Goal: Task Accomplishment & Management: Manage account settings

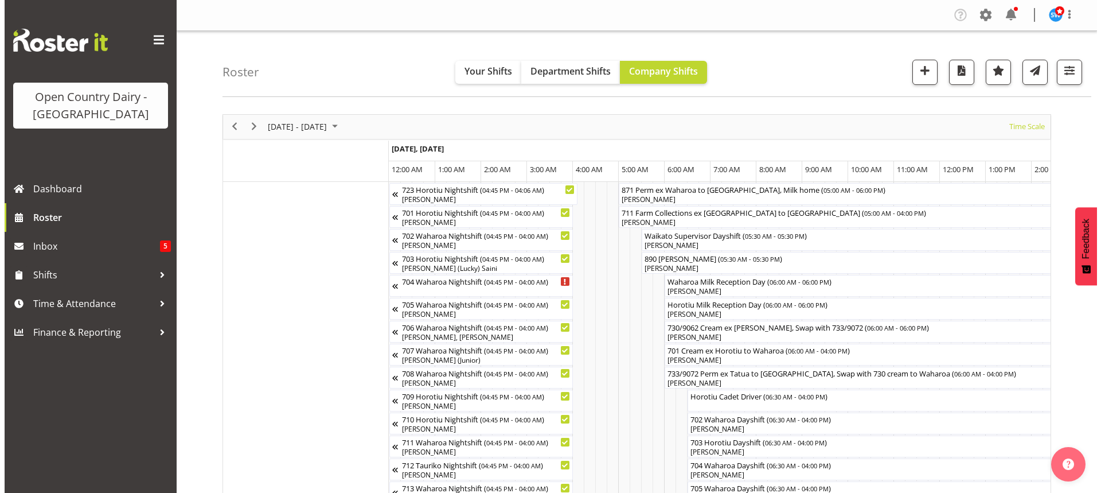
scroll to position [0, 1307]
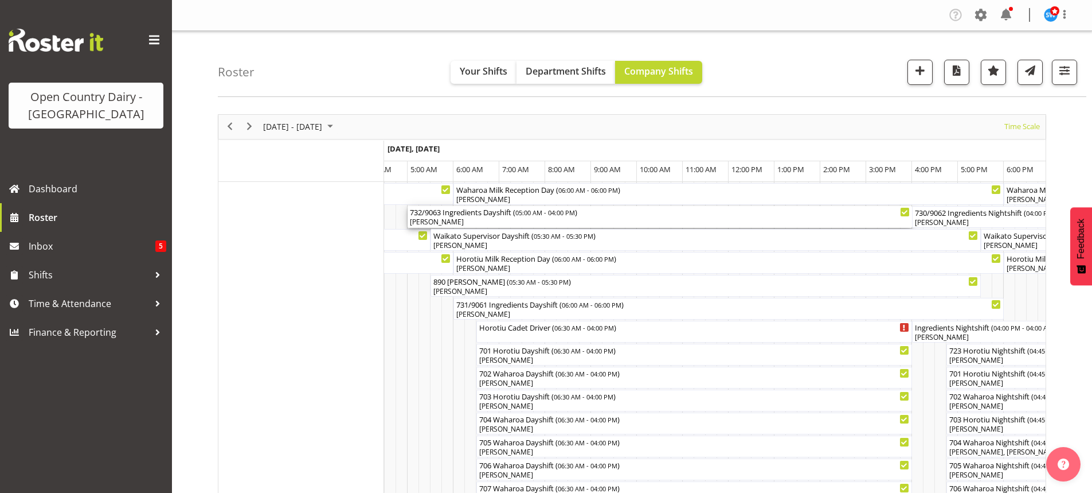
click at [486, 222] on div "[PERSON_NAME]" at bounding box center [660, 222] width 500 height 10
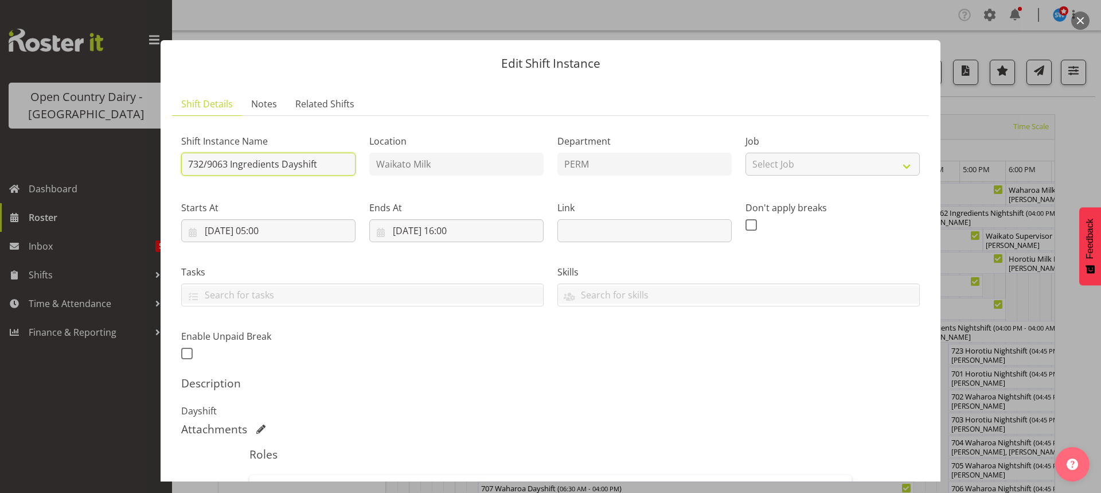
click at [319, 164] on input "732/9063 Ingredients Dayshift" at bounding box center [268, 164] width 174 height 23
type input "7"
type input "730/9062 Perm ex Tatua to Wanganui, swap with 732/9063 Cream to Waharoa"
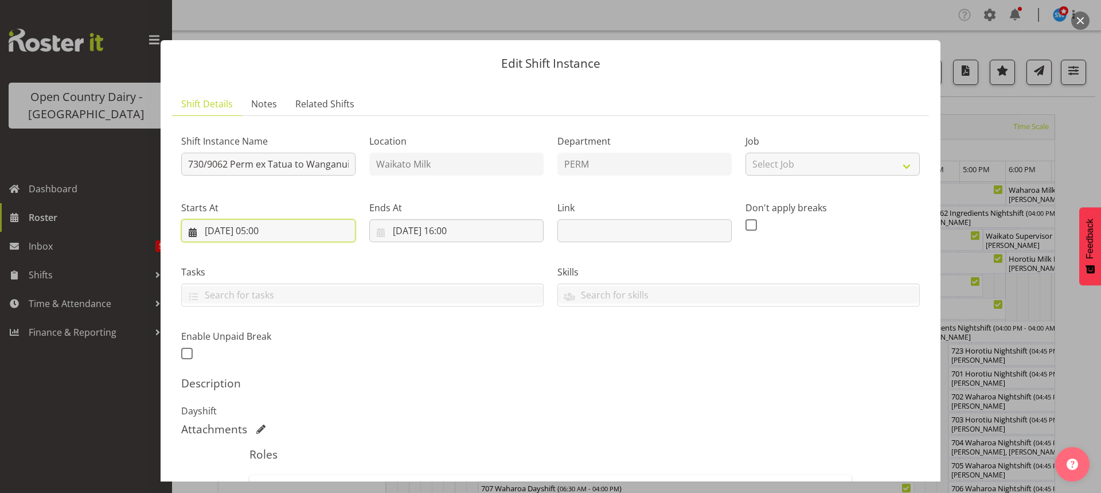
click at [268, 229] on input "30/09/2025, 05:00" at bounding box center [268, 230] width 174 height 23
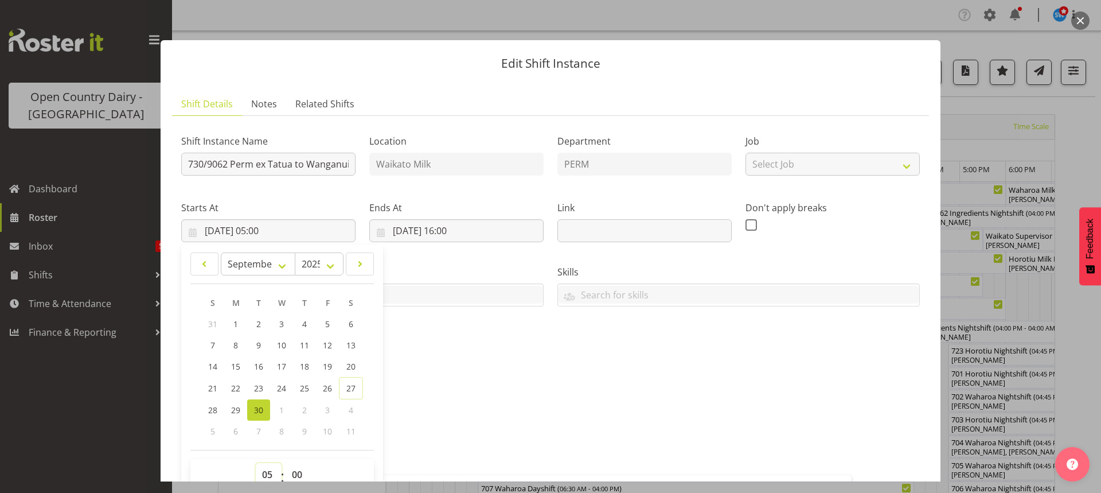
scroll to position [5, 0]
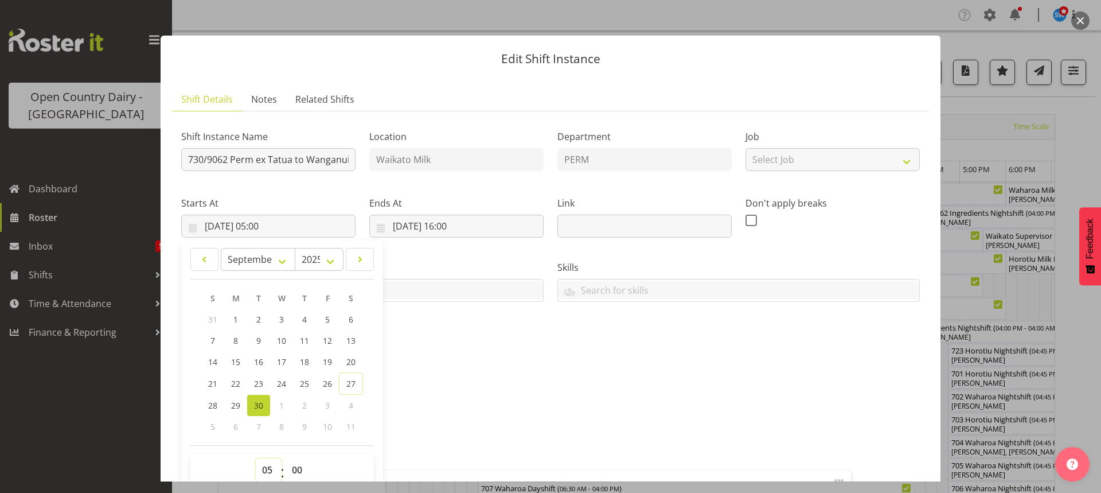
click at [268, 470] on select "00 01 02 03 04 05 06 07 08 09 10 11 12 13 14 15 16 17 18 19 20 21 22 23" at bounding box center [269, 469] width 26 height 23
select select "6"
click at [256, 458] on select "00 01 02 03 04 05 06 07 08 09 10 11 12 13 14 15 16 17 18 19 20 21 22 23" at bounding box center [269, 469] width 26 height 23
type input "30/09/2025, 06:00"
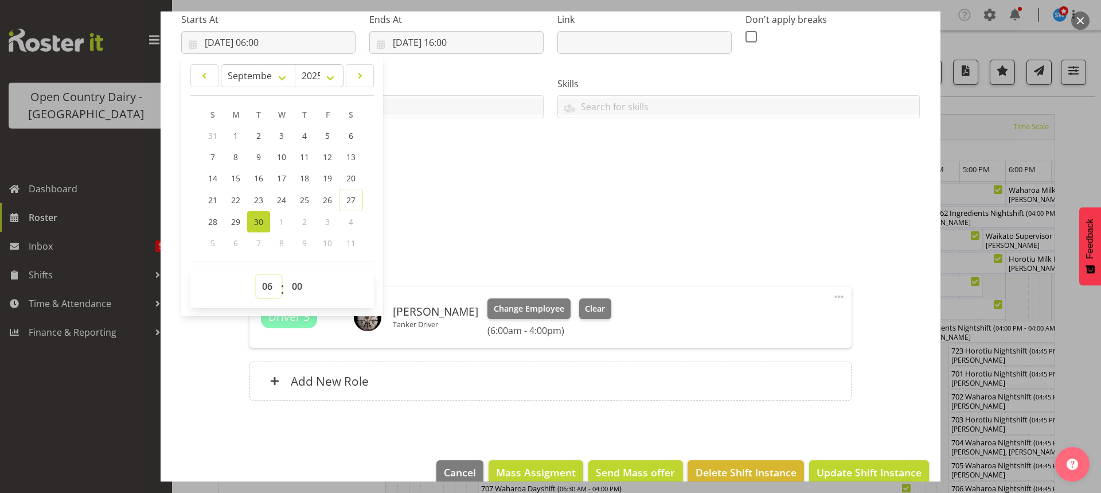
scroll to position [209, 0]
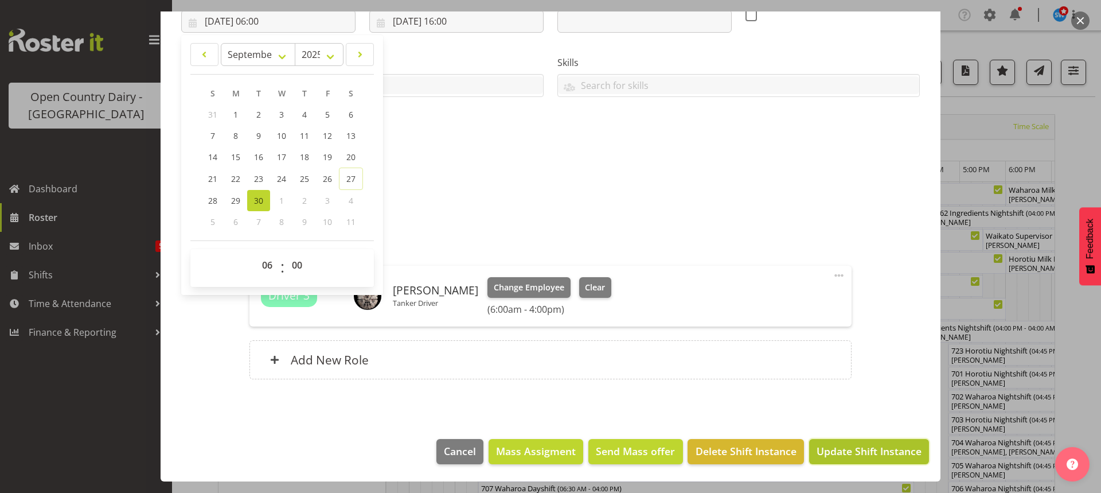
click at [854, 448] on span "Update Shift Instance" at bounding box center [868, 450] width 105 height 15
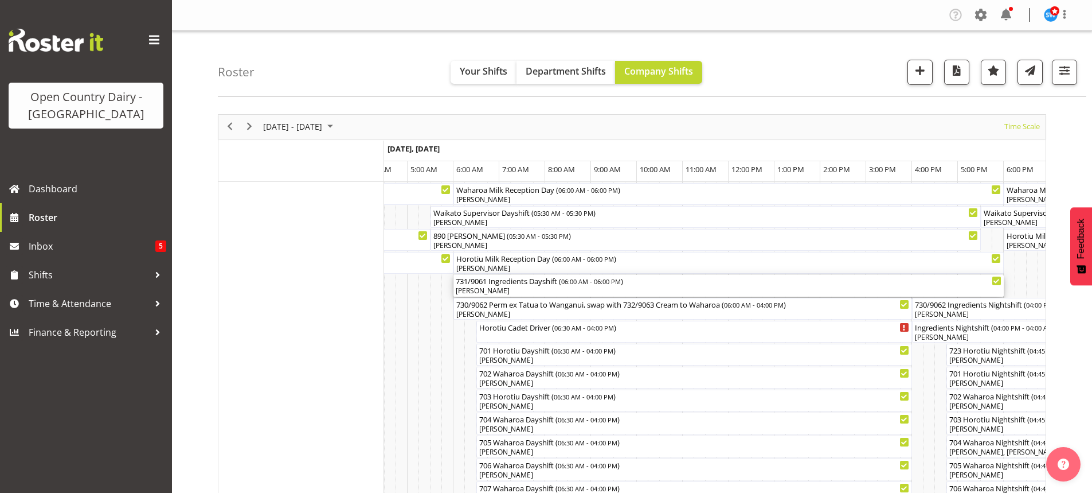
click at [522, 292] on div "[PERSON_NAME]" at bounding box center [729, 291] width 546 height 10
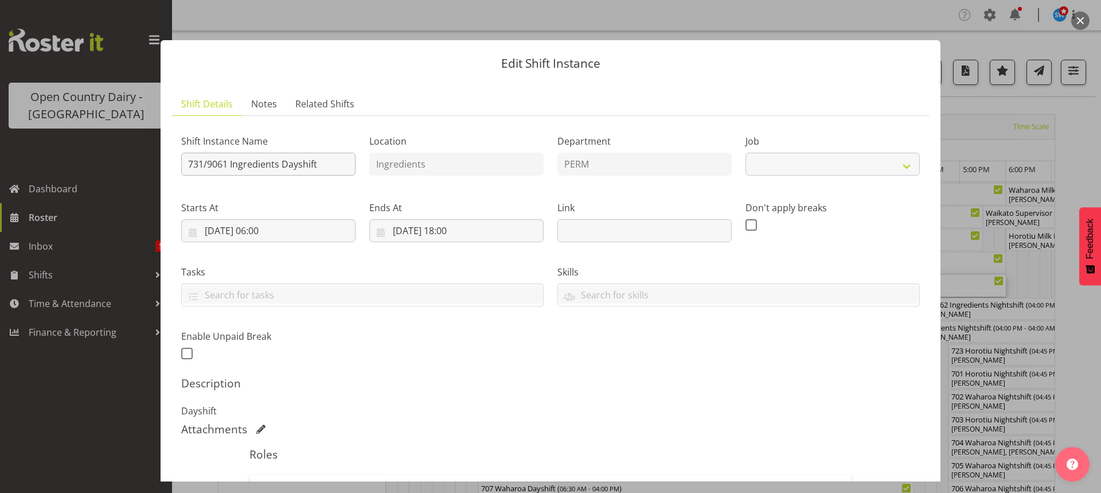
select select "9052"
click at [326, 162] on input "731/9061 Ingredients Dayshift" at bounding box center [268, 164] width 174 height 23
type input "7"
click at [227, 164] on input "871 Perm ex Ttaua to Wanganui, Milk Home" at bounding box center [268, 164] width 174 height 23
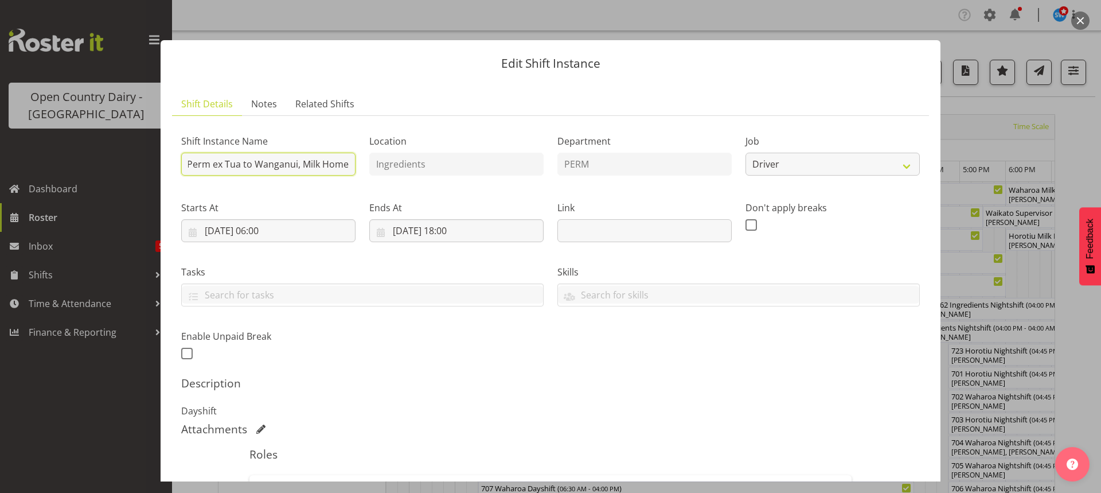
scroll to position [0, 21]
type input "871 Perm ex Tatua to Wanganui, Milk Home"
click at [267, 227] on input "30/09/2025, 06:00" at bounding box center [268, 230] width 174 height 23
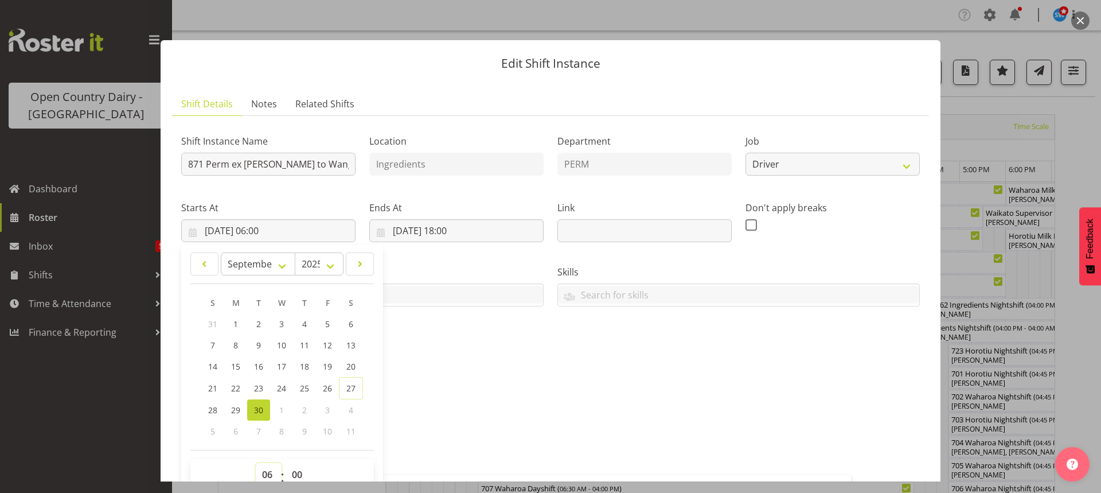
scroll to position [5, 0]
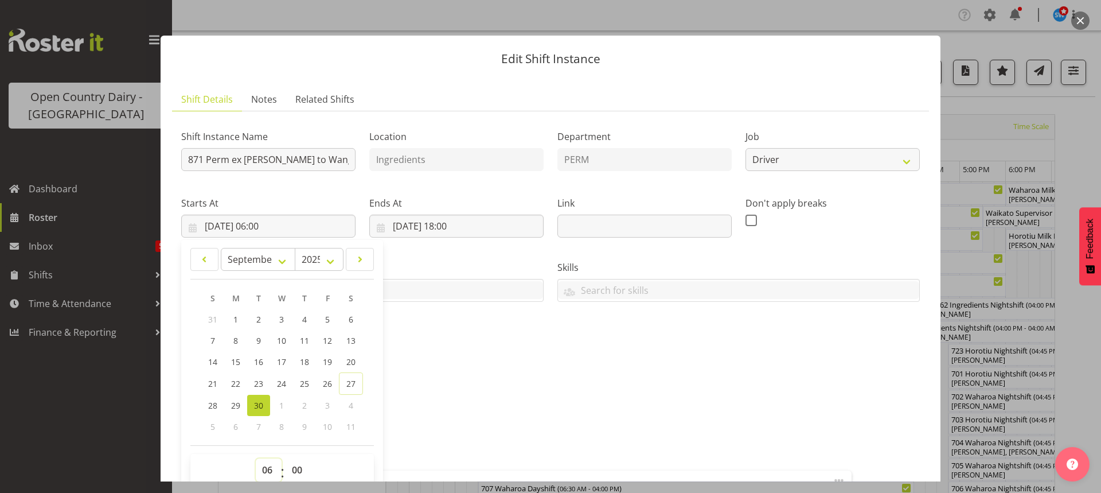
click at [268, 471] on select "00 01 02 03 04 05 06 07 08 09 10 11 12 13 14 15 16 17 18 19 20 21 22 23" at bounding box center [269, 469] width 26 height 23
select select "5"
click at [256, 458] on select "00 01 02 03 04 05 06 07 08 09 10 11 12 13 14 15 16 17 18 19 20 21 22 23" at bounding box center [269, 469] width 26 height 23
type input "30/09/2025, 05:00"
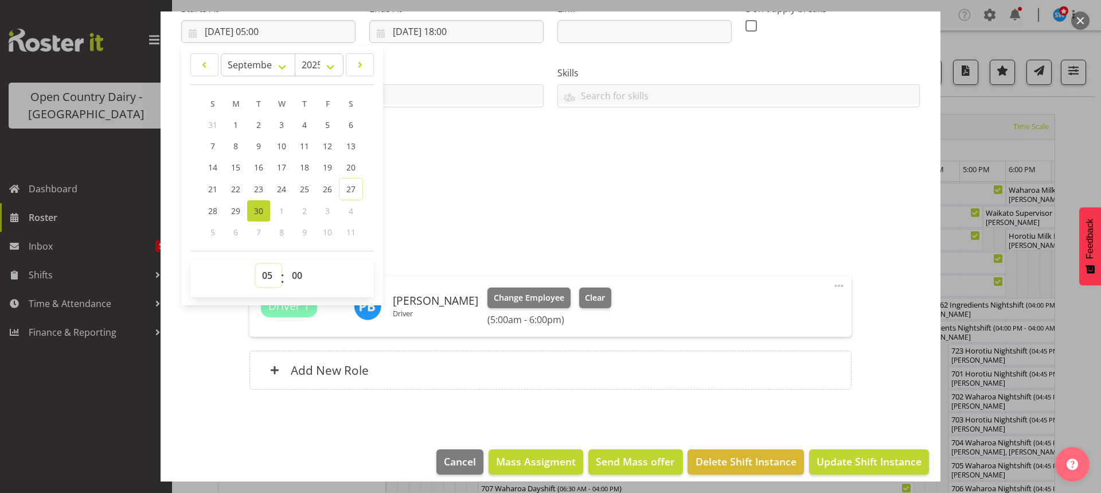
scroll to position [209, 0]
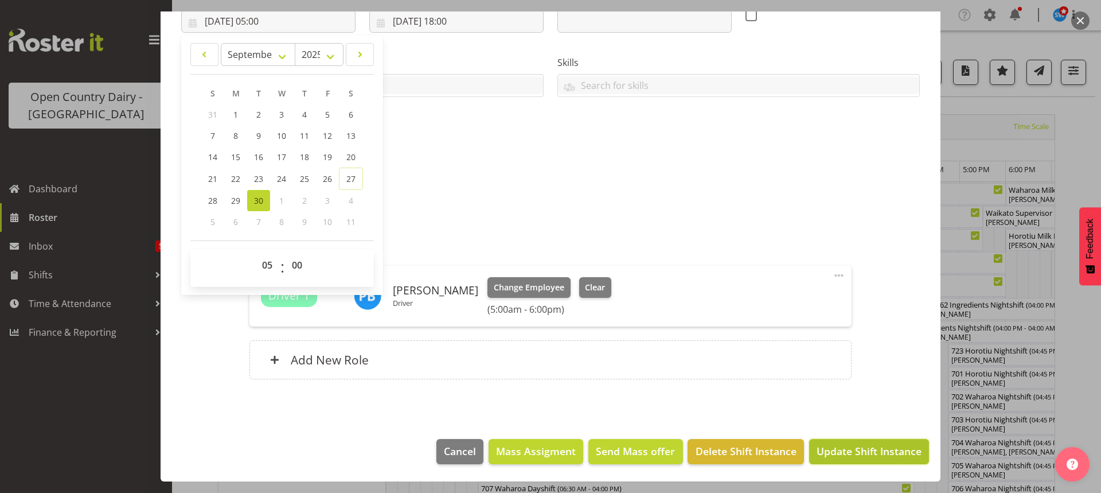
click at [855, 447] on span "Update Shift Instance" at bounding box center [868, 450] width 105 height 15
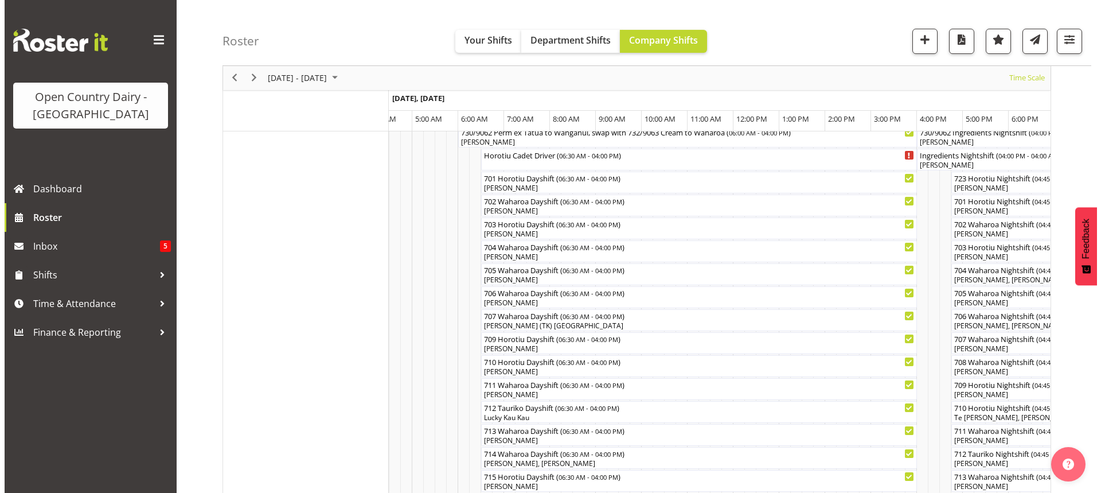
scroll to position [229, 0]
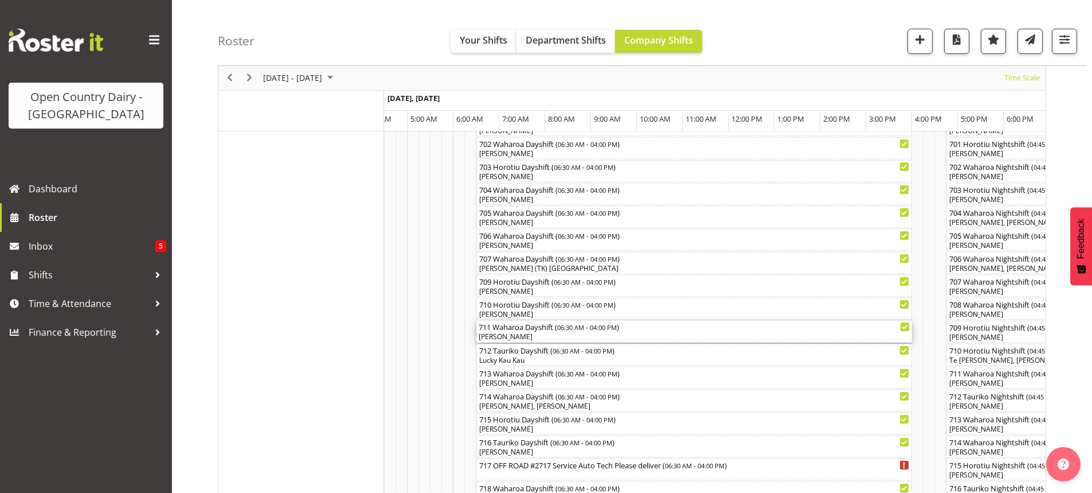
click at [535, 337] on div "[PERSON_NAME]" at bounding box center [694, 336] width 431 height 10
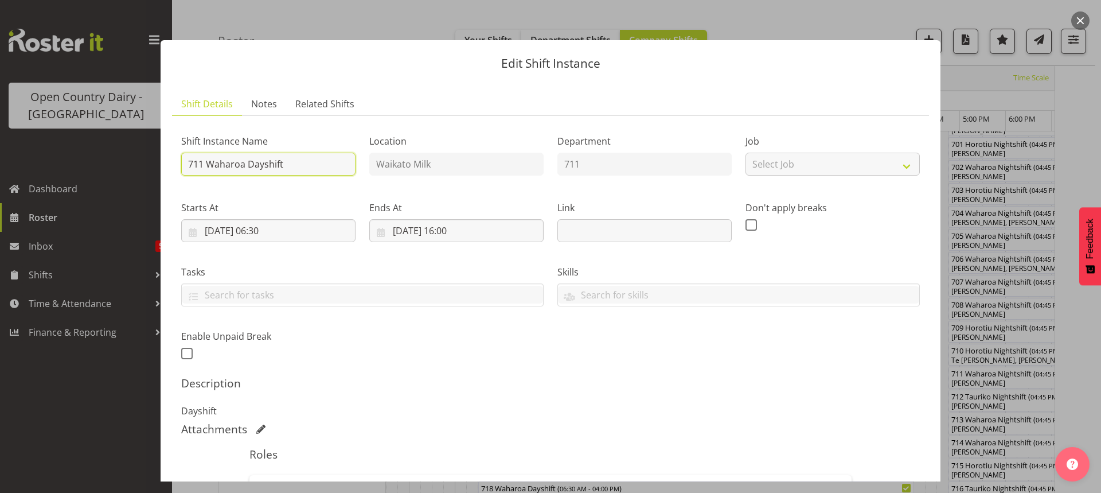
click at [308, 161] on input "711 Waharoa Dayshift" at bounding box center [268, 164] width 174 height 23
type input "711 Farm collection ex Hunterville to Miraka"
click at [259, 233] on input "30/09/2025, 06:30" at bounding box center [268, 230] width 174 height 23
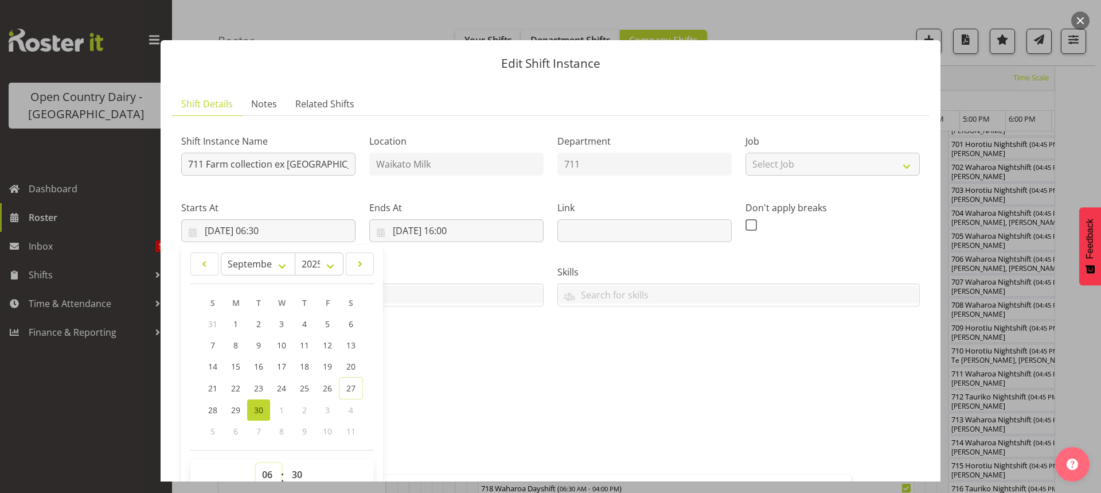
scroll to position [5, 0]
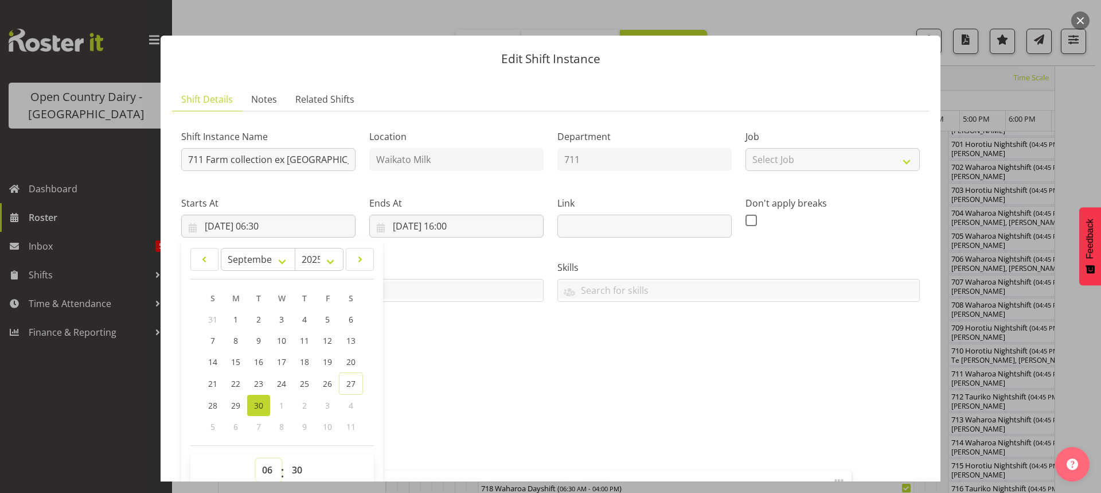
click at [260, 470] on select "00 01 02 03 04 05 06 07 08 09 10 11 12 13 14 15 16 17 18 19 20 21 22 23" at bounding box center [269, 469] width 26 height 23
select select "5"
click at [256, 458] on select "00 01 02 03 04 05 06 07 08 09 10 11 12 13 14 15 16 17 18 19 20 21 22 23" at bounding box center [269, 469] width 26 height 23
type input "30/09/2025, 05:30"
click at [300, 465] on select "00 01 02 03 04 05 06 07 08 09 10 11 12 13 14 15 16 17 18 19 20 21 22 23 24 25 2…" at bounding box center [299, 469] width 26 height 23
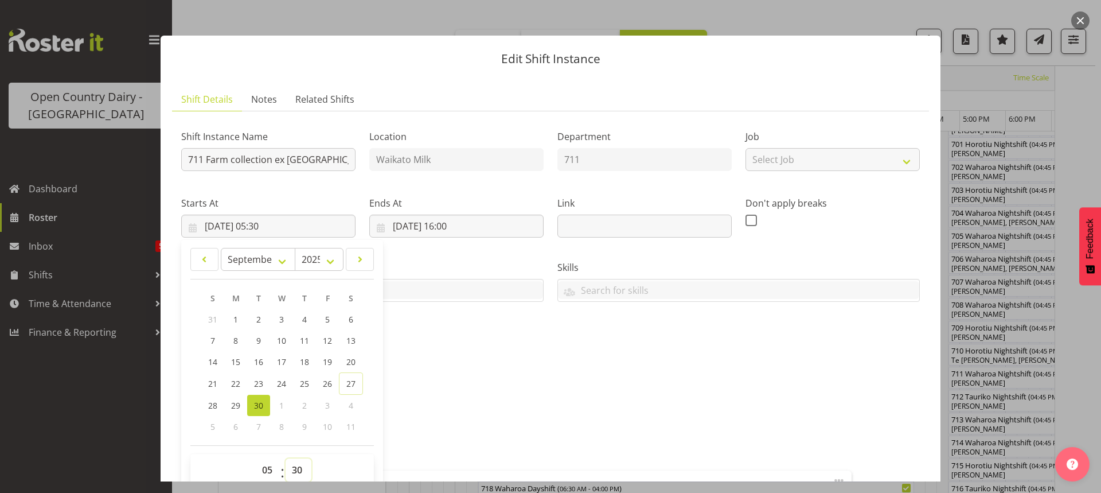
select select "0"
click at [286, 458] on select "00 01 02 03 04 05 06 07 08 09 10 11 12 13 14 15 16 17 18 19 20 21 22 23 24 25 2…" at bounding box center [299, 469] width 26 height 23
type input "30/09/2025, 05:00"
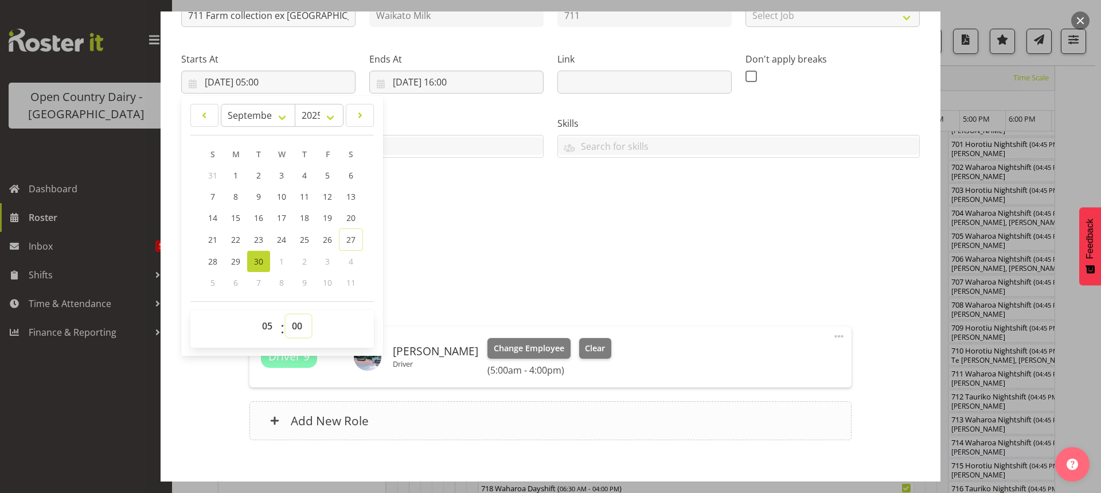
scroll to position [209, 0]
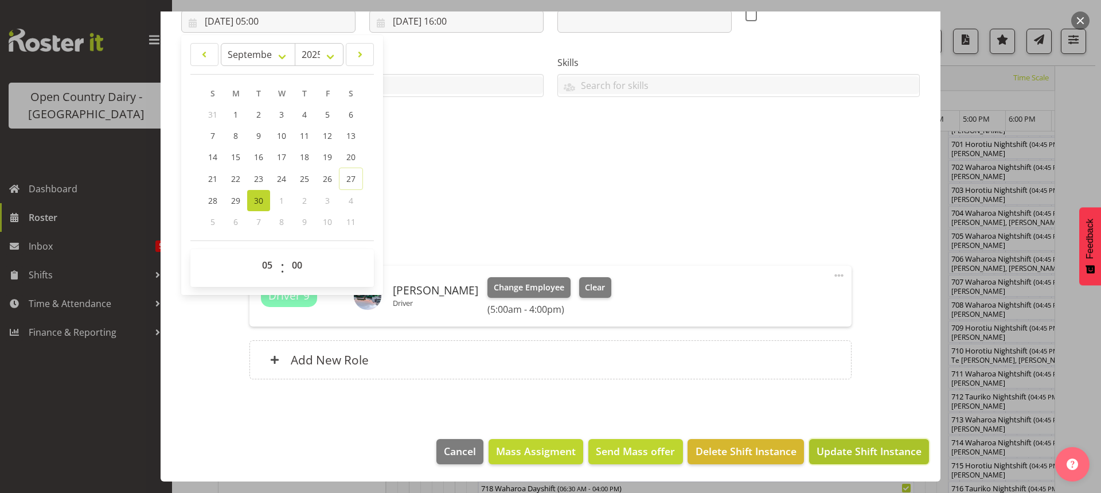
click at [848, 447] on span "Update Shift Instance" at bounding box center [868, 450] width 105 height 15
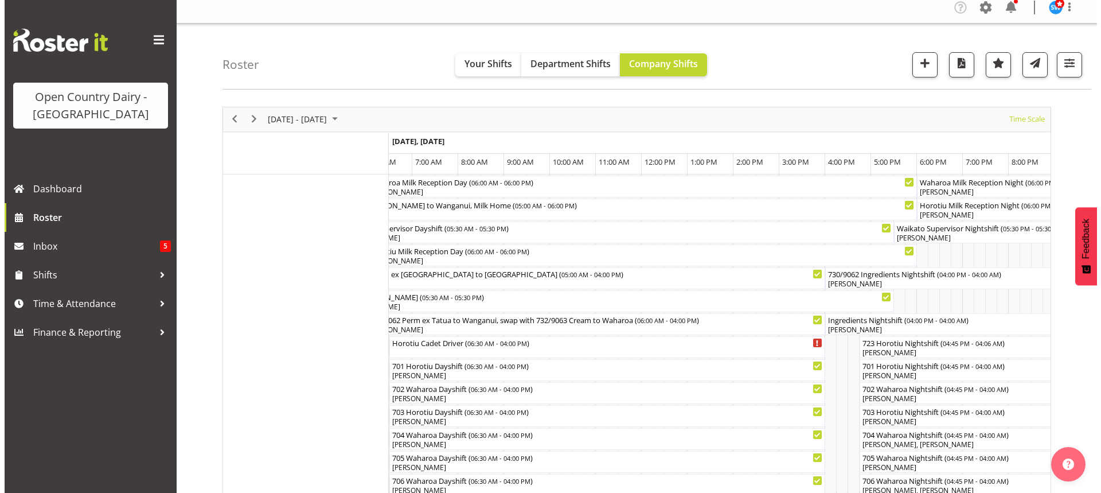
scroll to position [0, 0]
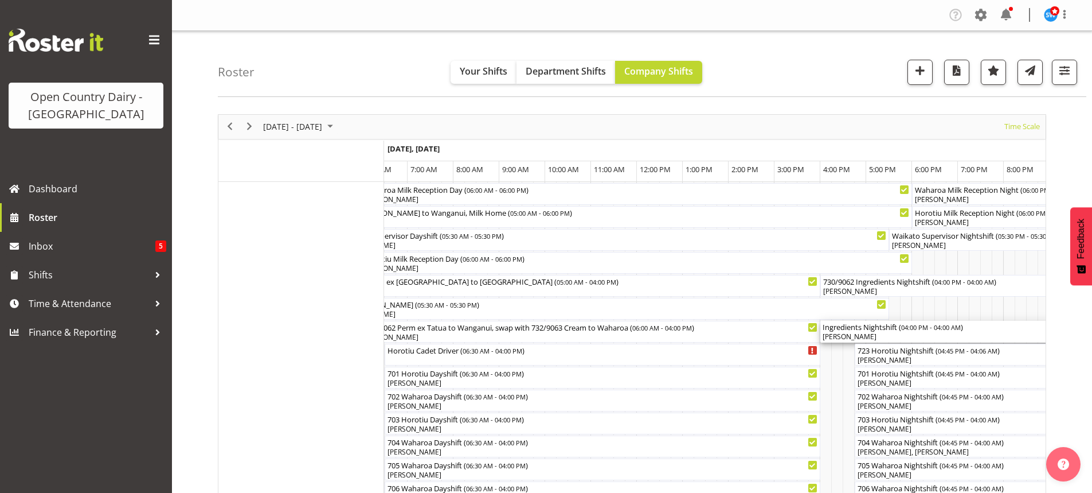
click at [874, 332] on div "Ingredients Nightshift ( 04:00 PM - 04:00 AM ) Jayden Vincent" at bounding box center [1096, 332] width 546 height 22
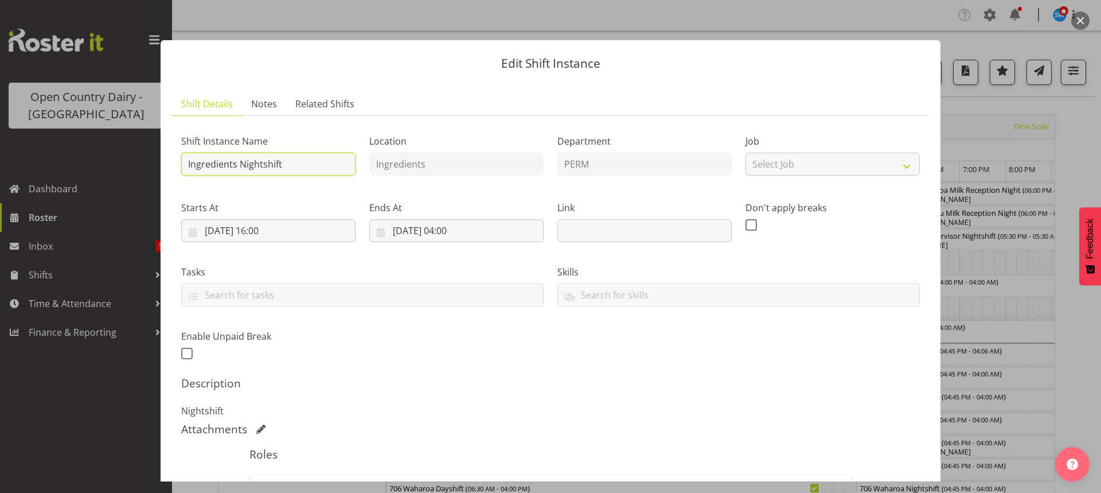
click at [304, 158] on input "Ingredients Nightshift" at bounding box center [268, 164] width 174 height 23
type input "I"
type input "733/9072 Perm ex Tatua to Wanganui, Back in 730 milk to Miraka"
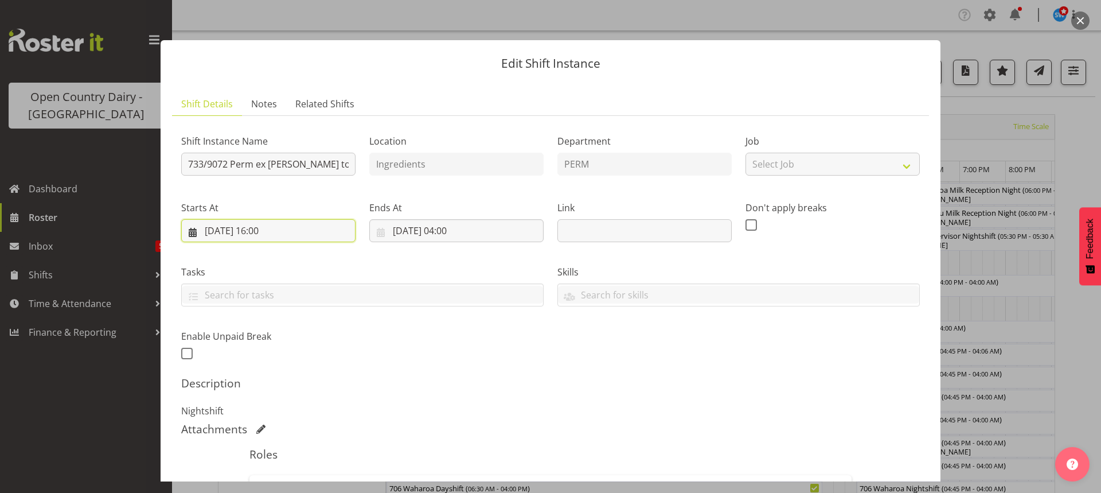
click at [265, 228] on input "30/09/2025, 16:00" at bounding box center [268, 230] width 174 height 23
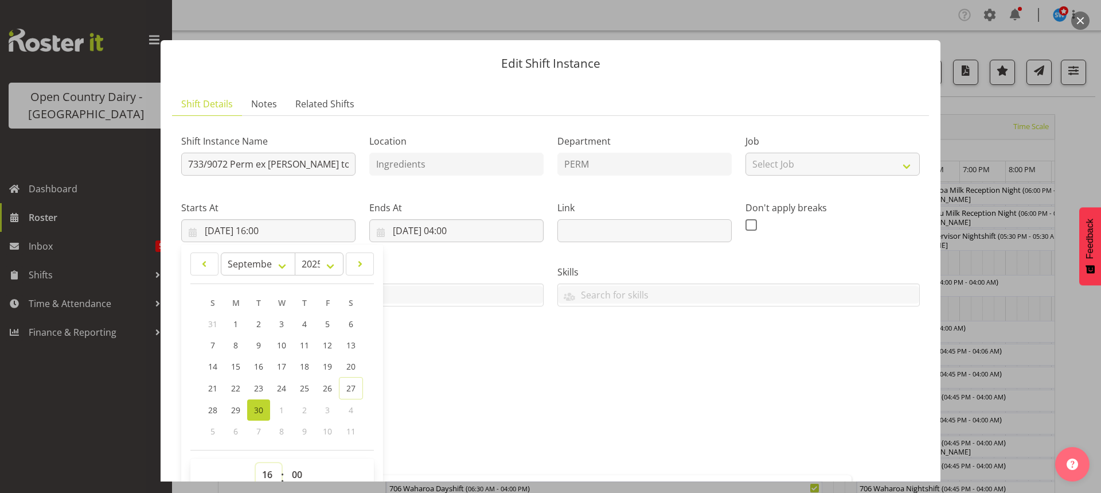
scroll to position [5, 0]
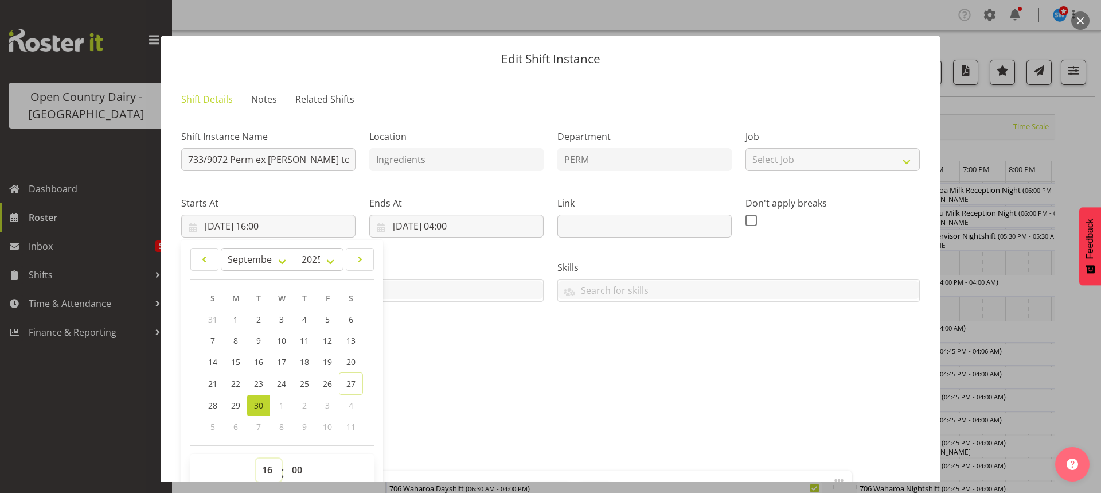
click at [267, 467] on select "00 01 02 03 04 05 06 07 08 09 10 11 12 13 14 15 16 17 18 19 20 21 22 23" at bounding box center [269, 469] width 26 height 23
select select "17"
click at [256, 458] on select "00 01 02 03 04 05 06 07 08 09 10 11 12 13 14 15 16 17 18 19 20 21 22 23" at bounding box center [269, 469] width 26 height 23
type input "30/09/2025, 17:00"
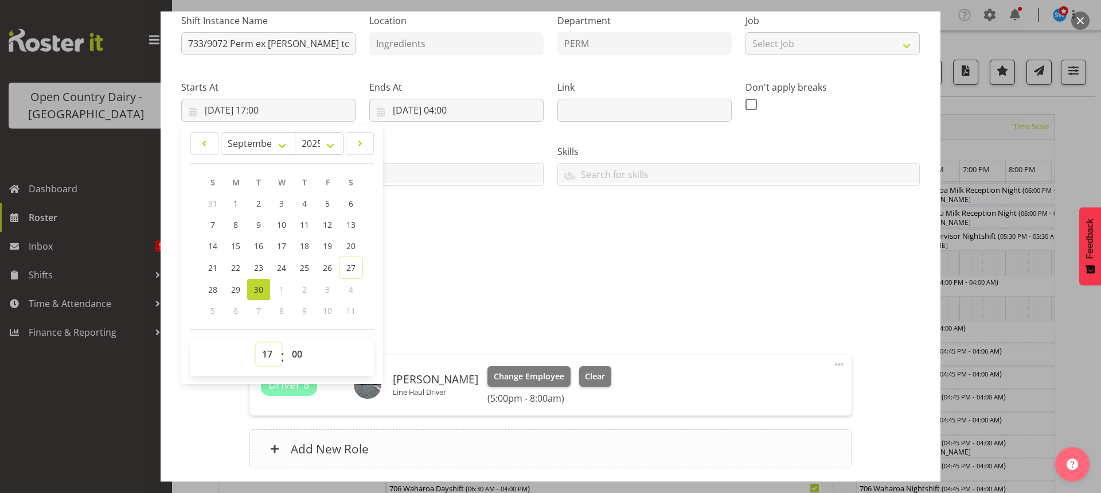
scroll to position [209, 0]
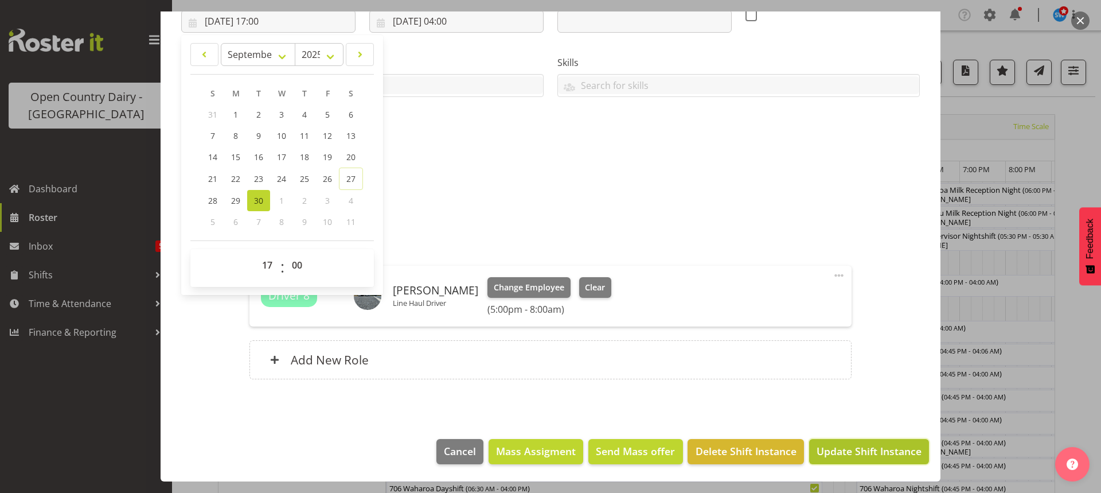
click at [841, 448] on span "Update Shift Instance" at bounding box center [868, 450] width 105 height 15
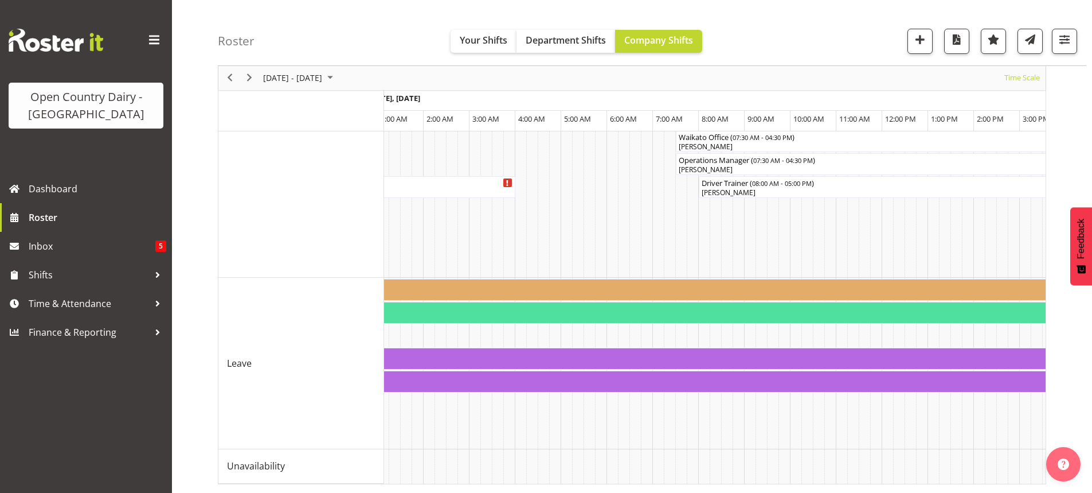
scroll to position [0, 0]
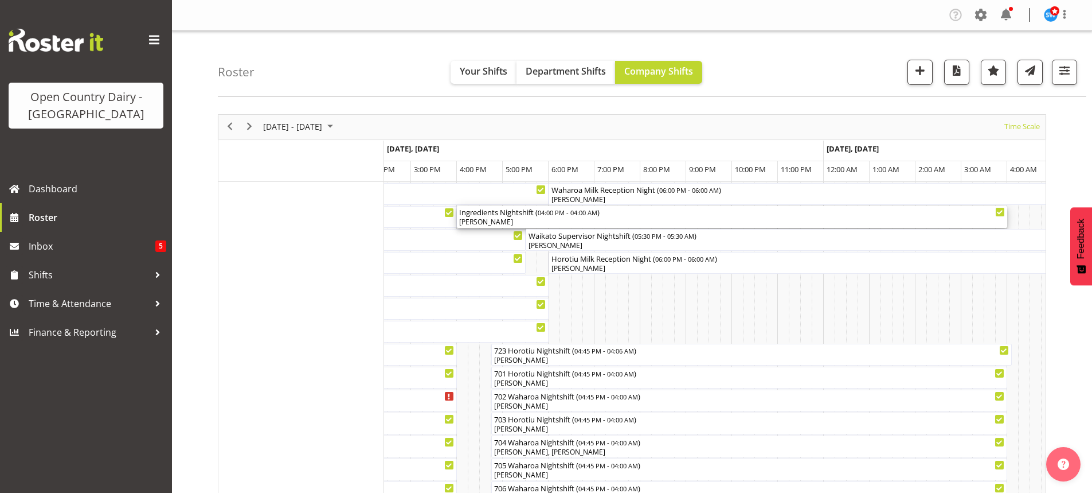
click at [519, 220] on div "[PERSON_NAME]" at bounding box center [732, 222] width 546 height 10
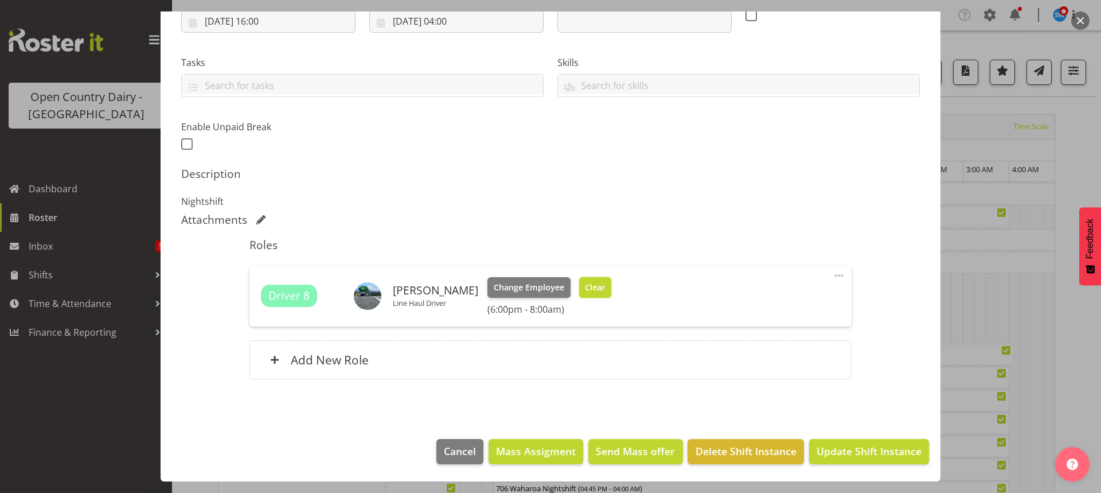
click at [585, 283] on span "Clear" at bounding box center [595, 287] width 20 height 13
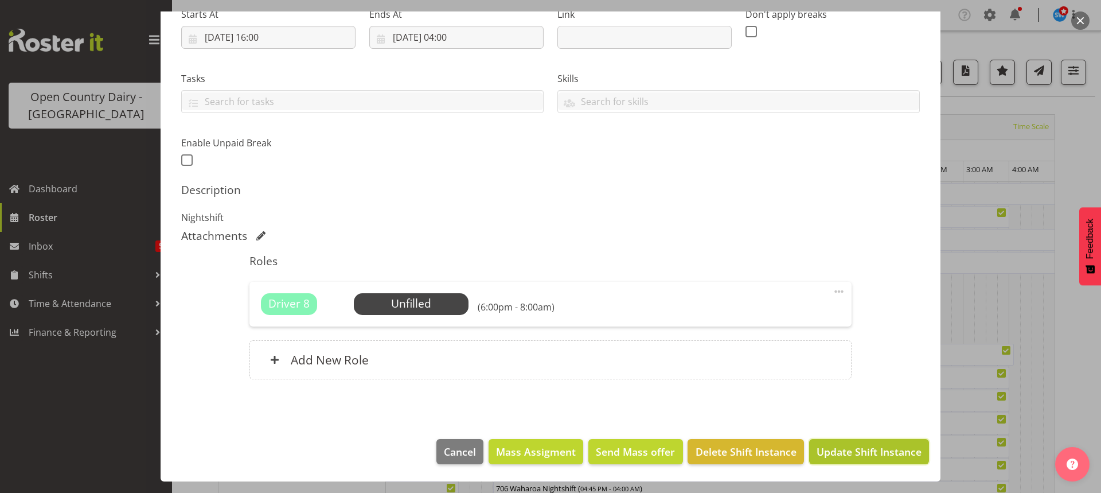
click at [835, 448] on span "Update Shift Instance" at bounding box center [868, 451] width 105 height 15
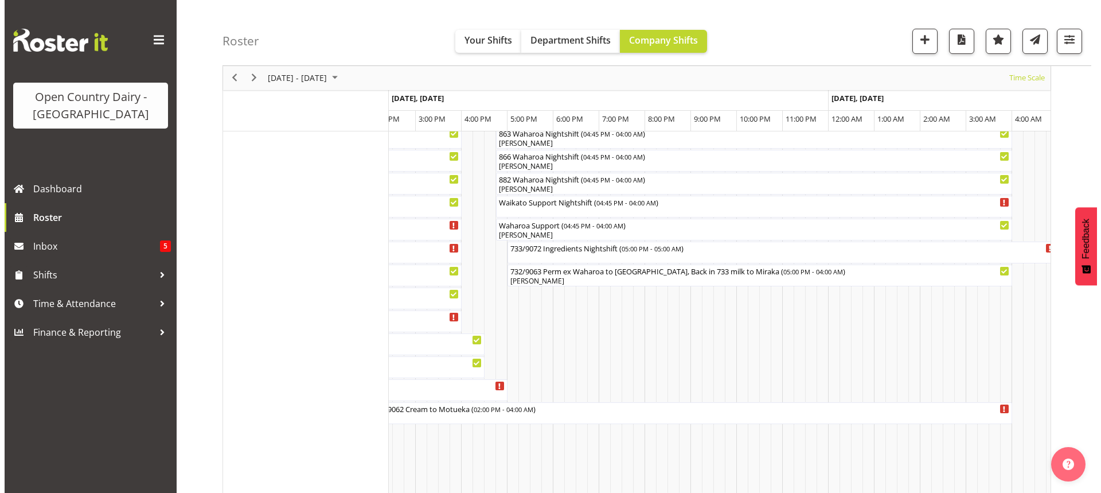
scroll to position [860, 0]
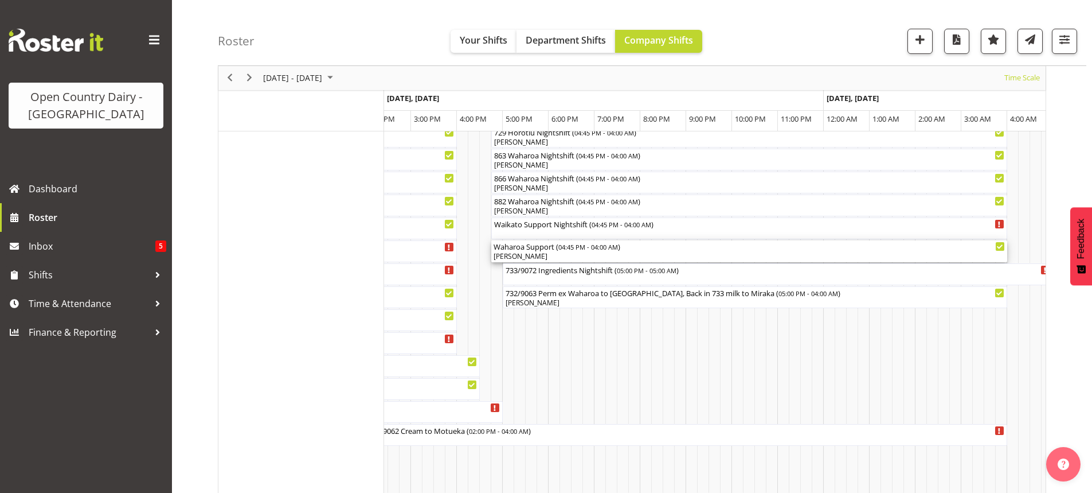
click at [564, 253] on div "[PERSON_NAME]" at bounding box center [749, 256] width 511 height 10
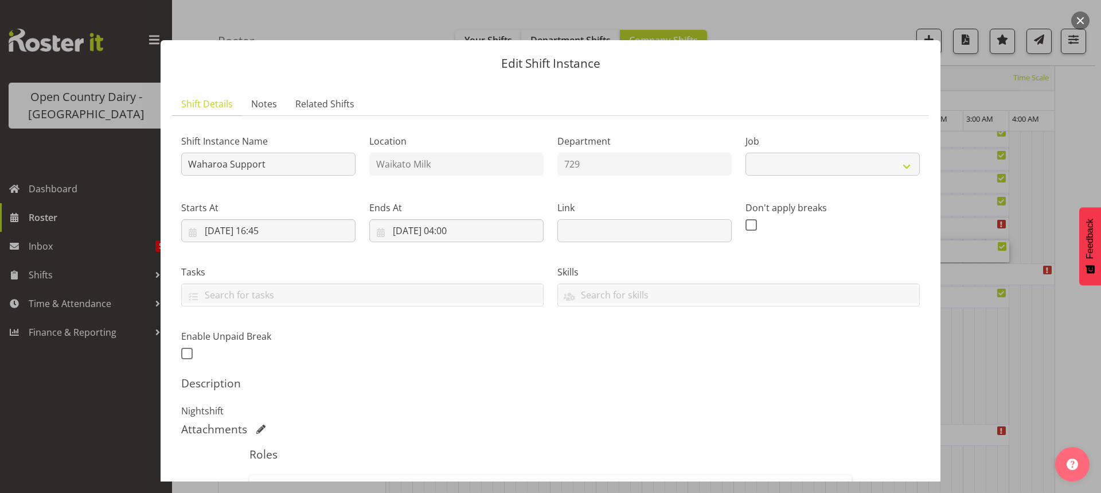
select select "9052"
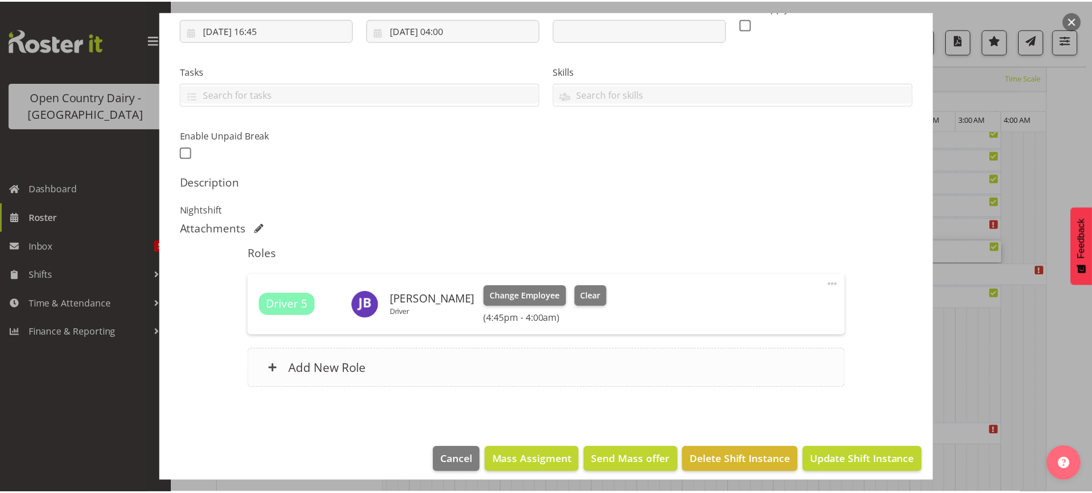
scroll to position [209, 0]
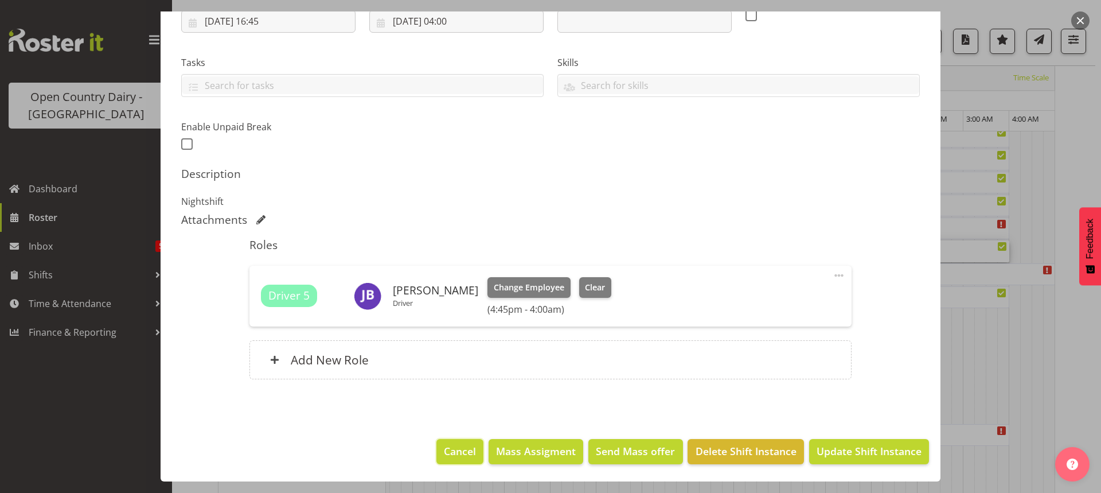
click at [448, 447] on span "Cancel" at bounding box center [460, 450] width 32 height 15
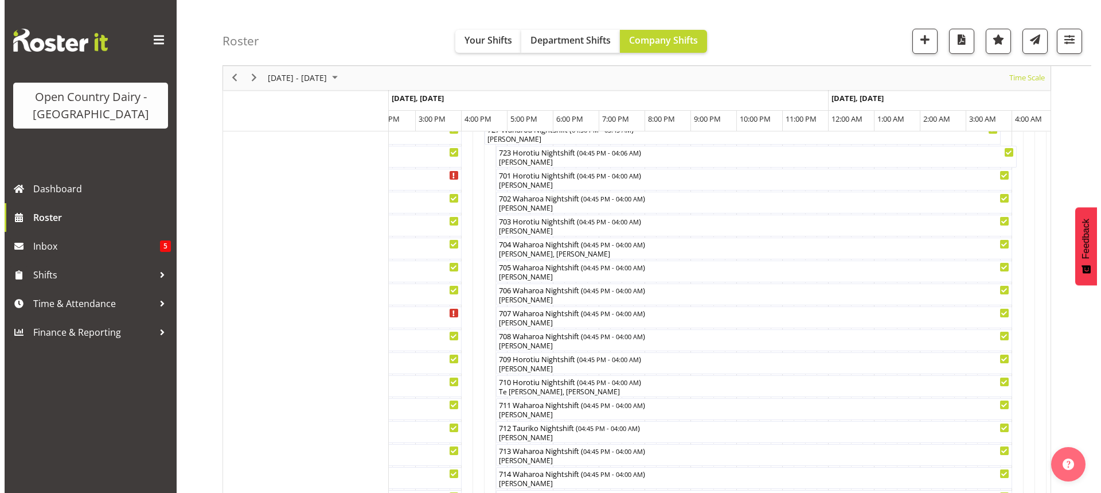
scroll to position [115, 0]
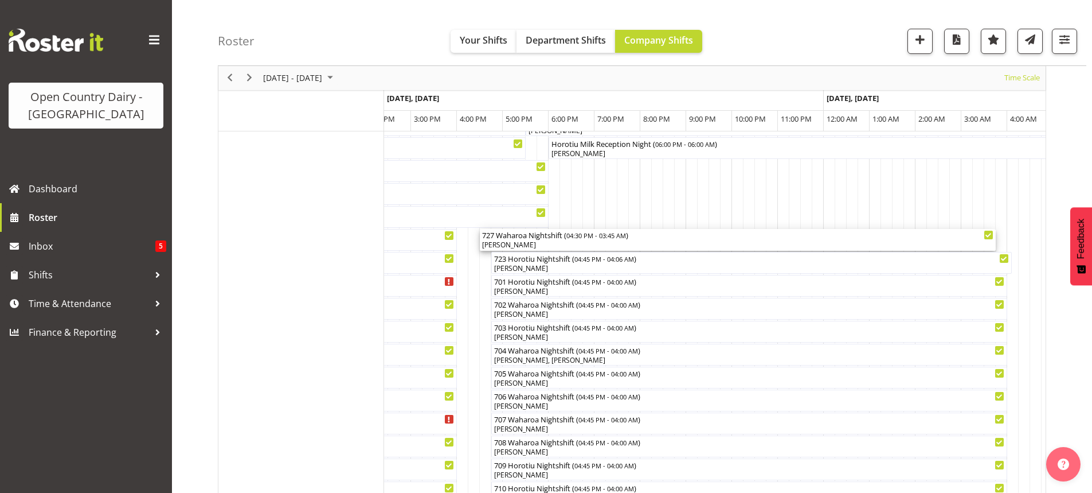
click at [545, 242] on div "[PERSON_NAME]" at bounding box center [737, 245] width 511 height 10
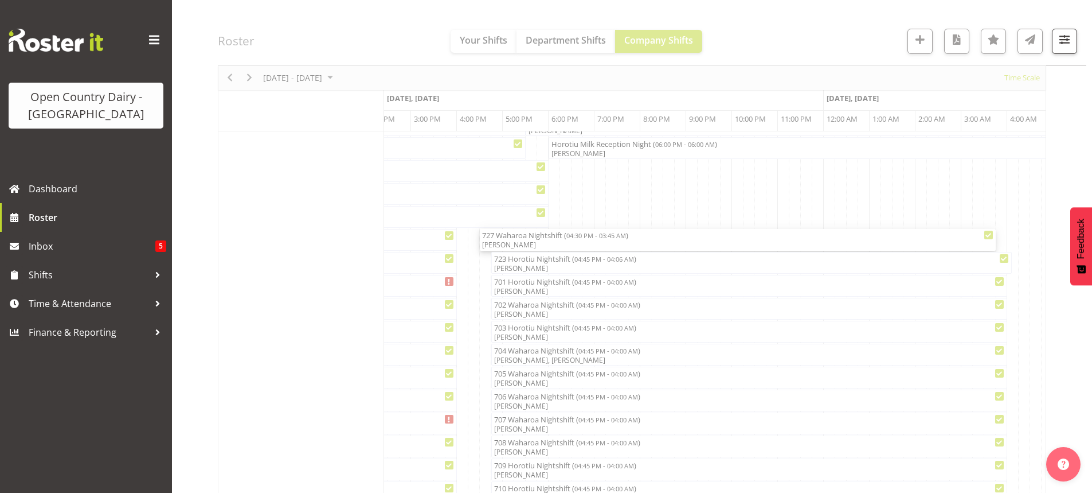
select select "8"
select select "2025"
select select "16"
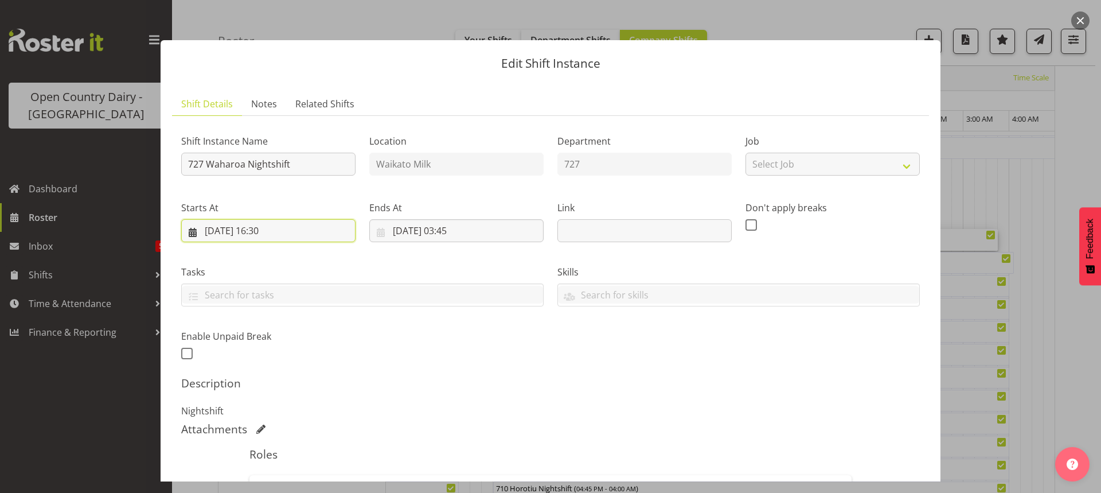
click at [267, 229] on input "29/09/2025, 16:30" at bounding box center [268, 230] width 174 height 23
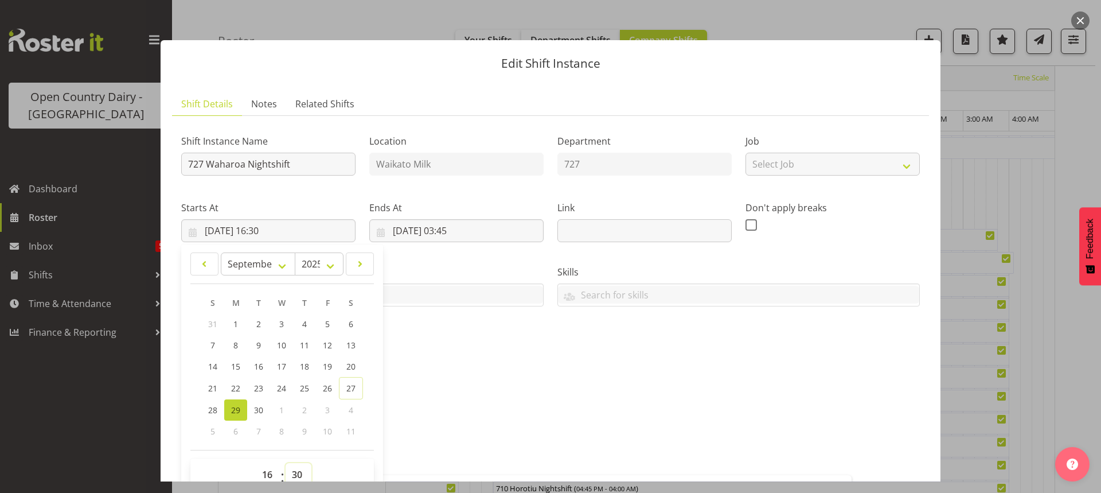
scroll to position [5, 0]
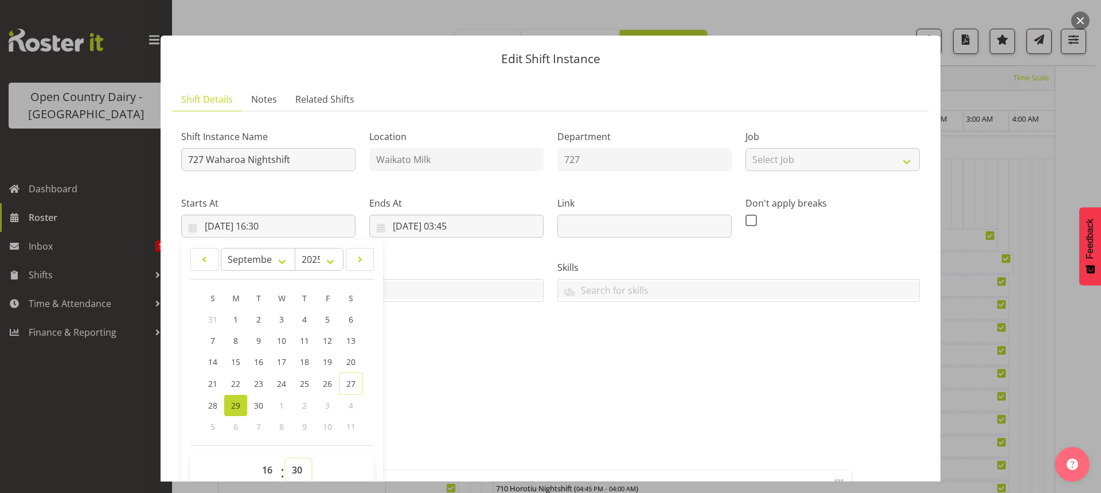
click at [298, 468] on select "00 01 02 03 04 05 06 07 08 09 10 11 12 13 14 15 16 17 18 19 20 21 22 23 24 25 2…" at bounding box center [299, 469] width 26 height 23
select select "45"
click at [286, 458] on select "00 01 02 03 04 05 06 07 08 09 10 11 12 13 14 15 16 17 18 19 20 21 22 23 24 25 2…" at bounding box center [299, 469] width 26 height 23
type input "29/09/2025, 16:45"
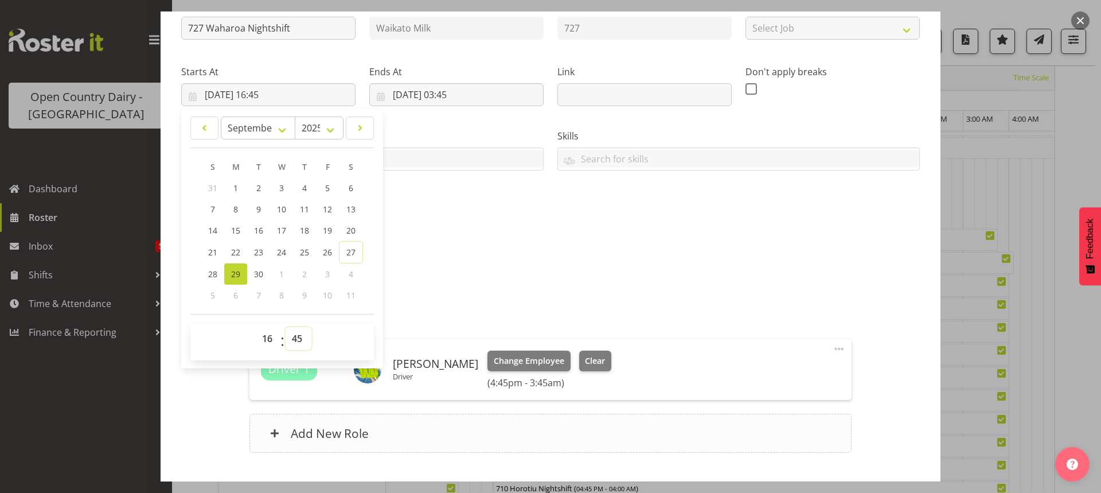
scroll to position [209, 0]
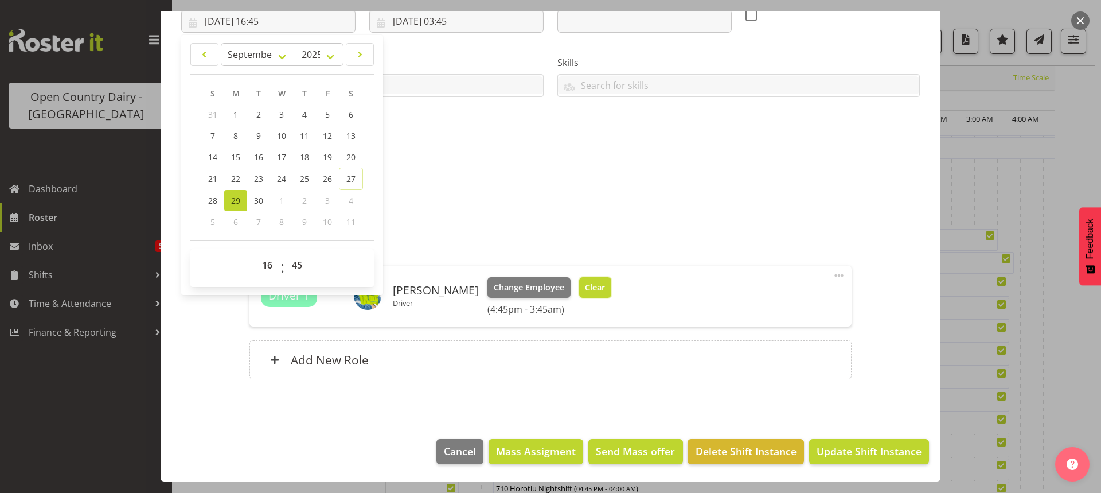
click at [589, 287] on span "Clear" at bounding box center [595, 287] width 20 height 13
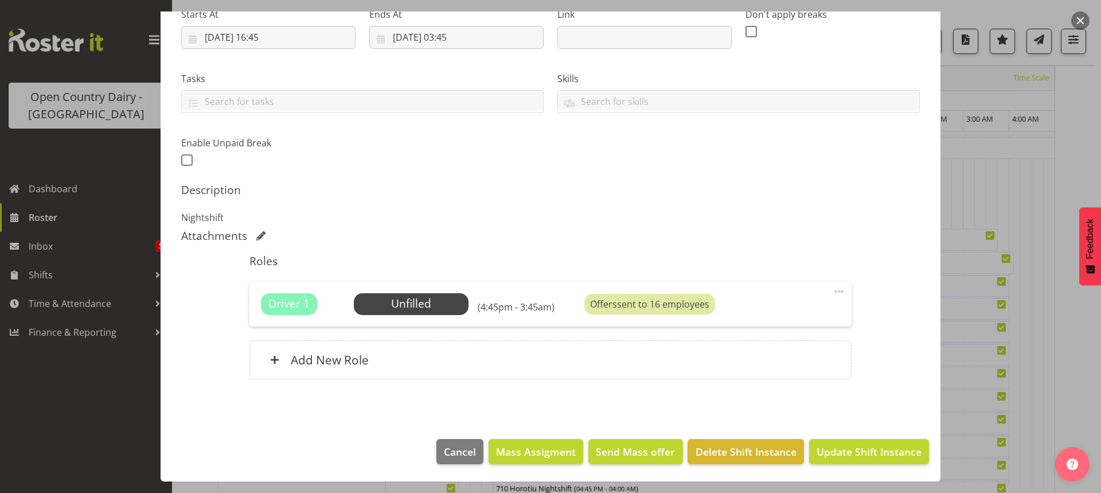
scroll to position [193, 0]
click at [401, 303] on span "Select Employee" at bounding box center [410, 303] width 85 height 17
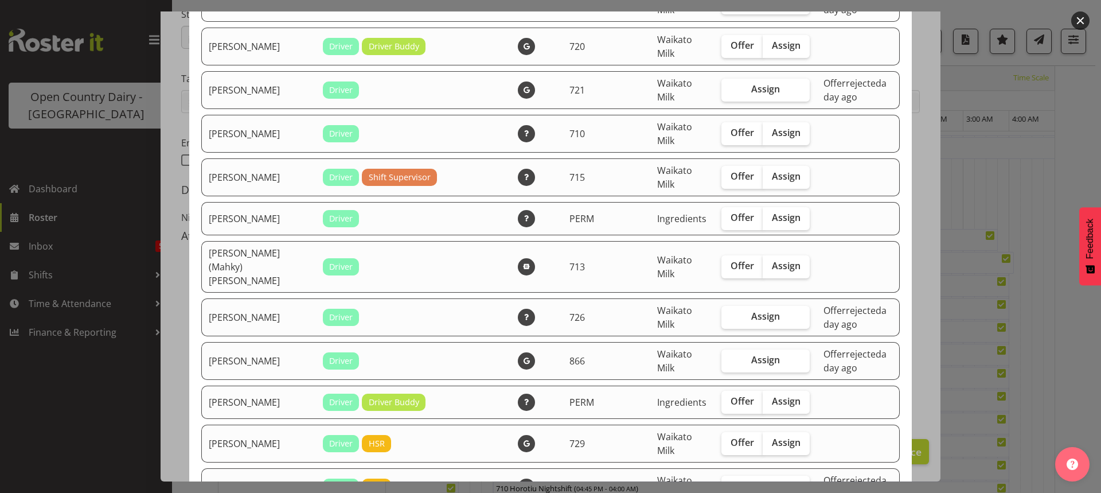
scroll to position [975, 0]
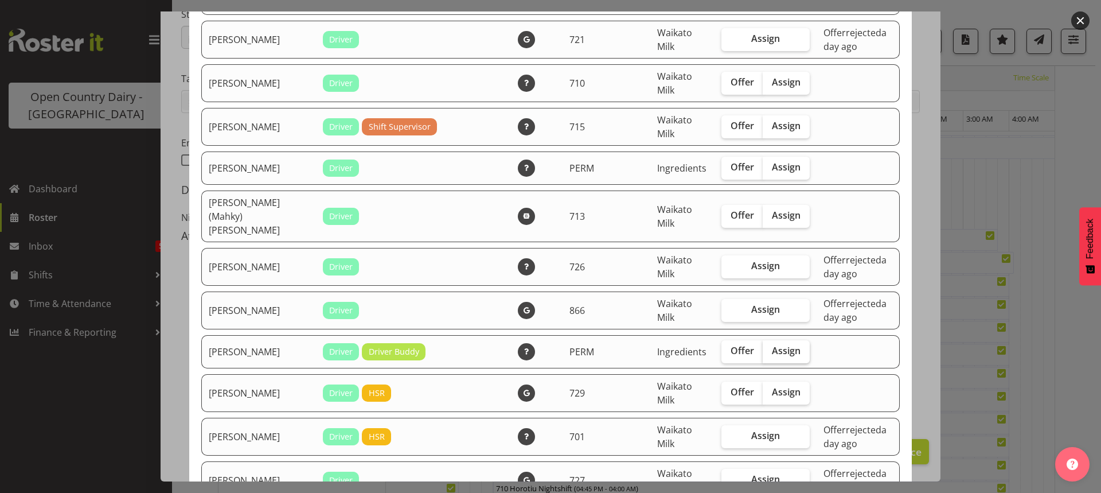
click at [772, 345] on span "Assign" at bounding box center [786, 350] width 29 height 11
click at [770, 347] on input "Assign" at bounding box center [766, 350] width 7 height 7
checkbox input "true"
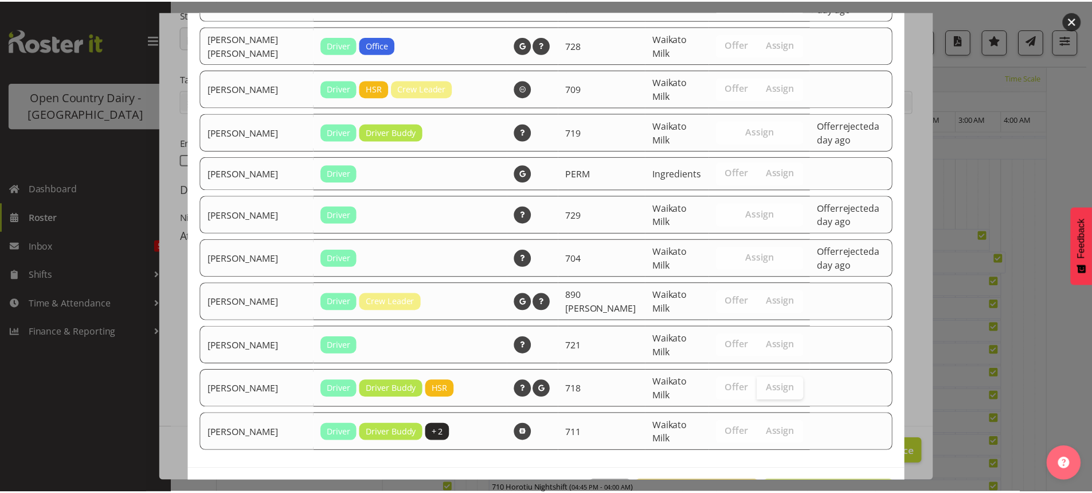
scroll to position [2252, 0]
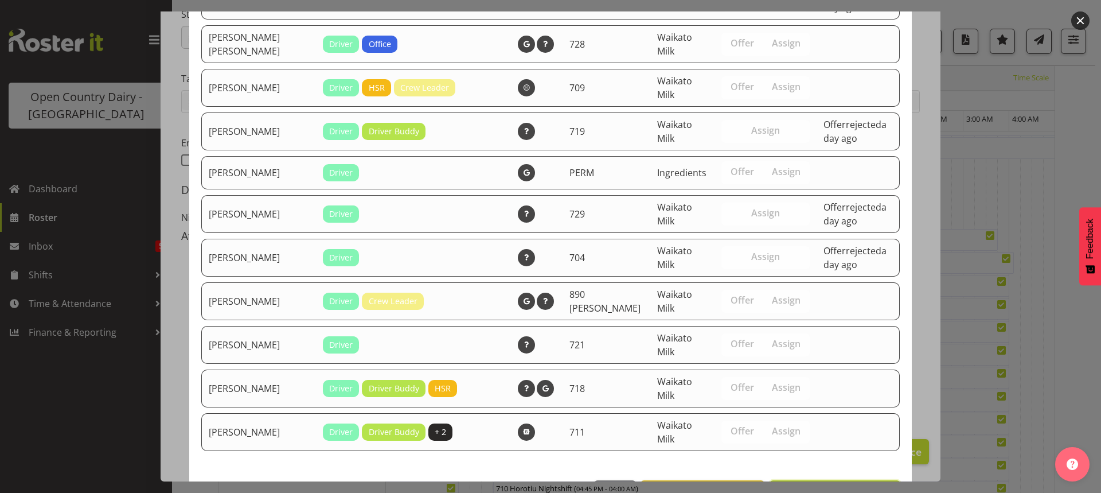
click at [816, 486] on span "Assign Jayden Vincent" at bounding box center [835, 493] width 116 height 14
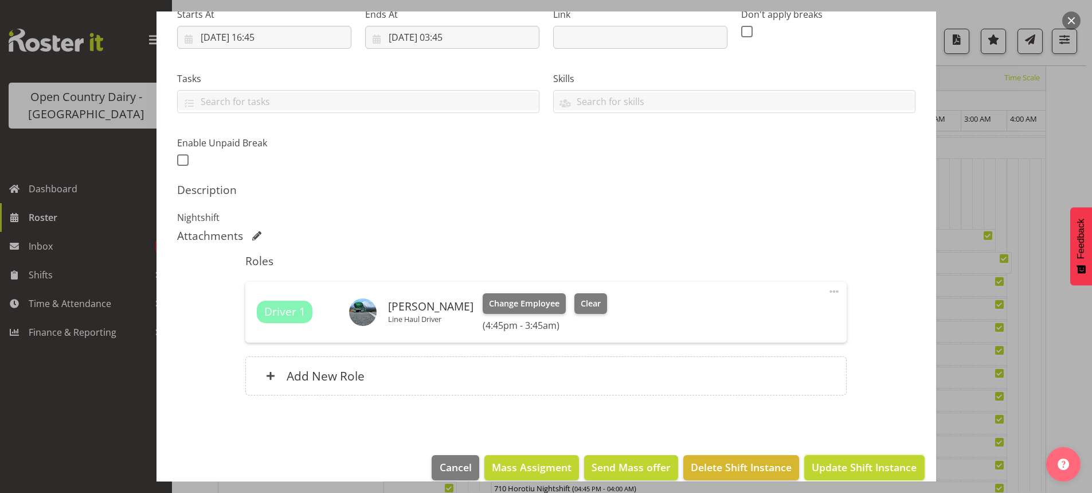
click at [853, 460] on span "Update Shift Instance" at bounding box center [864, 466] width 105 height 15
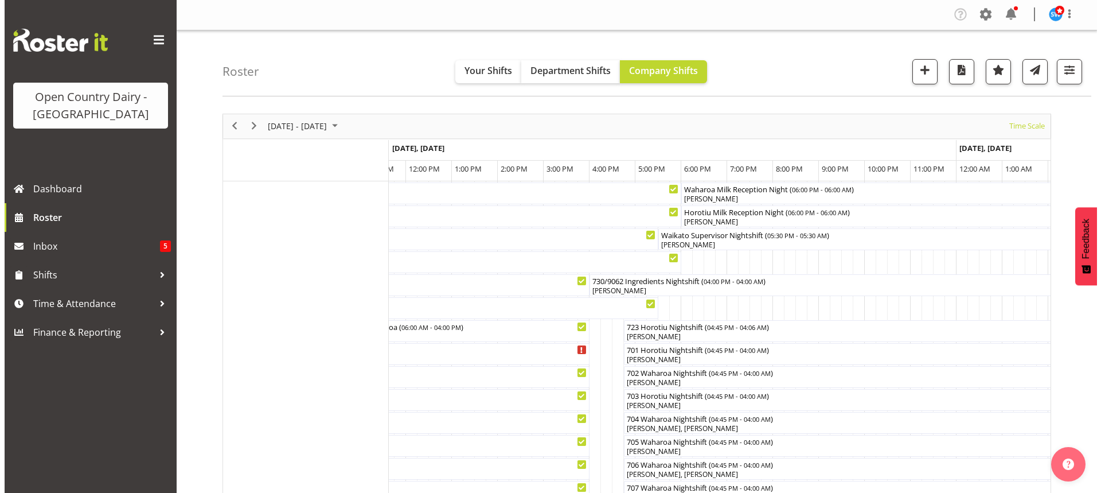
scroll to position [0, 0]
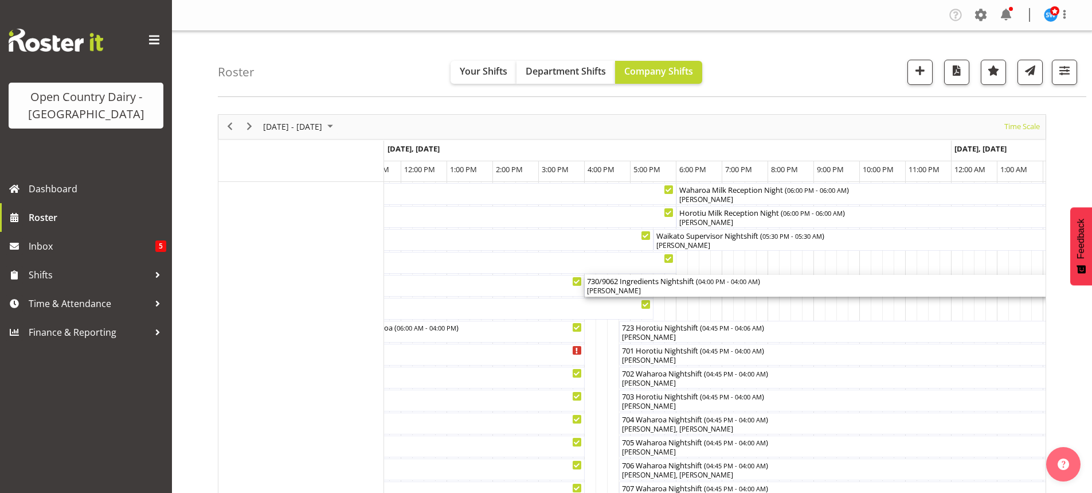
click at [659, 287] on div "[PERSON_NAME]" at bounding box center [860, 291] width 546 height 10
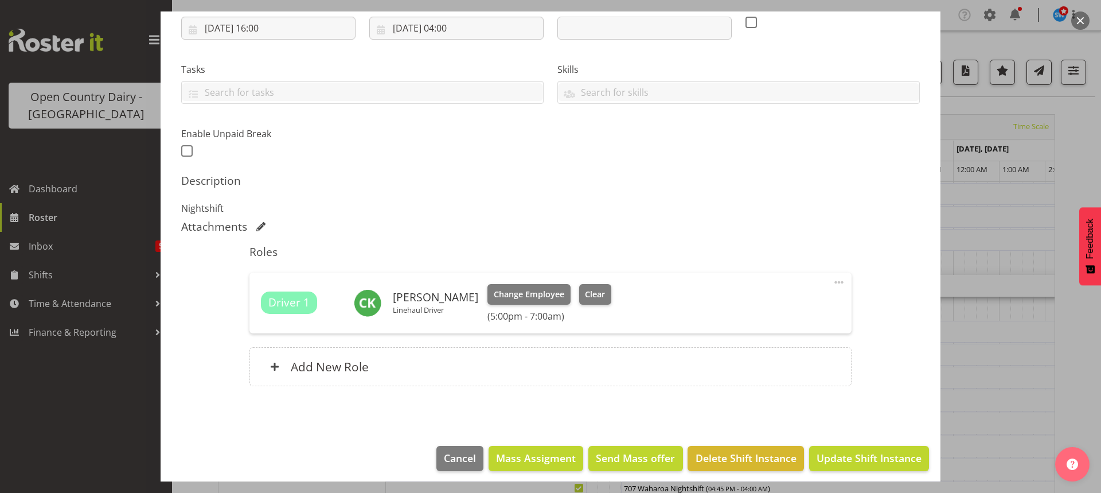
scroll to position [209, 0]
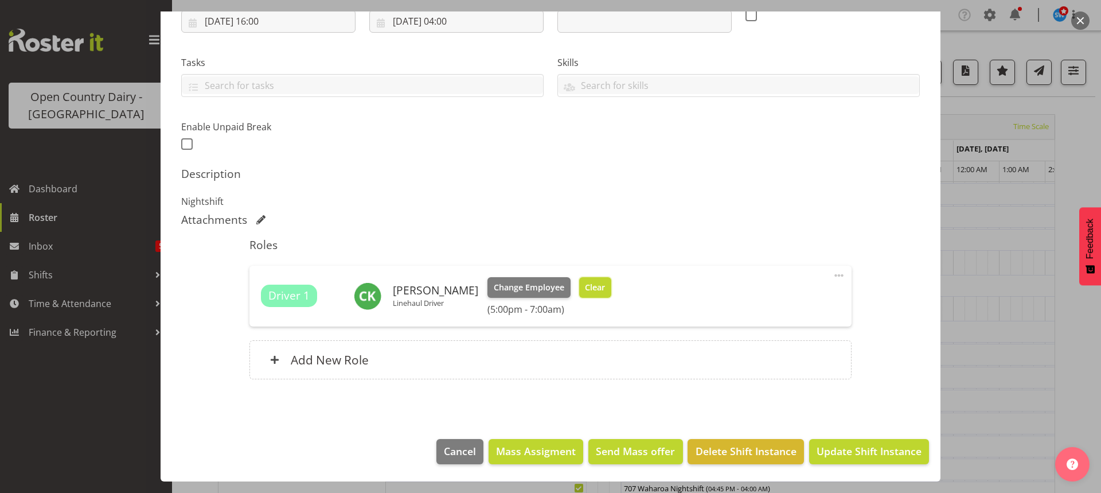
click at [592, 290] on span "Clear" at bounding box center [595, 287] width 20 height 13
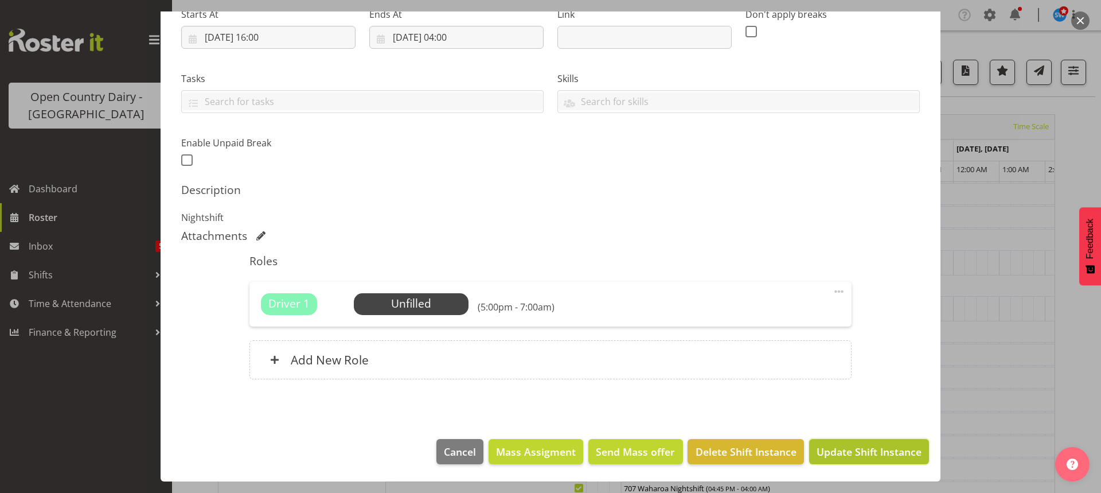
click at [849, 451] on span "Update Shift Instance" at bounding box center [868, 451] width 105 height 15
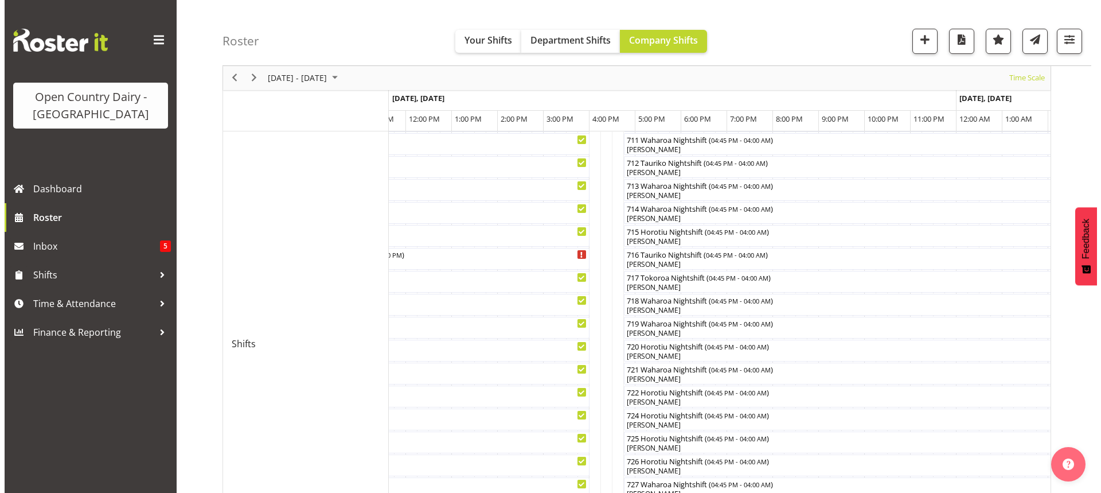
scroll to position [459, 0]
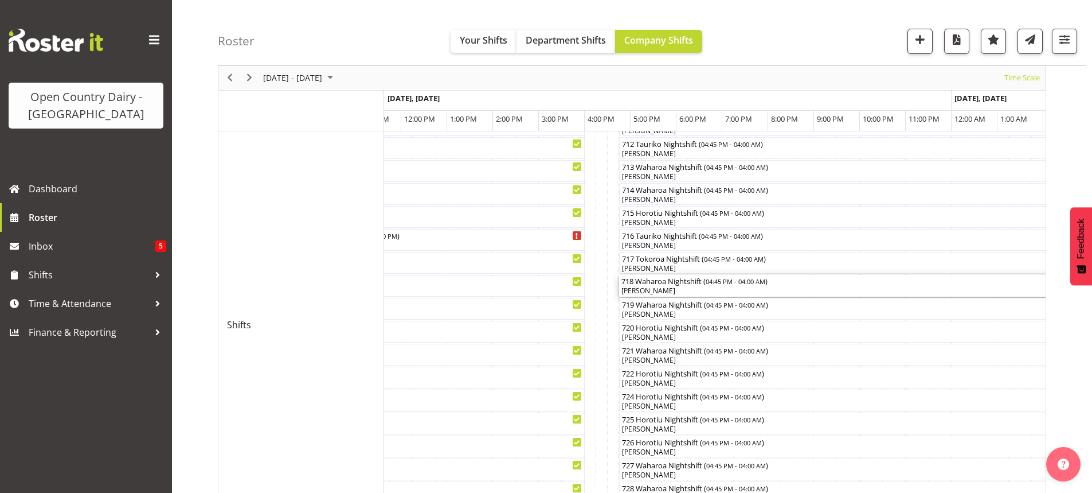
click at [688, 291] on div "[PERSON_NAME]" at bounding box center [877, 291] width 511 height 10
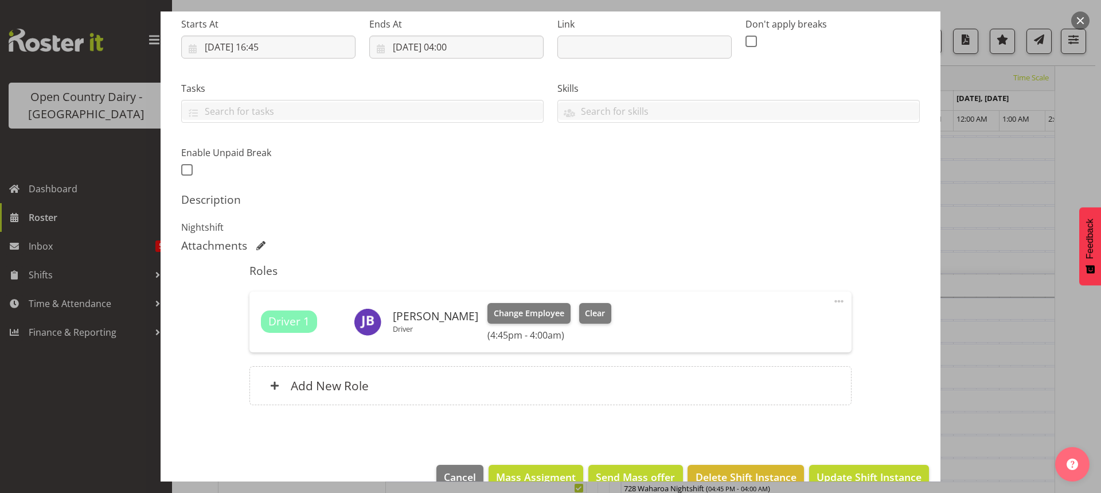
scroll to position [209, 0]
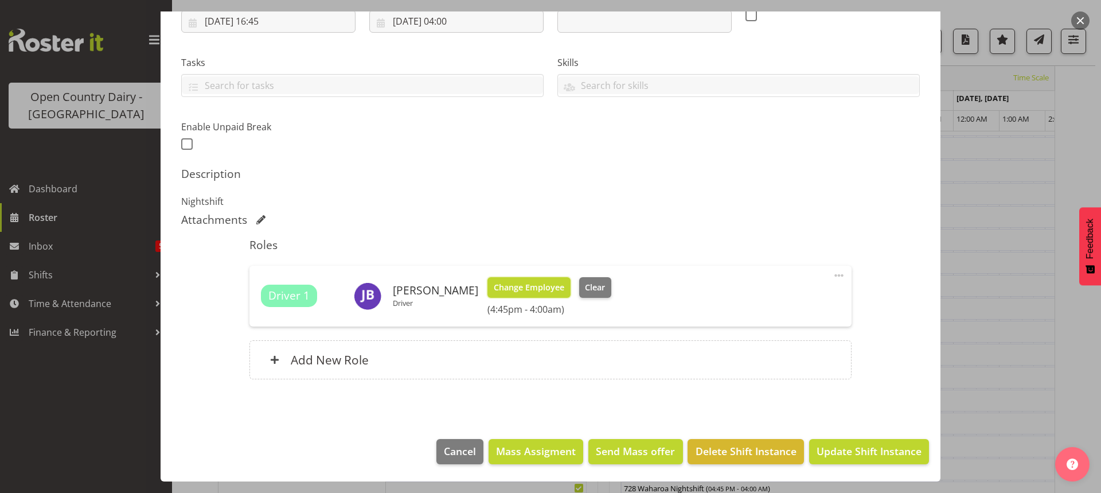
click at [515, 291] on span "Change Employee" at bounding box center [529, 287] width 71 height 13
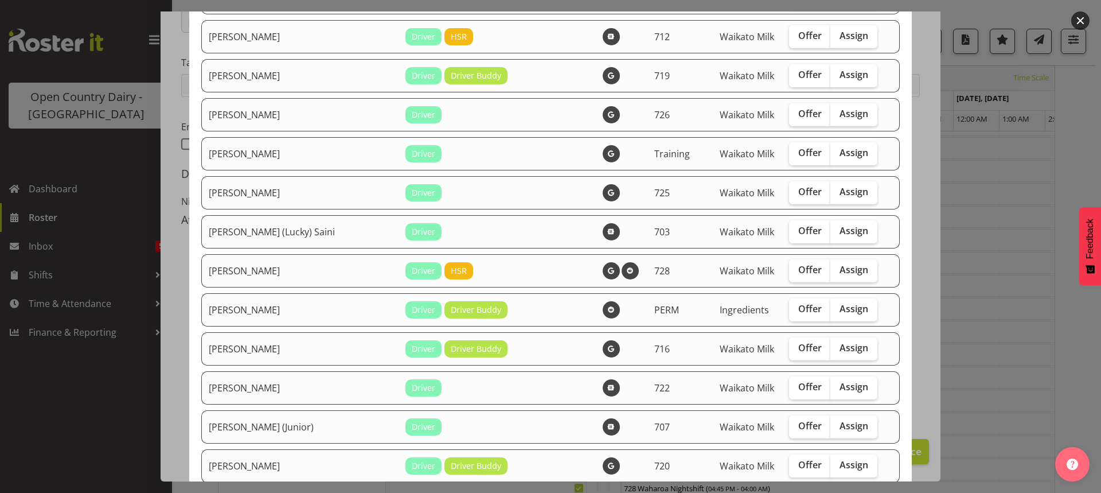
scroll to position [229, 0]
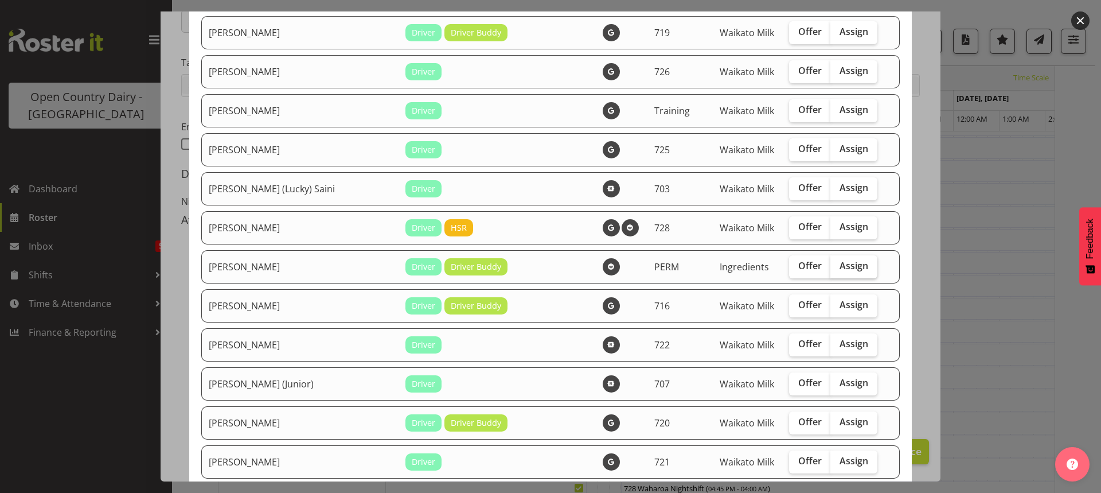
click at [842, 263] on span "Assign" at bounding box center [853, 265] width 29 height 11
click at [838, 263] on input "Assign" at bounding box center [833, 265] width 7 height 7
checkbox input "true"
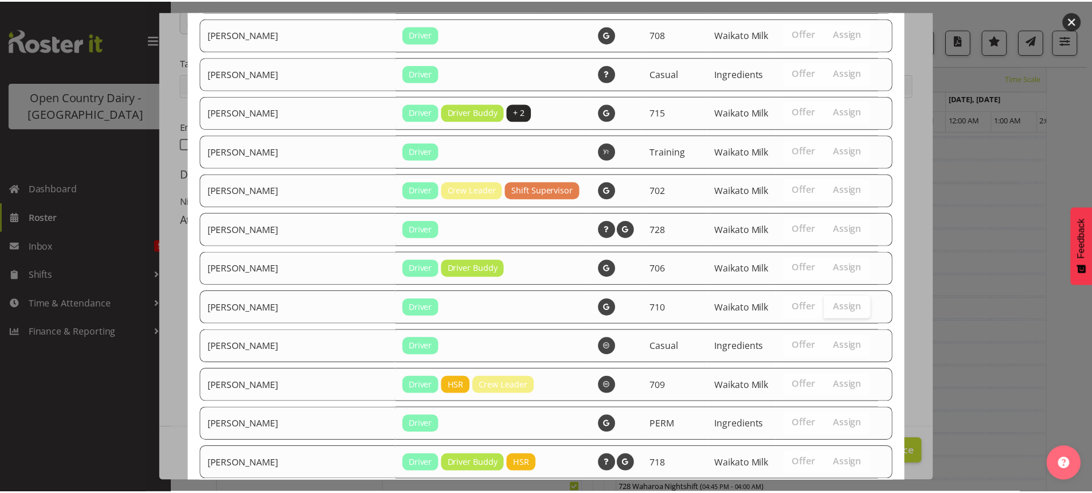
scroll to position [1117, 0]
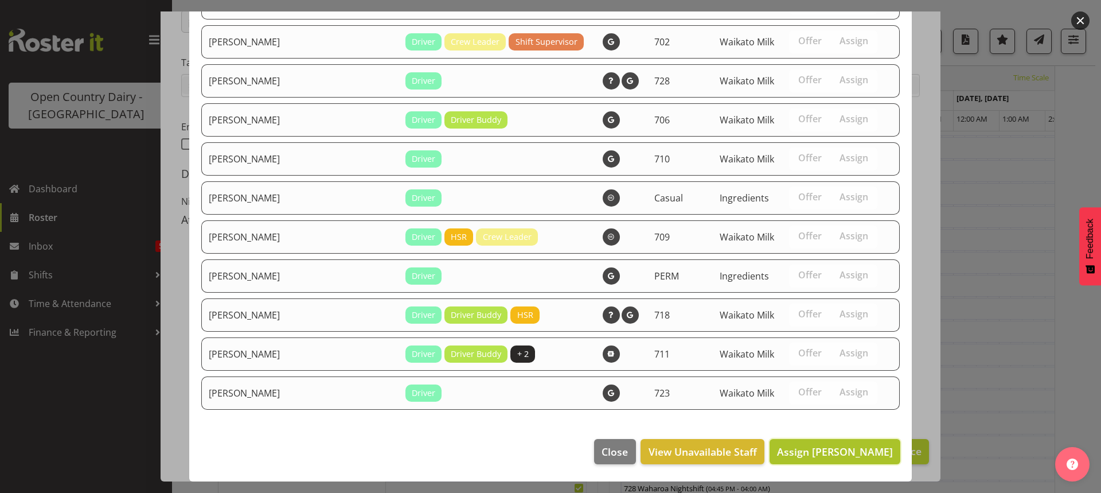
click at [834, 454] on span "Assign Chris Kneebone" at bounding box center [835, 451] width 116 height 14
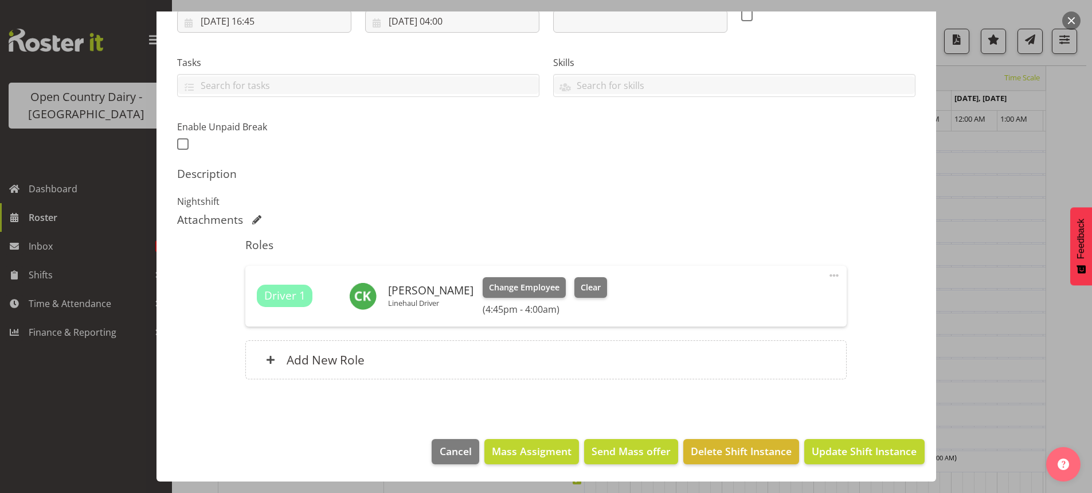
scroll to position [745, 0]
click at [849, 450] on span "Update Shift Instance" at bounding box center [864, 450] width 105 height 15
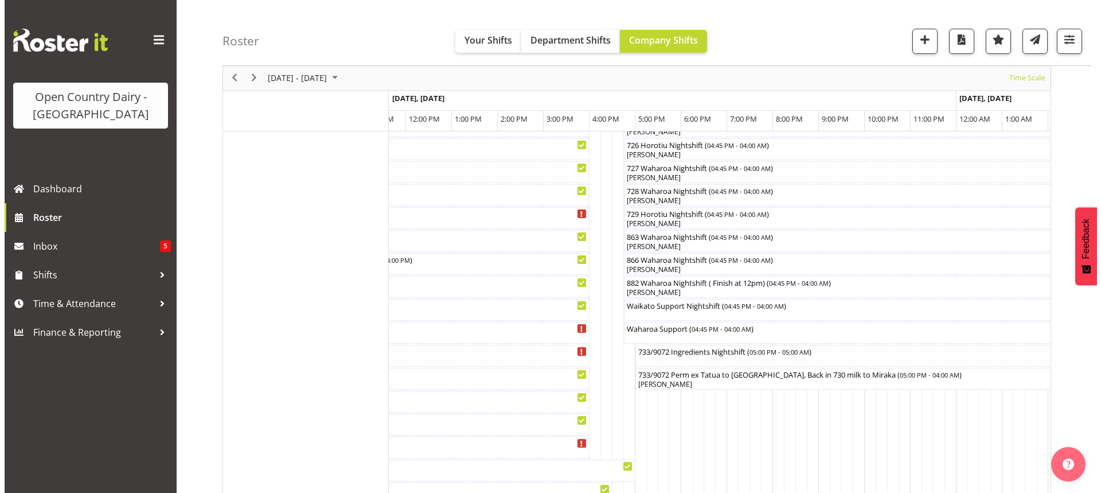
scroll to position [760, 0]
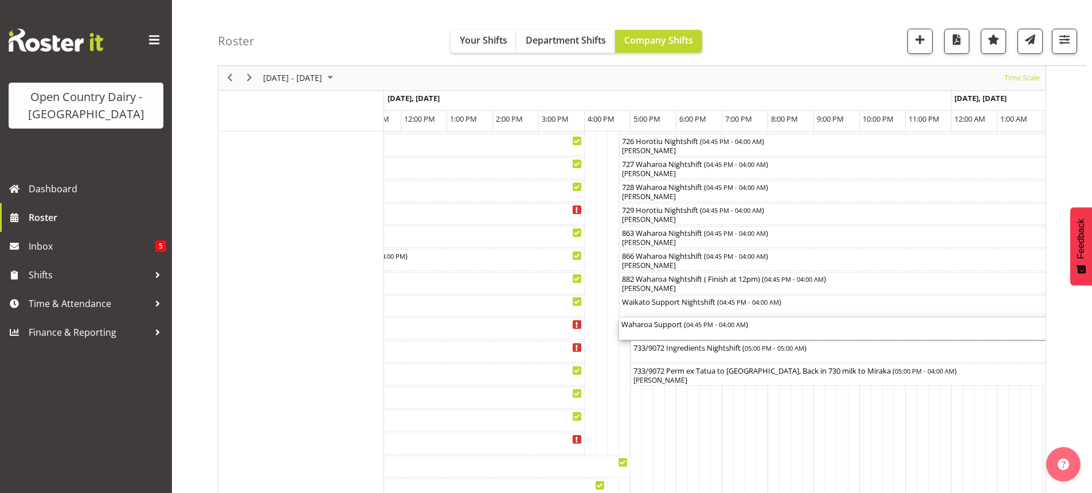
click at [669, 333] on div "Waharoa Support ( 04:45 PM - 04:00 AM )" at bounding box center [877, 329] width 511 height 22
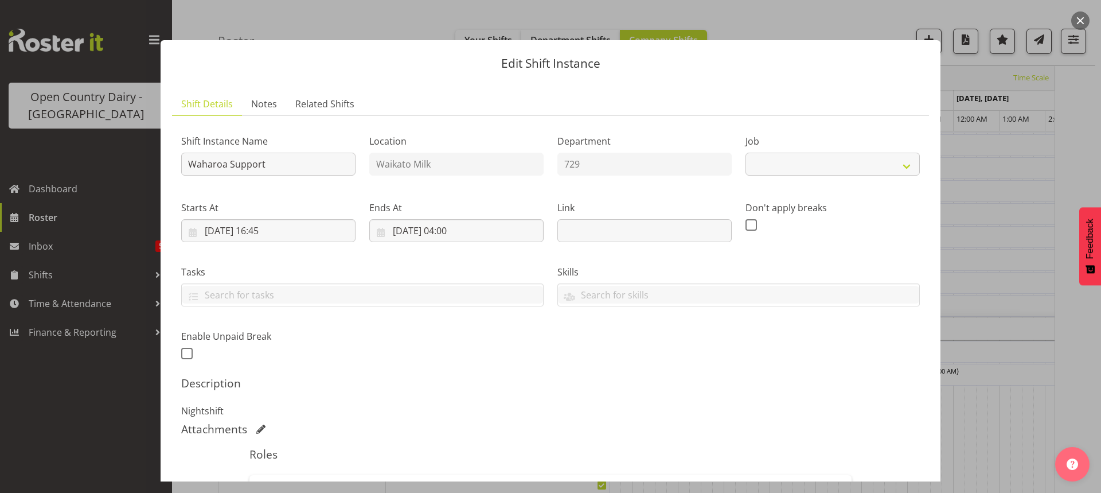
select select "9052"
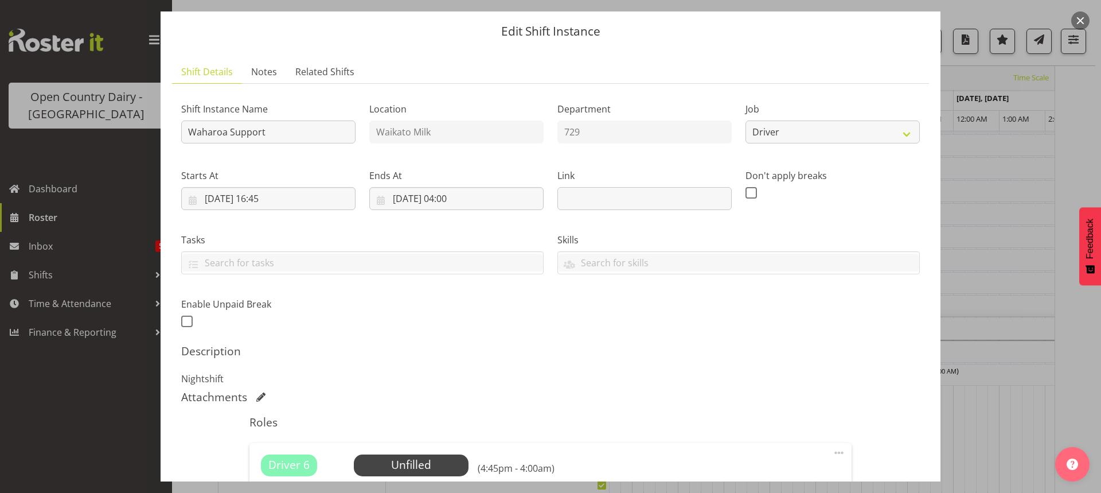
scroll to position [193, 0]
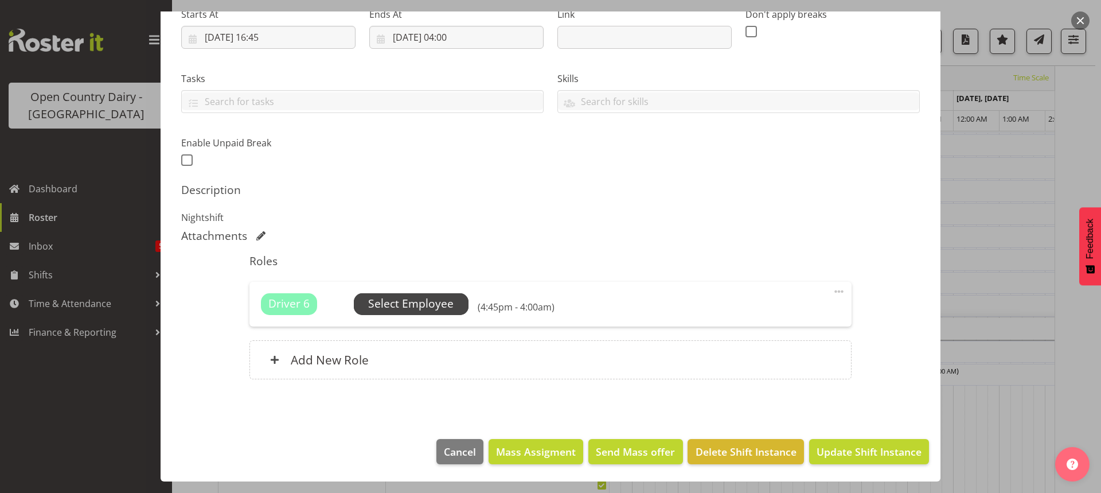
click at [408, 302] on span "Select Employee" at bounding box center [410, 303] width 85 height 17
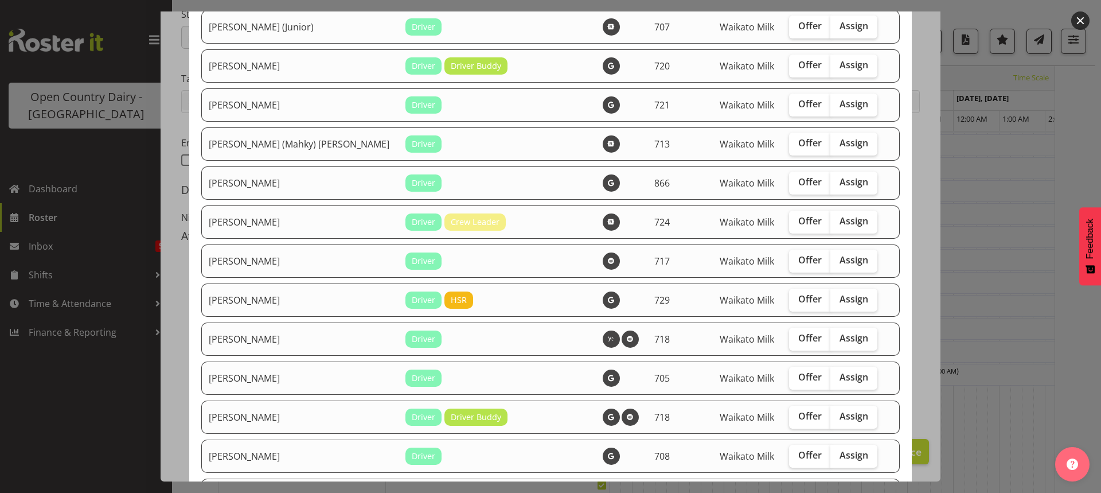
scroll to position [573, 0]
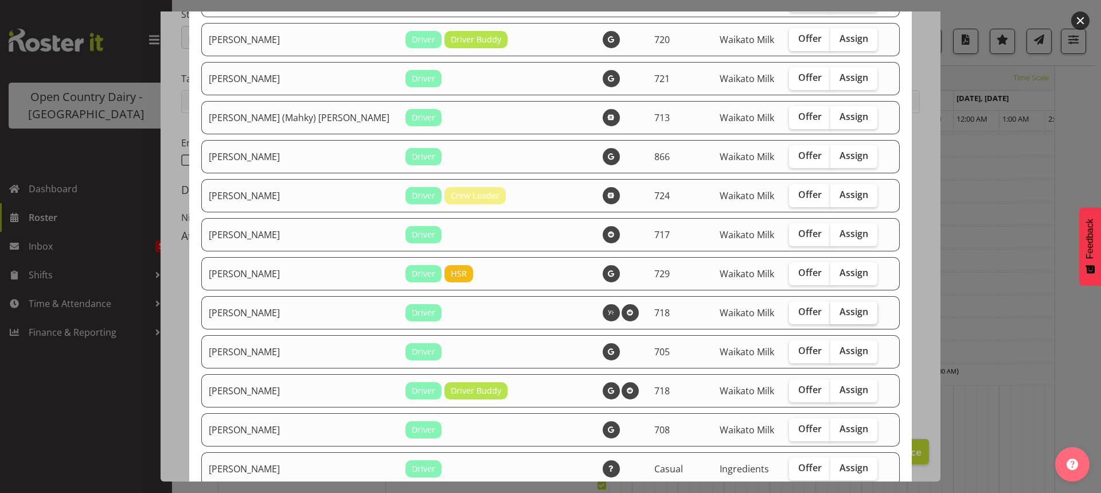
click at [841, 312] on span "Assign" at bounding box center [853, 311] width 29 height 11
click at [838, 312] on input "Assign" at bounding box center [833, 311] width 7 height 7
checkbox input "true"
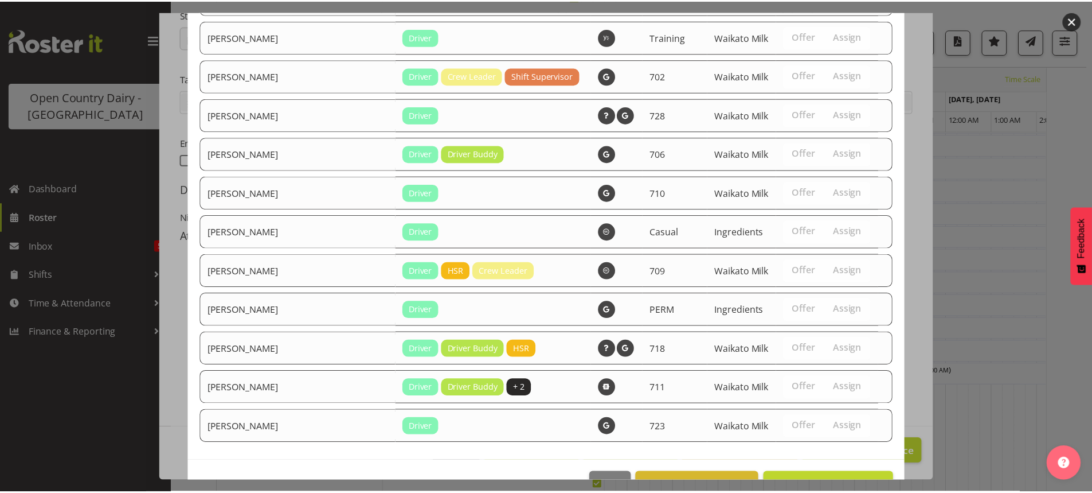
scroll to position [1117, 0]
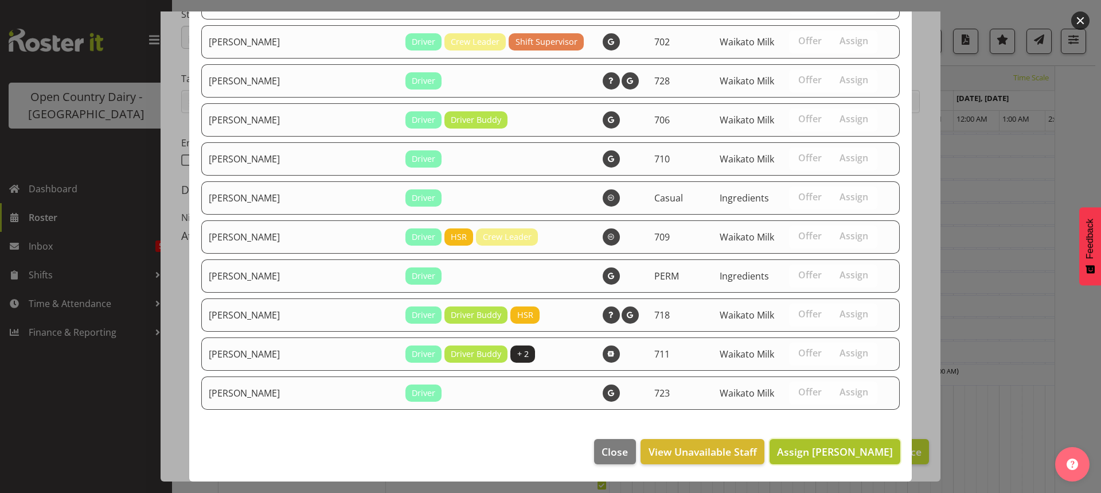
click at [835, 451] on span "Assign Jimmy Boult" at bounding box center [835, 451] width 116 height 14
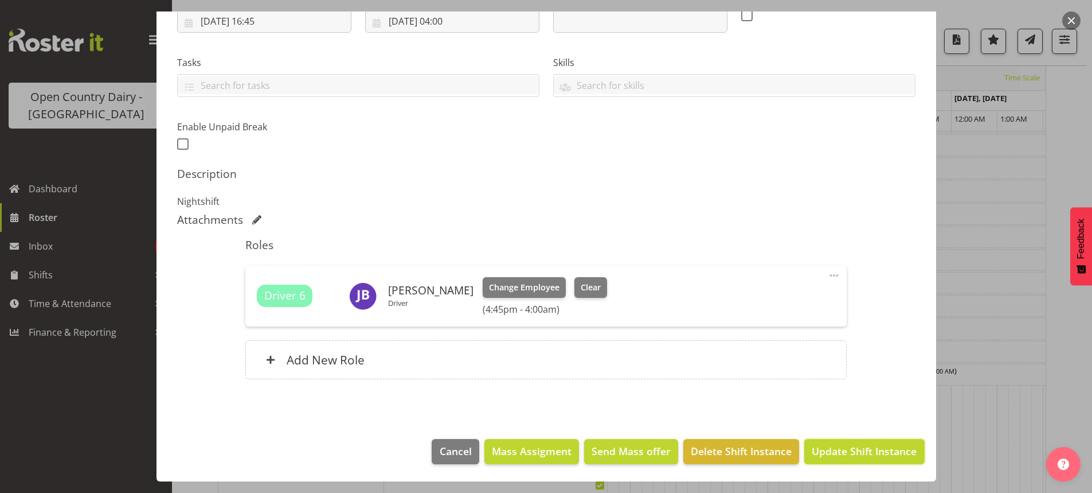
click at [847, 450] on span "Update Shift Instance" at bounding box center [864, 450] width 105 height 15
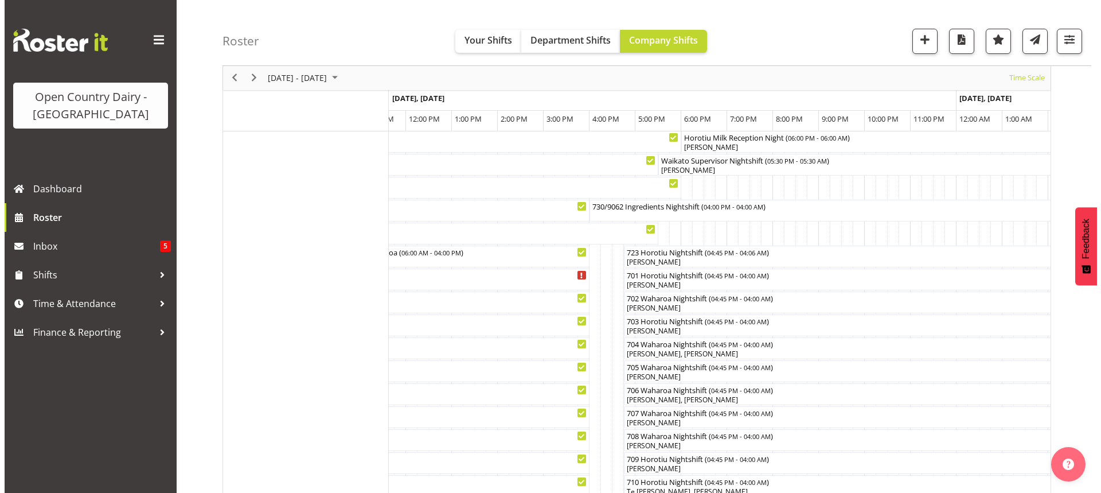
scroll to position [72, 0]
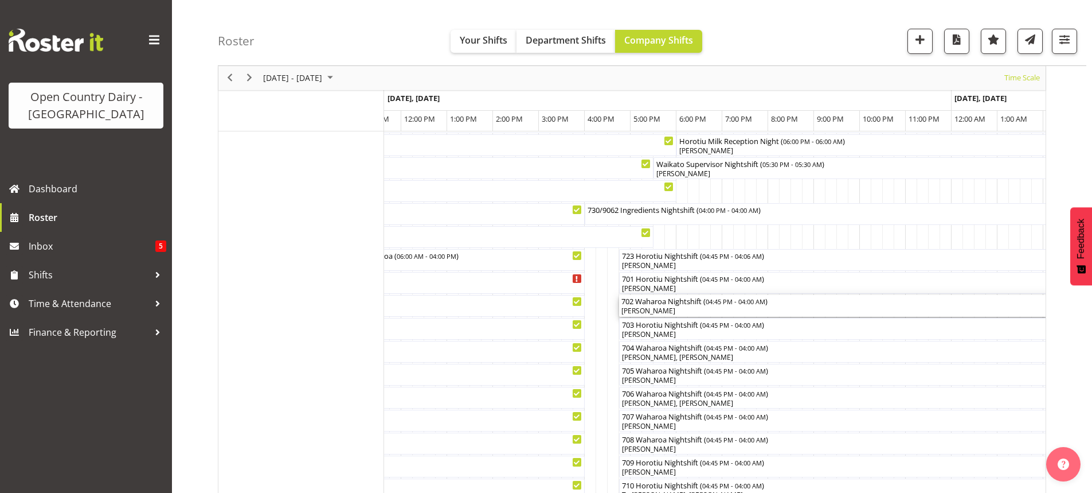
click at [670, 310] on div "[PERSON_NAME]" at bounding box center [877, 311] width 511 height 10
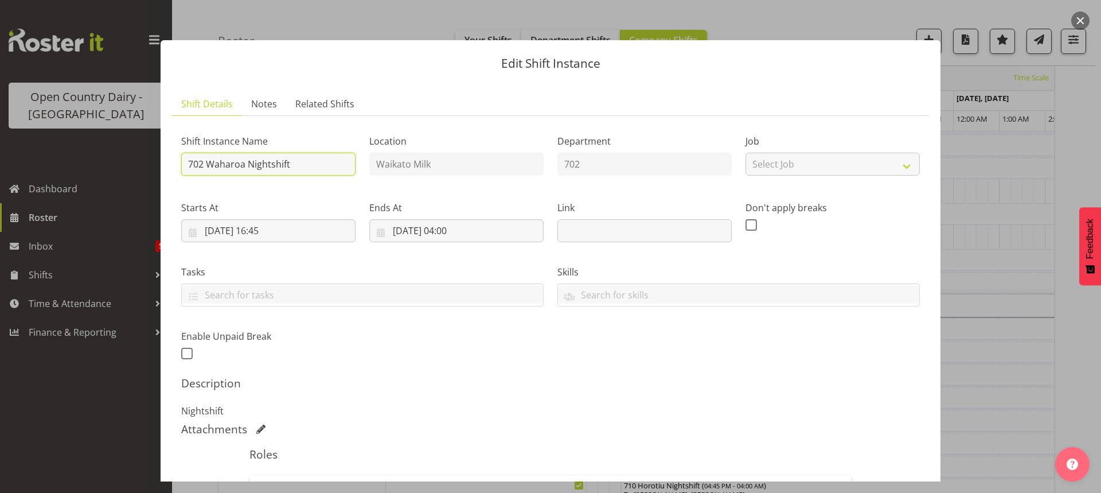
click at [302, 163] on input "702 Waharoa Nightshift" at bounding box center [268, 164] width 174 height 23
type input "702 Lactose ex Waharoa to Horotiu"
click at [269, 226] on input "30/09/2025, 16:45" at bounding box center [268, 230] width 174 height 23
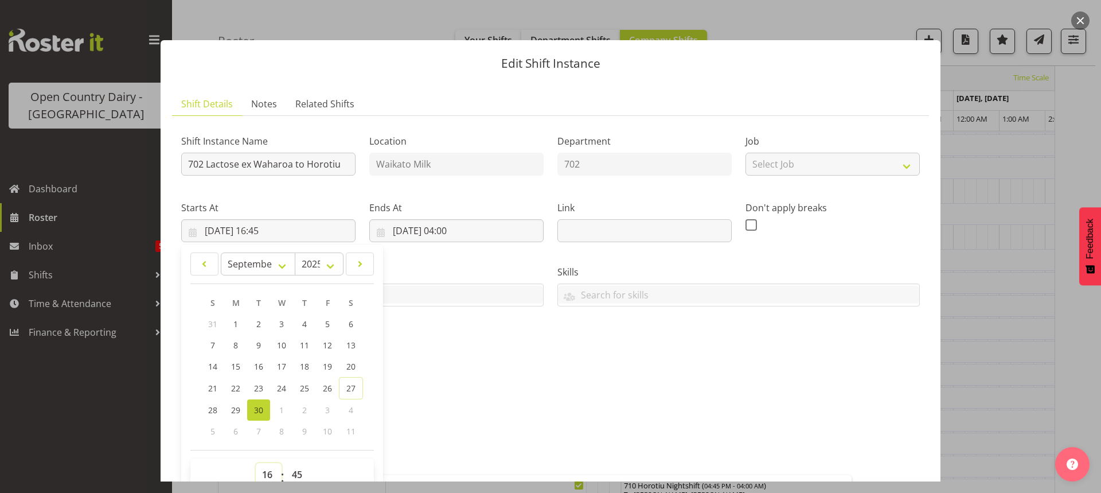
scroll to position [5, 0]
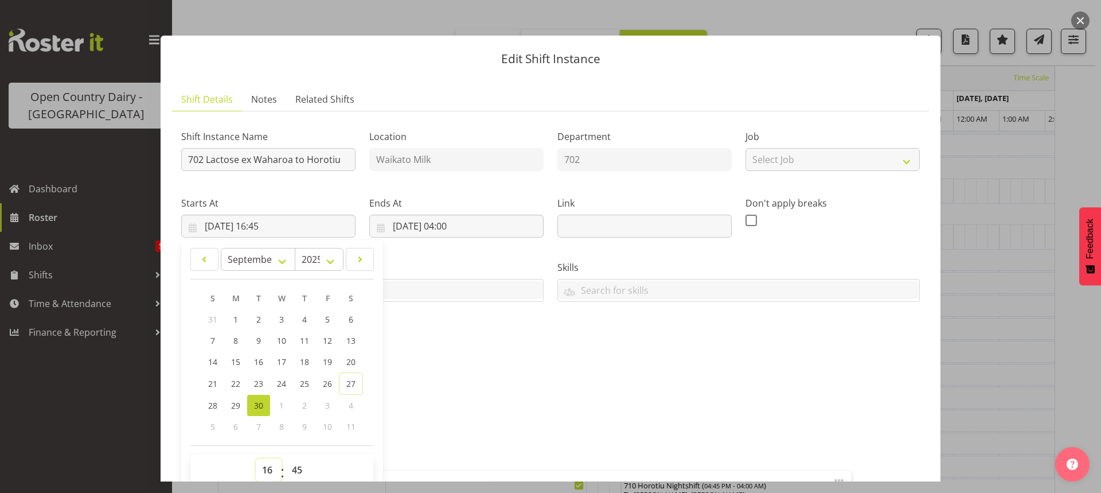
click at [268, 474] on select "00 01 02 03 04 05 06 07 08 09 10 11 12 13 14 15 16 17 18 19 20 21 22 23" at bounding box center [269, 469] width 26 height 23
select select "17"
click at [256, 458] on select "00 01 02 03 04 05 06 07 08 09 10 11 12 13 14 15 16 17 18 19 20 21 22 23" at bounding box center [269, 469] width 26 height 23
type input "30/09/2025, 17:45"
click at [298, 466] on select "00 01 02 03 04 05 06 07 08 09 10 11 12 13 14 15 16 17 18 19 20 21 22 23 24 25 2…" at bounding box center [299, 469] width 26 height 23
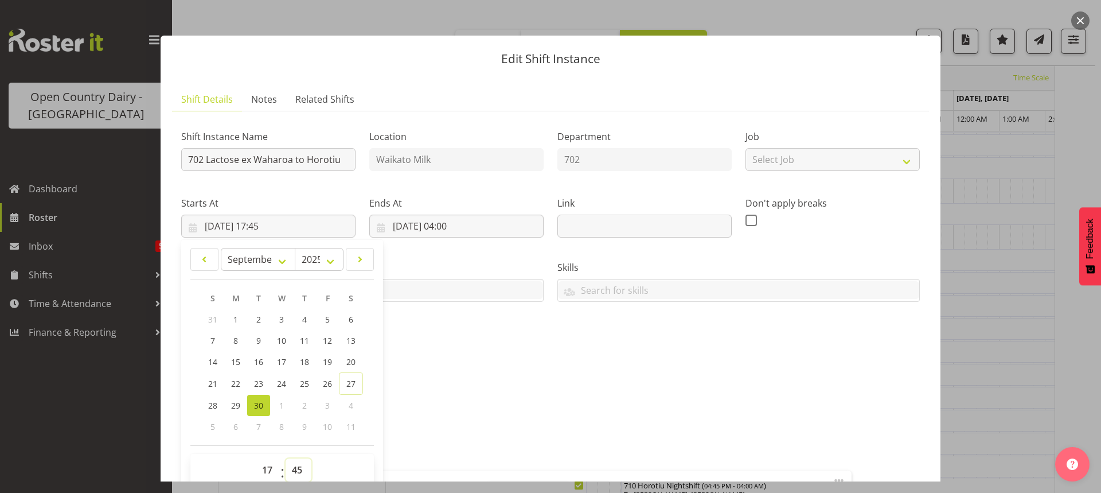
select select "0"
click at [286, 458] on select "00 01 02 03 04 05 06 07 08 09 10 11 12 13 14 15 16 17 18 19 20 21 22 23 24 25 2…" at bounding box center [299, 469] width 26 height 23
type input "30/09/2025, 17:00"
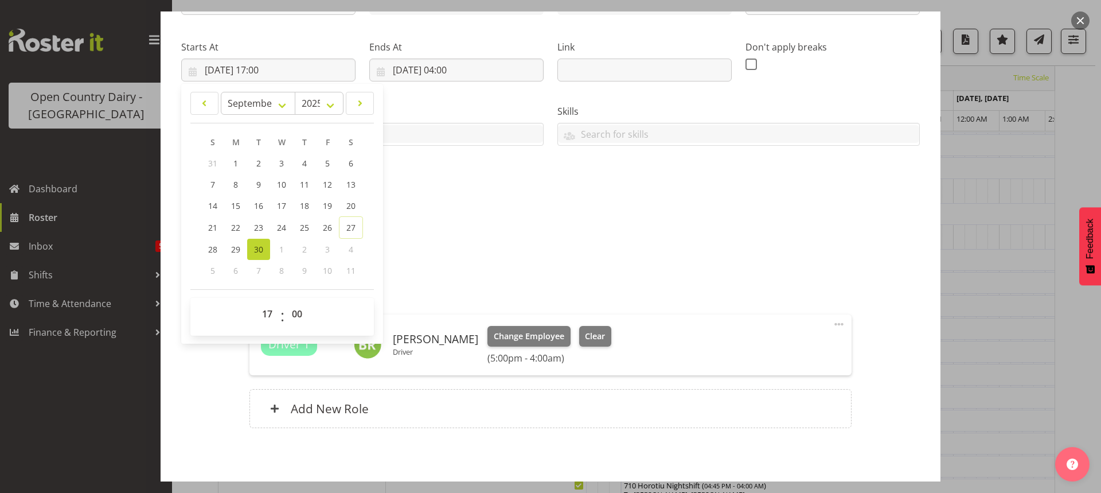
scroll to position [177, 0]
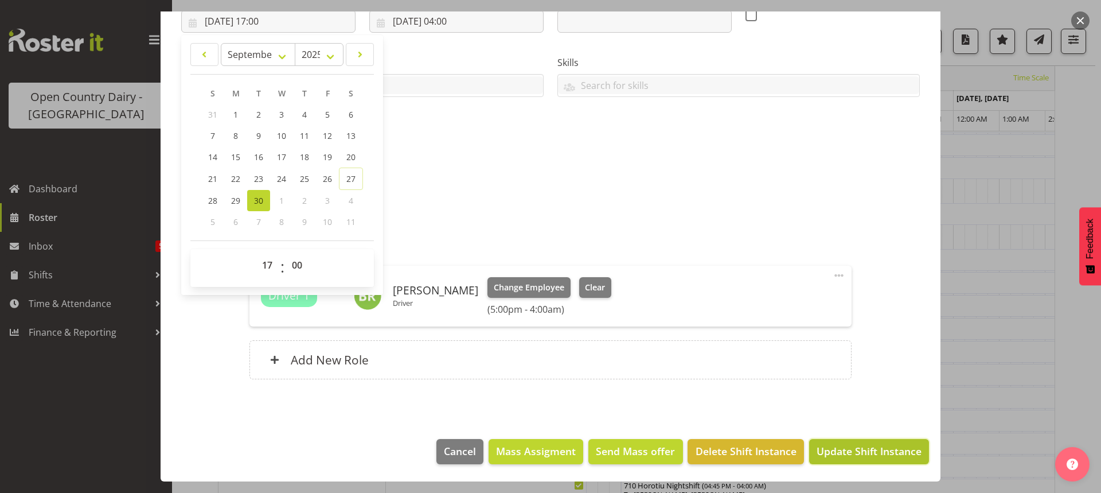
click at [850, 451] on span "Update Shift Instance" at bounding box center [868, 450] width 105 height 15
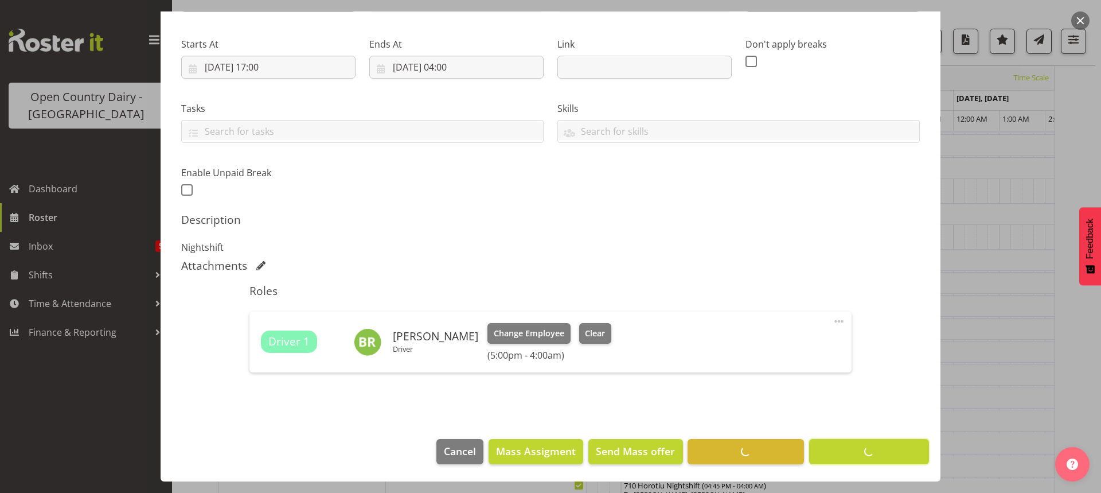
scroll to position [163, 0]
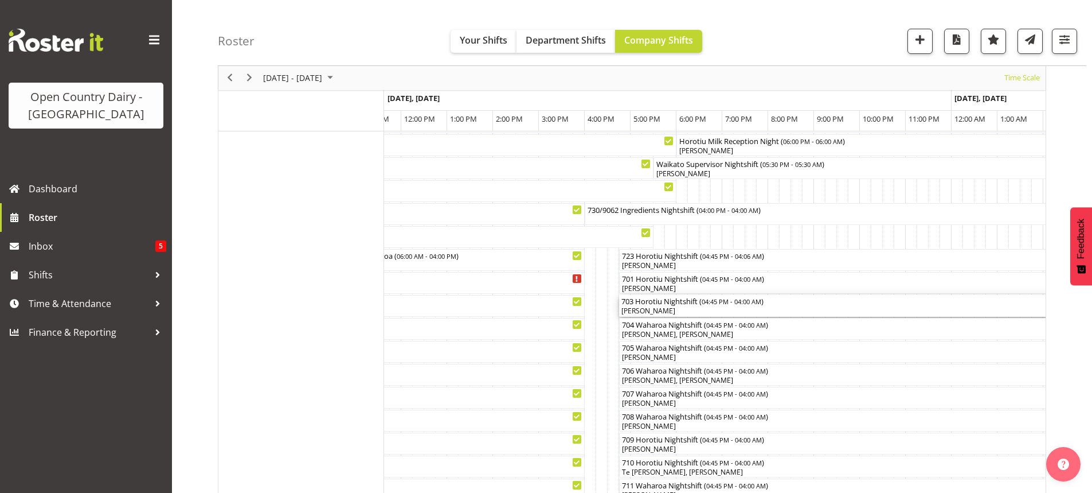
click at [693, 311] on div "[PERSON_NAME]" at bounding box center [877, 311] width 511 height 10
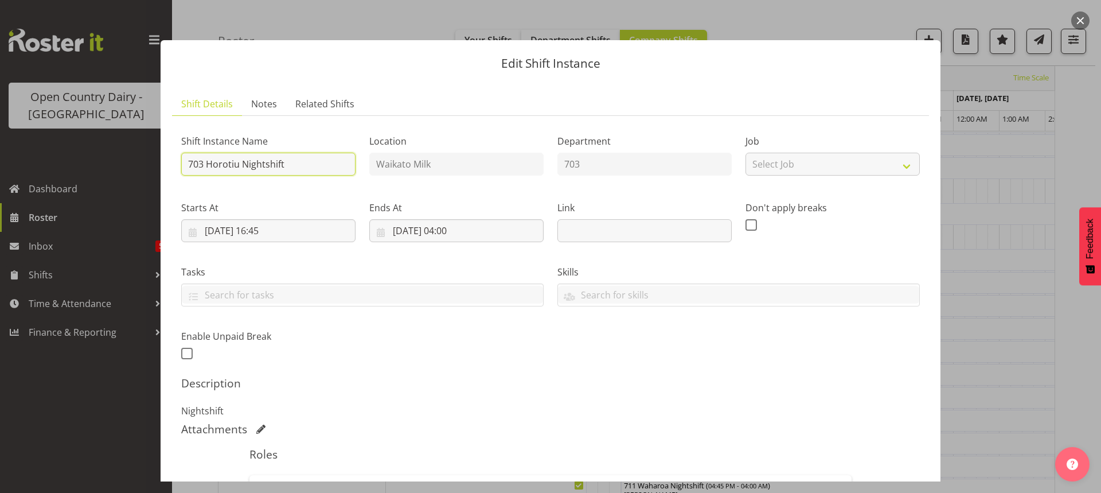
click at [317, 165] on input "703 Horotiu Nightshift" at bounding box center [268, 164] width 174 height 23
type input "703 Cream to Talleys ex Horotiu TRUCK ONLY"
click at [279, 228] on input "30/09/2025, 16:45" at bounding box center [268, 230] width 174 height 23
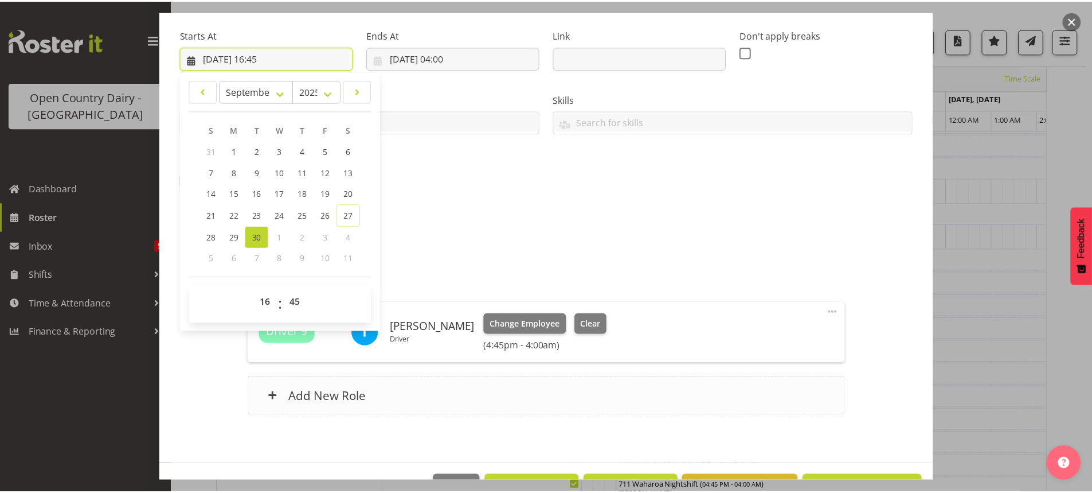
scroll to position [209, 0]
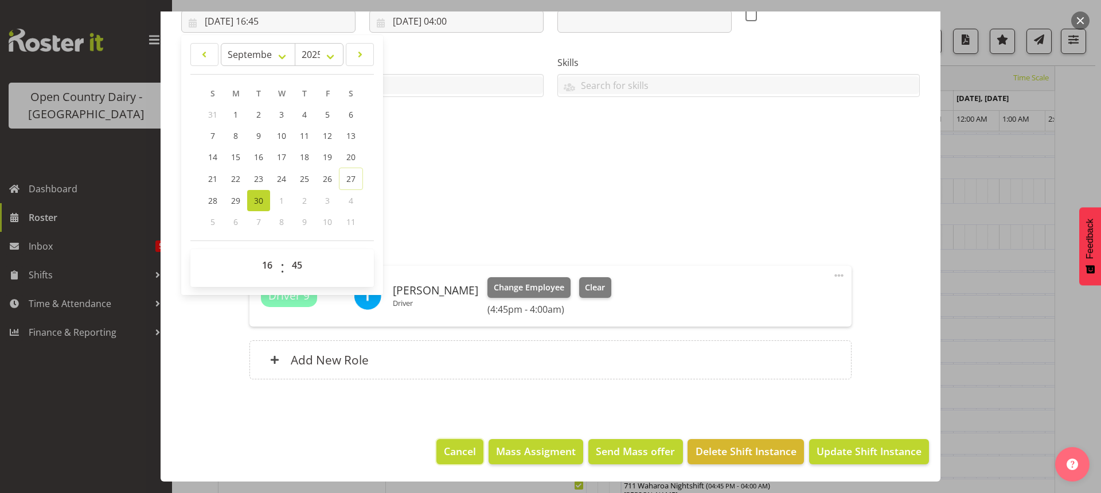
click at [465, 450] on span "Cancel" at bounding box center [460, 450] width 32 height 15
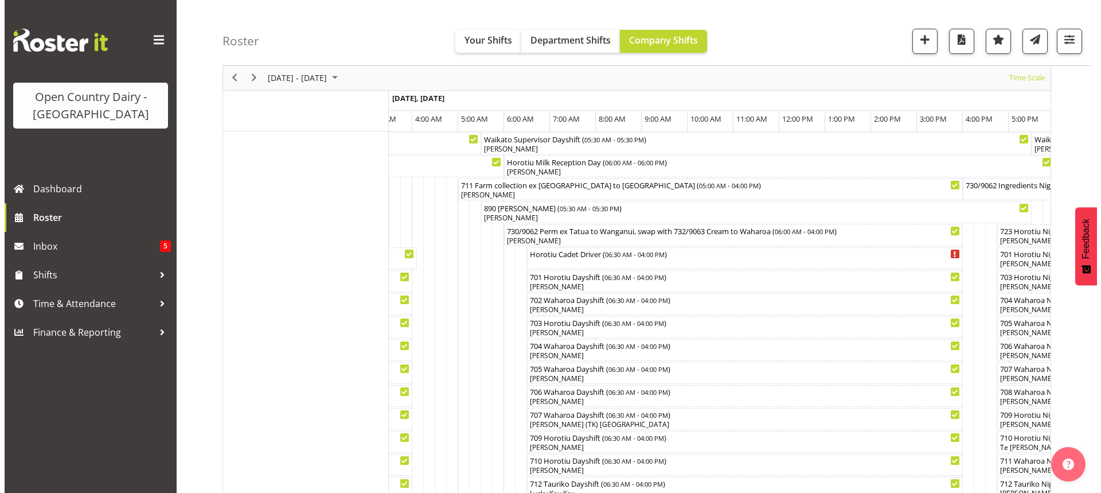
scroll to position [84, 0]
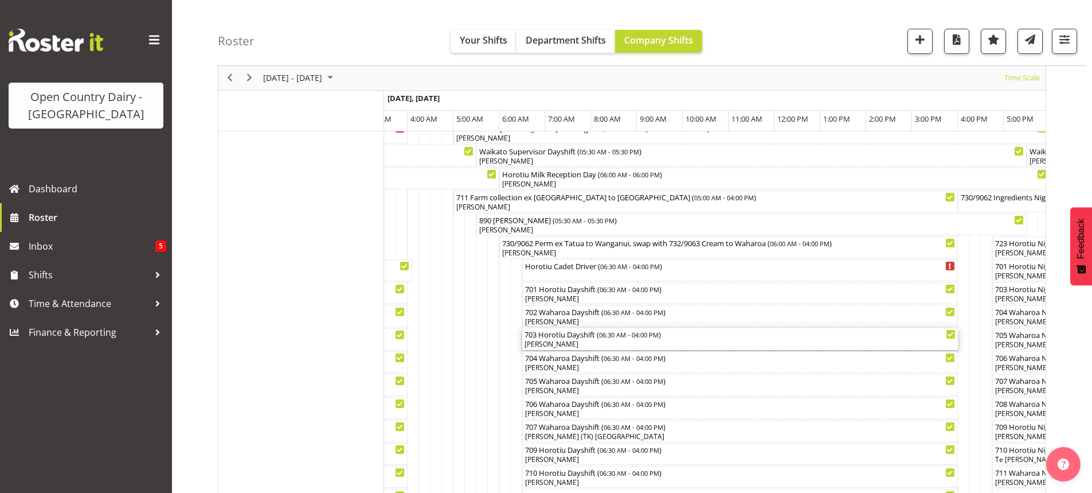
click at [583, 345] on div "[PERSON_NAME]" at bounding box center [740, 344] width 431 height 10
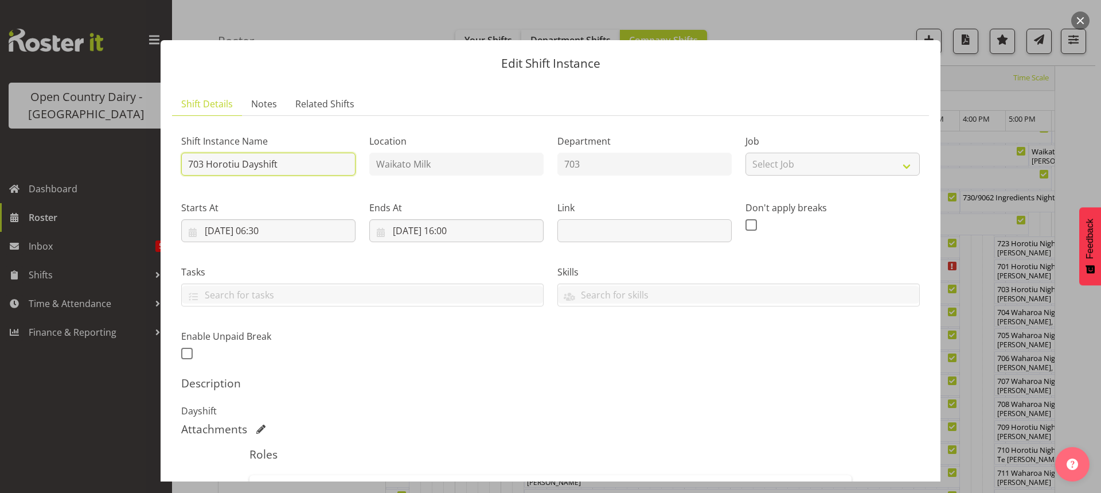
click at [292, 160] on input "703 Horotiu Dayshift" at bounding box center [268, 164] width 174 height 23
type input "703 Cream to Talleys ex Horotiu TRUCK ONLY"
click at [251, 225] on input "30/09/2025, 06:30" at bounding box center [268, 230] width 174 height 23
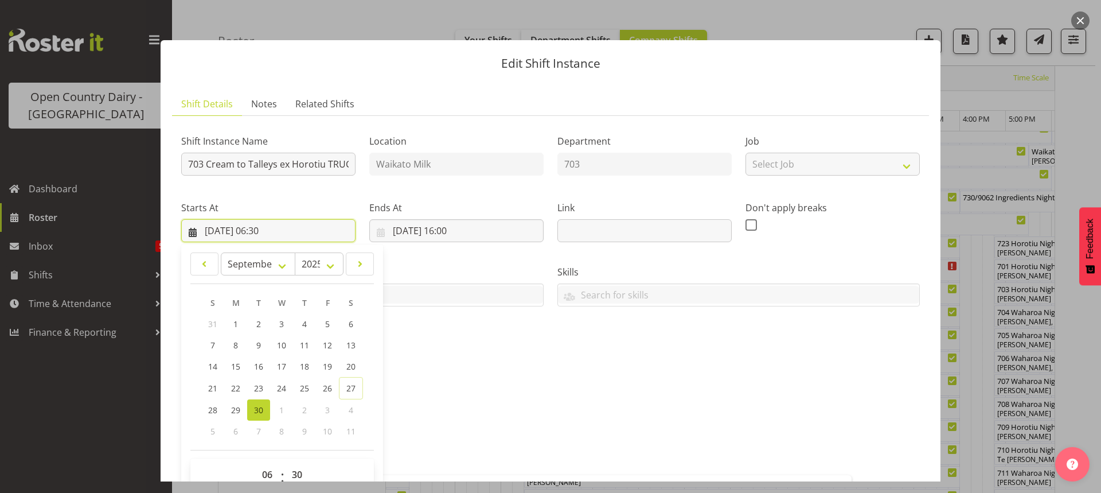
click at [267, 226] on input "30/09/2025, 06:30" at bounding box center [268, 230] width 174 height 23
drag, startPoint x: 298, startPoint y: 471, endPoint x: 298, endPoint y: 460, distance: 10.9
click at [298, 471] on select "00 01 02 03 04 05 06 07 08 09 10 11 12 13 14 15 16 17 18 19 20 21 22 23 24 25 2…" at bounding box center [299, 474] width 26 height 23
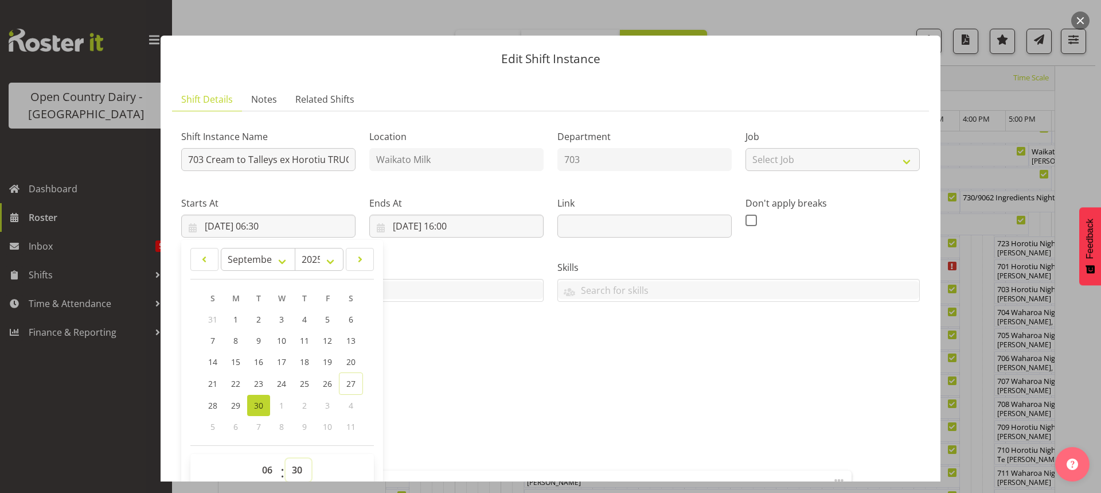
select select "0"
click at [286, 458] on select "00 01 02 03 04 05 06 07 08 09 10 11 12 13 14 15 16 17 18 19 20 21 22 23 24 25 2…" at bounding box center [299, 469] width 26 height 23
type input "30/09/2025, 06:00"
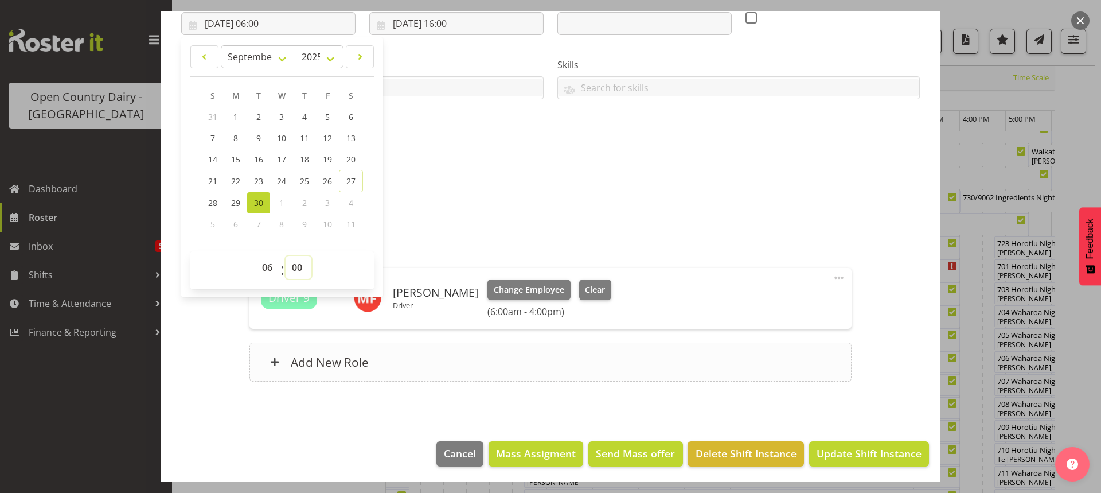
scroll to position [209, 0]
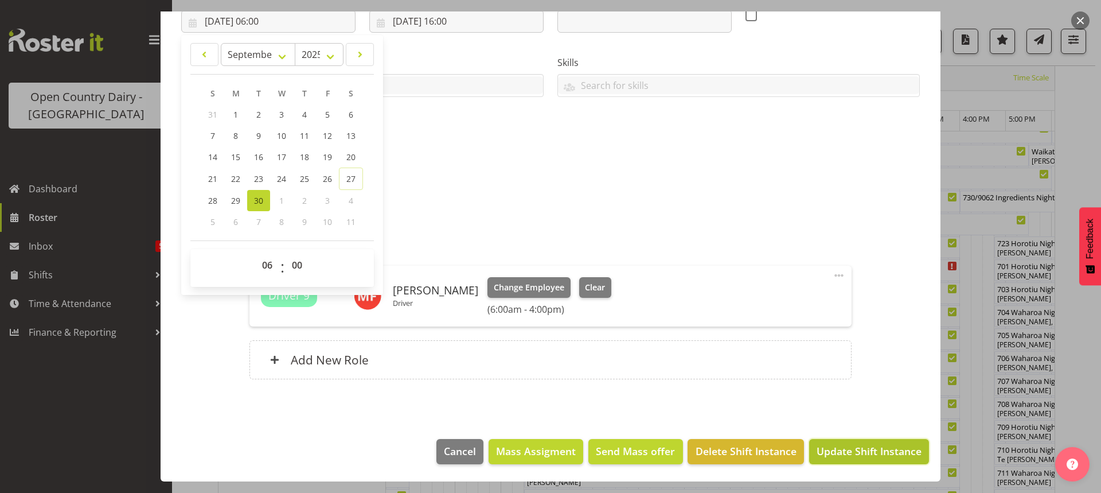
click at [847, 450] on span "Update Shift Instance" at bounding box center [868, 450] width 105 height 15
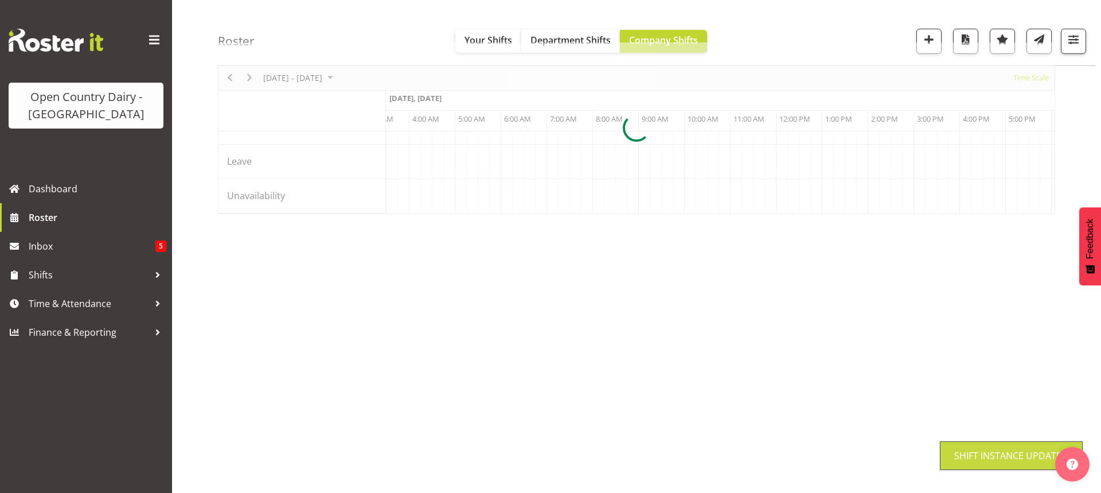
scroll to position [72, 0]
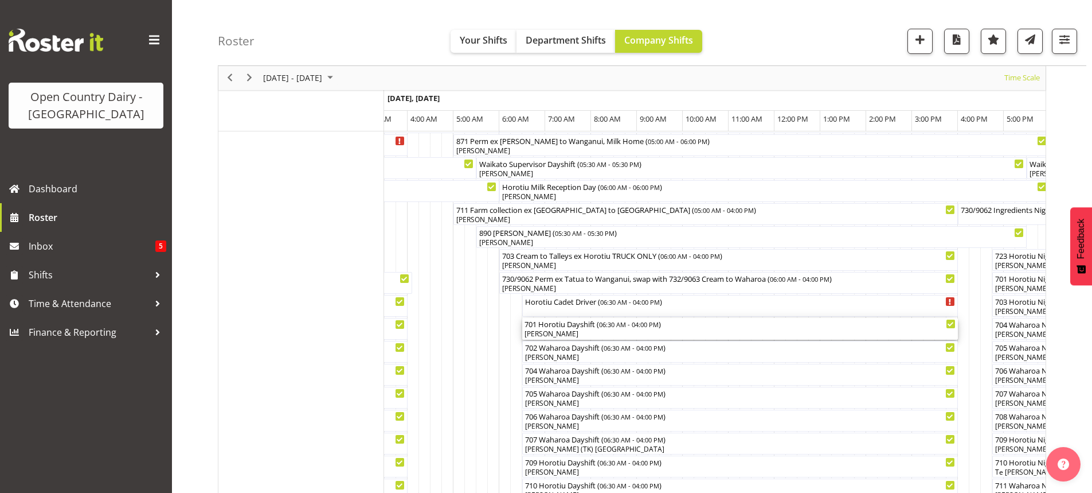
click at [595, 330] on div "[PERSON_NAME]" at bounding box center [740, 334] width 431 height 10
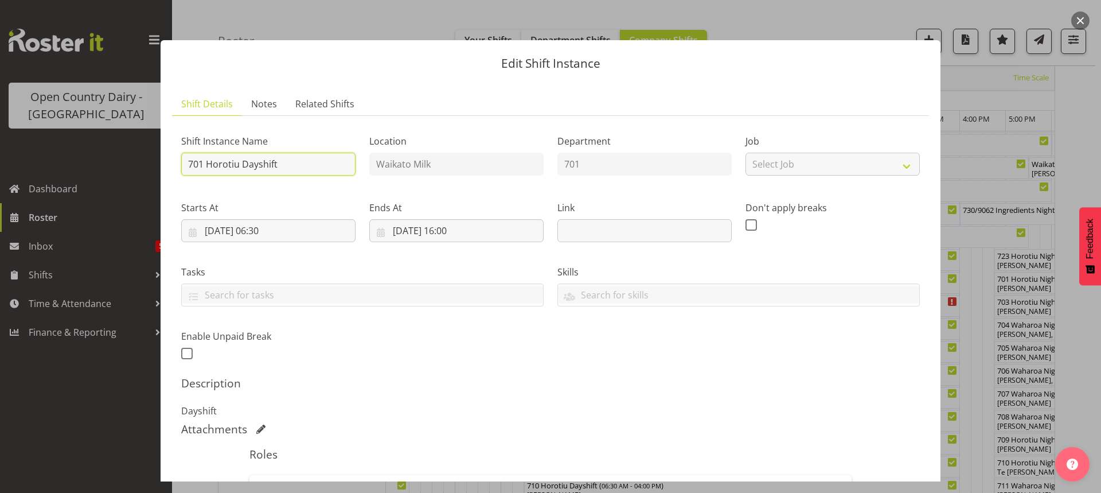
click at [299, 162] on input "701 Horotiu Dayshift" at bounding box center [268, 164] width 174 height 23
type input "701 Cream ex Horotiu to Waharoa"
click at [271, 228] on input "30/09/2025, 06:30" at bounding box center [268, 230] width 174 height 23
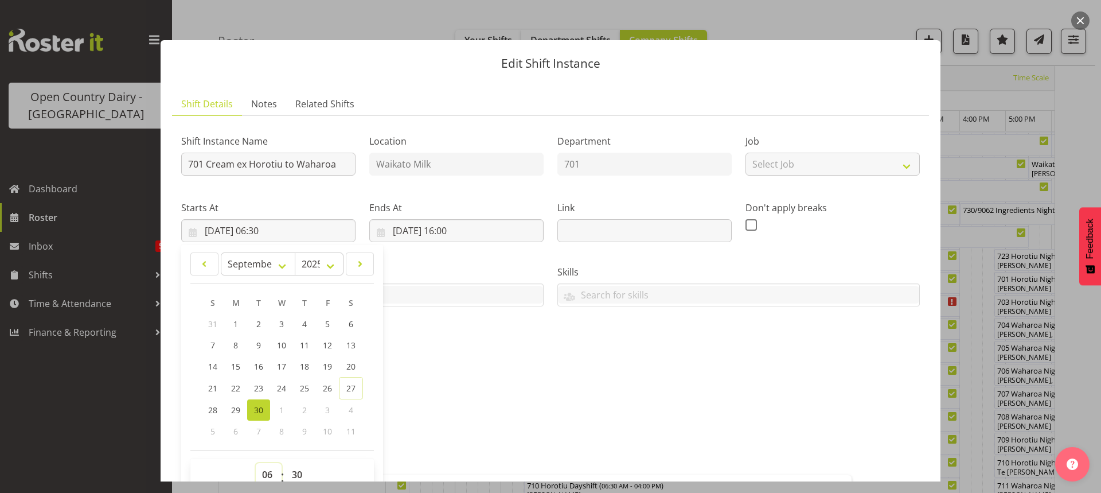
scroll to position [5, 0]
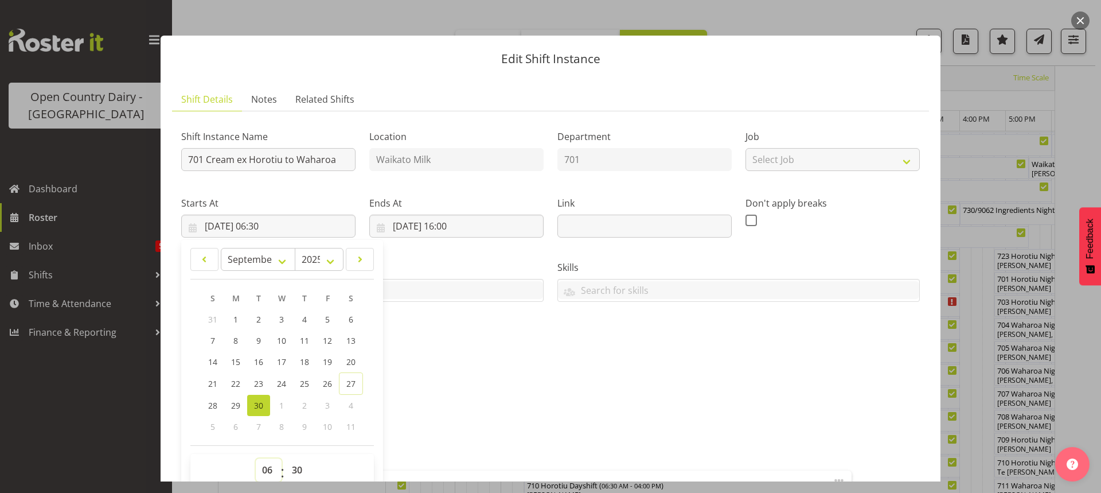
click at [266, 466] on select "00 01 02 03 04 05 06 07 08 09 10 11 12 13 14 15 16 17 18 19 20 21 22 23" at bounding box center [269, 469] width 26 height 23
select select "8"
click at [256, 458] on select "00 01 02 03 04 05 06 07 08 09 10 11 12 13 14 15 16 17 18 19 20 21 22 23" at bounding box center [269, 469] width 26 height 23
type input "30/09/2025, 08:30"
click at [295, 466] on select "00 01 02 03 04 05 06 07 08 09 10 11 12 13 14 15 16 17 18 19 20 21 22 23 24 25 2…" at bounding box center [299, 469] width 26 height 23
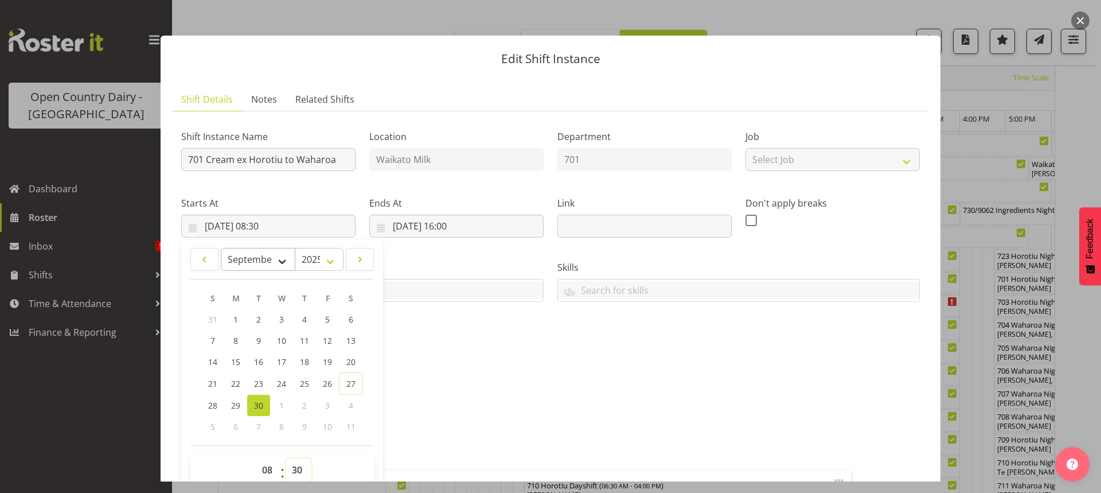
select select "0"
click at [286, 458] on select "00 01 02 03 04 05 06 07 08 09 10 11 12 13 14 15 16 17 18 19 20 21 22 23 24 25 2…" at bounding box center [299, 469] width 26 height 23
type input "30/09/2025, 08:00"
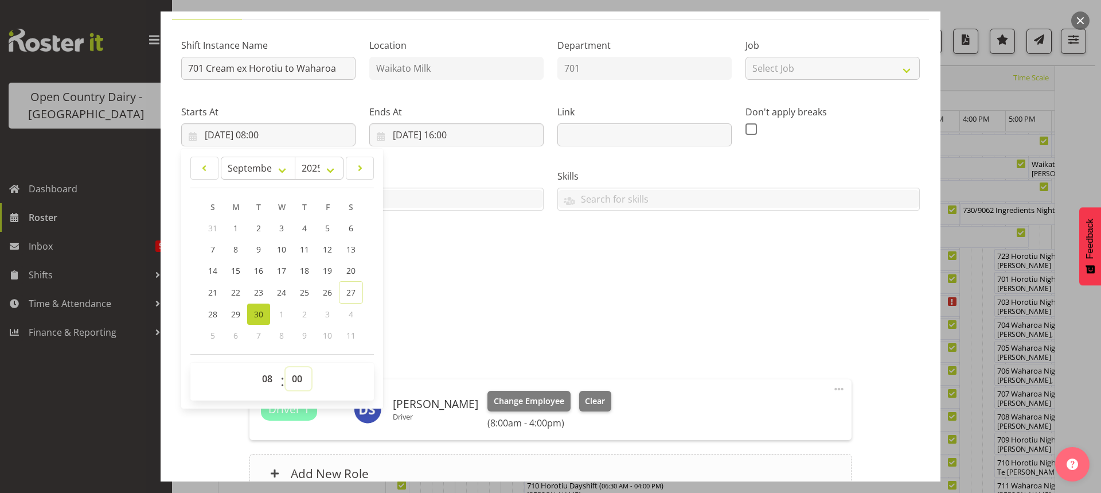
scroll to position [209, 0]
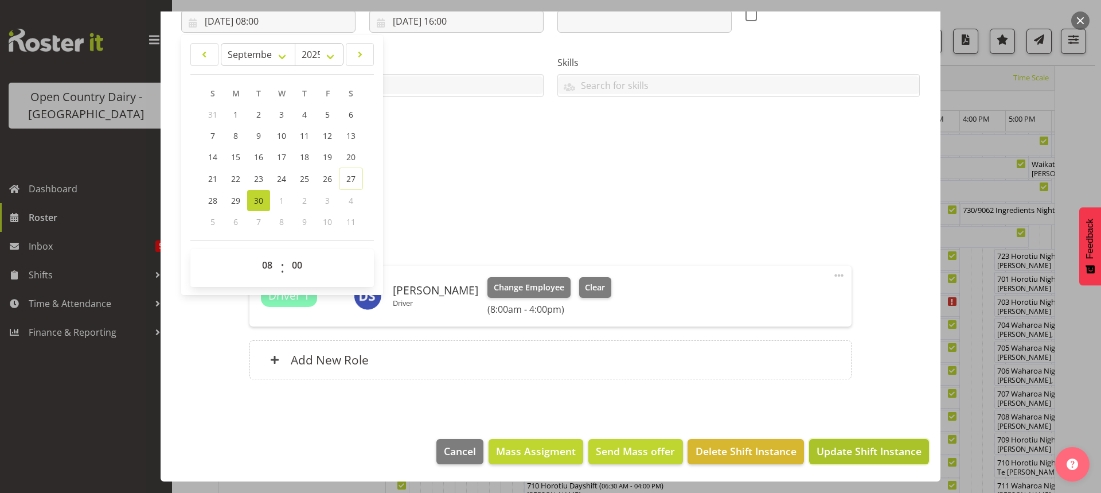
click at [847, 449] on span "Update Shift Instance" at bounding box center [868, 450] width 105 height 15
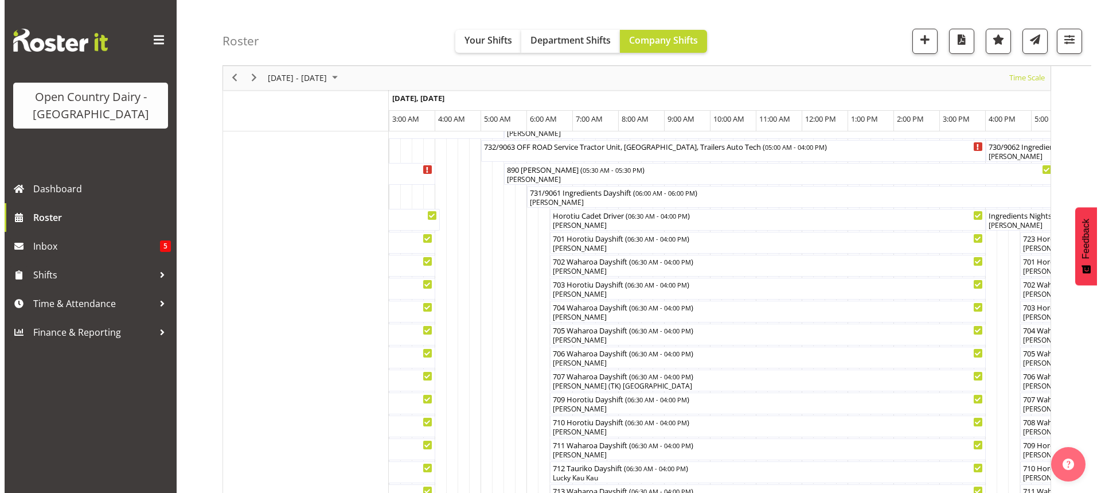
scroll to position [115, 0]
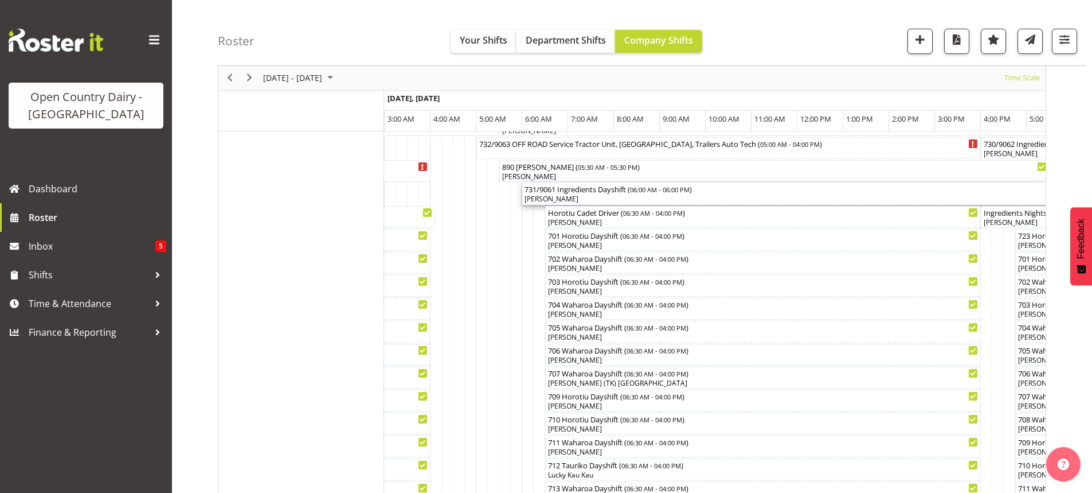
click at [591, 194] on div "731/9061 Ingredients Dayshift ( 06:00 AM - 06:00 PM )" at bounding box center [798, 188] width 546 height 11
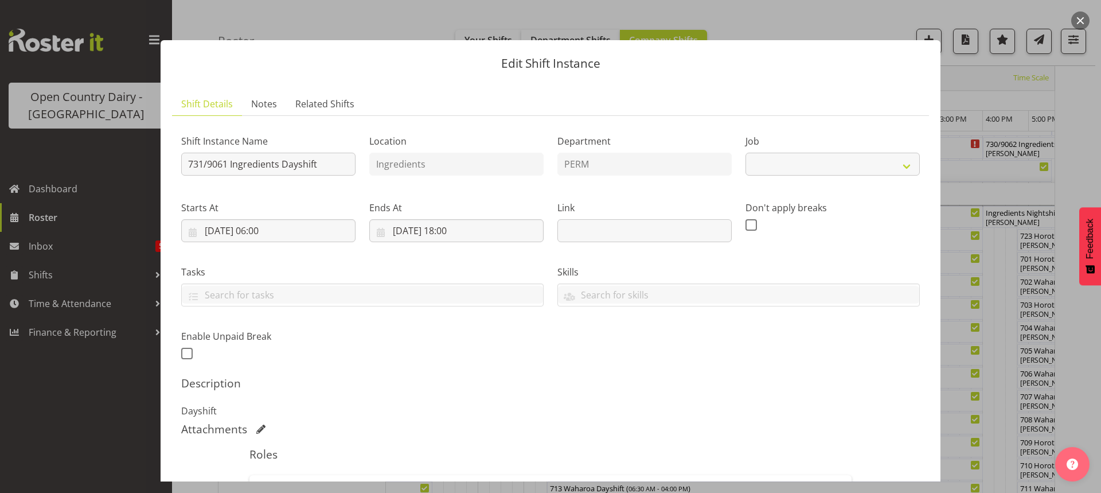
select select "9052"
click at [321, 162] on input "731/9061 Ingredients Dayshift" at bounding box center [268, 164] width 174 height 23
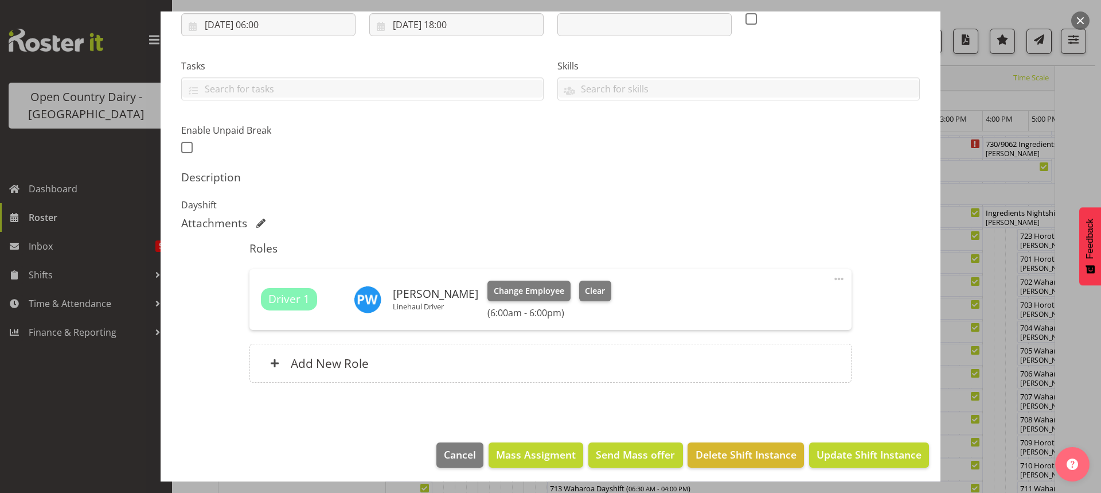
scroll to position [209, 0]
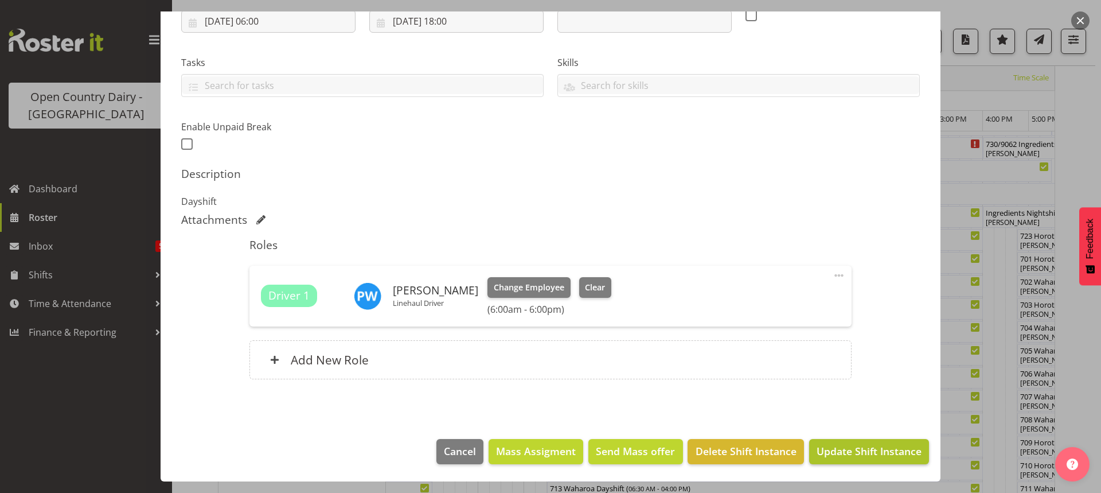
type input "731/9061 Perm ex Tatua to Wanganui, swap with 733 Cream to Waharoa"
click at [837, 448] on span "Update Shift Instance" at bounding box center [868, 450] width 105 height 15
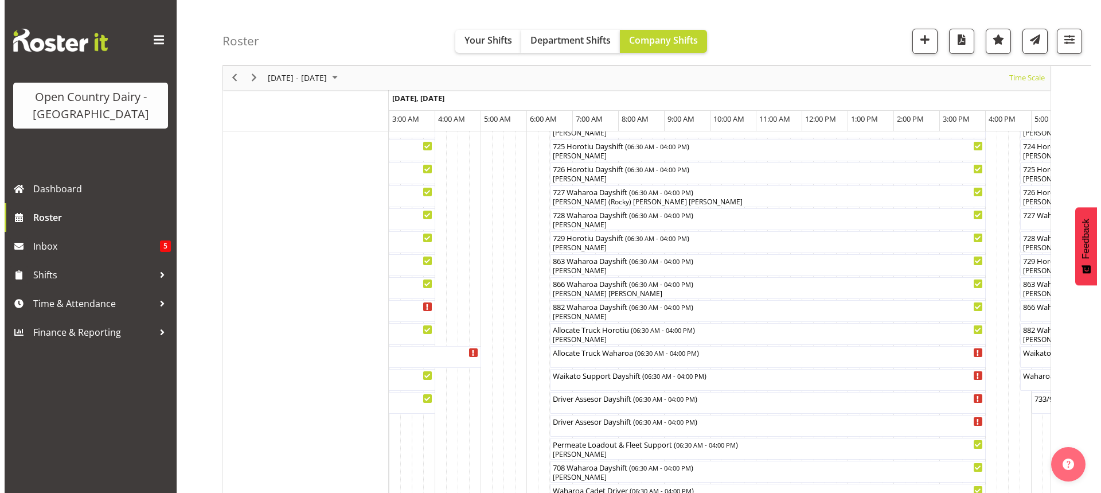
scroll to position [874, 0]
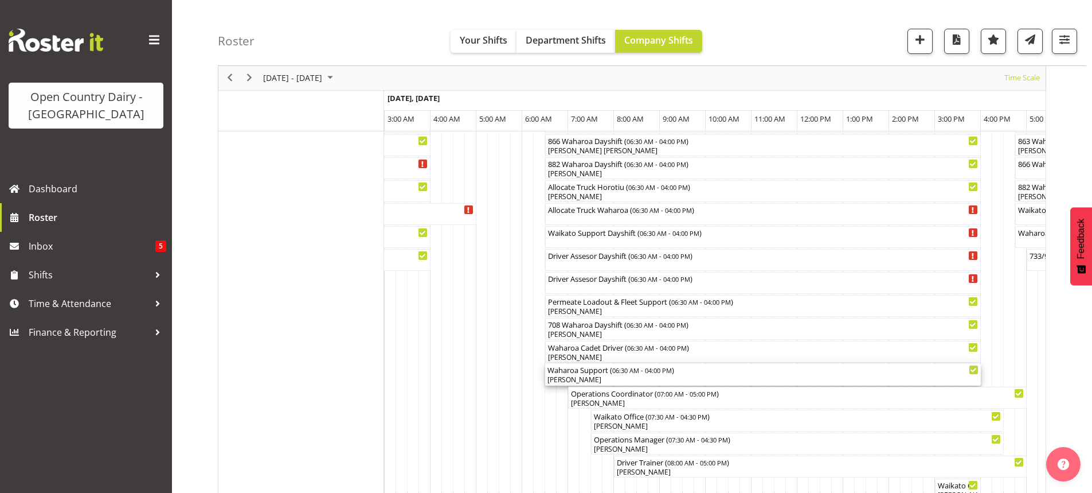
click at [630, 377] on div "[PERSON_NAME]" at bounding box center [763, 379] width 431 height 10
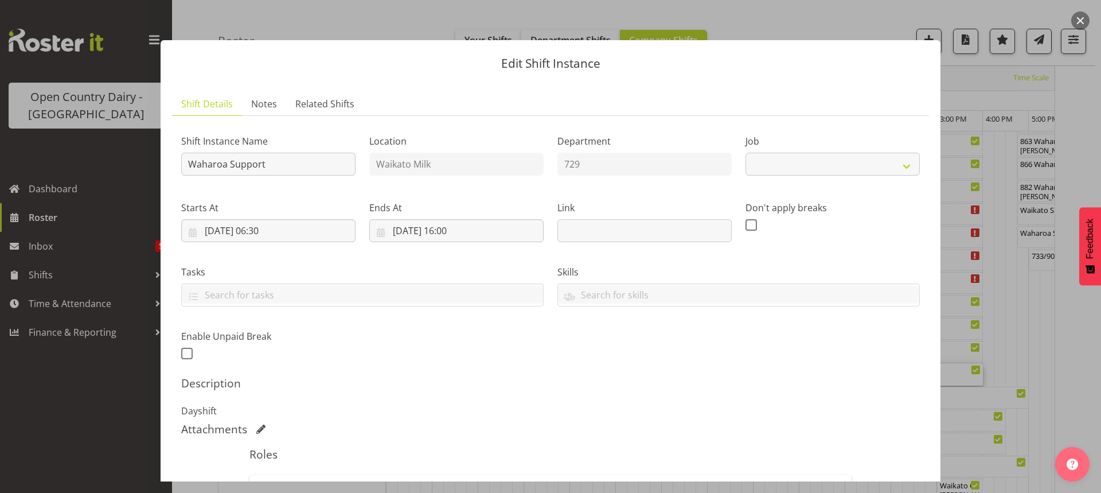
select select "9052"
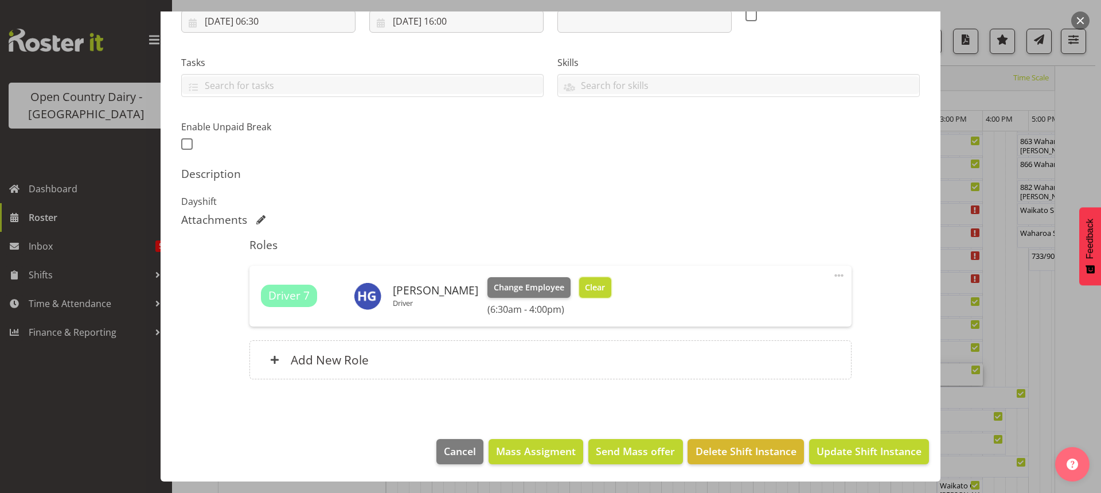
click at [593, 286] on span "Clear" at bounding box center [595, 287] width 20 height 13
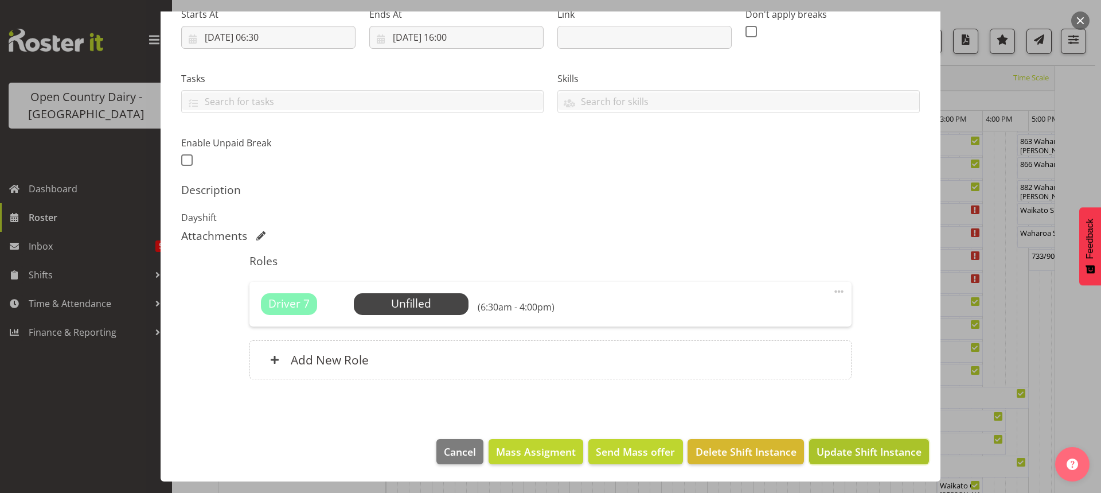
click at [837, 450] on span "Update Shift Instance" at bounding box center [868, 451] width 105 height 15
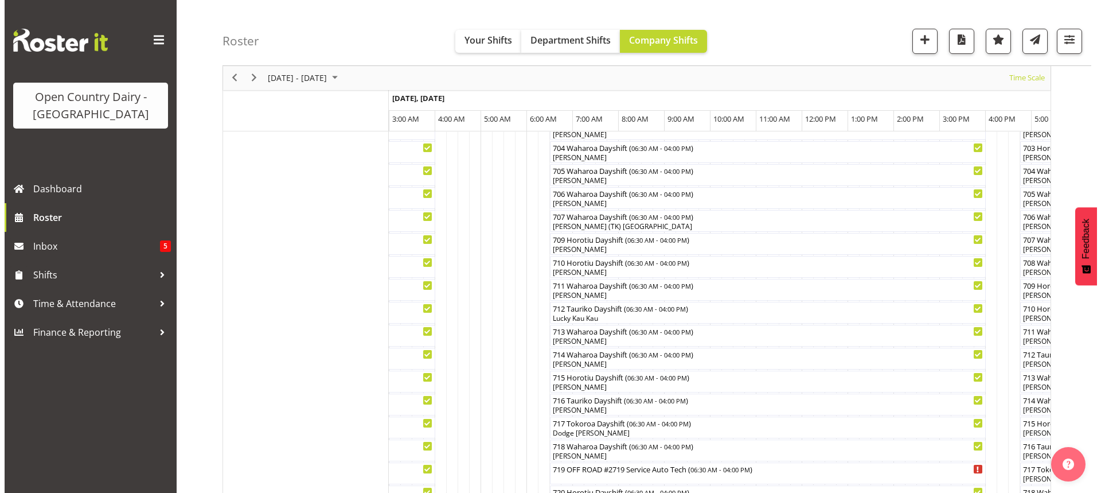
scroll to position [301, 0]
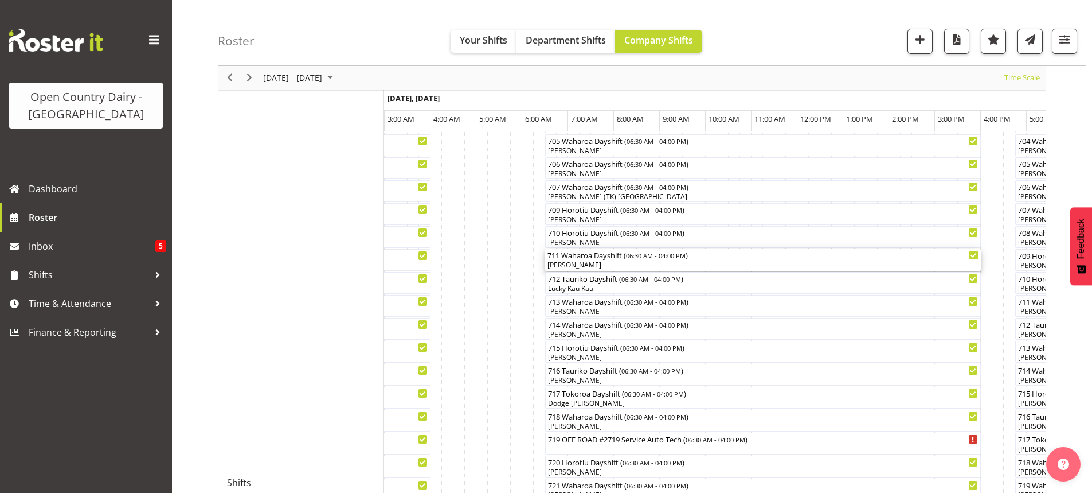
click at [598, 264] on div "[PERSON_NAME]" at bounding box center [763, 265] width 431 height 10
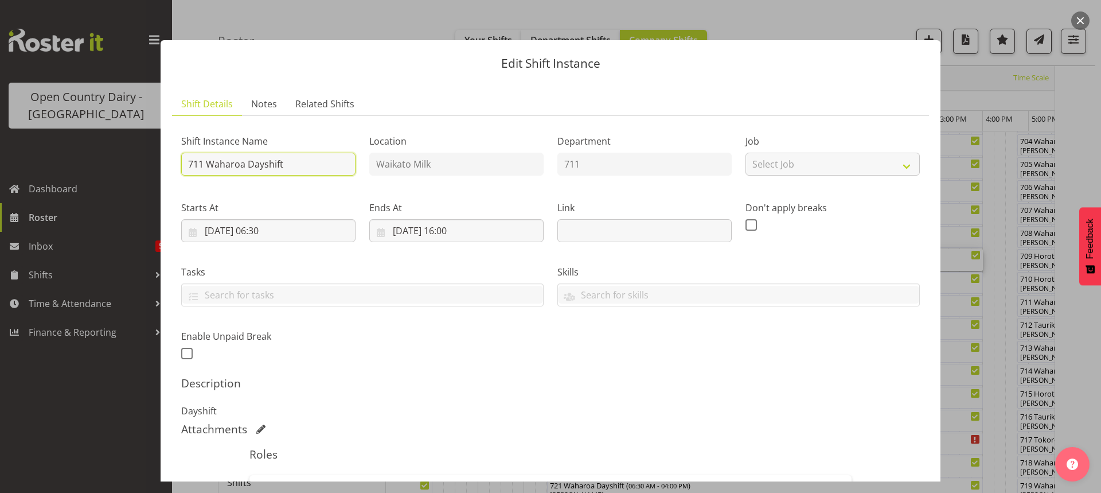
click at [310, 162] on input "711 Waharoa Dayshift" at bounding box center [268, 164] width 174 height 23
type input "711 Farm collections Hunterville Farms to Miraka"
click at [278, 229] on input "01/10/2025, 06:30" at bounding box center [268, 230] width 174 height 23
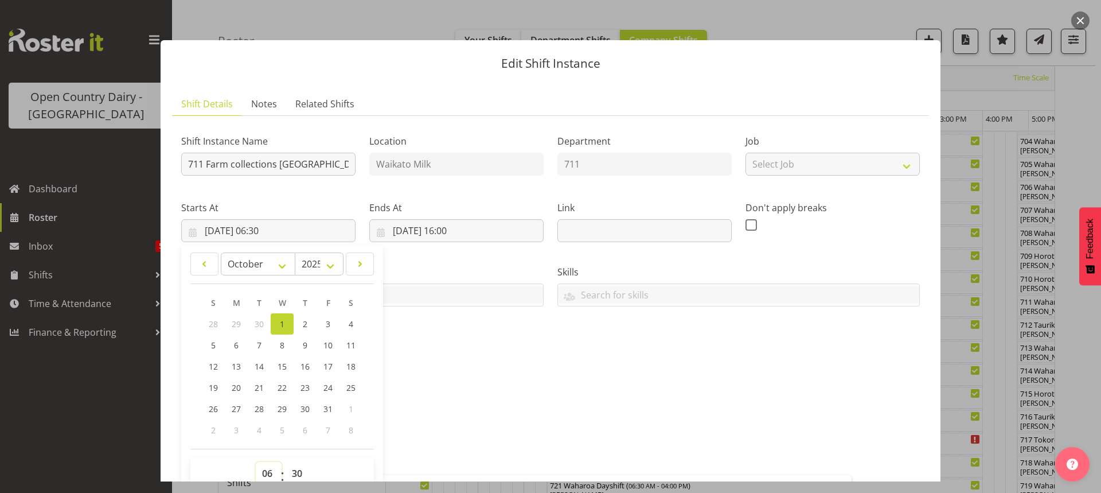
scroll to position [3, 0]
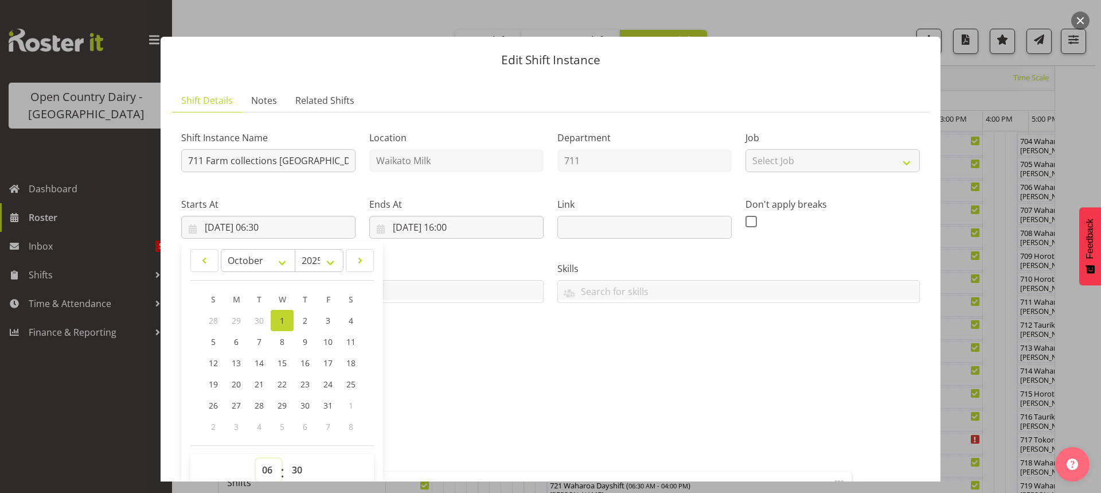
click at [269, 471] on select "00 01 02 03 04 05 06 07 08 09 10 11 12 13 14 15 16 17 18 19 20 21 22 23" at bounding box center [269, 469] width 26 height 23
select select "5"
click at [256, 458] on select "00 01 02 03 04 05 06 07 08 09 10 11 12 13 14 15 16 17 18 19 20 21 22 23" at bounding box center [269, 469] width 26 height 23
type input "01/10/2025, 05:30"
click at [298, 466] on select "00 01 02 03 04 05 06 07 08 09 10 11 12 13 14 15 16 17 18 19 20 21 22 23 24 25 2…" at bounding box center [299, 469] width 26 height 23
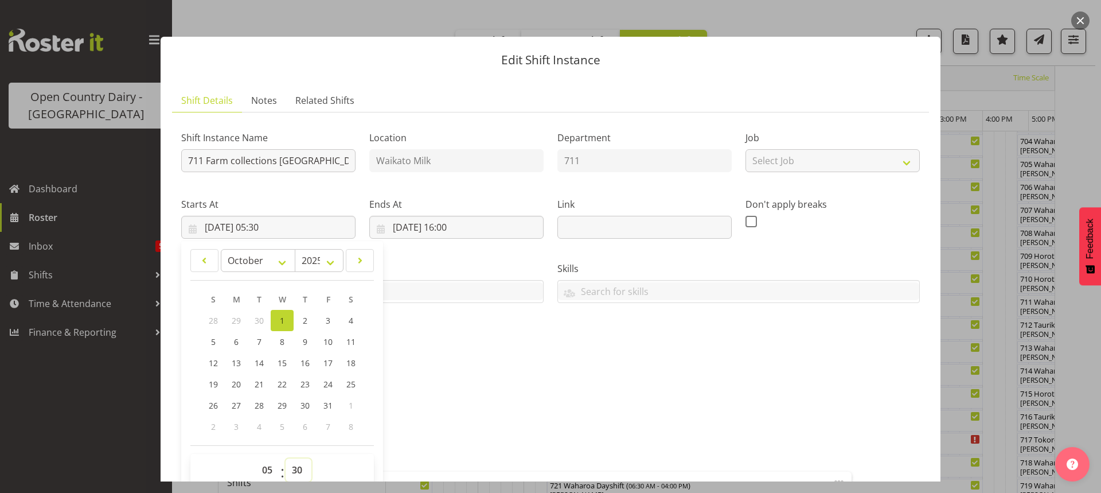
select select "0"
click at [286, 458] on select "00 01 02 03 04 05 06 07 08 09 10 11 12 13 14 15 16 17 18 19 20 21 22 23 24 25 2…" at bounding box center [299, 469] width 26 height 23
type input "01/10/2025, 05:00"
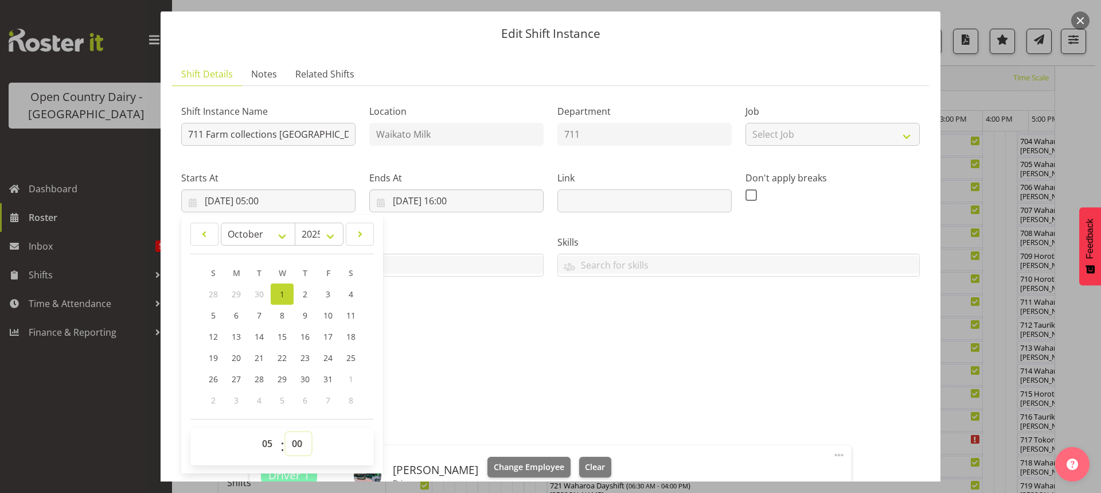
scroll to position [209, 0]
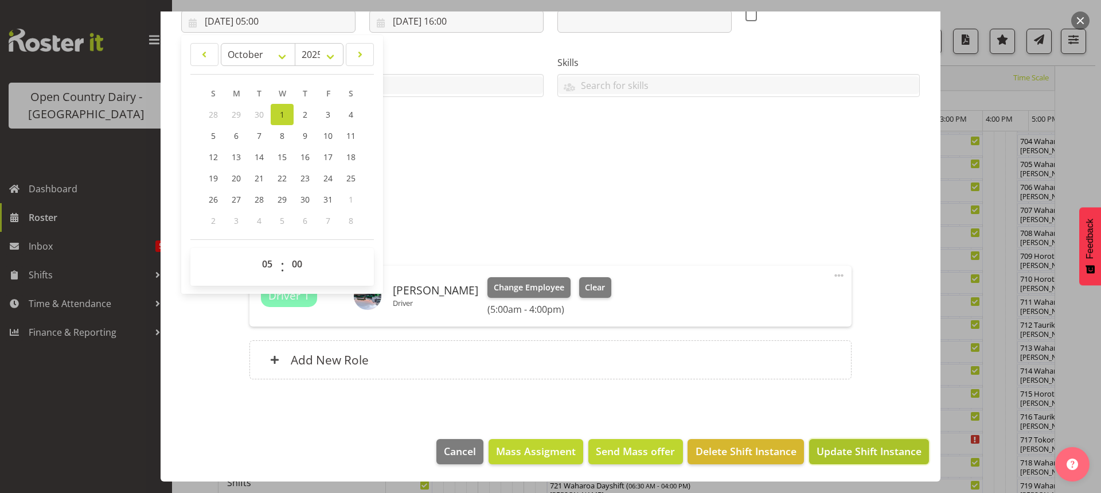
click at [851, 448] on span "Update Shift Instance" at bounding box center [868, 450] width 105 height 15
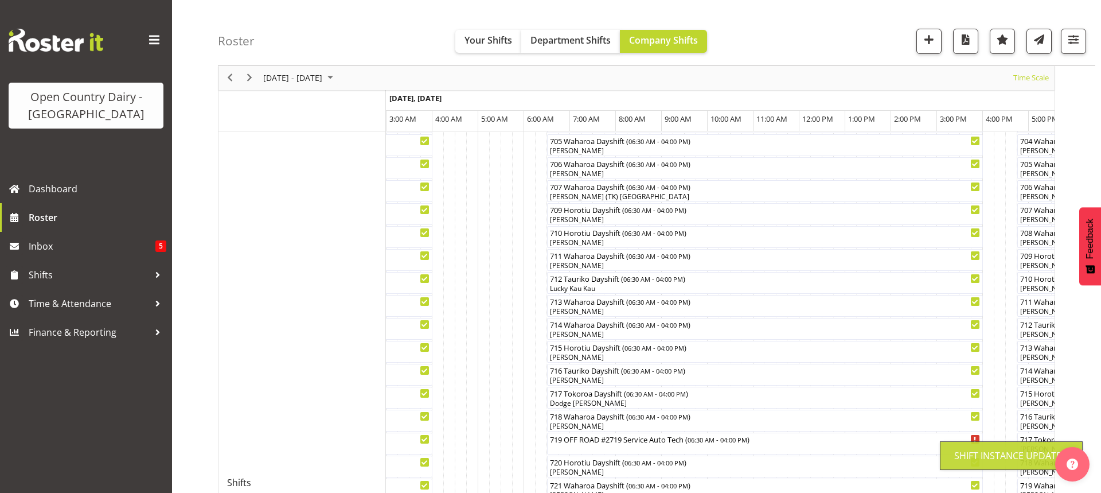
scroll to position [72, 0]
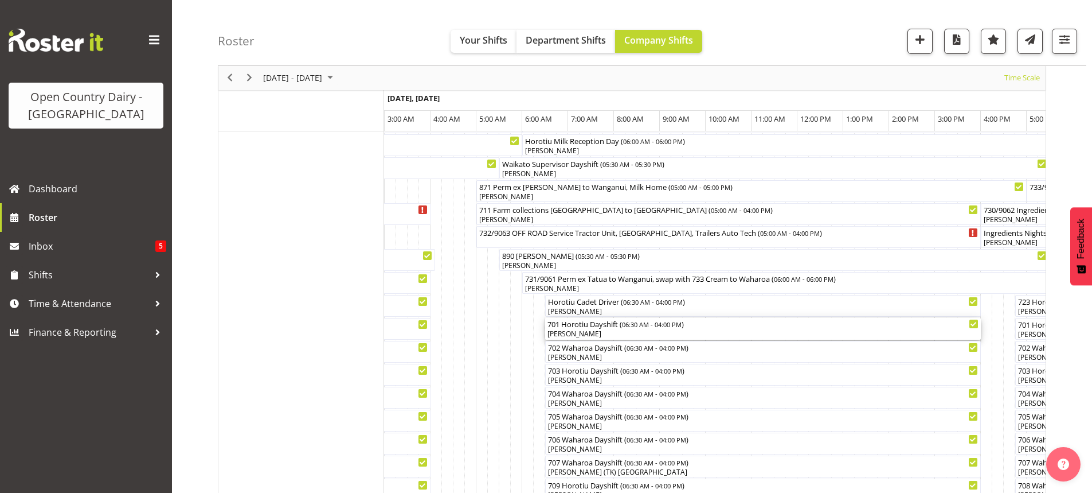
click at [598, 329] on div "[PERSON_NAME]" at bounding box center [763, 334] width 431 height 10
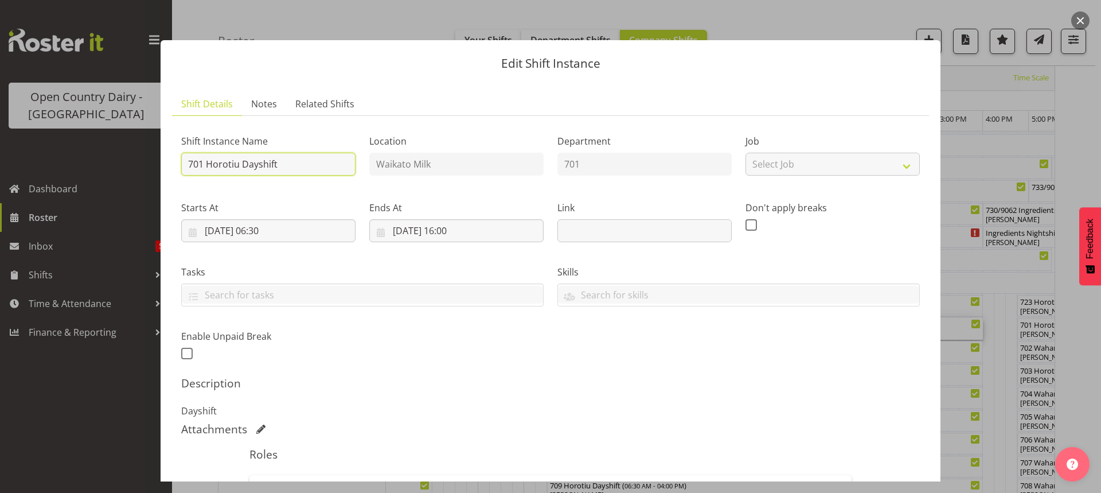
click at [281, 162] on input "701 Horotiu Dayshift" at bounding box center [268, 164] width 174 height 23
type input "701 Cream ex Horotiu to Waharoa"
click at [275, 228] on input "01/10/2025, 06:30" at bounding box center [268, 230] width 174 height 23
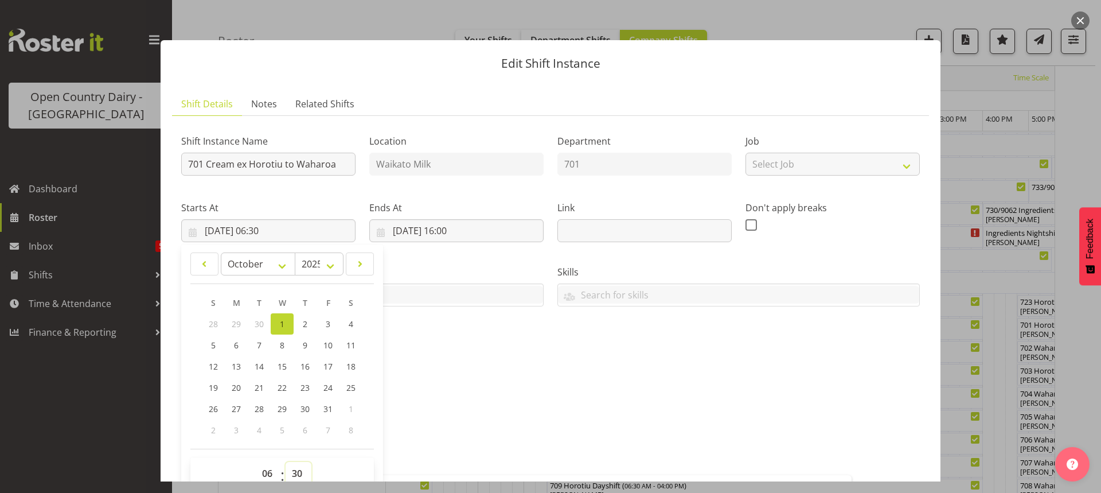
scroll to position [3, 0]
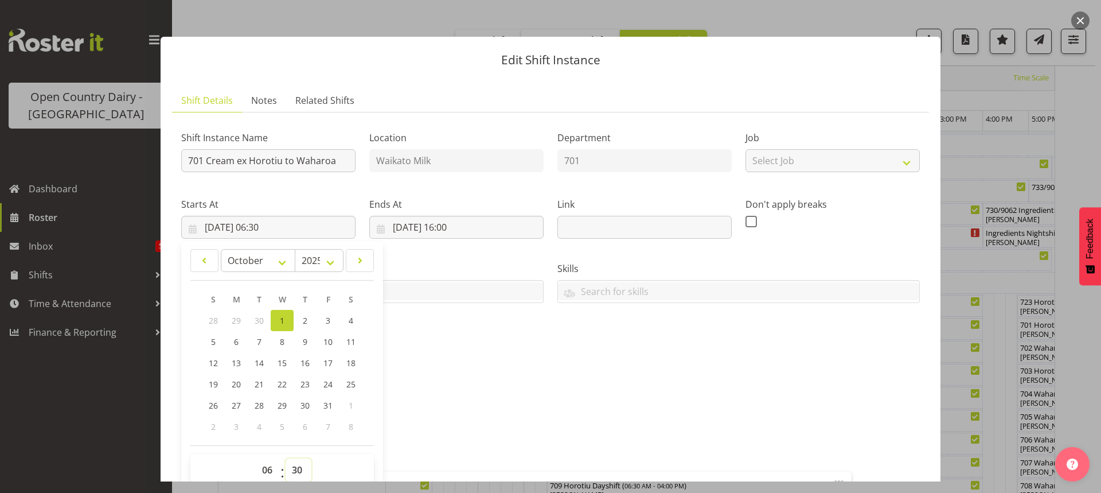
drag, startPoint x: 297, startPoint y: 470, endPoint x: 292, endPoint y: 459, distance: 11.8
click at [296, 469] on select "00 01 02 03 04 05 06 07 08 09 10 11 12 13 14 15 16 17 18 19 20 21 22 23 24 25 2…" at bounding box center [299, 469] width 26 height 23
select select "0"
click at [286, 458] on select "00 01 02 03 04 05 06 07 08 09 10 11 12 13 14 15 16 17 18 19 20 21 22 23 24 25 2…" at bounding box center [299, 469] width 26 height 23
type input "01/10/2025, 06:00"
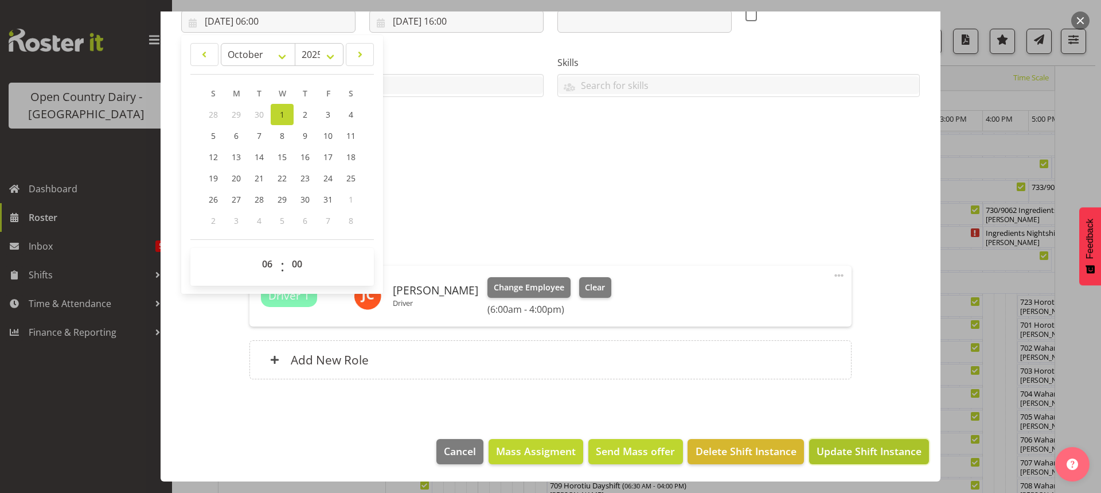
click at [870, 450] on span "Update Shift Instance" at bounding box center [868, 450] width 105 height 15
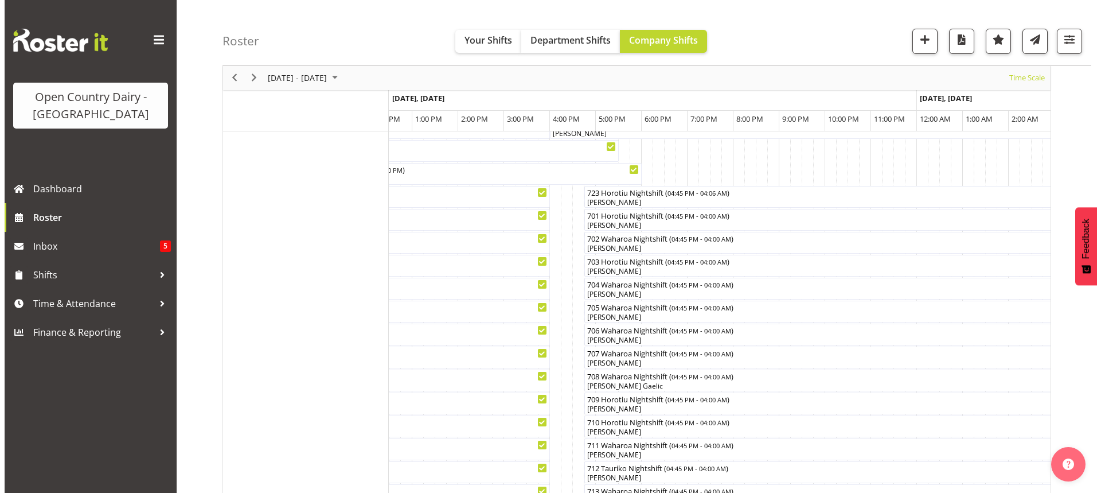
scroll to position [0, 0]
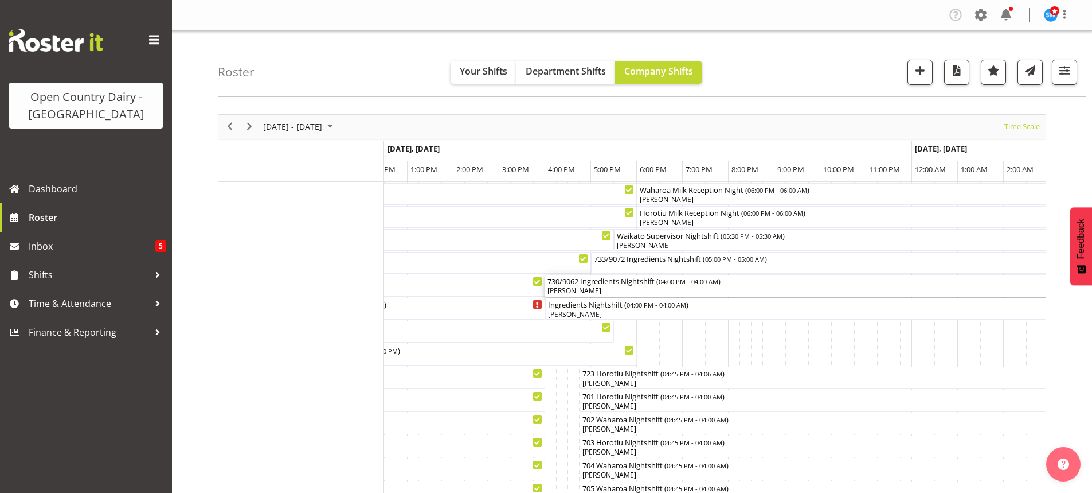
click at [608, 287] on div "[PERSON_NAME]" at bounding box center [821, 291] width 546 height 10
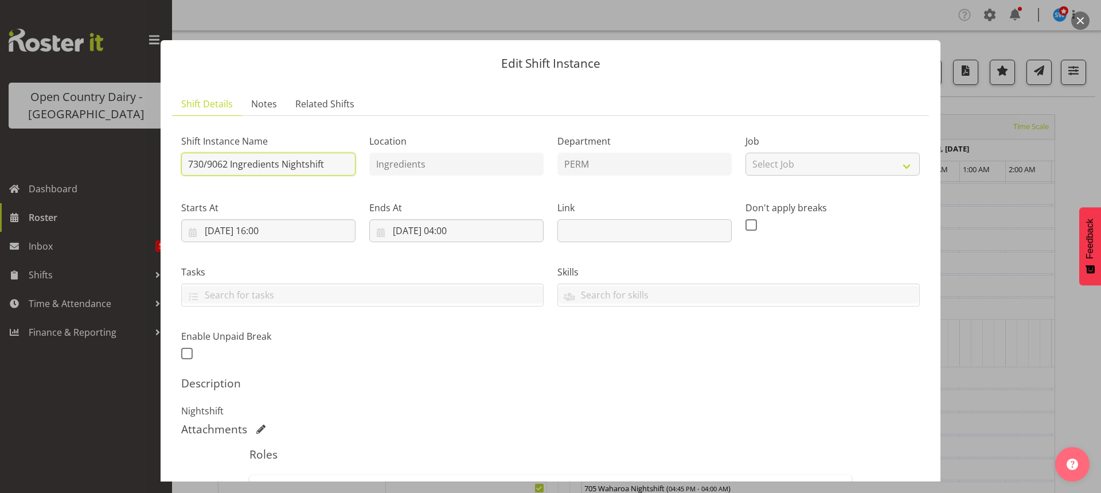
click at [329, 161] on input "730/9062 Ingredients Nightshift" at bounding box center [268, 164] width 174 height 23
type input "730/9062 Perm ex Tatua to Wanganui, back in 731 milk to Miraka"
click at [277, 228] on input "01/10/2025, 16:00" at bounding box center [268, 230] width 174 height 23
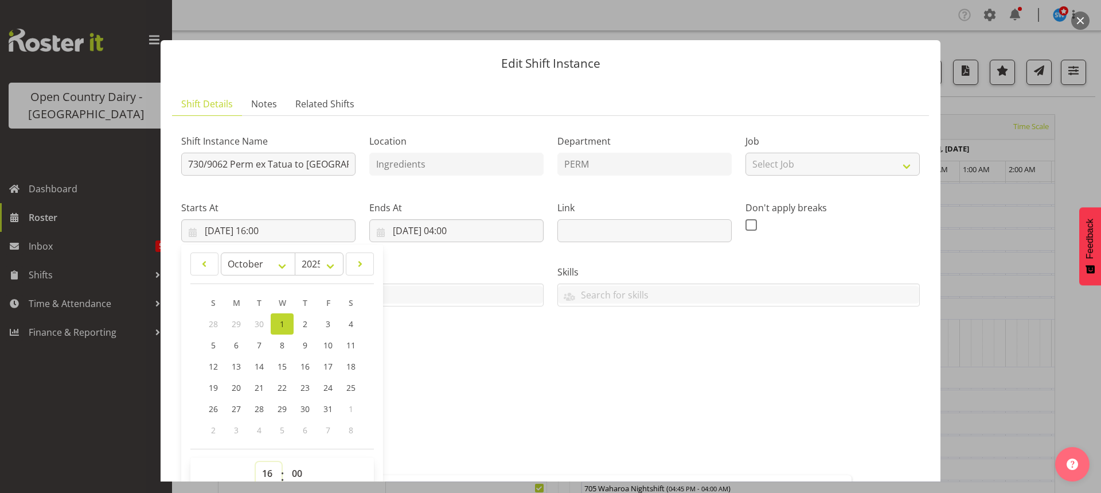
scroll to position [3, 0]
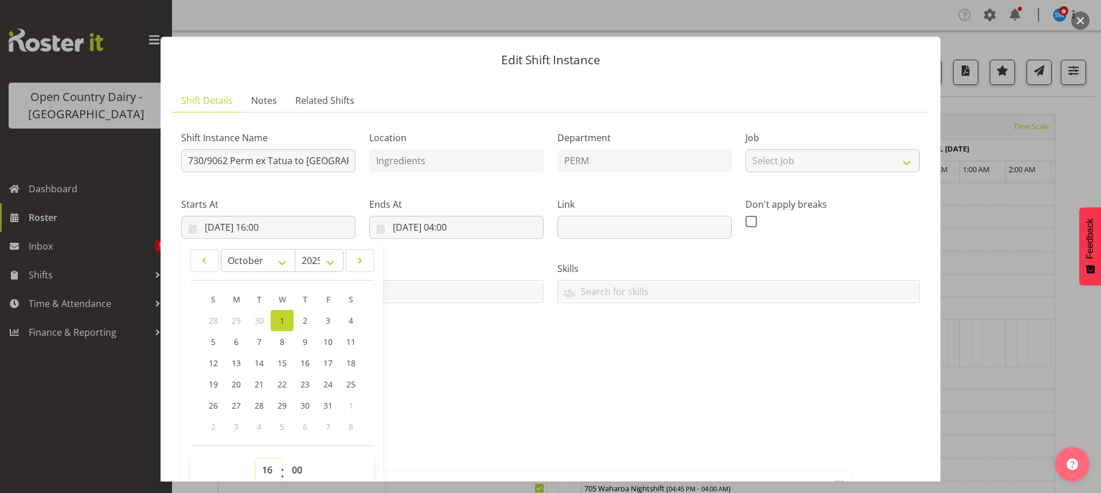
click at [268, 471] on select "00 01 02 03 04 05 06 07 08 09 10 11 12 13 14 15 16 17 18 19 20 21 22 23" at bounding box center [269, 469] width 26 height 23
select select "17"
click at [256, 458] on select "00 01 02 03 04 05 06 07 08 09 10 11 12 13 14 15 16 17 18 19 20 21 22 23" at bounding box center [269, 469] width 26 height 23
type input "01/10/2025, 17:00"
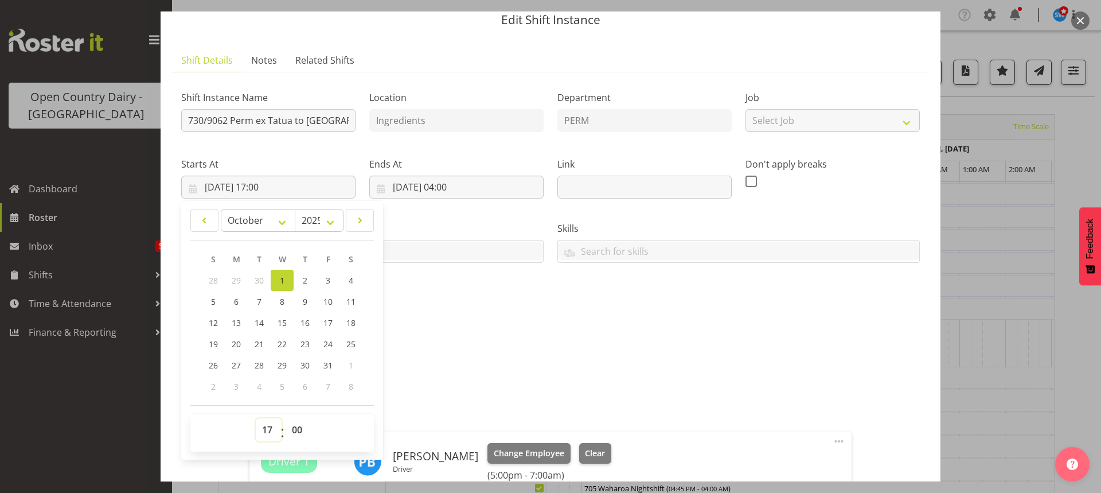
scroll to position [209, 0]
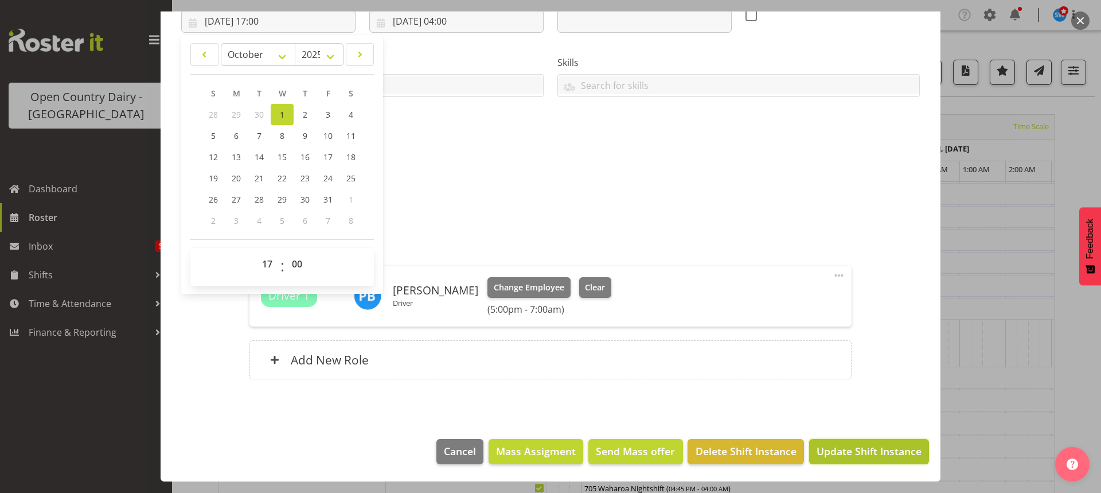
click at [859, 451] on span "Update Shift Instance" at bounding box center [868, 450] width 105 height 15
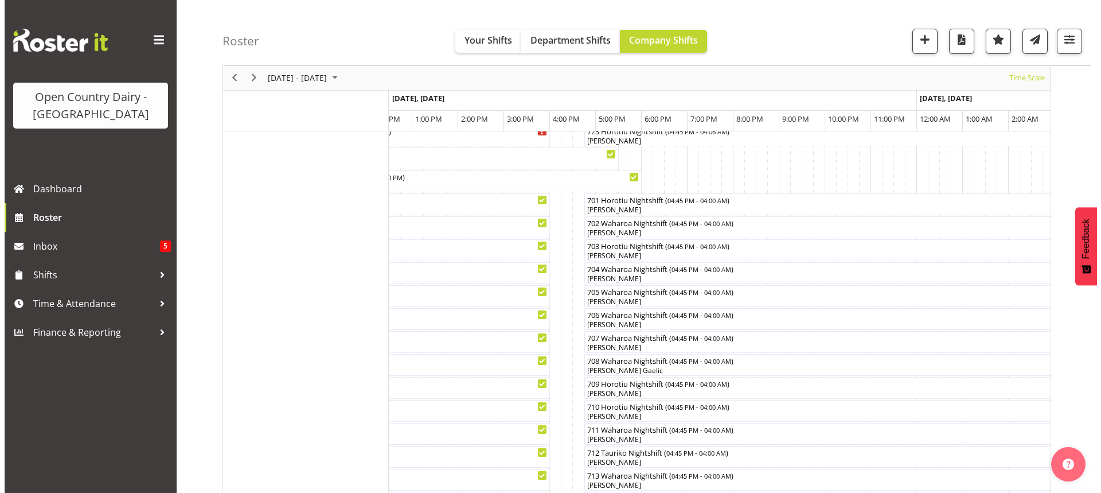
scroll to position [172, 0]
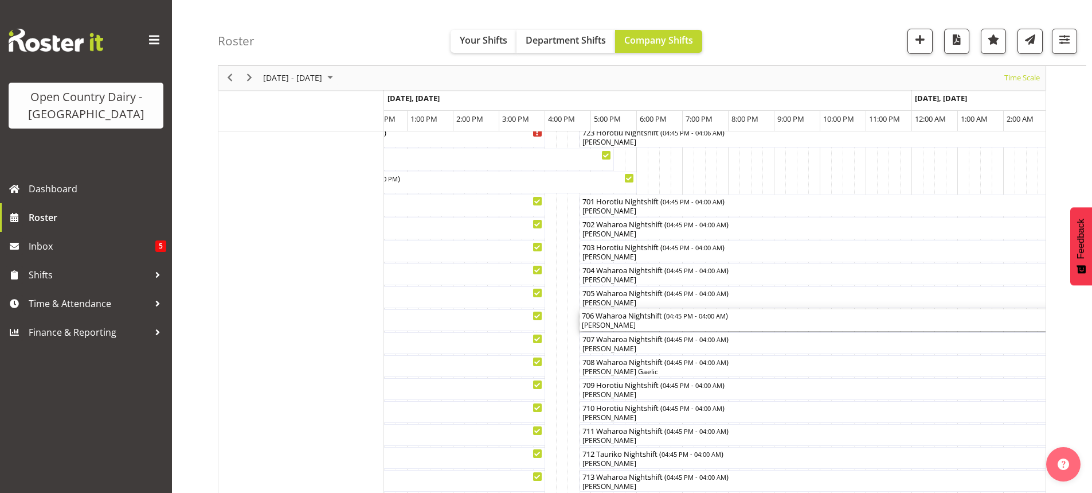
click at [630, 321] on div "[PERSON_NAME]" at bounding box center [837, 325] width 511 height 10
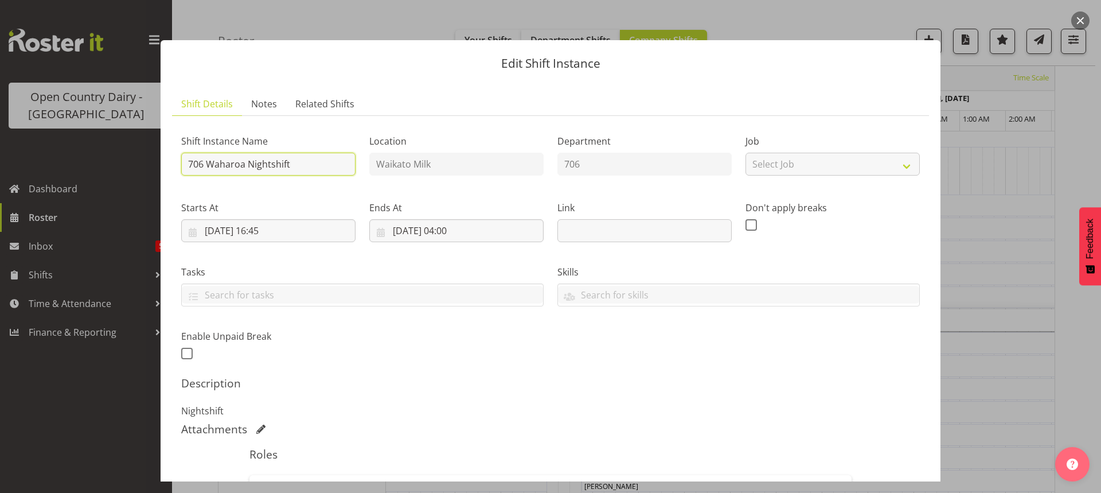
click at [301, 163] on input "706 Waharoa Nightshift" at bounding box center [268, 164] width 174 height 23
type input "706 Lactose ex Waharoa to Horotiu"
click at [279, 226] on input "[DATE] 16:45" at bounding box center [268, 230] width 174 height 23
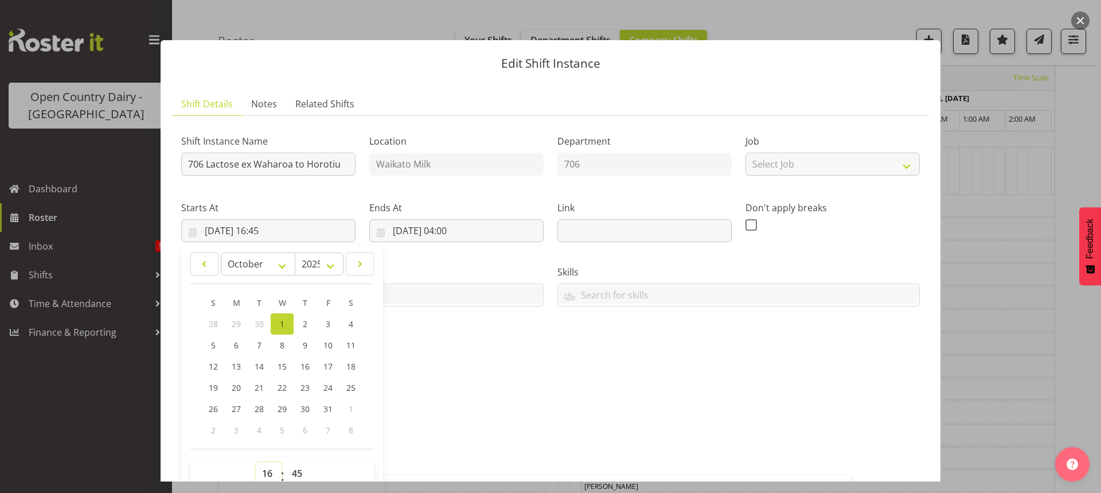
scroll to position [3, 0]
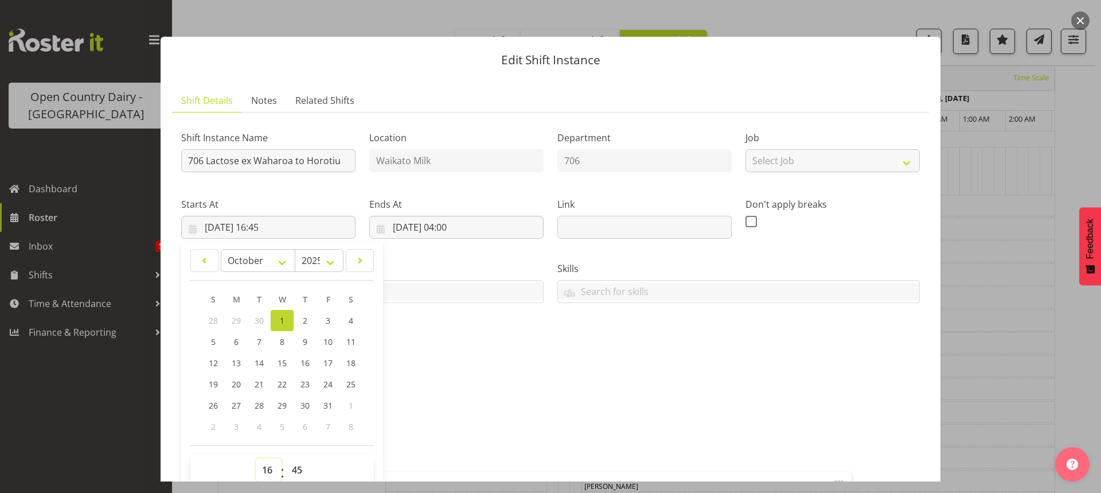
click at [265, 470] on select "00 01 02 03 04 05 06 07 08 09 10 11 12 13 14 15 16 17 18 19 20 21 22 23" at bounding box center [269, 469] width 26 height 23
select select "17"
click at [256, 458] on select "00 01 02 03 04 05 06 07 08 09 10 11 12 13 14 15 16 17 18 19 20 21 22 23" at bounding box center [269, 469] width 26 height 23
type input "01/10/2025, 17:45"
click at [299, 469] on select "00 01 02 03 04 05 06 07 08 09 10 11 12 13 14 15 16 17 18 19 20 21 22 23 24 25 2…" at bounding box center [299, 469] width 26 height 23
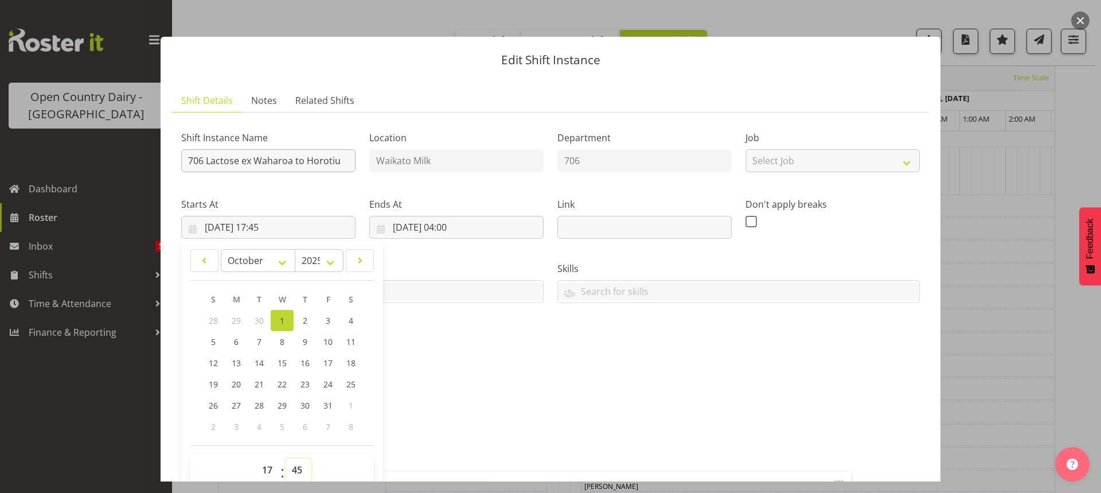
select select "0"
click at [286, 458] on select "00 01 02 03 04 05 06 07 08 09 10 11 12 13 14 15 16 17 18 19 20 21 22 23 24 25 2…" at bounding box center [299, 469] width 26 height 23
type input "01/10/2025, 17:00"
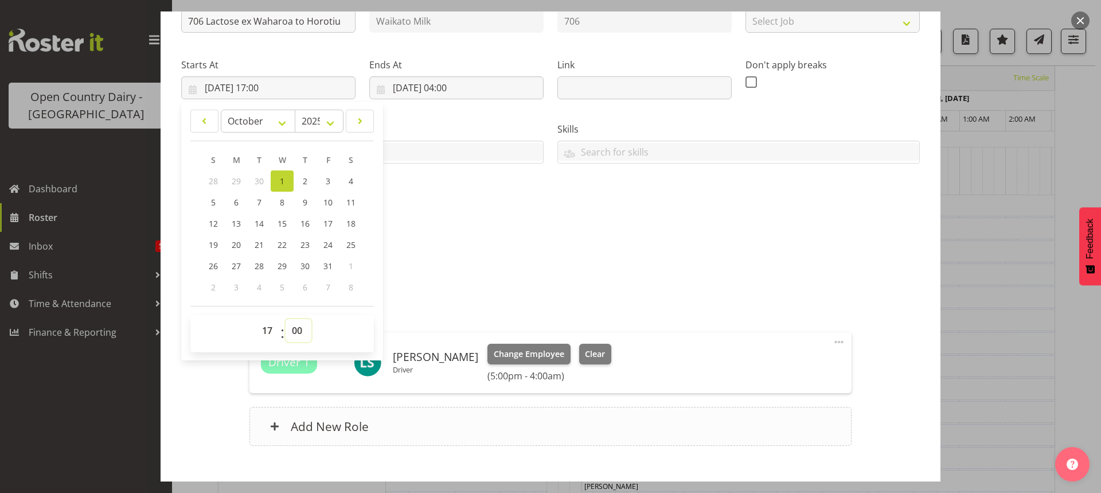
scroll to position [209, 0]
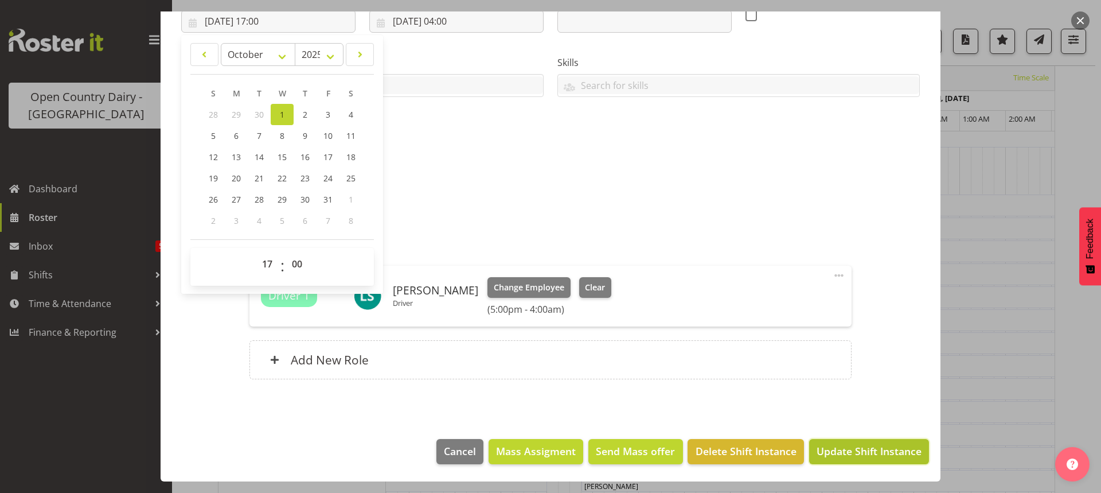
click at [862, 445] on span "Update Shift Instance" at bounding box center [868, 450] width 105 height 15
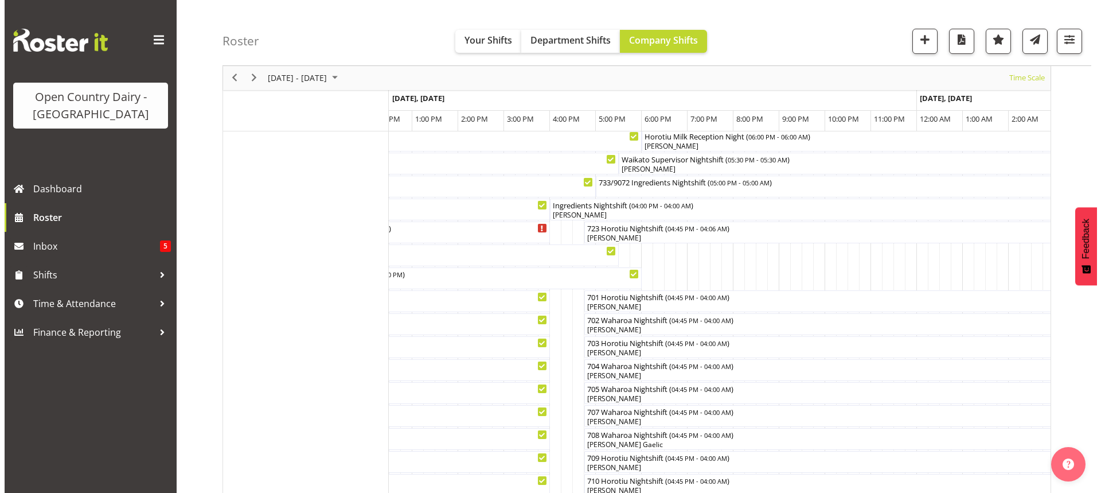
scroll to position [72, 0]
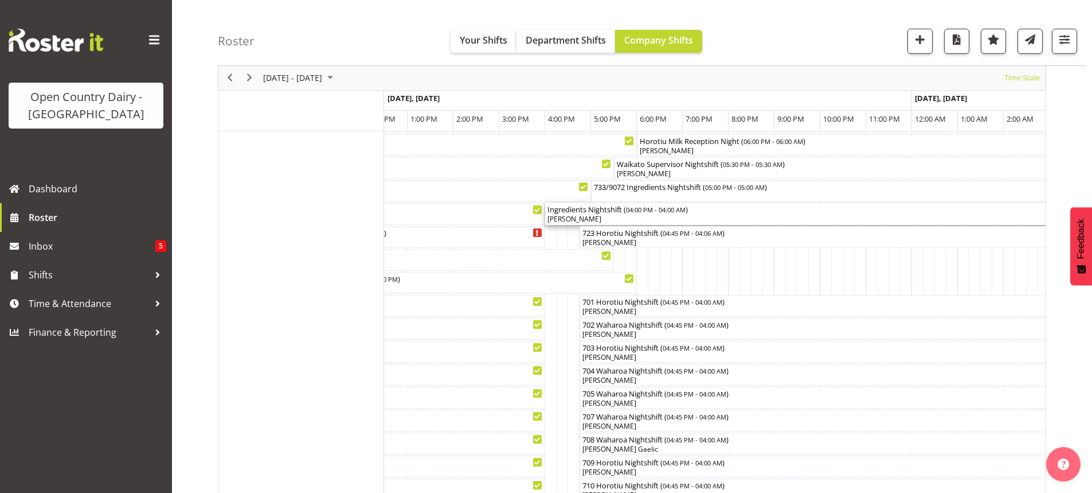
click at [607, 219] on div "[PERSON_NAME]" at bounding box center [821, 219] width 546 height 10
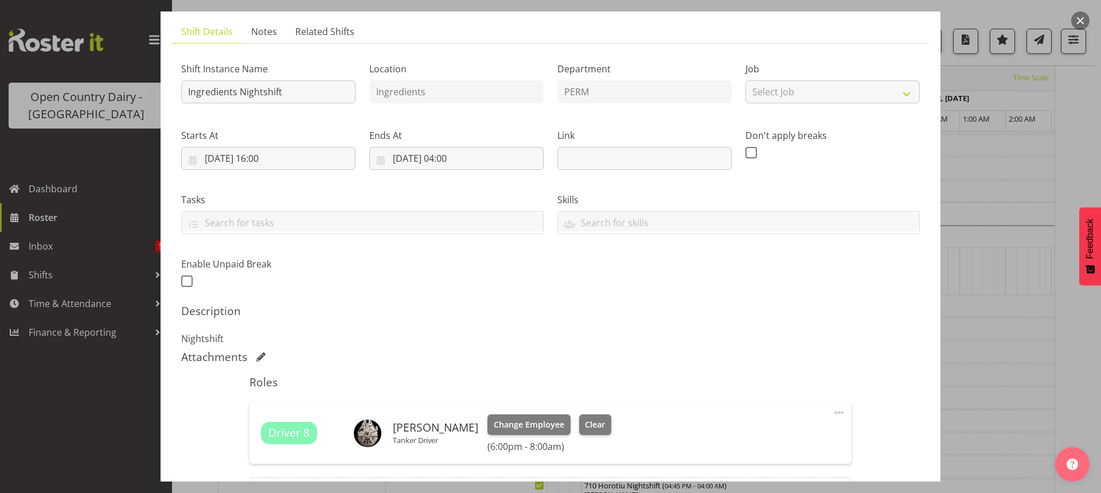
scroll to position [209, 0]
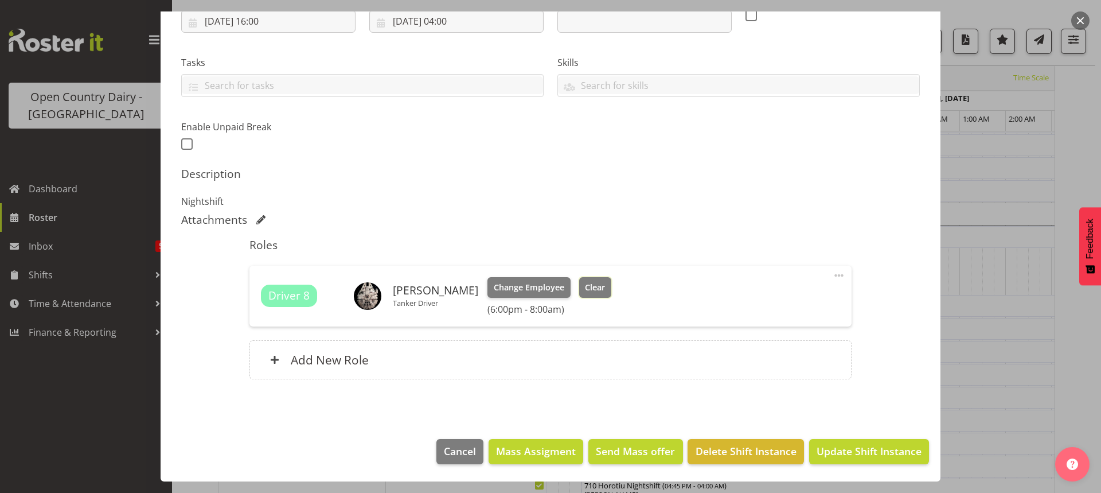
click at [587, 287] on span "Clear" at bounding box center [595, 287] width 20 height 13
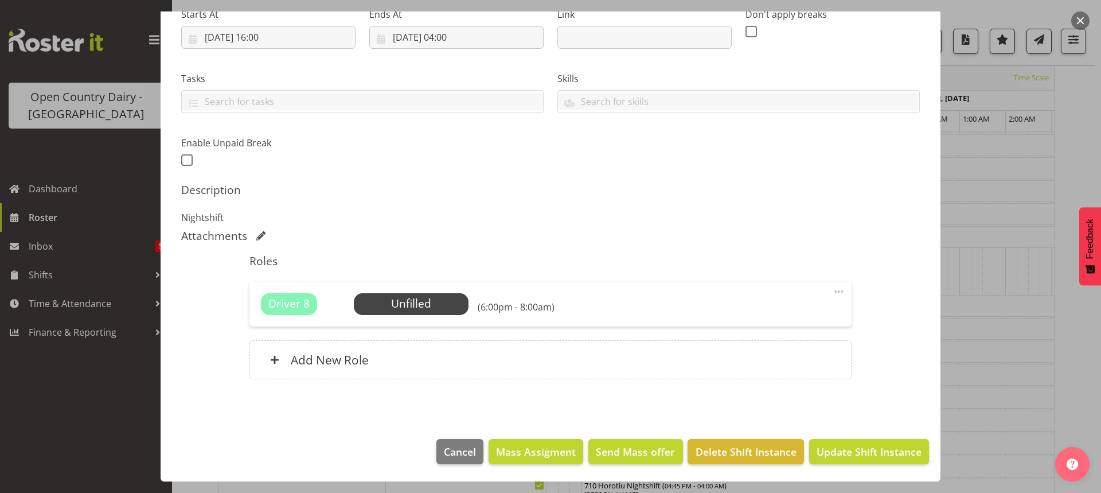
scroll to position [193, 0]
click at [838, 447] on span "Update Shift Instance" at bounding box center [868, 451] width 105 height 15
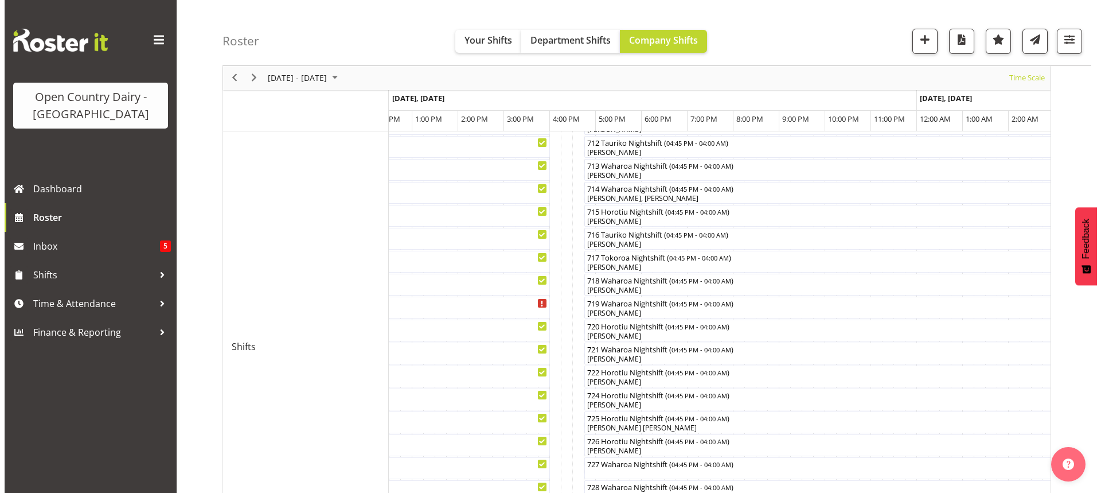
scroll to position [588, 0]
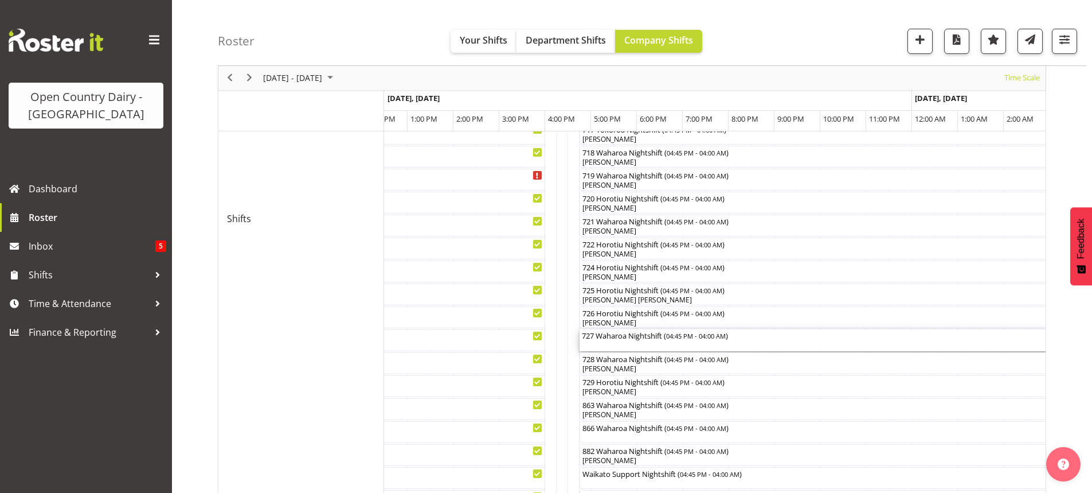
click at [627, 343] on div "727 Waharoa Nightshift ( 04:45 PM - 04:00 AM )" at bounding box center [837, 340] width 511 height 22
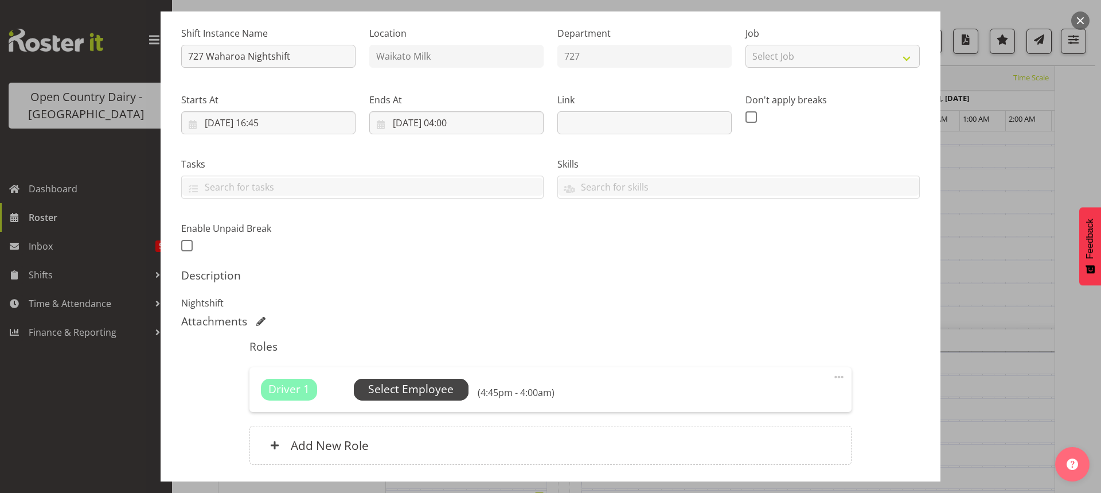
scroll to position [172, 0]
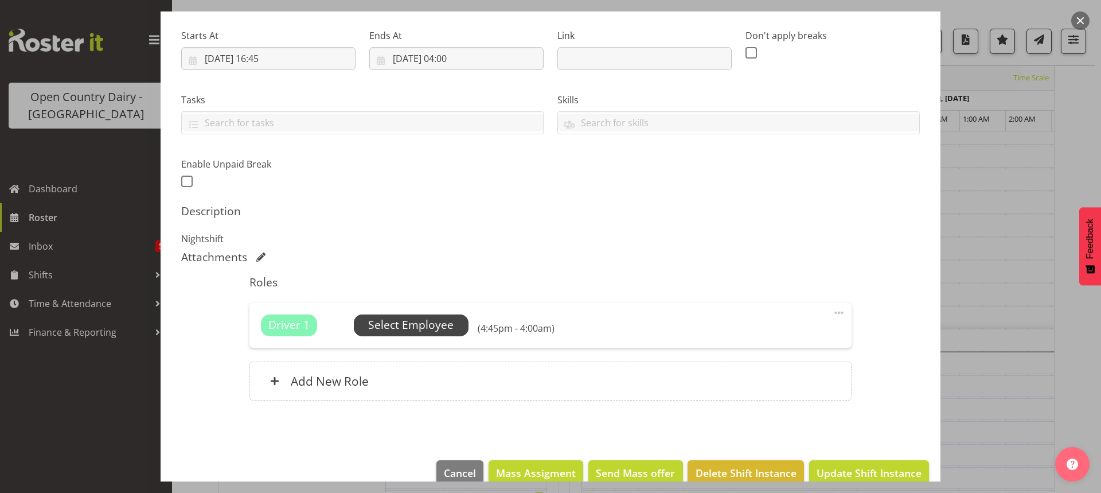
click at [396, 323] on span "Select Employee" at bounding box center [410, 324] width 85 height 17
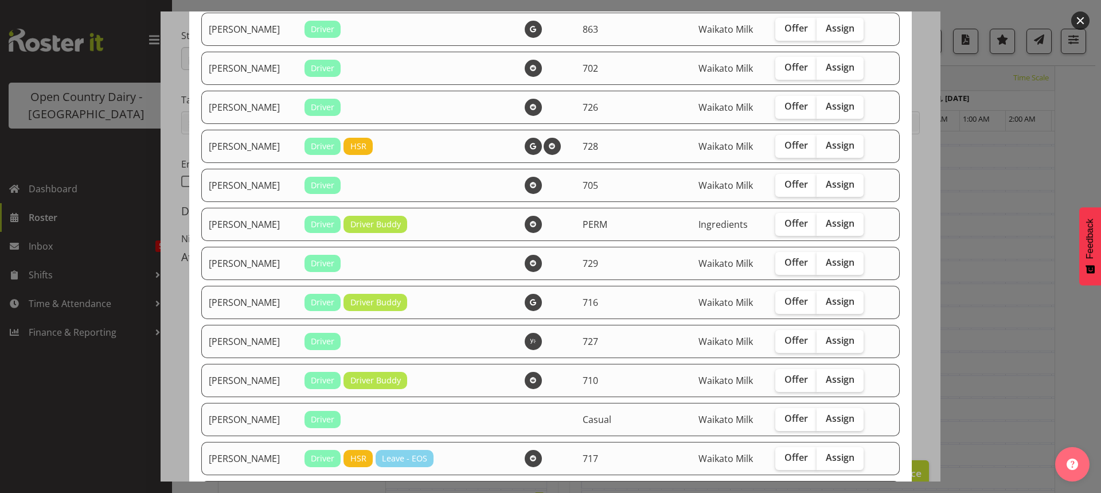
scroll to position [401, 0]
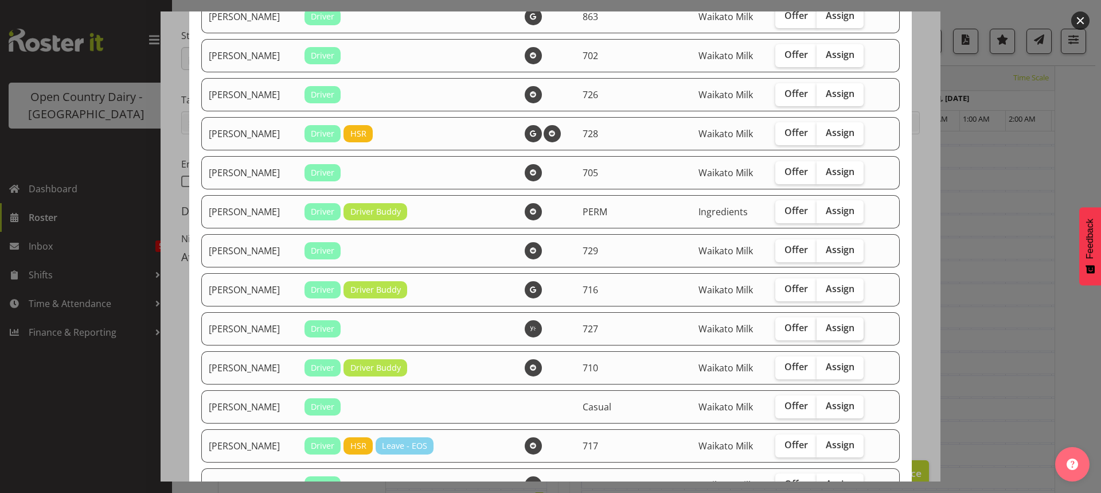
click at [830, 326] on span "Assign" at bounding box center [840, 327] width 29 height 11
click at [824, 326] on input "Assign" at bounding box center [819, 327] width 7 height 7
checkbox input "true"
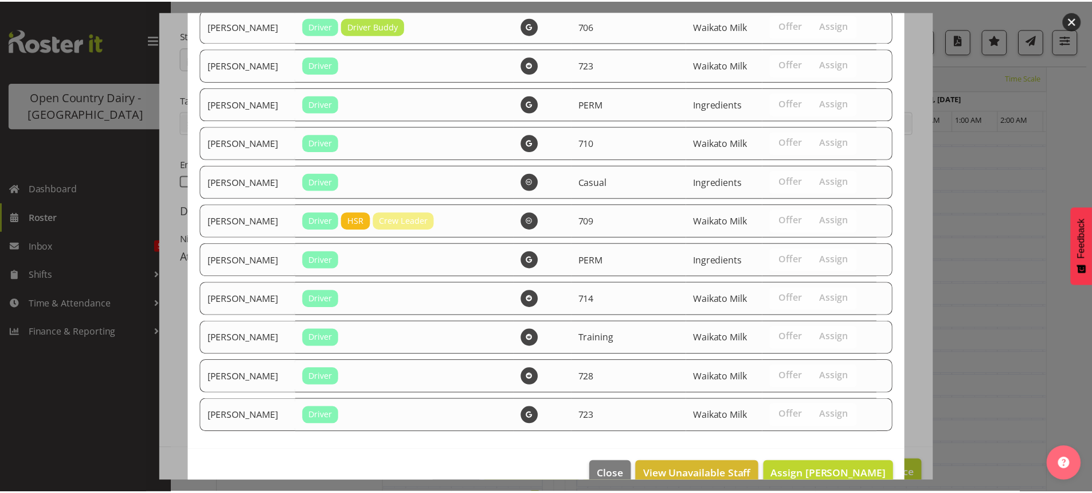
scroll to position [1936, 0]
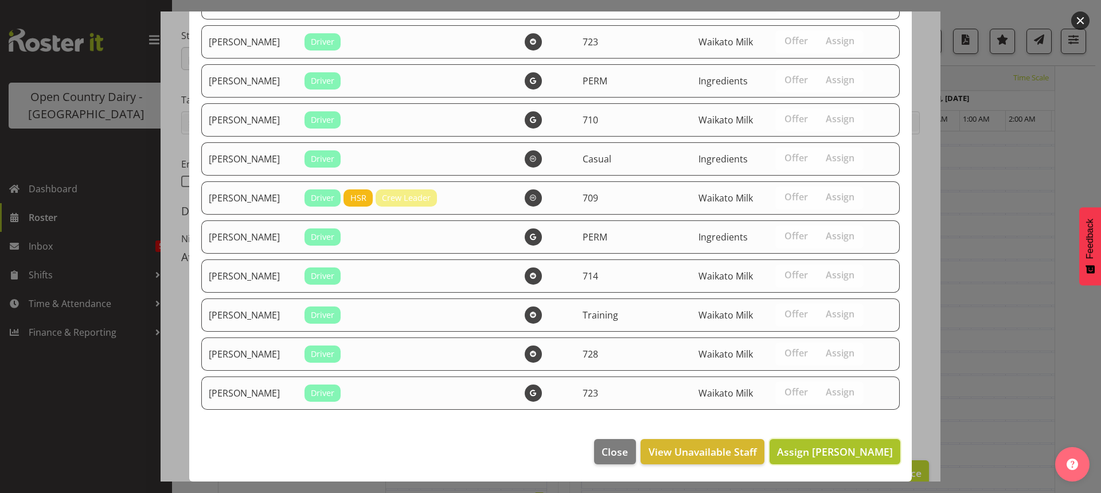
click at [839, 451] on span "Assign David Pawley" at bounding box center [835, 451] width 116 height 14
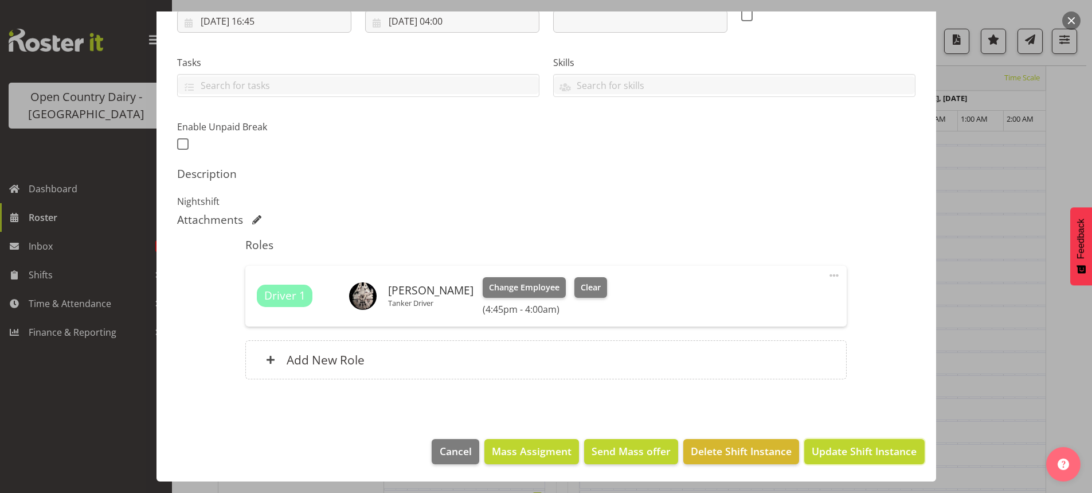
click at [840, 451] on span "Update Shift Instance" at bounding box center [864, 450] width 105 height 15
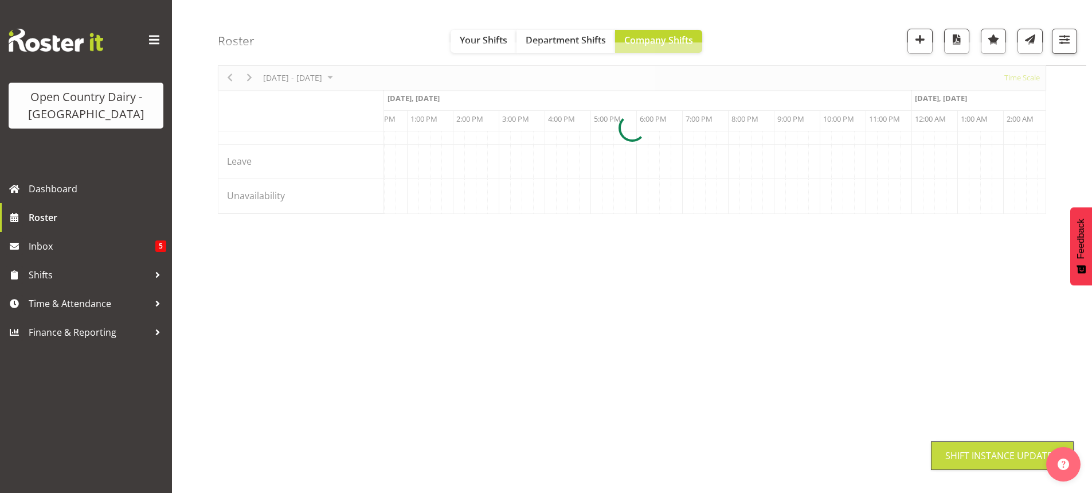
scroll to position [72, 0]
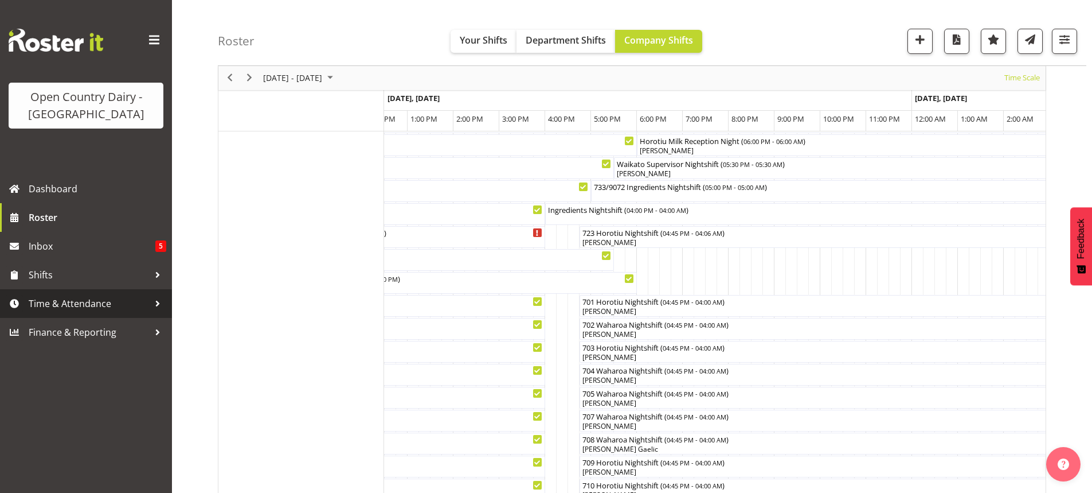
click at [92, 303] on span "Time & Attendance" at bounding box center [89, 303] width 120 height 17
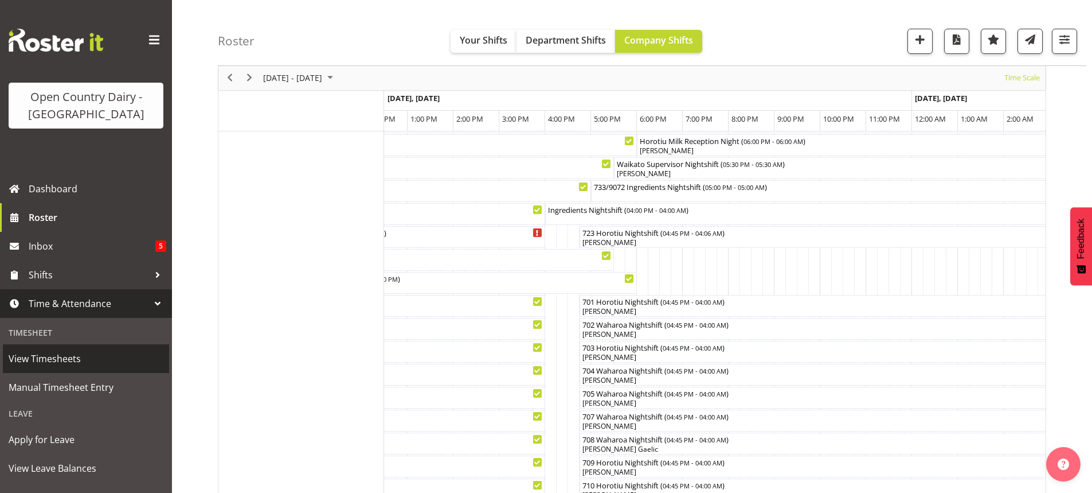
click at [70, 355] on span "View Timesheets" at bounding box center [86, 358] width 155 height 17
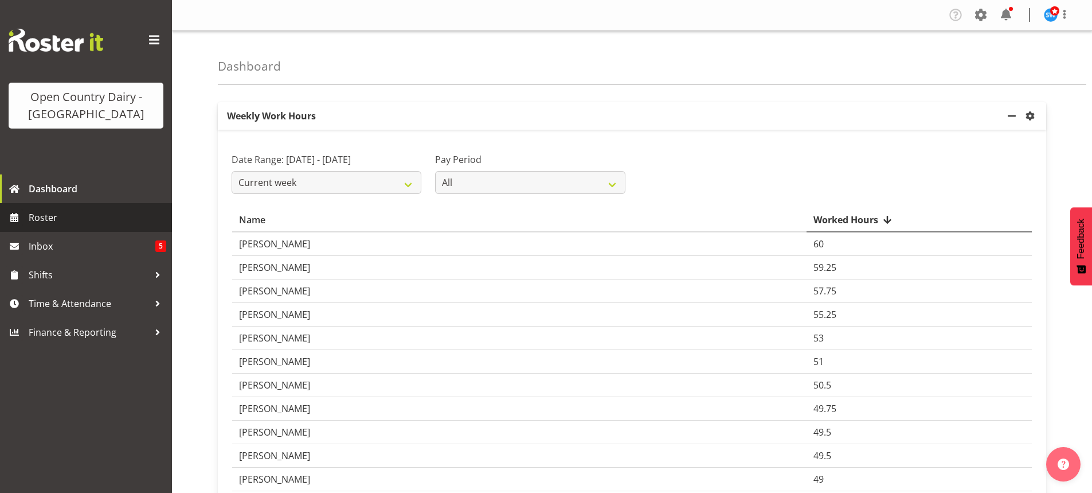
click at [29, 212] on span "Roster" at bounding box center [98, 217] width 138 height 17
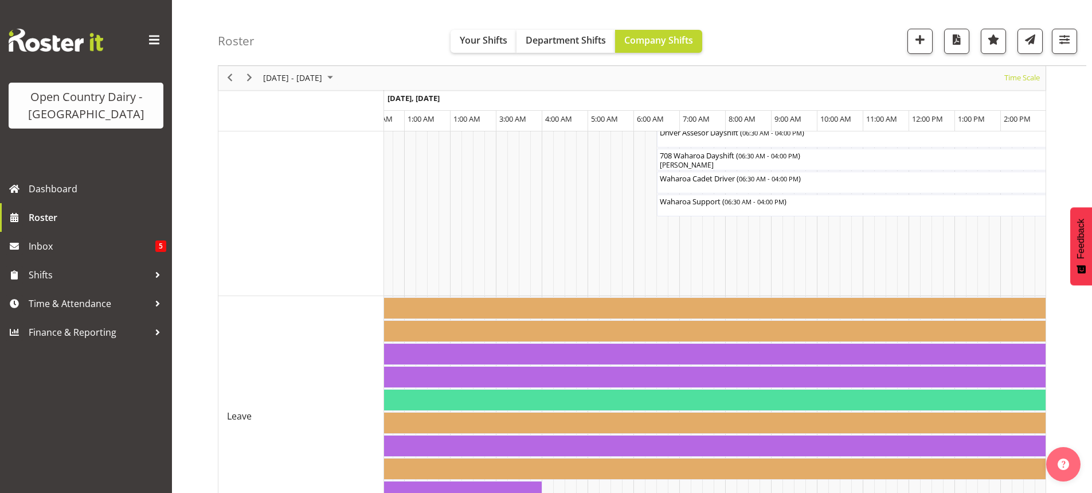
scroll to position [1162, 0]
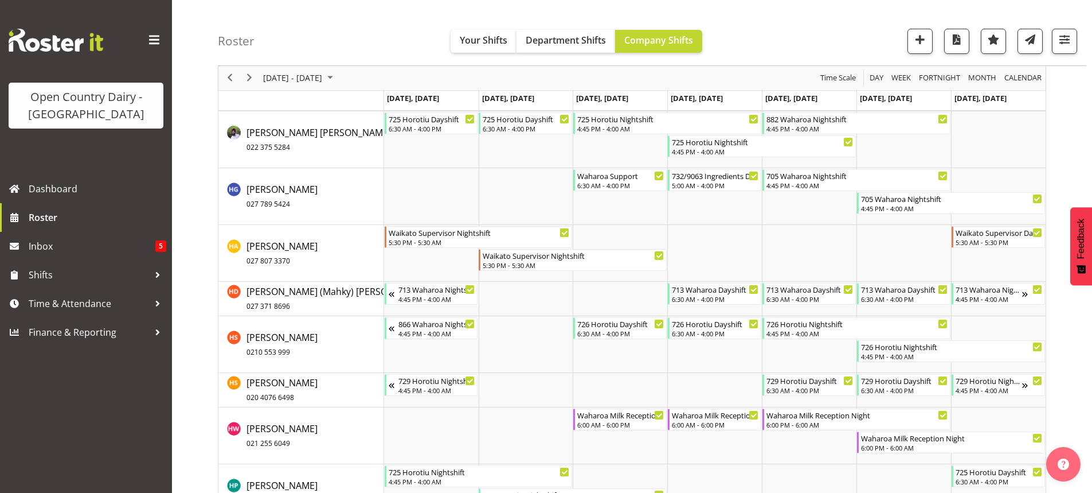
scroll to position [3426, 0]
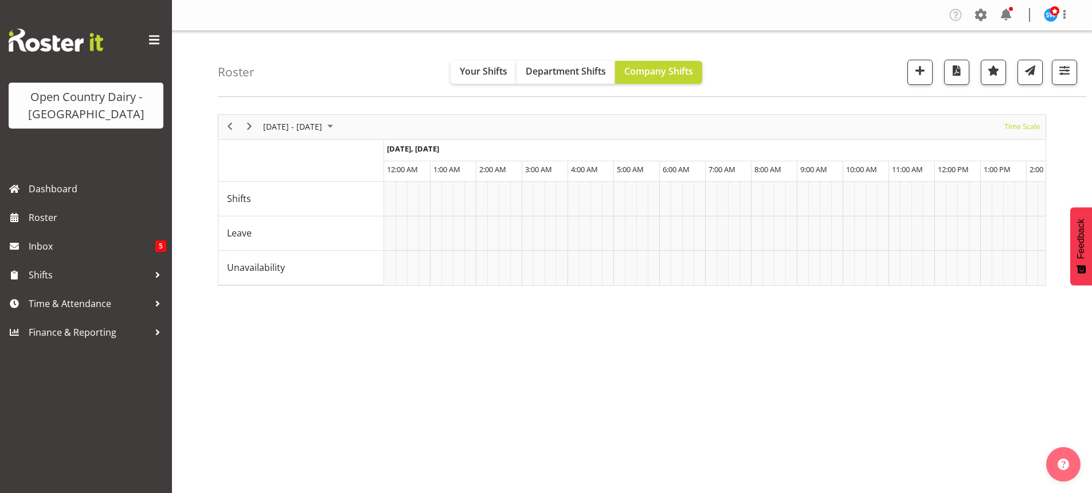
scroll to position [72, 0]
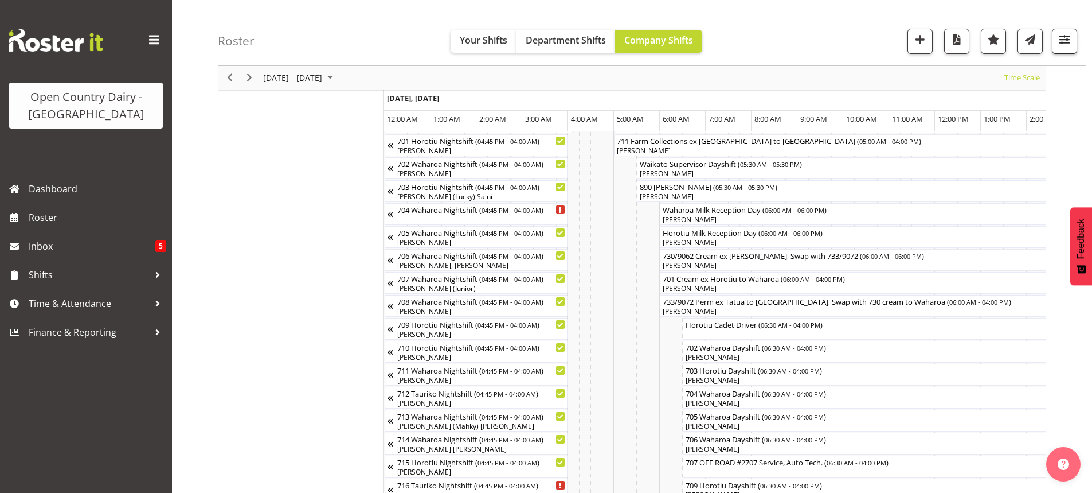
click at [1062, 41] on span "button" at bounding box center [1064, 39] width 15 height 15
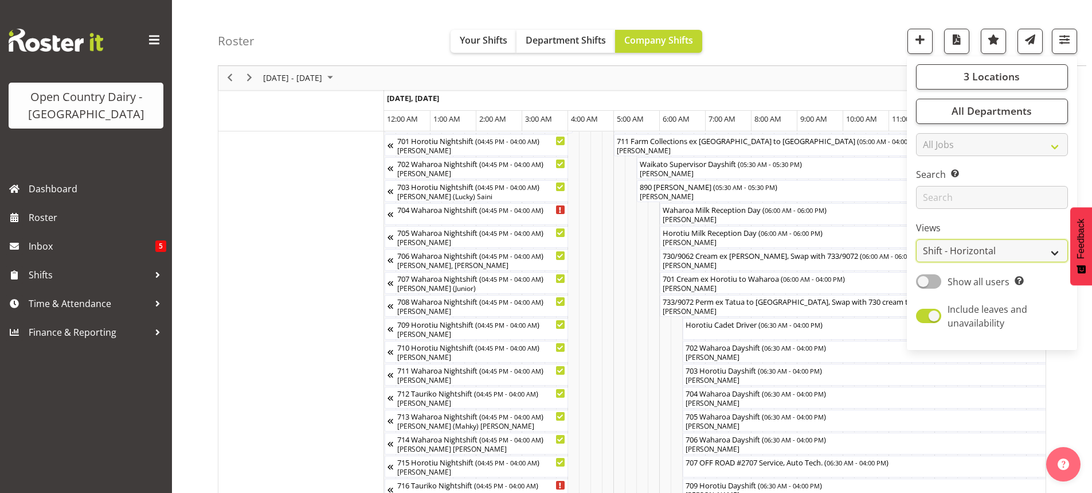
click at [948, 249] on select "Staff Role Shift - Horizontal Shift - Vertical Staff - Location" at bounding box center [992, 251] width 152 height 23
select select "staff"
click at [917, 240] on select "Staff Role Shift - Horizontal Shift - Vertical Staff - Location" at bounding box center [992, 251] width 152 height 23
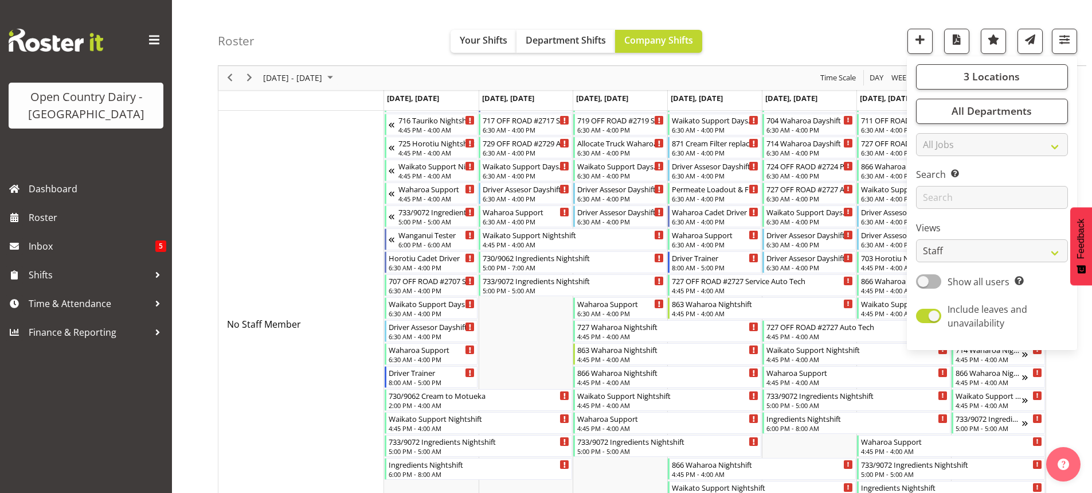
click at [412, 37] on div "Roster Your Shifts Department Shifts Company Shifts 3 Locations Clear Ingredien…" at bounding box center [652, 33] width 869 height 66
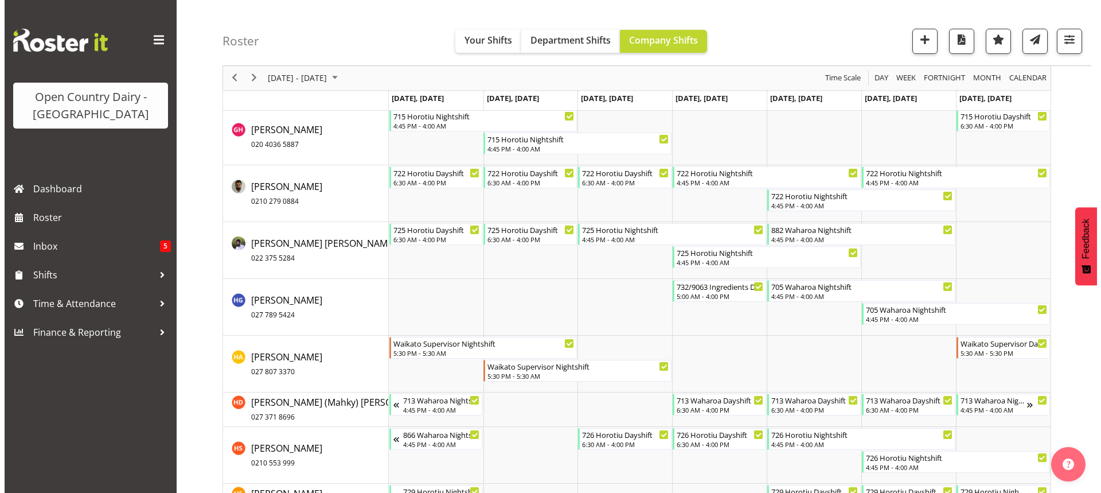
scroll to position [3340, 0]
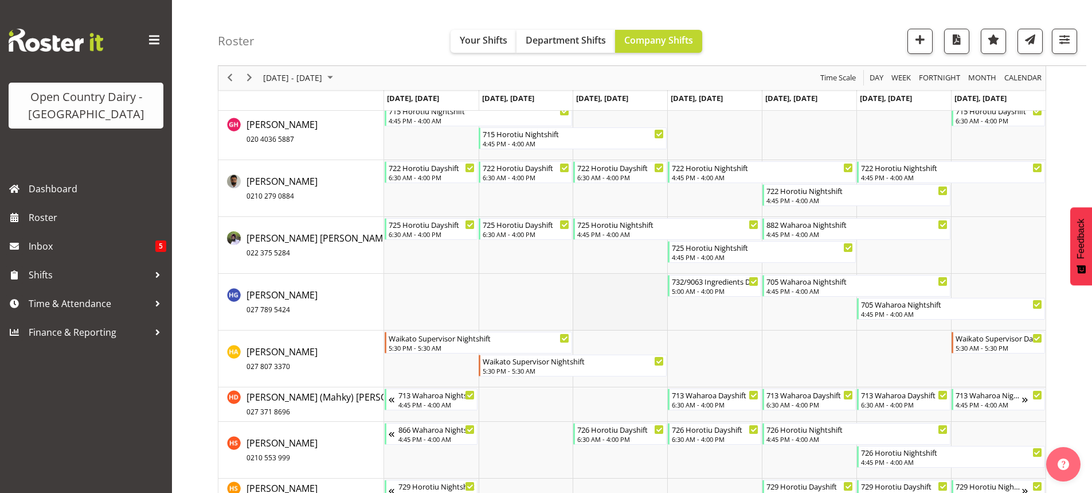
click at [613, 296] on td "Timeline Week of September 29, 2025" at bounding box center [620, 301] width 95 height 57
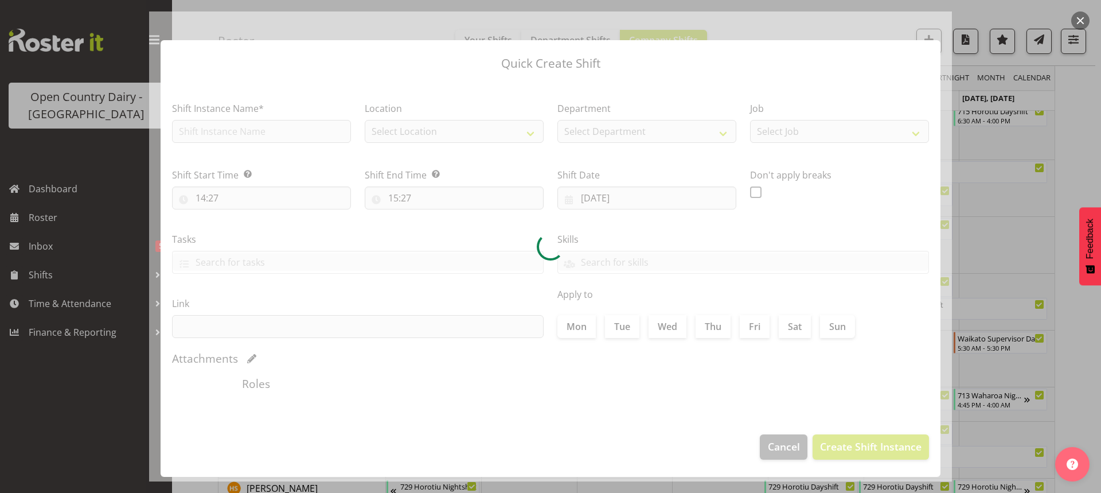
type input "01/10/2025"
checkbox input "true"
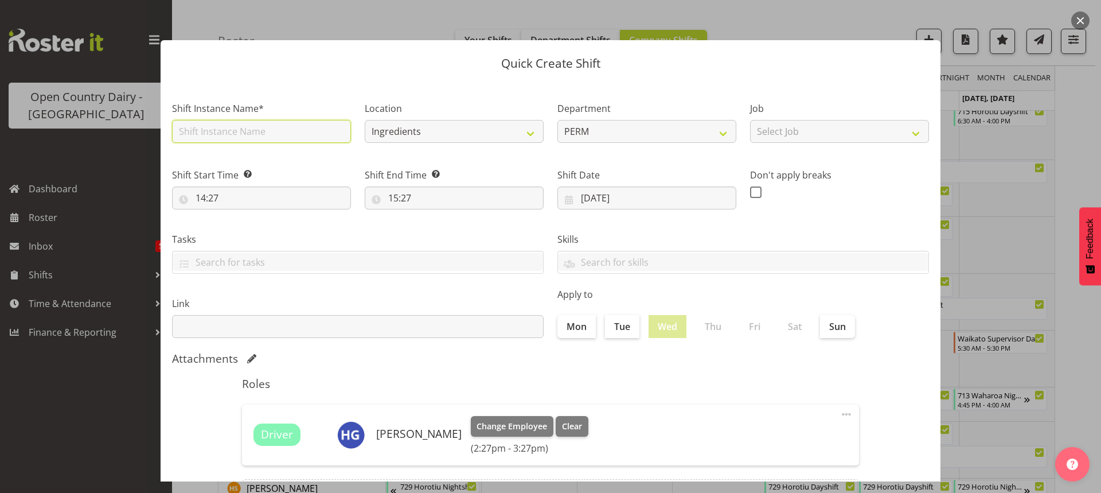
click at [267, 130] on input "text" at bounding box center [261, 131] width 179 height 23
type input "9"
type input "871 Perm ex Tatua to Wanganui, Milk Home"
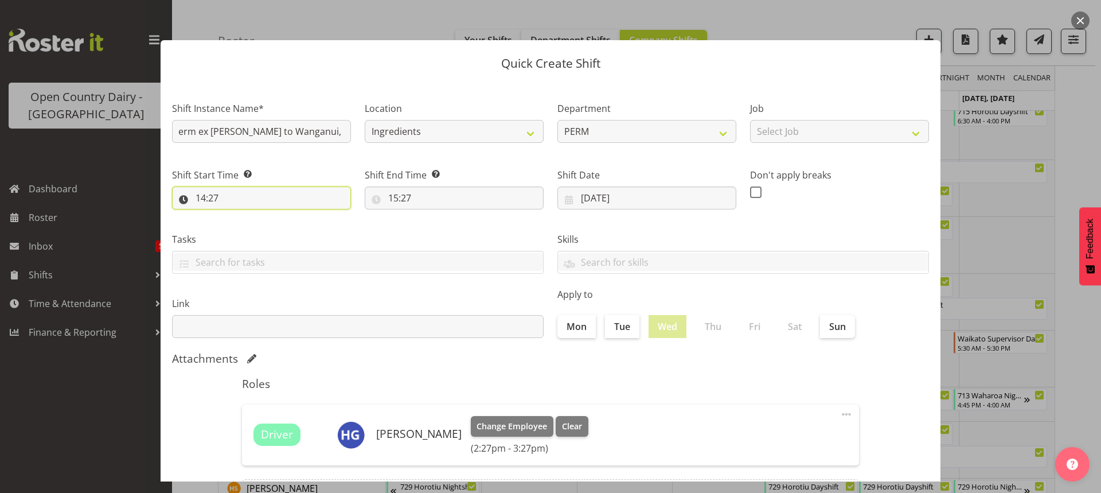
scroll to position [0, 0]
click at [202, 194] on input "14:27" at bounding box center [261, 197] width 179 height 23
click at [249, 228] on select "00 01 02 03 04 05 06 07 08 09 10 11 12 13 14 15 16 17 18 19 20 21 22 23" at bounding box center [250, 227] width 26 height 23
select select "5"
click at [237, 216] on select "00 01 02 03 04 05 06 07 08 09 10 11 12 13 14 15 16 17 18 19 20 21 22 23" at bounding box center [250, 227] width 26 height 23
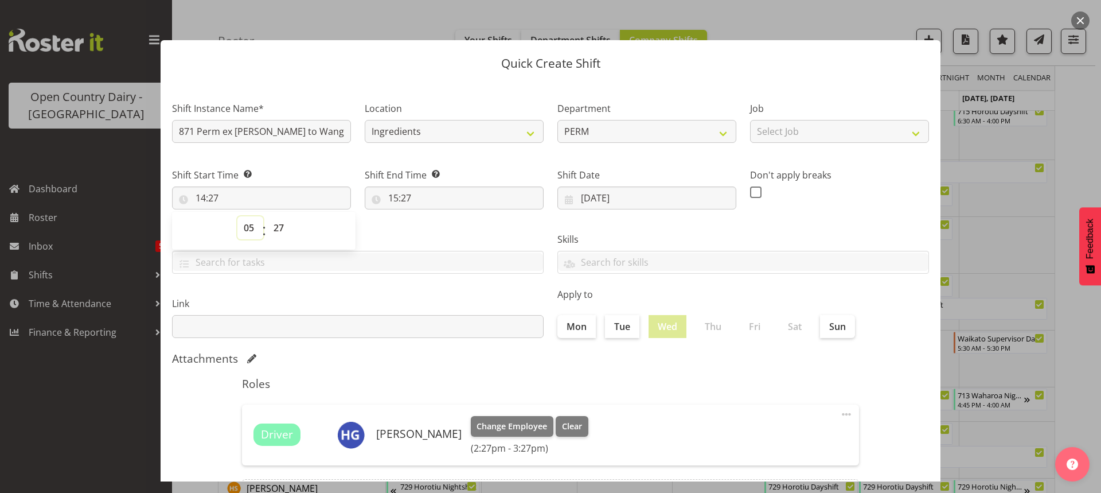
type input "05:27"
click at [278, 228] on select "00 01 02 03 04 05 06 07 08 09 10 11 12 13 14 15 16 17 18 19 20 21 22 23 24 25 2…" at bounding box center [280, 227] width 26 height 23
select select "0"
click at [267, 216] on select "00 01 02 03 04 05 06 07 08 09 10 11 12 13 14 15 16 17 18 19 20 21 22 23 24 25 2…" at bounding box center [280, 227] width 26 height 23
type input "05:00"
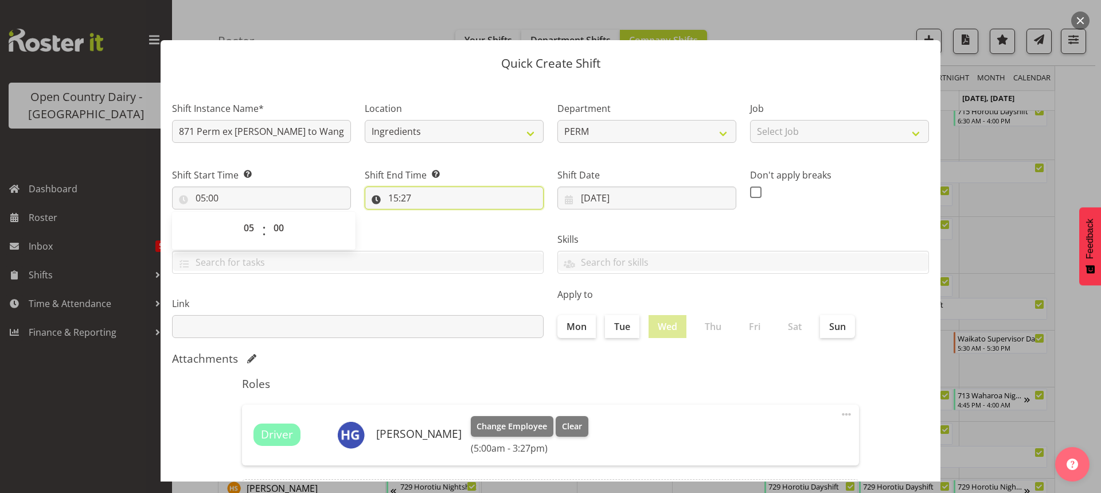
click at [400, 195] on input "15:27" at bounding box center [454, 197] width 179 height 23
click at [440, 222] on select "00 01 02 03 04 05 06 07 08 09 10 11 12 13 14 15 16 17 18 19 20 21 22 23" at bounding box center [443, 227] width 26 height 23
select select "17"
click at [430, 216] on select "00 01 02 03 04 05 06 07 08 09 10 11 12 13 14 15 16 17 18 19 20 21 22 23" at bounding box center [443, 227] width 26 height 23
type input "17:27"
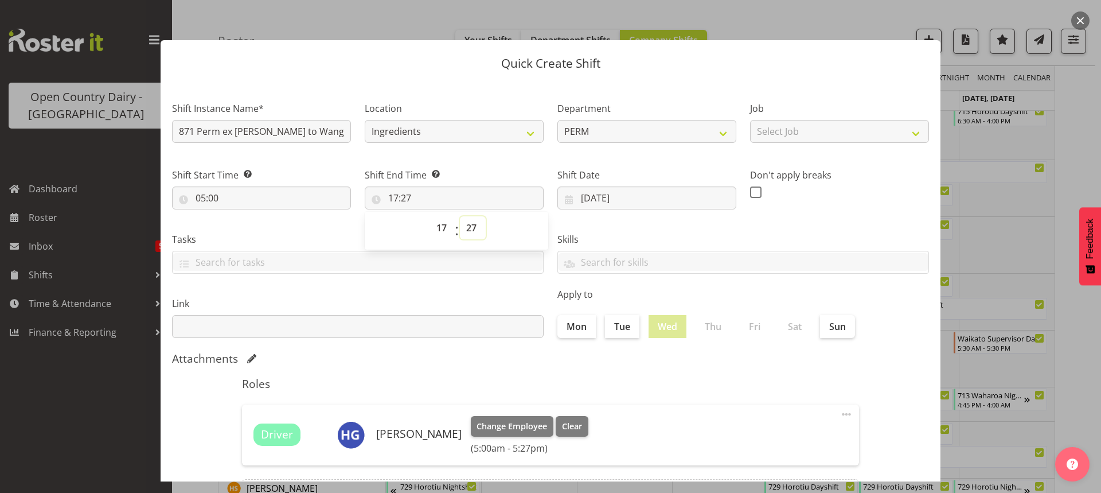
click at [468, 228] on select "00 01 02 03 04 05 06 07 08 09 10 11 12 13 14 15 16 17 18 19 20 21 22 23 24 25 2…" at bounding box center [473, 227] width 26 height 23
select select "0"
click at [460, 216] on select "00 01 02 03 04 05 06 07 08 09 10 11 12 13 14 15 16 17 18 19 20 21 22 23 24 25 2…" at bounding box center [473, 227] width 26 height 23
type input "17:00"
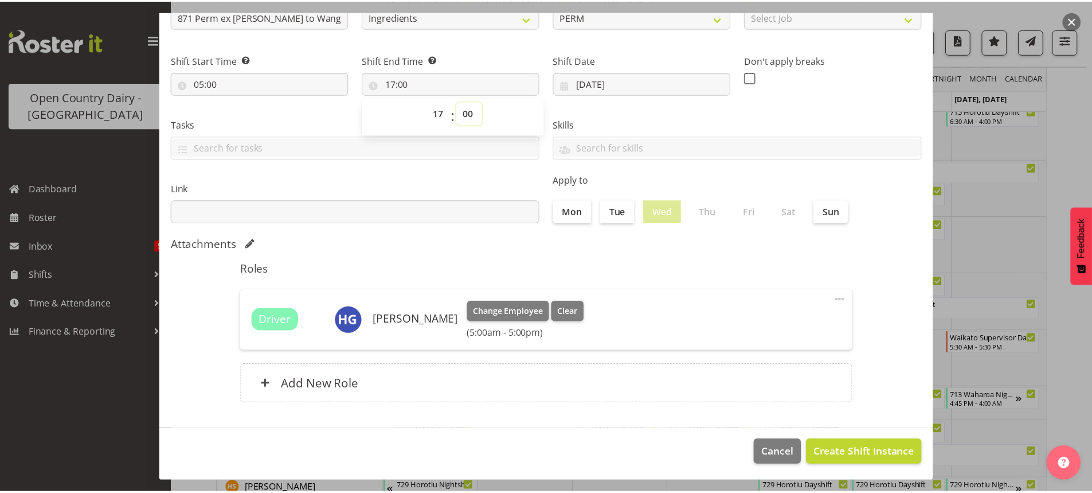
scroll to position [116, 0]
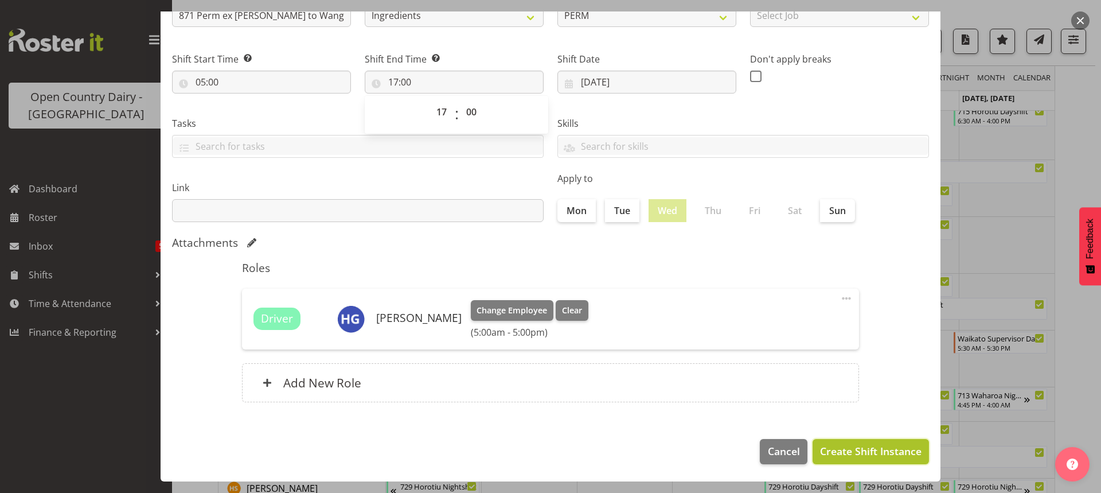
click at [866, 448] on span "Create Shift Instance" at bounding box center [870, 450] width 101 height 15
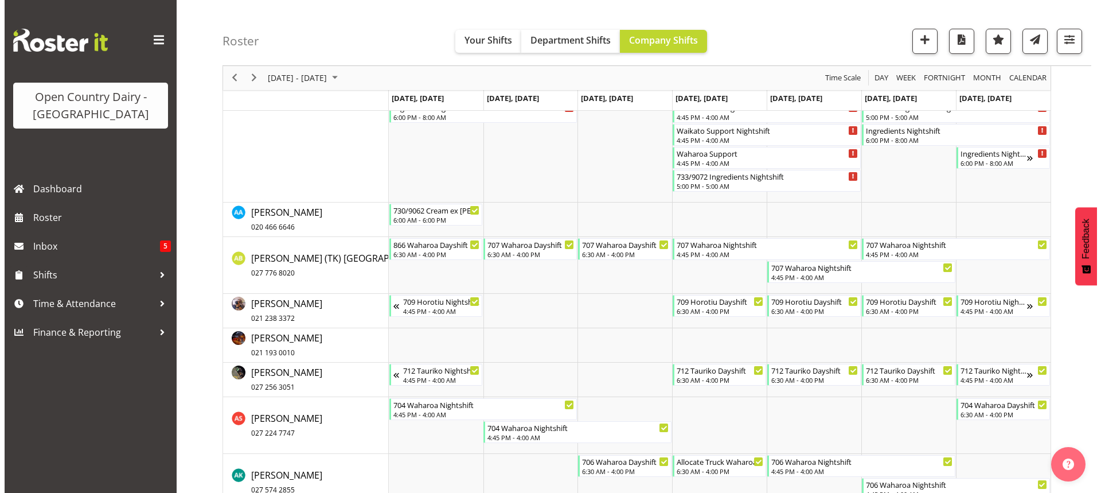
scroll to position [428, 0]
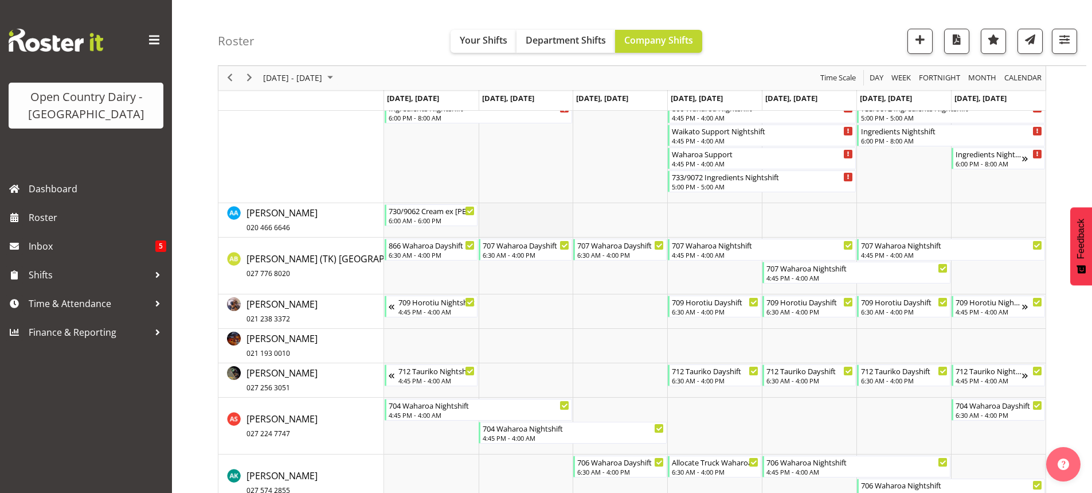
click at [520, 217] on td "Timeline Week of September 29, 2025" at bounding box center [526, 220] width 95 height 34
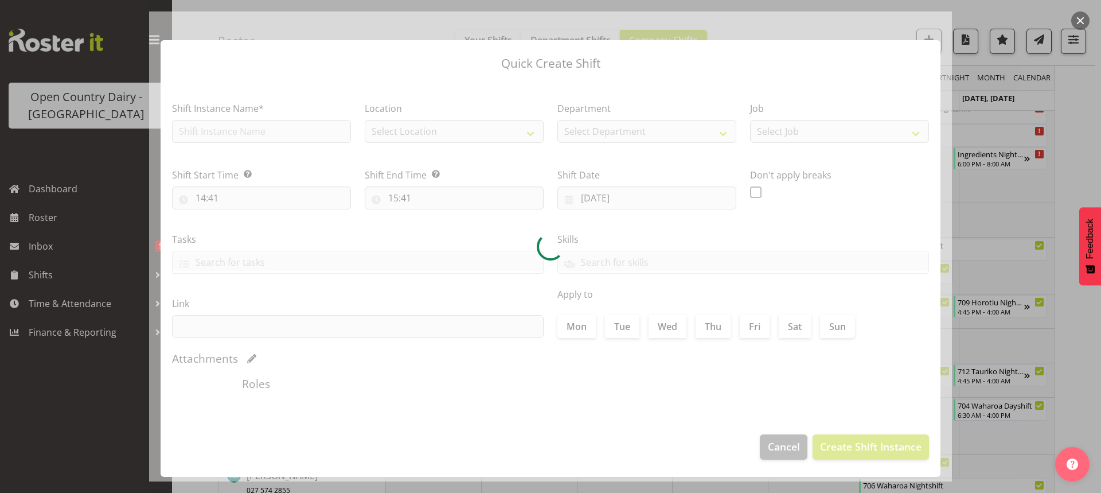
type input "30/09/2025"
checkbox input "true"
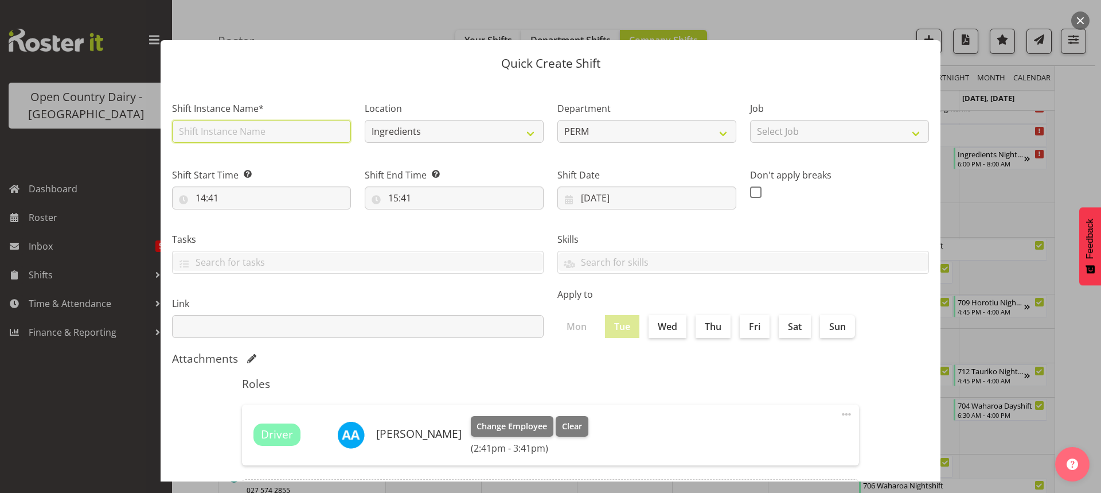
click at [268, 135] on input "text" at bounding box center [261, 131] width 179 height 23
type input "732/9063 Cream ex Wanganui, Swap with 730/9072"
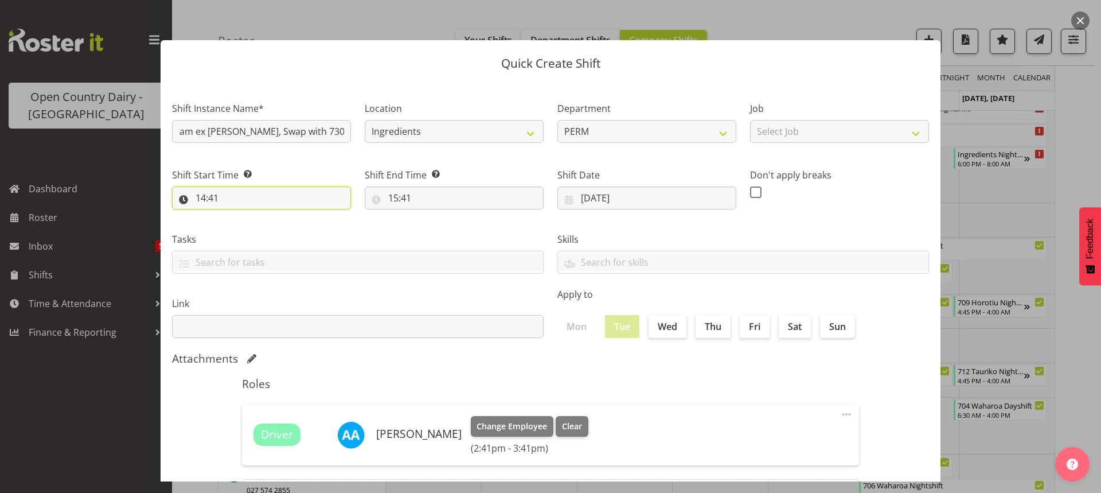
scroll to position [0, 0]
click at [210, 194] on input "14:41" at bounding box center [261, 197] width 179 height 23
click at [248, 225] on select "00 01 02 03 04 05 06 07 08 09 10 11 12 13 14 15 16 17 18 19 20 21 22 23" at bounding box center [250, 227] width 26 height 23
select select "7"
click at [237, 216] on select "00 01 02 03 04 05 06 07 08 09 10 11 12 13 14 15 16 17 18 19 20 21 22 23" at bounding box center [250, 227] width 26 height 23
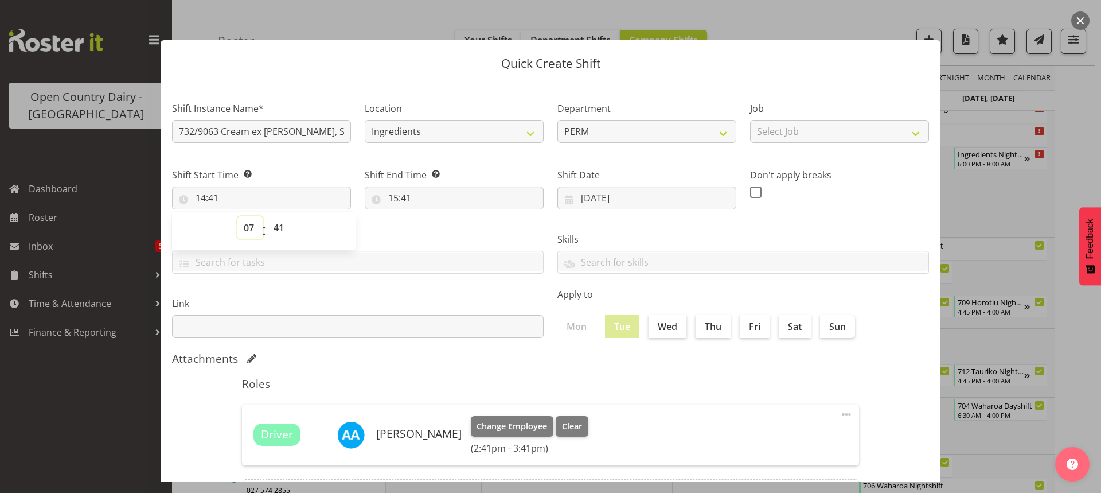
type input "07:41"
click at [279, 227] on select "00 01 02 03 04 05 06 07 08 09 10 11 12 13 14 15 16 17 18 19 20 21 22 23 24 25 2…" at bounding box center [280, 227] width 26 height 23
select select "0"
click at [267, 216] on select "00 01 02 03 04 05 06 07 08 09 10 11 12 13 14 15 16 17 18 19 20 21 22 23 24 25 2…" at bounding box center [280, 227] width 26 height 23
type input "07:00"
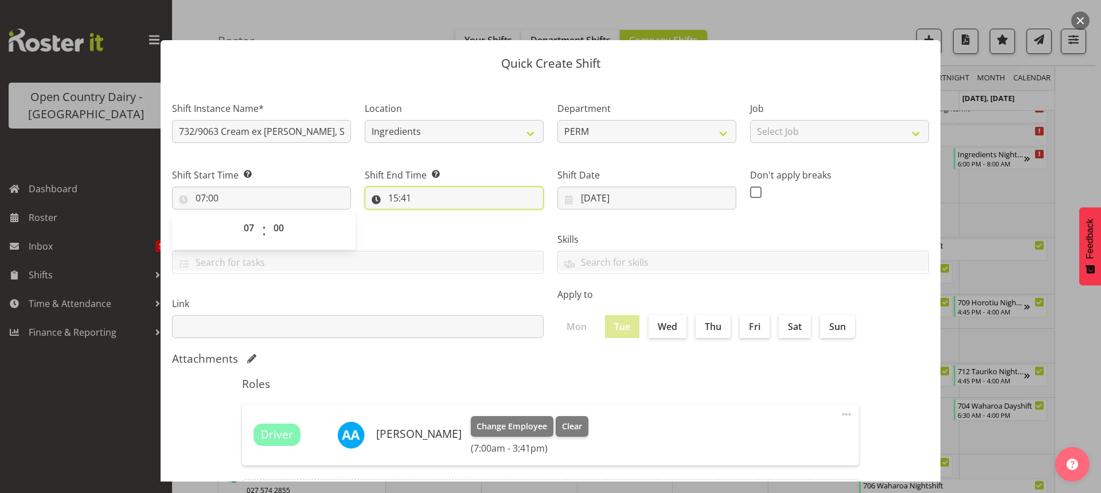
click at [401, 197] on input "15:41" at bounding box center [454, 197] width 179 height 23
click at [436, 224] on select "00 01 02 03 04 05 06 07 08 09 10 11 12 13 14 15 16 17 18 19 20 21 22 23" at bounding box center [443, 227] width 26 height 23
select select "18"
click at [430, 216] on select "00 01 02 03 04 05 06 07 08 09 10 11 12 13 14 15 16 17 18 19 20 21 22 23" at bounding box center [443, 227] width 26 height 23
type input "18:41"
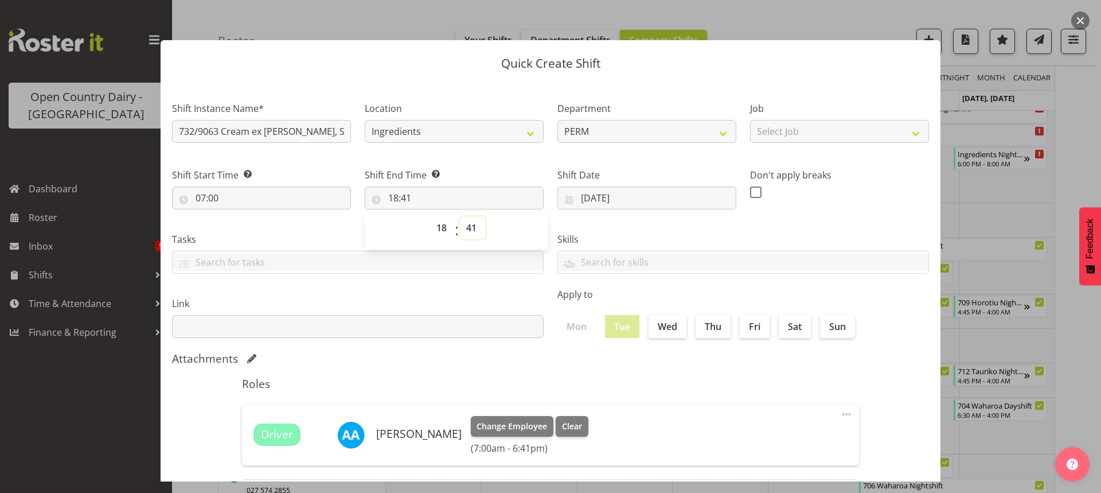
click at [468, 226] on select "00 01 02 03 04 05 06 07 08 09 10 11 12 13 14 15 16 17 18 19 20 21 22 23 24 25 2…" at bounding box center [473, 227] width 26 height 23
select select "0"
click at [460, 216] on select "00 01 02 03 04 05 06 07 08 09 10 11 12 13 14 15 16 17 18 19 20 21 22 23 24 25 2…" at bounding box center [473, 227] width 26 height 23
type input "18:00"
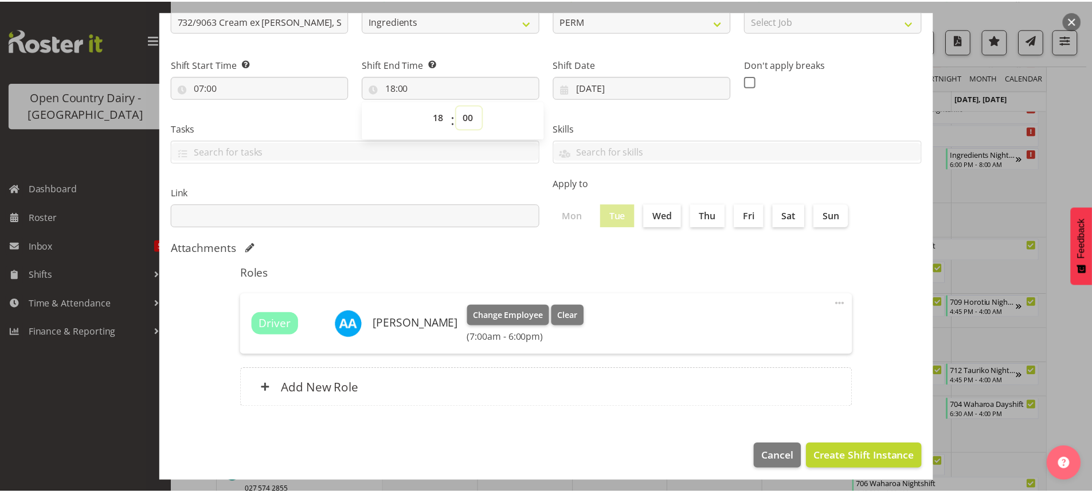
scroll to position [116, 0]
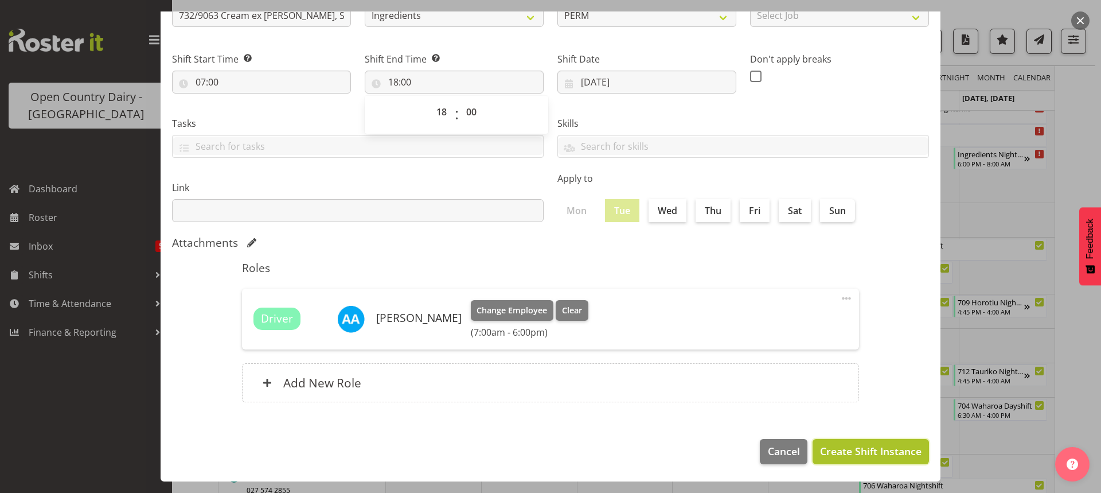
click at [857, 451] on span "Create Shift Instance" at bounding box center [870, 450] width 101 height 15
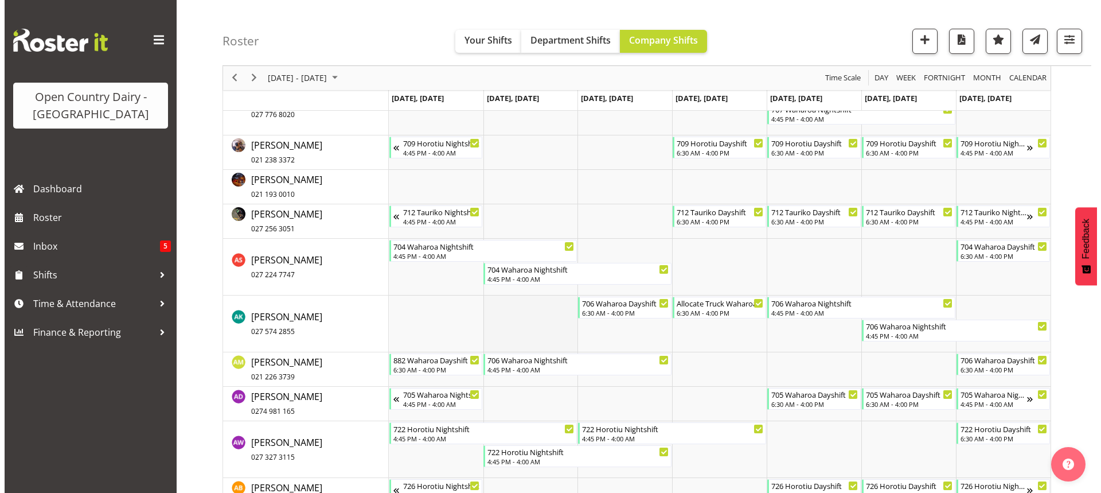
scroll to position [392, 0]
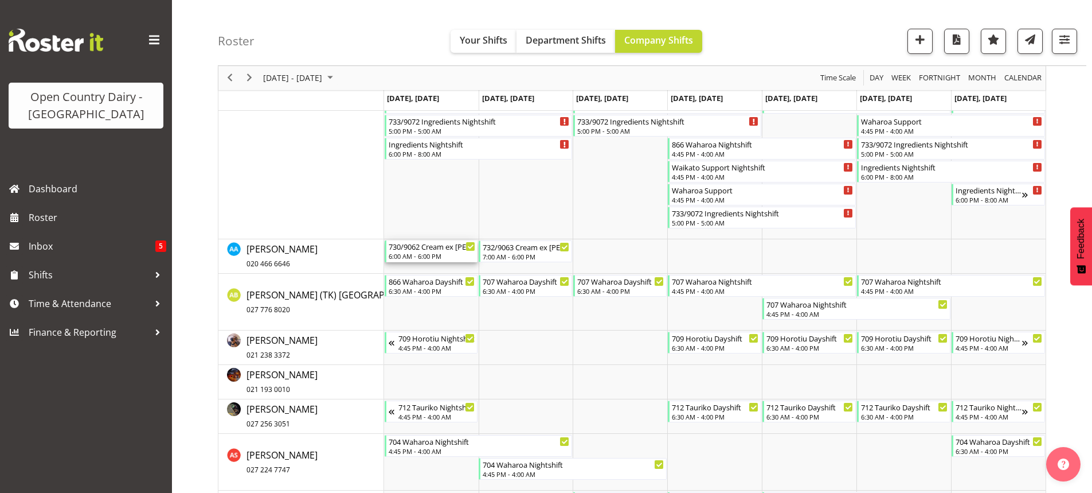
click at [425, 252] on div "730/9062 Cream ex Wanganui, Swap with 733/9072 6:00 AM - 6:00 PM" at bounding box center [432, 251] width 87 height 22
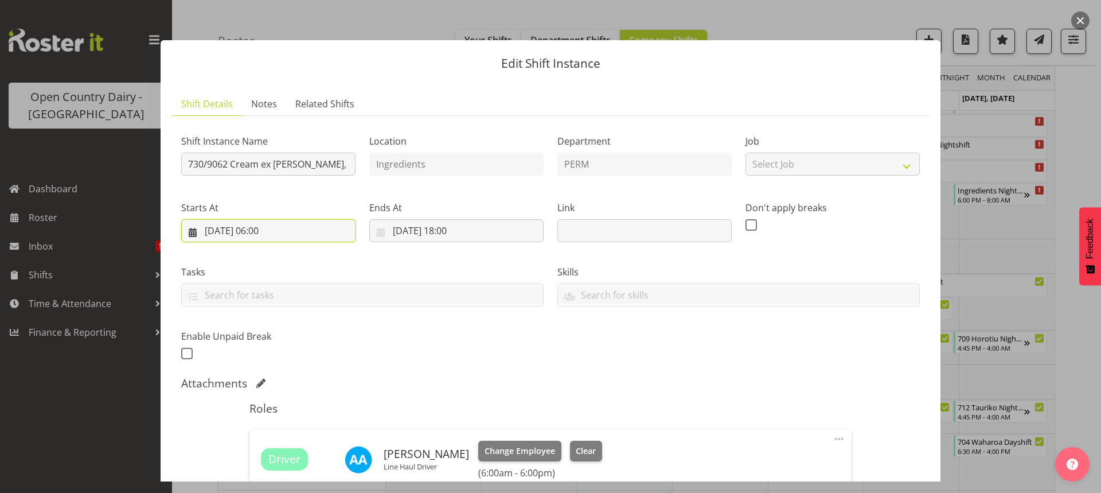
click at [267, 231] on input "29/09/2025, 06:00" at bounding box center [268, 230] width 174 height 23
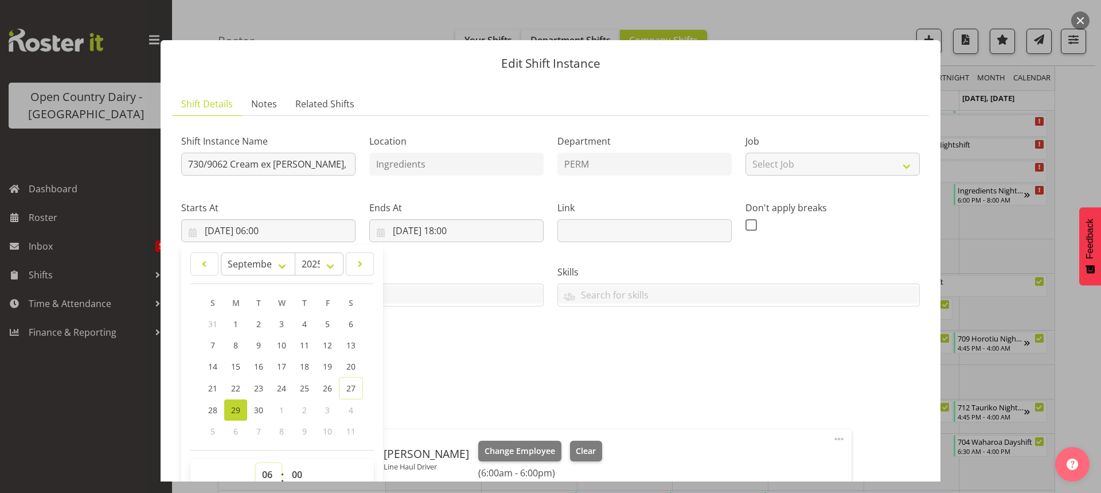
scroll to position [5, 0]
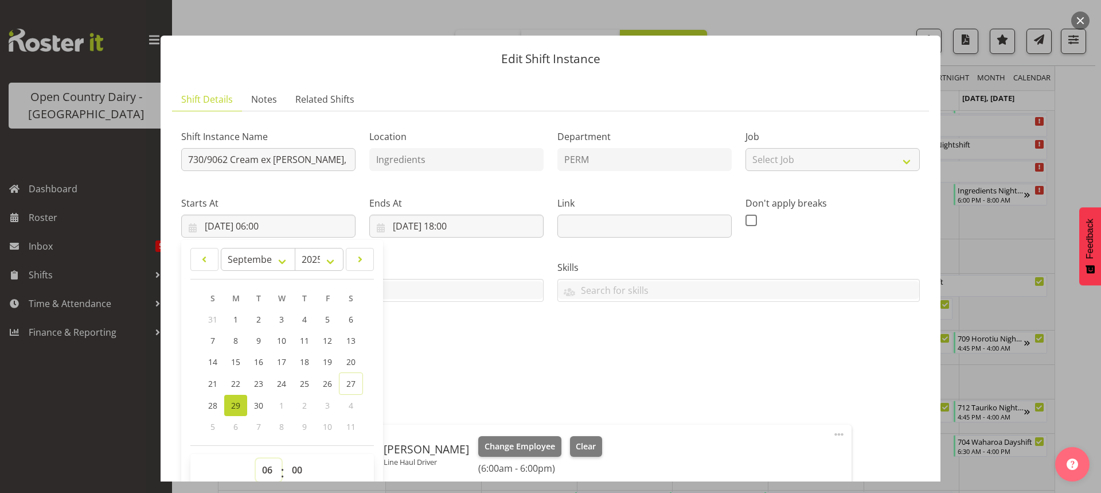
click at [265, 470] on select "00 01 02 03 04 05 06 07 08 09 10 11 12 13 14 15 16 17 18 19 20 21 22 23" at bounding box center [269, 469] width 26 height 23
select select "7"
click at [256, 458] on select "00 01 02 03 04 05 06 07 08 09 10 11 12 13 14 15 16 17 18 19 20 21 22 23" at bounding box center [269, 469] width 26 height 23
type input "29/09/2025, 07:00"
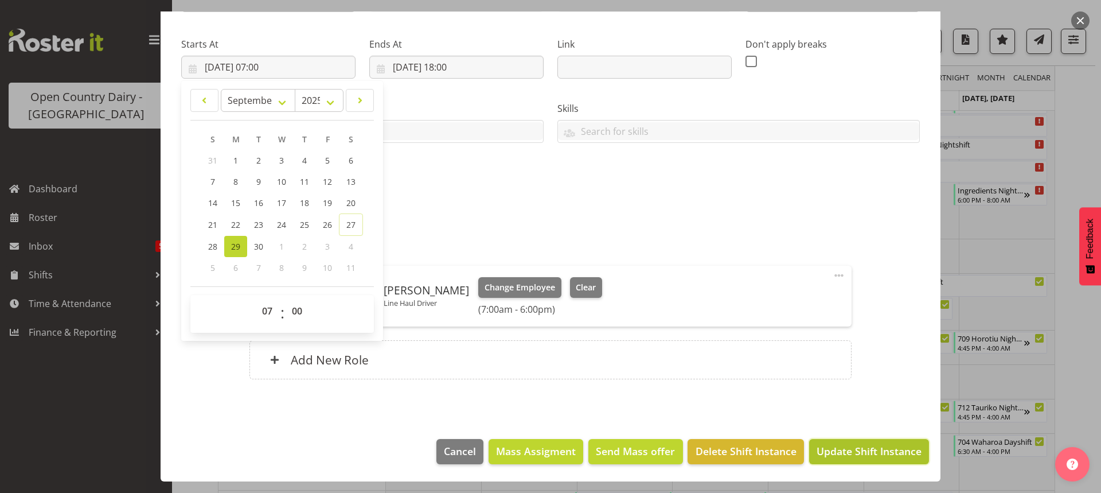
click at [850, 447] on span "Update Shift Instance" at bounding box center [868, 450] width 105 height 15
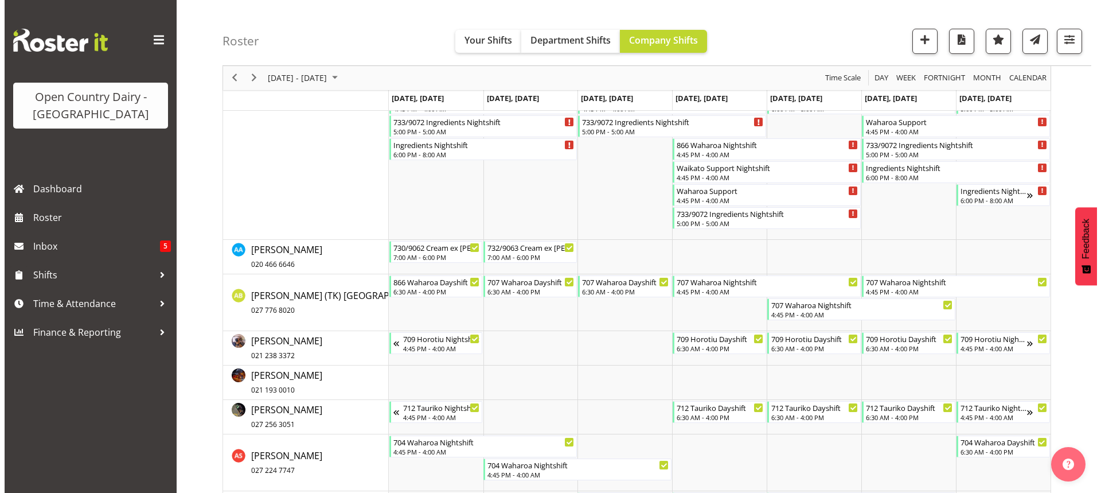
scroll to position [390, 0]
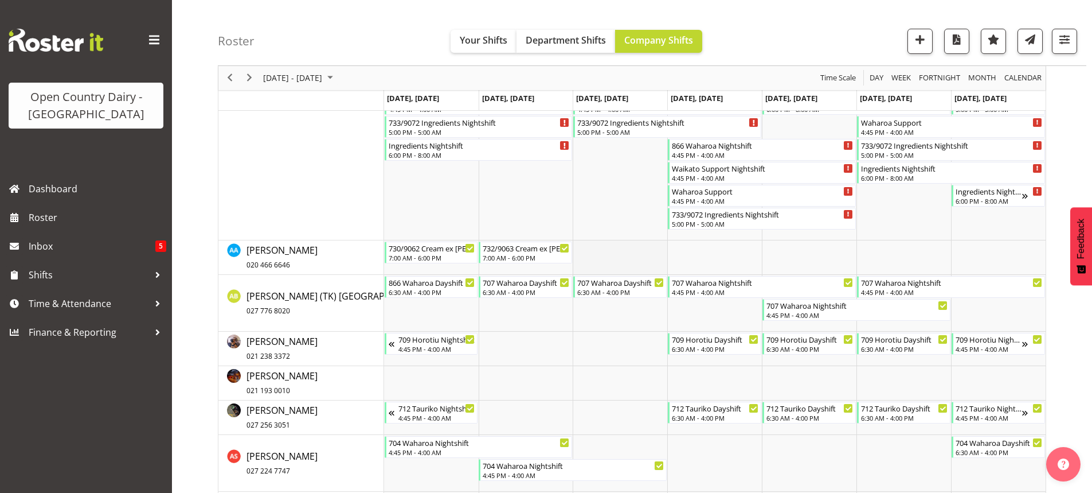
click at [620, 256] on td "Timeline Week of September 29, 2025" at bounding box center [620, 257] width 95 height 34
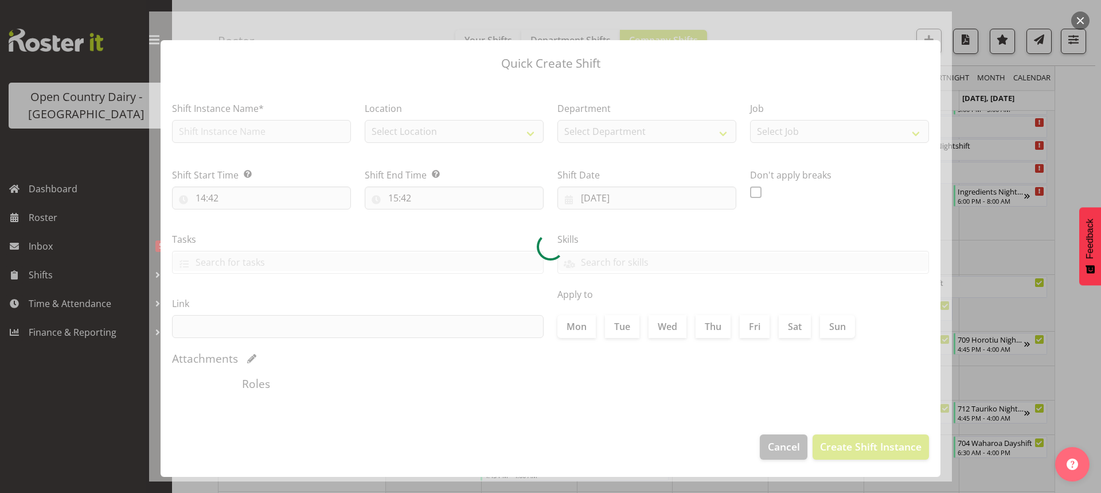
type input "01/10/2025"
checkbox input "true"
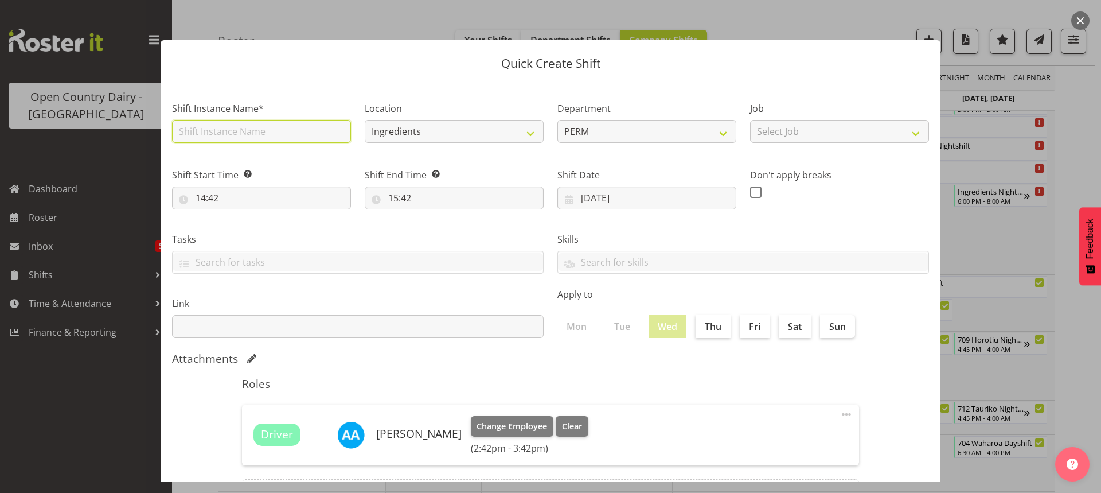
click at [246, 128] on input "text" at bounding box center [261, 131] width 179 height 23
type input "733/9072 Cream ex Wanganui, Swap with 731/9061"
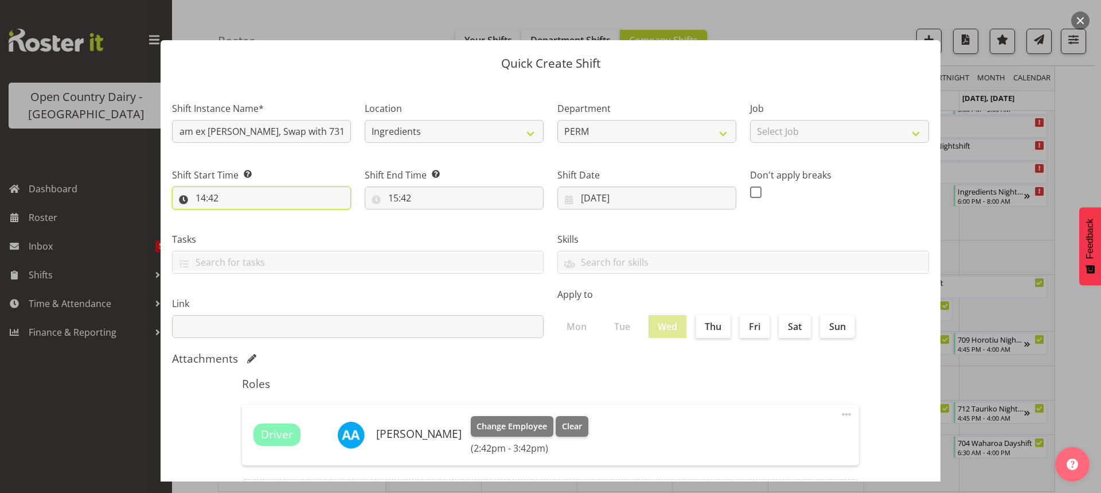
scroll to position [0, 0]
click at [212, 197] on input "14:42" at bounding box center [261, 197] width 179 height 23
click at [244, 221] on select "00 01 02 03 04 05 06 07 08 09 10 11 12 13 14 15 16 17 18 19 20 21 22 23" at bounding box center [250, 227] width 26 height 23
select select "7"
click at [237, 216] on select "00 01 02 03 04 05 06 07 08 09 10 11 12 13 14 15 16 17 18 19 20 21 22 23" at bounding box center [250, 227] width 26 height 23
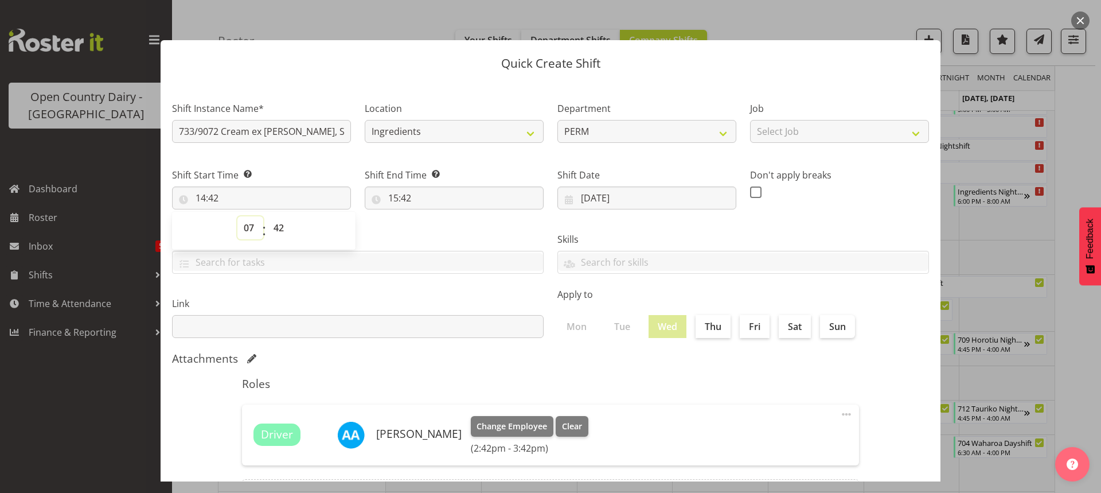
type input "07:42"
click at [279, 228] on select "00 01 02 03 04 05 06 07 08 09 10 11 12 13 14 15 16 17 18 19 20 21 22 23 24 25 2…" at bounding box center [280, 227] width 26 height 23
select select "0"
click at [267, 216] on select "00 01 02 03 04 05 06 07 08 09 10 11 12 13 14 15 16 17 18 19 20 21 22 23 24 25 2…" at bounding box center [280, 227] width 26 height 23
type input "07:00"
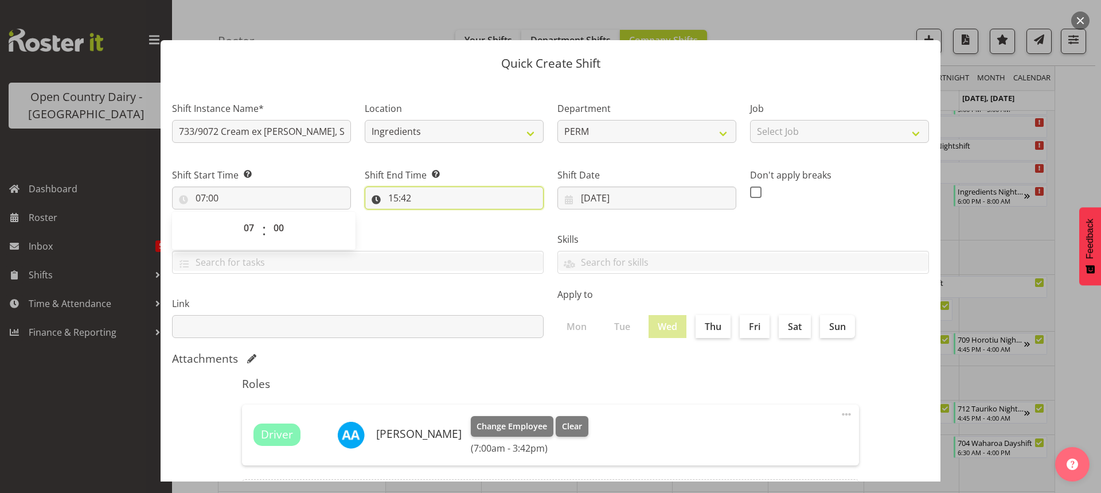
click at [400, 193] on input "15:42" at bounding box center [454, 197] width 179 height 23
click at [437, 224] on select "00 01 02 03 04 05 06 07 08 09 10 11 12 13 14 15 16 17 18 19 20 21 22 23" at bounding box center [443, 227] width 26 height 23
select select "17"
click at [430, 216] on select "00 01 02 03 04 05 06 07 08 09 10 11 12 13 14 15 16 17 18 19 20 21 22 23" at bounding box center [443, 227] width 26 height 23
type input "17:42"
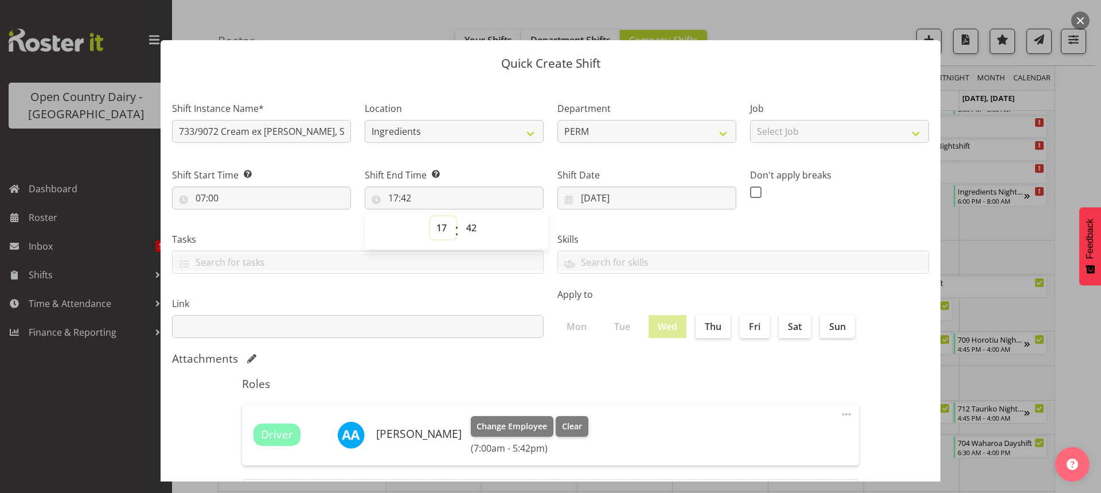
click at [438, 228] on select "00 01 02 03 04 05 06 07 08 09 10 11 12 13 14 15 16 17 18 19 20 21 22 23" at bounding box center [443, 227] width 26 height 23
select select "18"
click at [430, 216] on select "00 01 02 03 04 05 06 07 08 09 10 11 12 13 14 15 16 17 18 19 20 21 22 23" at bounding box center [443, 227] width 26 height 23
type input "18:42"
click at [468, 227] on select "00 01 02 03 04 05 06 07 08 09 10 11 12 13 14 15 16 17 18 19 20 21 22 23 24 25 2…" at bounding box center [473, 227] width 26 height 23
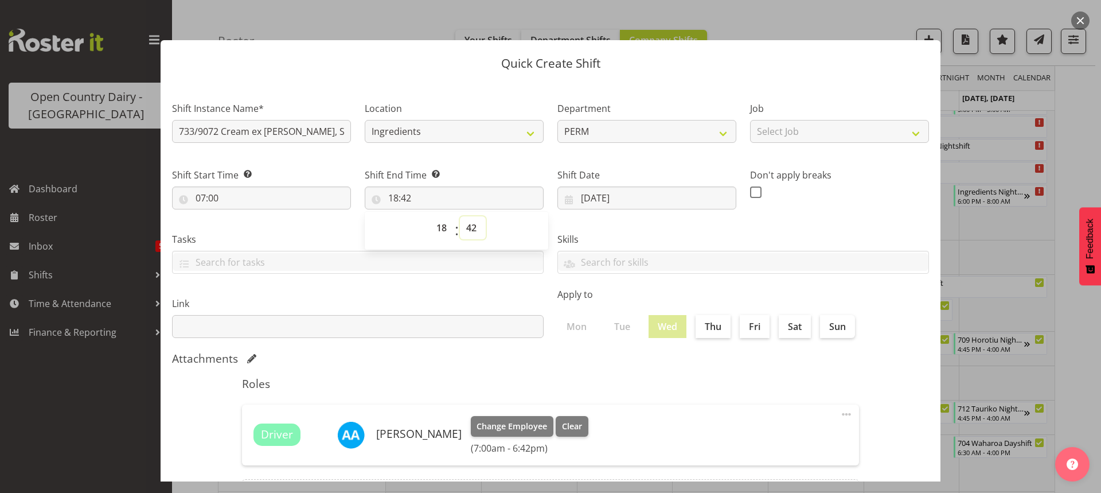
select select "0"
click at [460, 216] on select "00 01 02 03 04 05 06 07 08 09 10 11 12 13 14 15 16 17 18 19 20 21 22 23 24 25 2…" at bounding box center [473, 227] width 26 height 23
type input "18:00"
drag, startPoint x: 679, startPoint y: -70, endPoint x: 337, endPoint y: 0, distance: 349.4
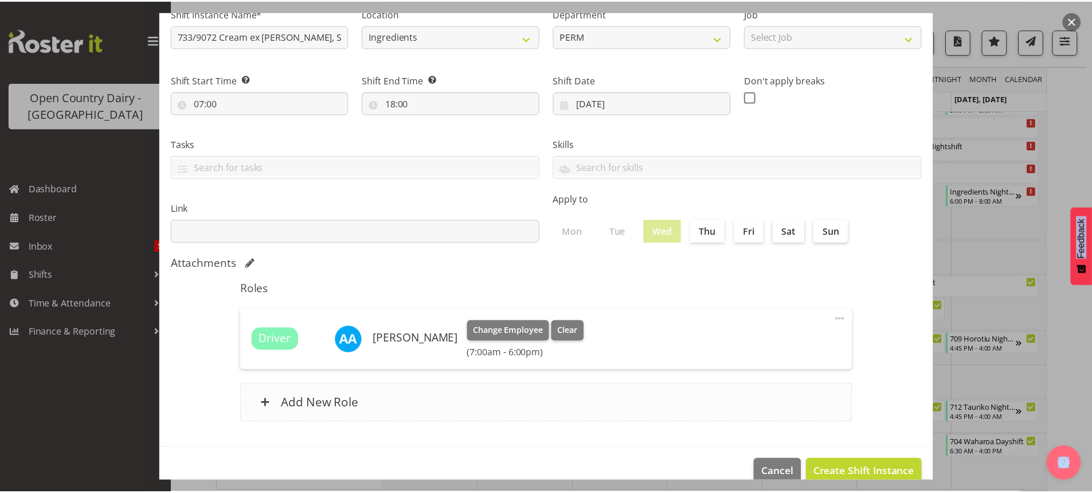
scroll to position [116, 0]
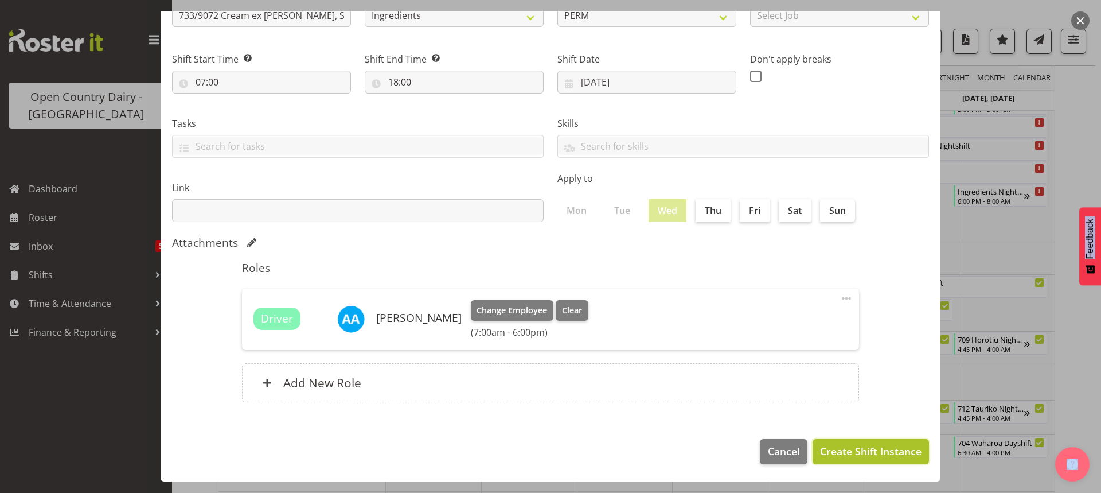
click at [857, 452] on span "Create Shift Instance" at bounding box center [870, 450] width 101 height 15
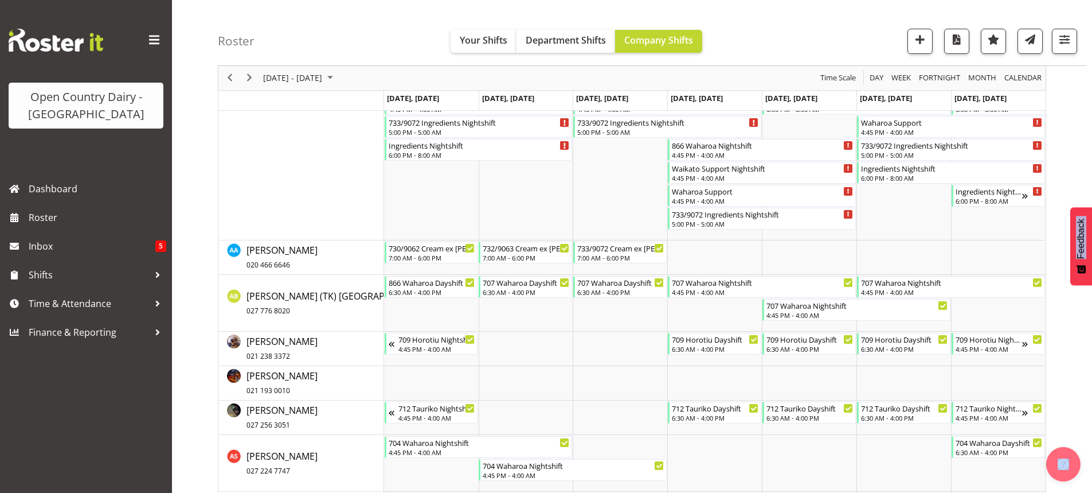
scroll to position [848, 0]
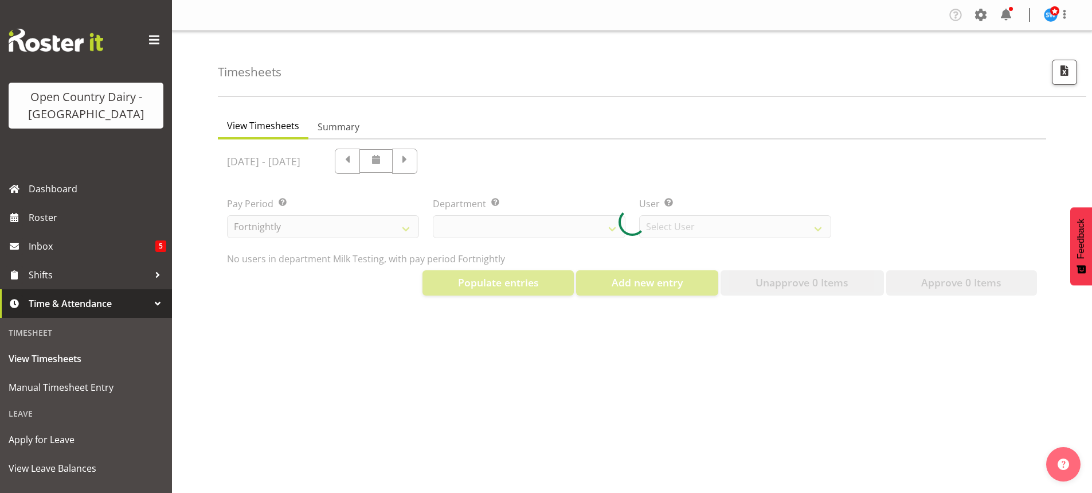
select select "733"
select select "7414"
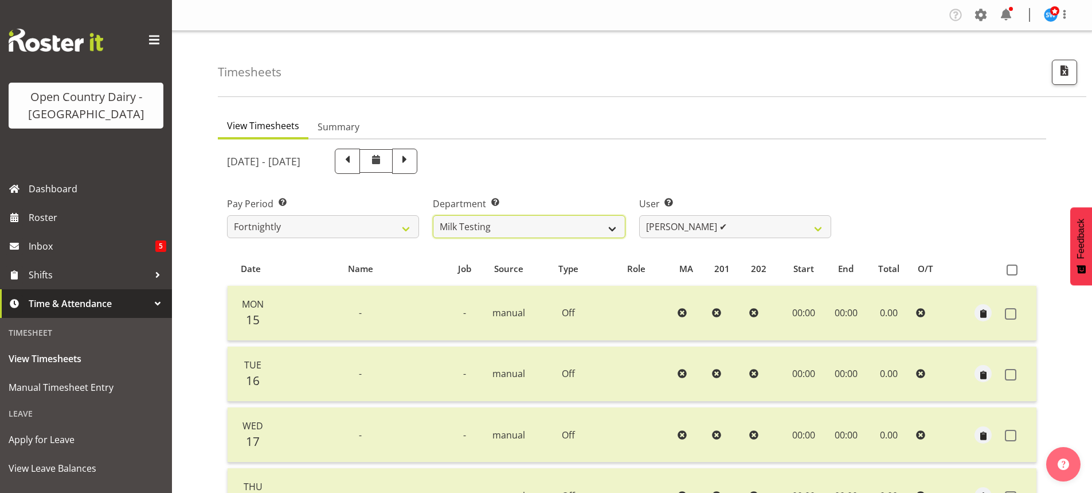
click at [611, 224] on select "701 702 703 704 705 706 707 708 709 710 711 712 713 714 715 716 717 718 719 720" at bounding box center [529, 226] width 192 height 23
select select "811"
click at [433, 215] on select "701 702 703 704 705 706 707 708 709 710 711 712 713 714 715 716 717 718 719 720" at bounding box center [529, 226] width 192 height 23
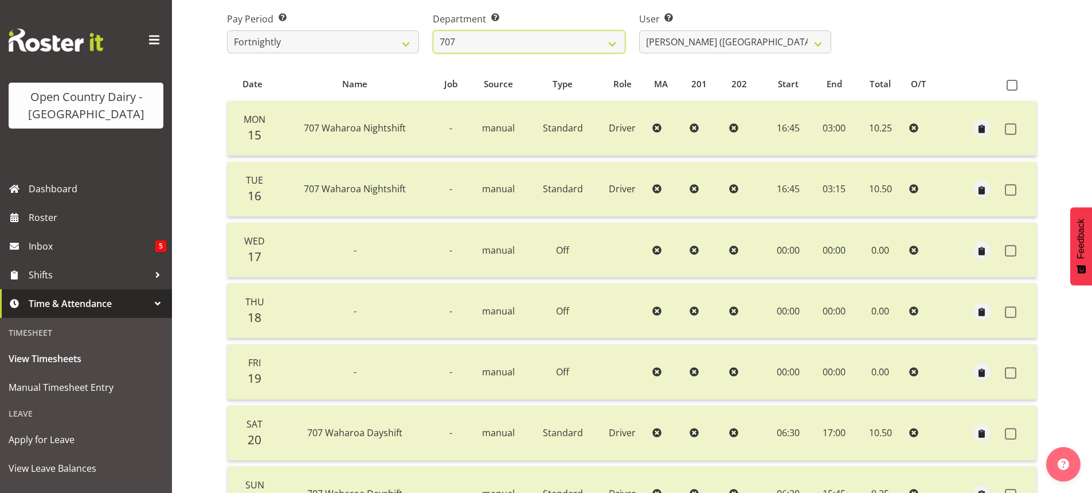
scroll to position [115, 0]
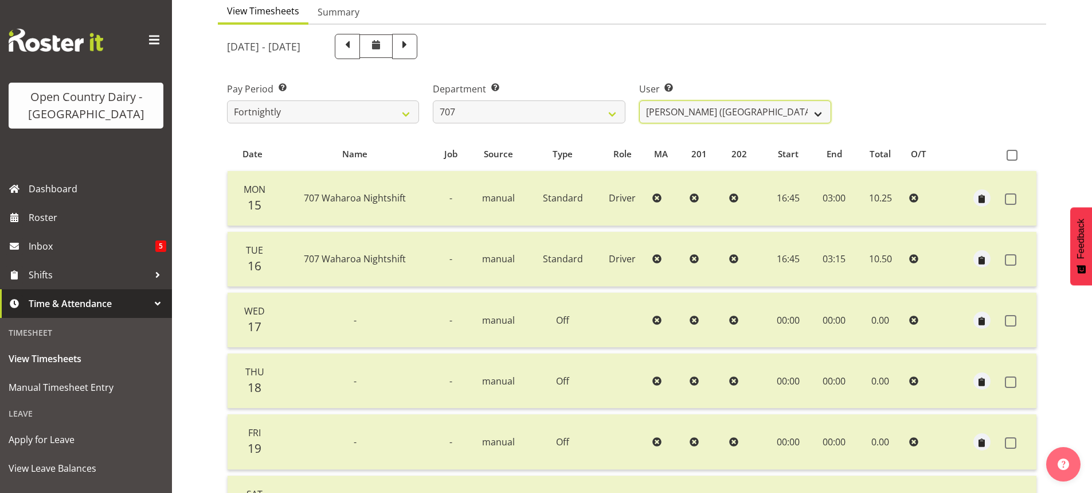
click at [686, 110] on select "[PERSON_NAME] (TK) Bedford ✔ [PERSON_NAME] (Junior) ✔ [PERSON_NAME] ✔" at bounding box center [735, 111] width 192 height 23
click at [639, 100] on select "[PERSON_NAME] (TK) Bedford ✔ [PERSON_NAME] (Junior) ✔ [PERSON_NAME] ✔" at bounding box center [735, 111] width 192 height 23
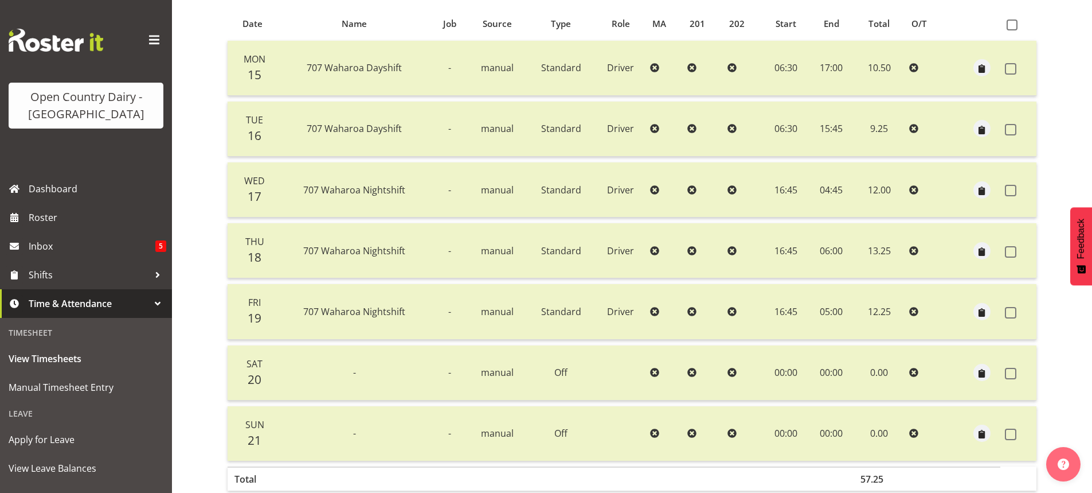
scroll to position [190, 0]
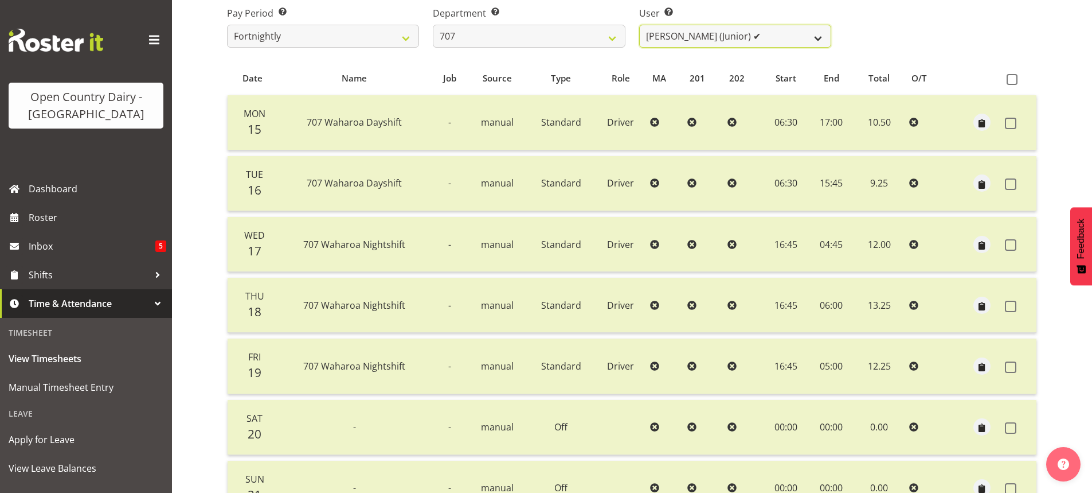
click at [765, 41] on select "[PERSON_NAME] (TK) Bedford ✔ [PERSON_NAME] (Junior) ✔ [PERSON_NAME] ✔" at bounding box center [735, 36] width 192 height 23
select select "8199"
click at [639, 25] on select "[PERSON_NAME] (TK) Bedford ✔ [PERSON_NAME] (Junior) ✔ [PERSON_NAME] ✔" at bounding box center [735, 36] width 192 height 23
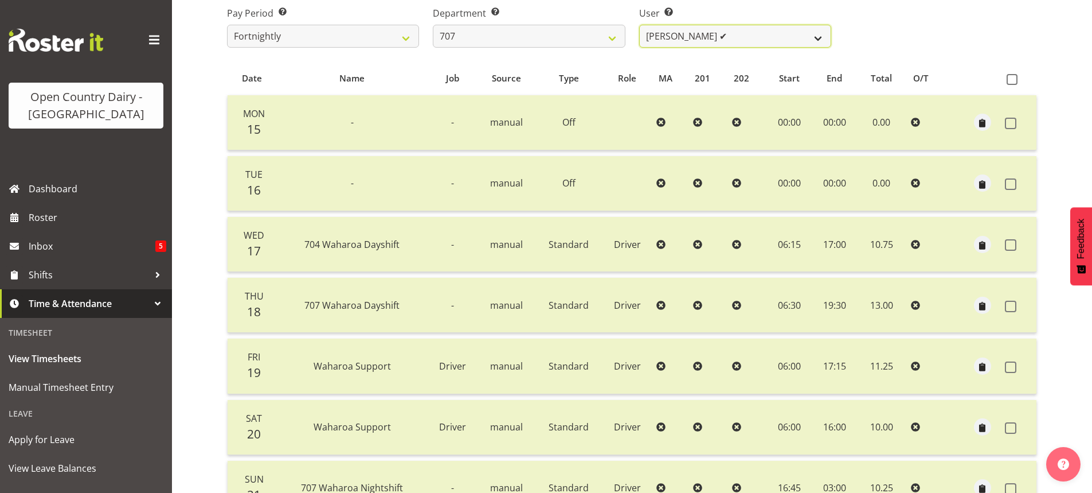
click at [739, 34] on select "[PERSON_NAME] (TK) Bedford ✔ [PERSON_NAME] (Junior) ✔ [PERSON_NAME] ✔" at bounding box center [735, 36] width 192 height 23
click at [568, 33] on select "701 702 703 704 705 706 707 708 709 710 711 712 713 714 715 716 717 718 719 720" at bounding box center [529, 36] width 192 height 23
select select "762"
click at [433, 25] on select "701 702 703 704 705 706 707 708 709 710 711 712 713 714 715 716 717 718 719 720" at bounding box center [529, 36] width 192 height 23
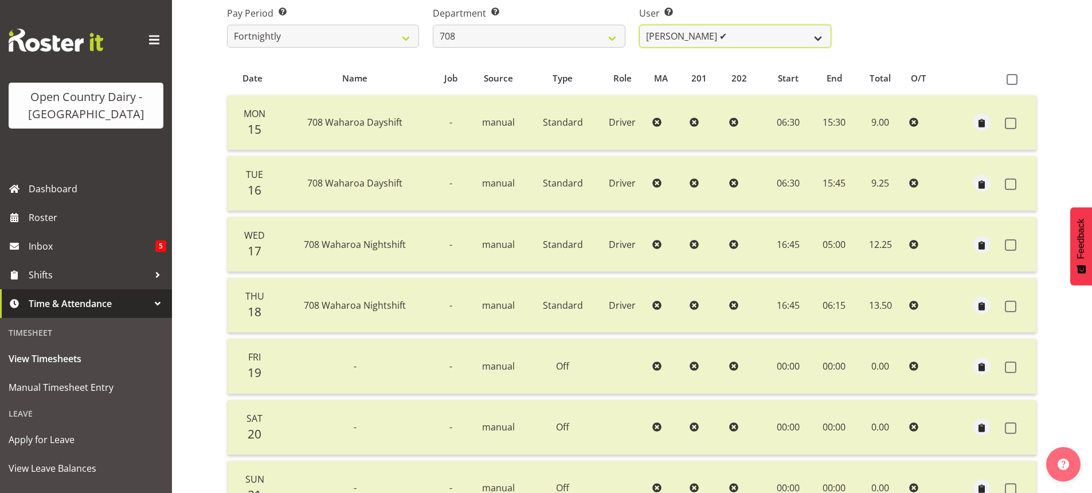
click at [771, 34] on select "[PERSON_NAME] ✔ [PERSON_NAME] ✔" at bounding box center [735, 36] width 192 height 23
select select "11697"
click at [639, 25] on select "[PERSON_NAME] ✔ [PERSON_NAME] ✔" at bounding box center [735, 36] width 192 height 23
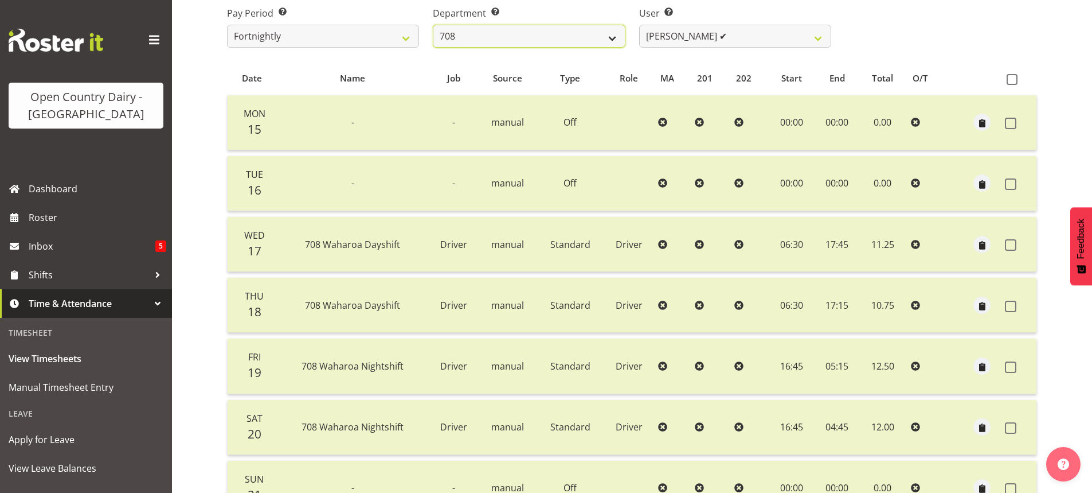
click at [582, 39] on select "701 702 703 704 705 706 707 708 709 710 711 712 713 714 715 716 717 718 719 720" at bounding box center [529, 36] width 192 height 23
select select "735"
click at [433, 25] on select "701 702 703 704 705 706 707 708 709 710 711 712 713 714 715 716 717 718 719 720" at bounding box center [529, 36] width 192 height 23
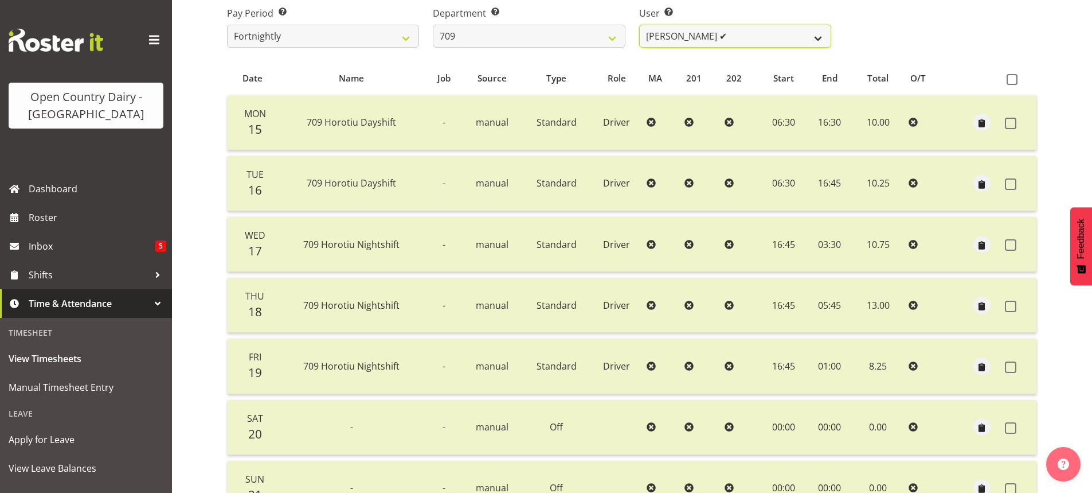
click at [726, 40] on select "[PERSON_NAME] ✔ [PERSON_NAME] ✔ [PERSON_NAME] ✔ [PERSON_NAME] ✔" at bounding box center [735, 36] width 192 height 23
select select "10973"
click at [639, 25] on select "[PERSON_NAME] ✔ [PERSON_NAME] ✔ [PERSON_NAME] ✔ [PERSON_NAME] ✔" at bounding box center [735, 36] width 192 height 23
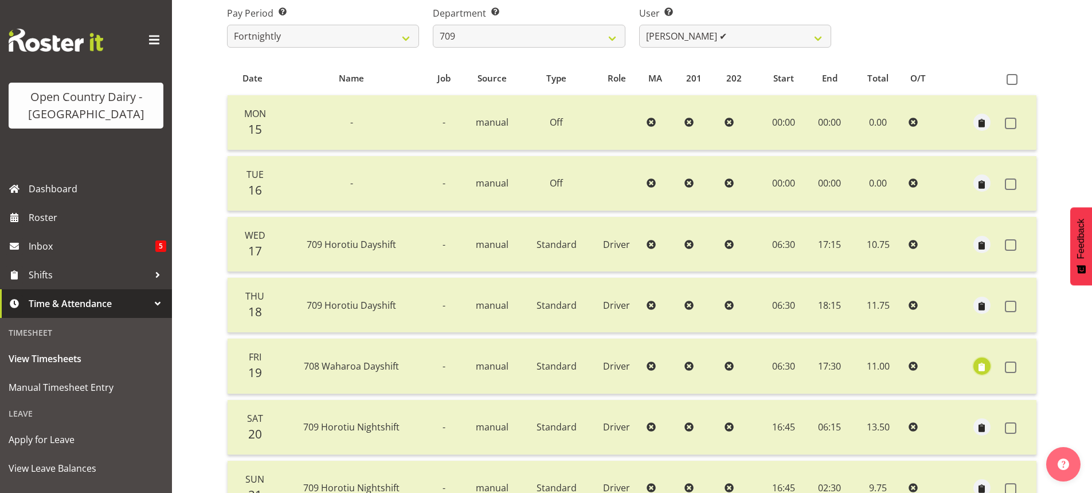
click at [982, 364] on span "button" at bounding box center [981, 366] width 13 height 13
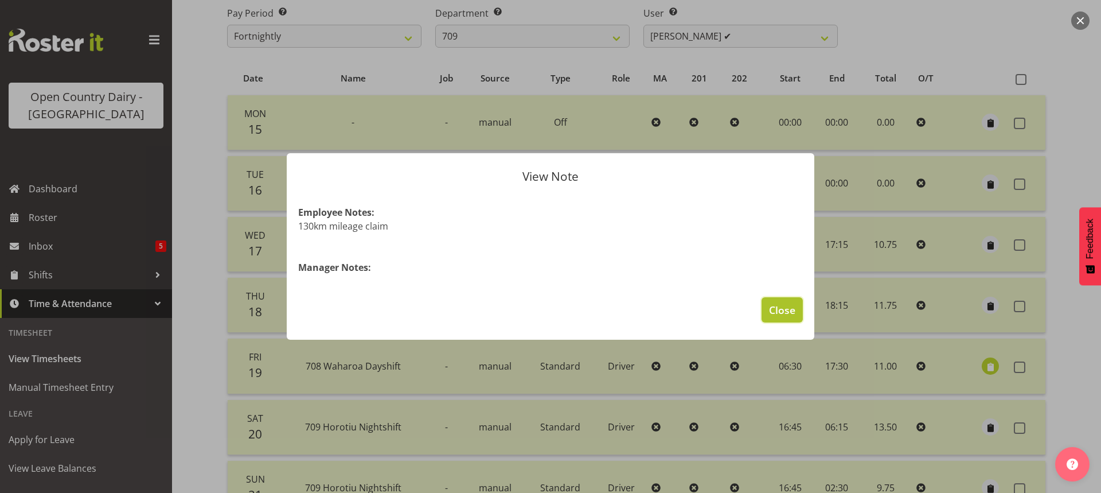
click at [783, 307] on span "Close" at bounding box center [782, 309] width 26 height 15
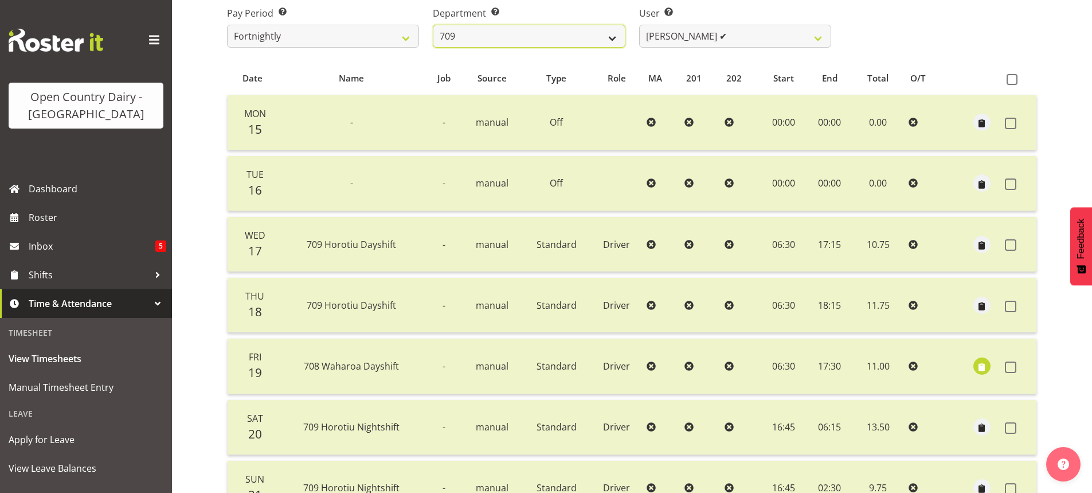
click at [597, 34] on select "701 702 703 704 705 706 707 708 709 710 711 712 713 714 715 716 717 718 719 720" at bounding box center [529, 36] width 192 height 23
select select "832"
click at [433, 25] on select "701 702 703 704 705 706 707 708 709 710 711 712 713 714 715 716 717 718 719 720" at bounding box center [529, 36] width 192 height 23
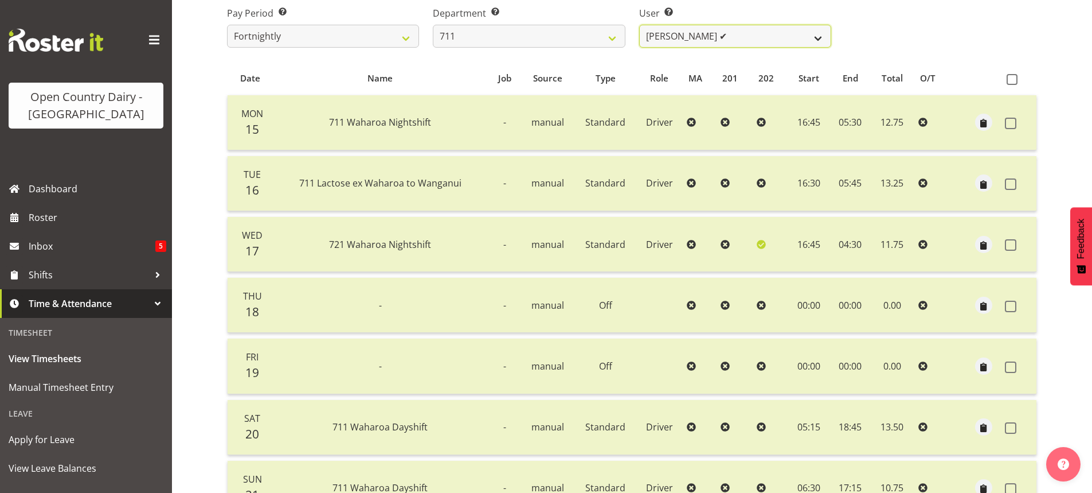
click at [726, 36] on select "[PERSON_NAME] ✔ [PERSON_NAME] ✔ [PERSON_NAME] ✔" at bounding box center [735, 36] width 192 height 23
click at [639, 25] on select "[PERSON_NAME] ✔ [PERSON_NAME] ✔ [PERSON_NAME] ✔" at bounding box center [735, 36] width 192 height 23
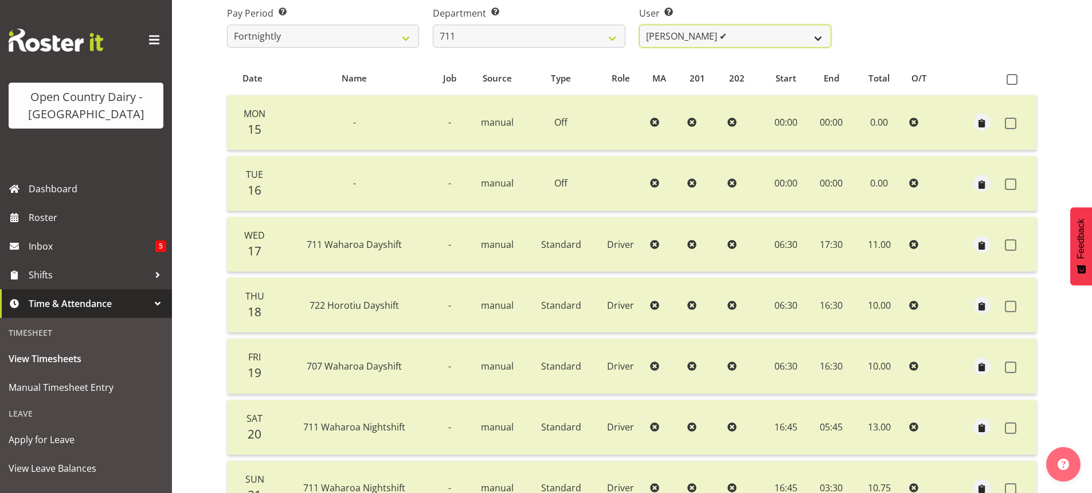
click at [735, 34] on select "[PERSON_NAME] ✔ [PERSON_NAME] ✔ [PERSON_NAME] ✔" at bounding box center [735, 36] width 192 height 23
select select "10409"
click at [639, 25] on select "[PERSON_NAME] ✔ [PERSON_NAME] ✔ [PERSON_NAME] ✔" at bounding box center [735, 36] width 192 height 23
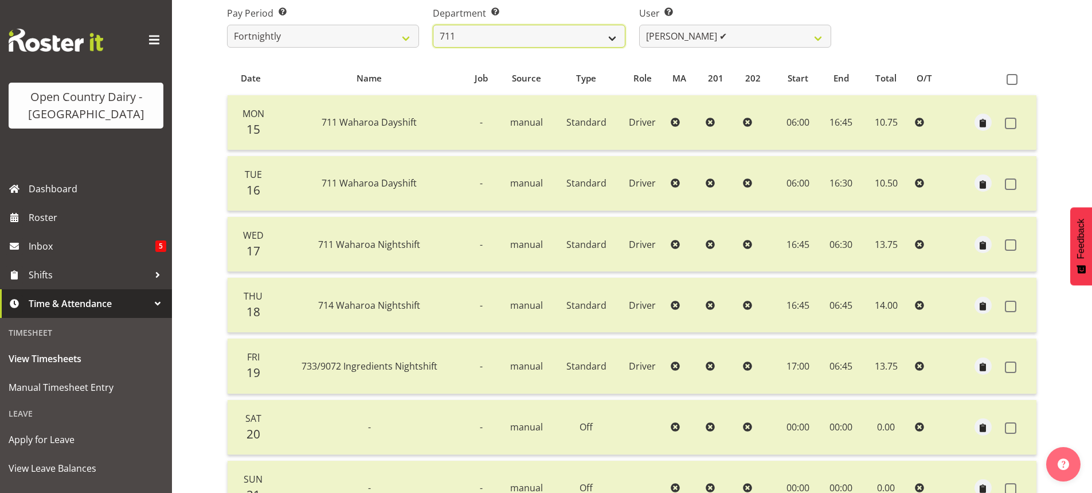
click at [623, 36] on select "701 702 703 704 705 706 707 708 709 710 711 712 713 714 715 716 717 718 719 720" at bounding box center [529, 36] width 192 height 23
select select "822"
click at [433, 25] on select "701 702 703 704 705 706 707 708 709 710 711 712 713 714 715 716 717 718 719 720" at bounding box center [529, 36] width 192 height 23
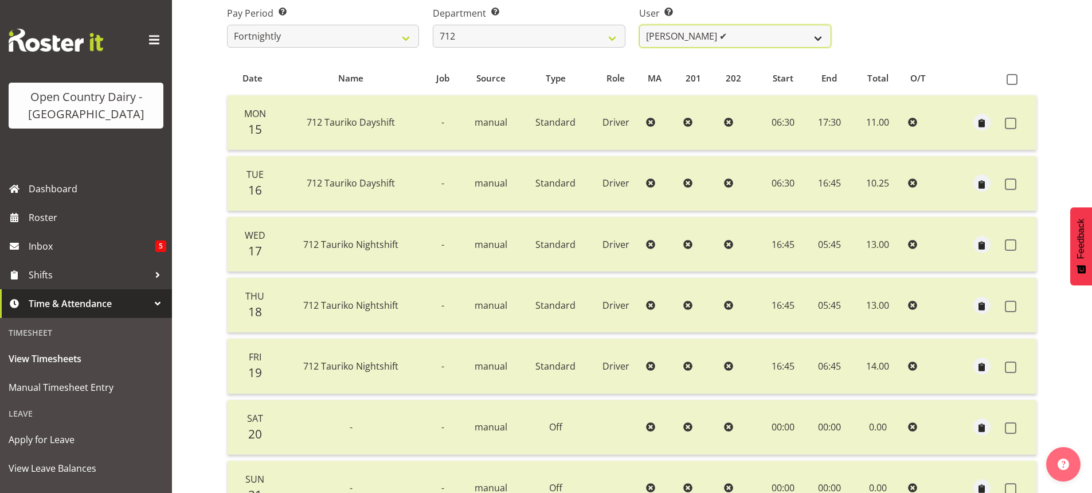
click at [747, 37] on select "[PERSON_NAME] ✔ [PERSON_NAME] ✔ Lucky Kau Kau ✔" at bounding box center [735, 36] width 192 height 23
click at [639, 25] on select "[PERSON_NAME] ✔ [PERSON_NAME] ✔ Lucky Kau Kau ✔" at bounding box center [735, 36] width 192 height 23
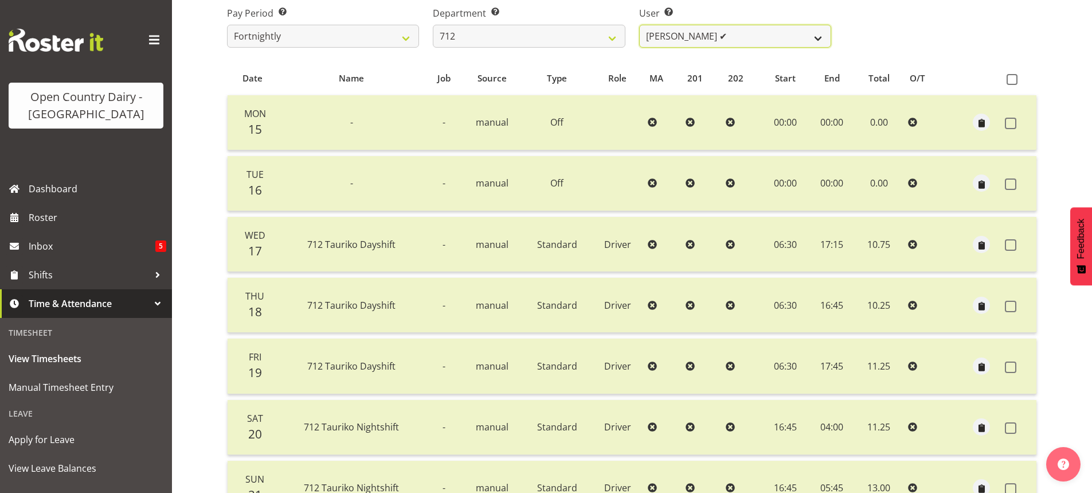
click at [738, 40] on select "[PERSON_NAME] ✔ [PERSON_NAME] ✔ Lucky Kau Kau ✔" at bounding box center [735, 36] width 192 height 23
select select "8195"
click at [639, 25] on select "[PERSON_NAME] ✔ [PERSON_NAME] ✔ Lucky Kau Kau ✔" at bounding box center [735, 36] width 192 height 23
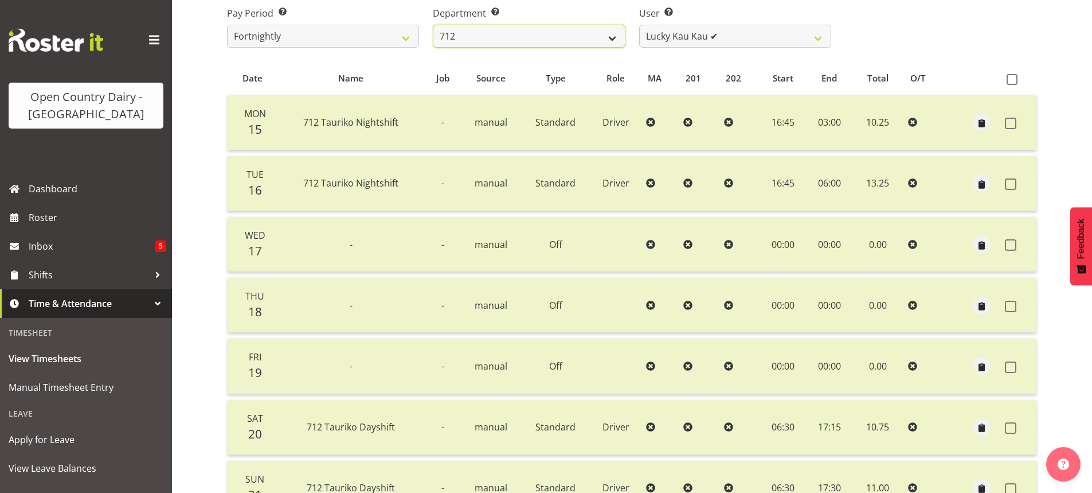
click at [580, 37] on select "701 702 703 704 705 706 707 708 709 710 711 712 713 714 715 716 717 718 719 720" at bounding box center [529, 36] width 192 height 23
select select "716"
click at [433, 25] on select "701 702 703 704 705 706 707 708 709 710 711 712 713 714 715 716 717 718 719 720" at bounding box center [529, 36] width 192 height 23
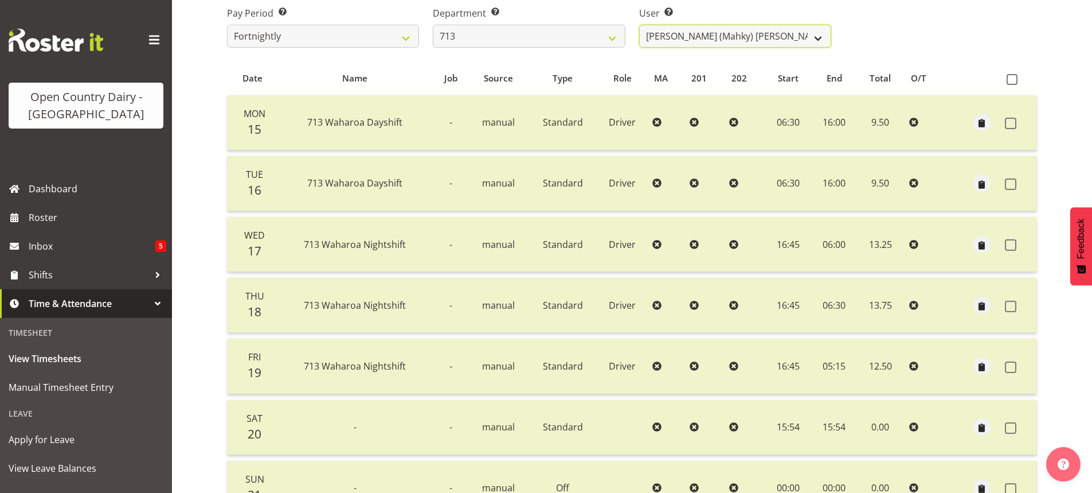
click at [705, 38] on select "[PERSON_NAME] (Mahky) [PERSON_NAME] ✔ [PERSON_NAME] ✔ [PERSON_NAME] ✔" at bounding box center [735, 36] width 192 height 23
click at [639, 25] on select "[PERSON_NAME] (Mahky) [PERSON_NAME] ✔ [PERSON_NAME] ✔ [PERSON_NAME] ✔" at bounding box center [735, 36] width 192 height 23
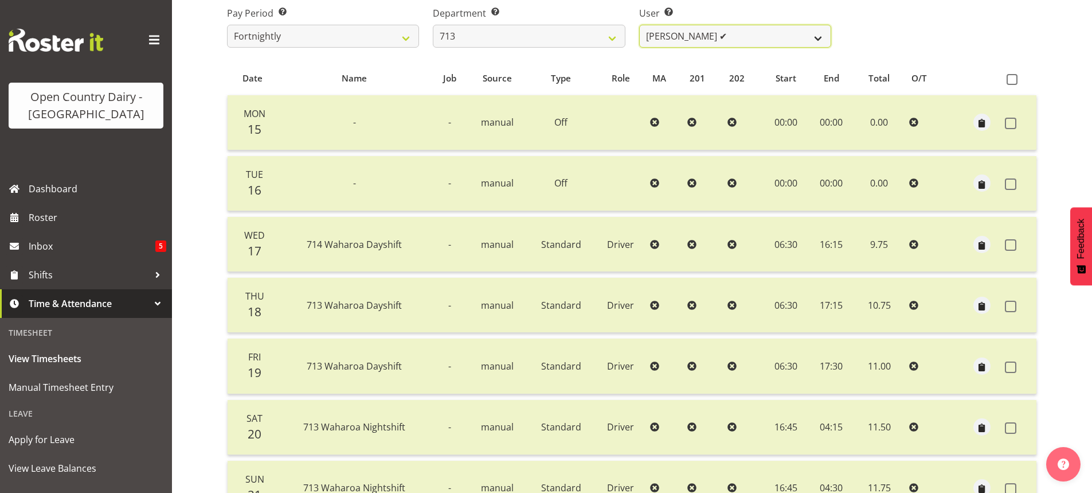
click at [775, 34] on select "[PERSON_NAME] (Mahky) [PERSON_NAME] ✔ [PERSON_NAME] ✔ [PERSON_NAME] ✔" at bounding box center [735, 36] width 192 height 23
select select "8201"
click at [639, 25] on select "[PERSON_NAME] (Mahky) [PERSON_NAME] ✔ [PERSON_NAME] ✔ [PERSON_NAME] ✔" at bounding box center [735, 36] width 192 height 23
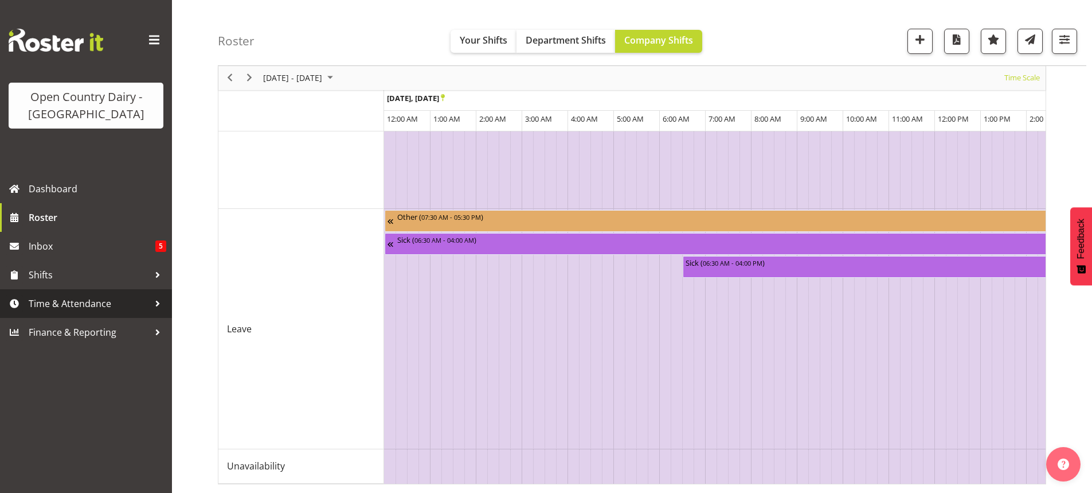
scroll to position [0, 6631]
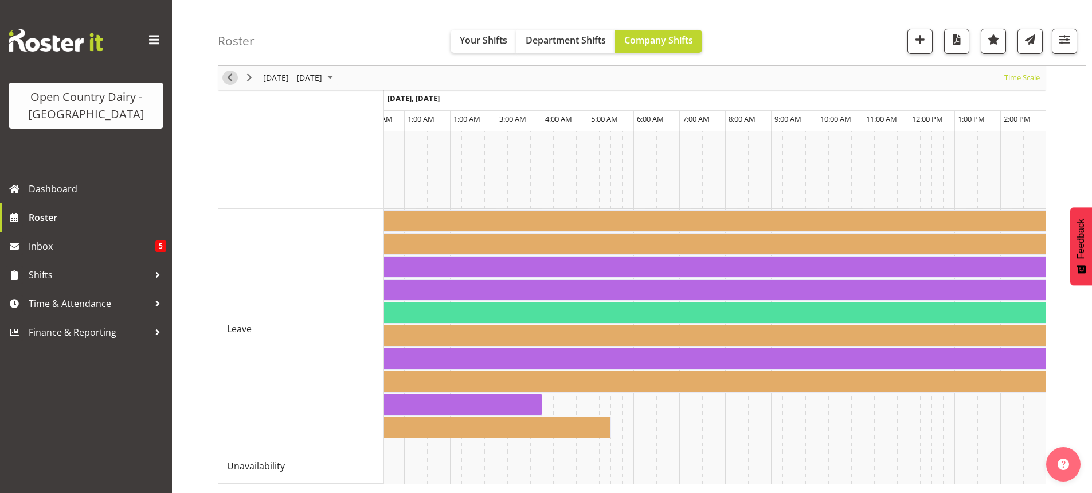
click at [230, 74] on span "Previous" at bounding box center [230, 78] width 14 height 14
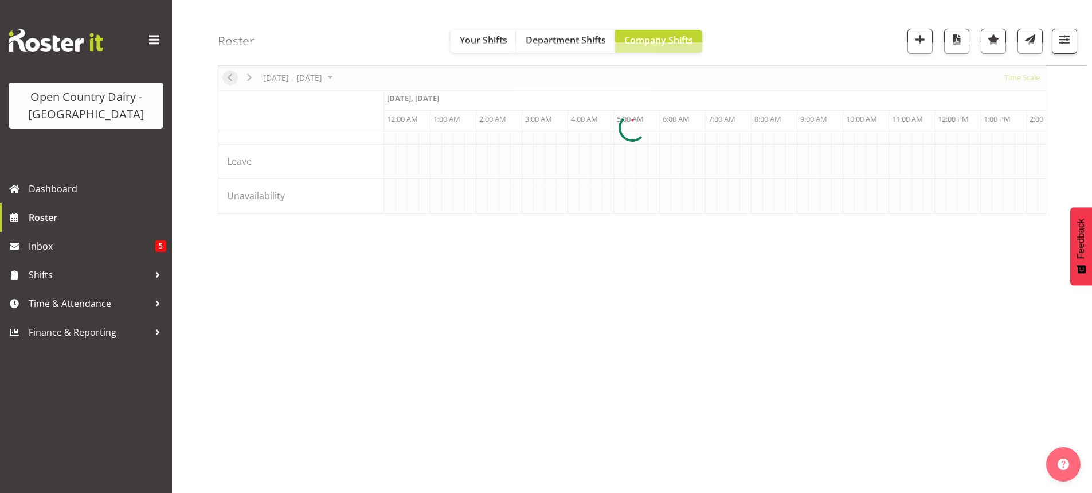
scroll to position [72, 0]
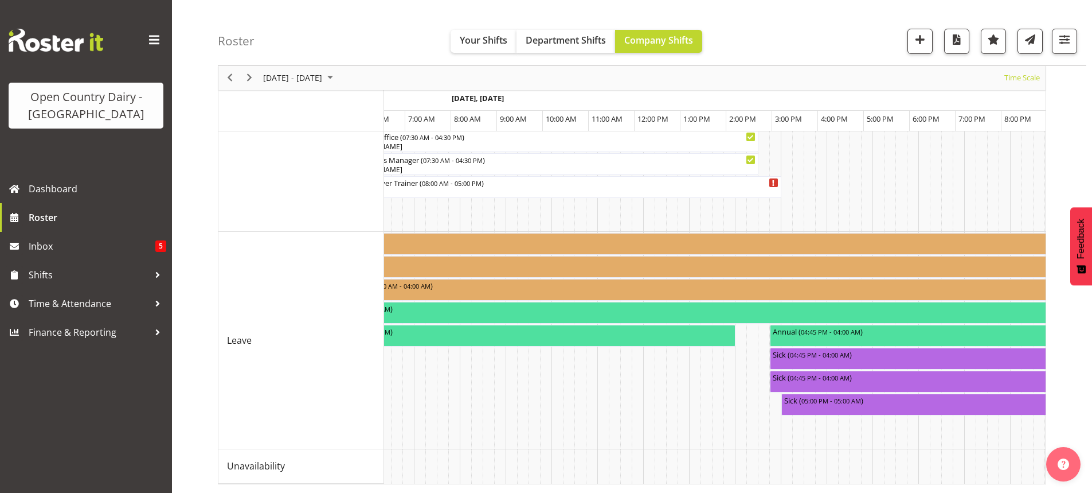
scroll to position [0, 383]
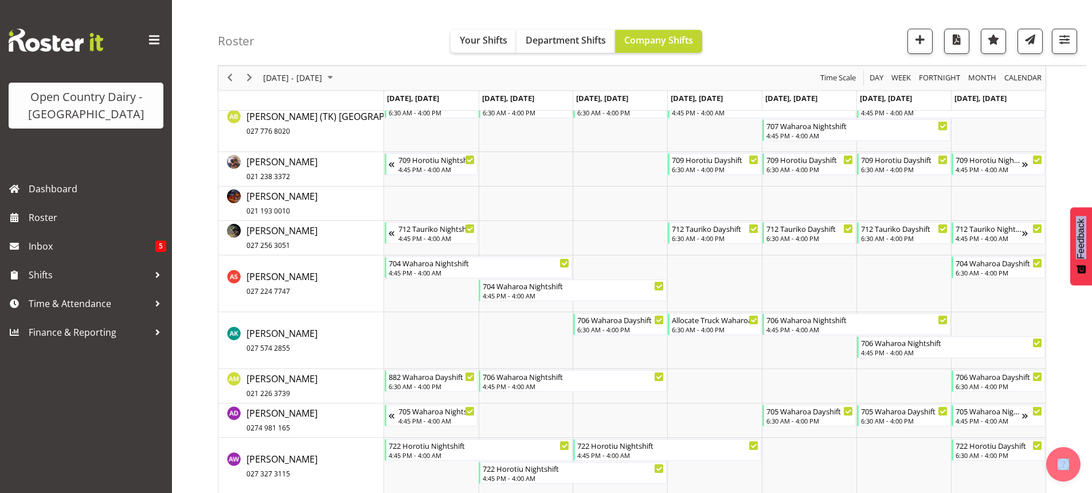
scroll to position [504, 0]
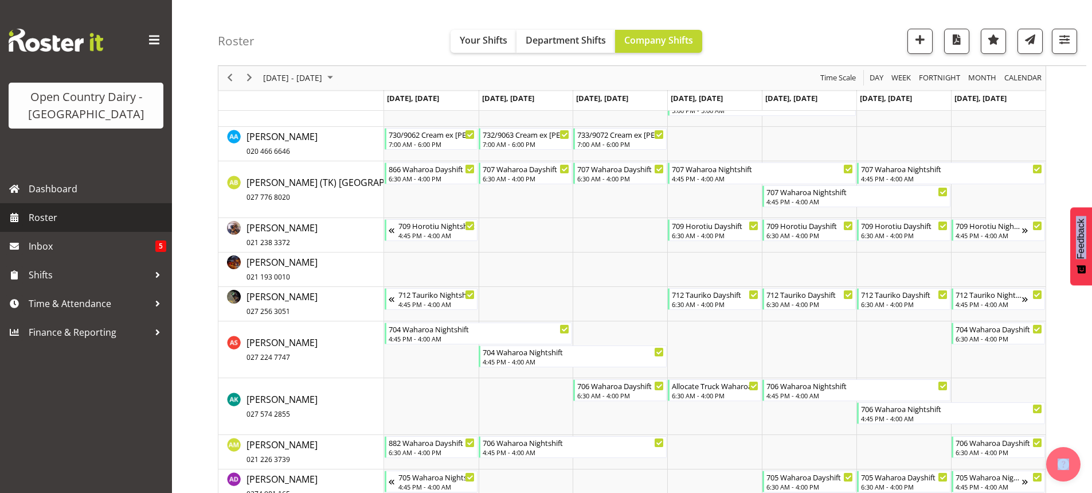
click at [42, 213] on span "Roster" at bounding box center [98, 217] width 138 height 17
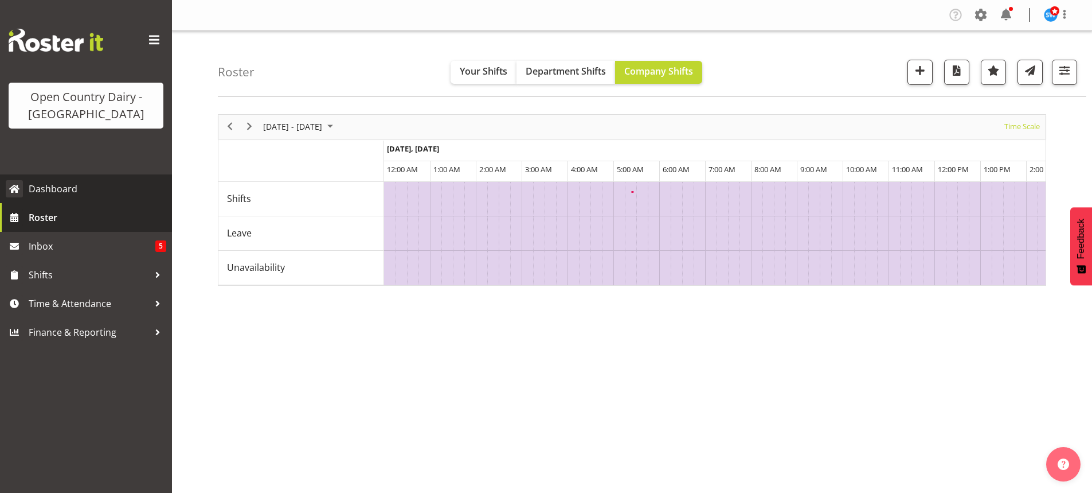
scroll to position [0, 5504]
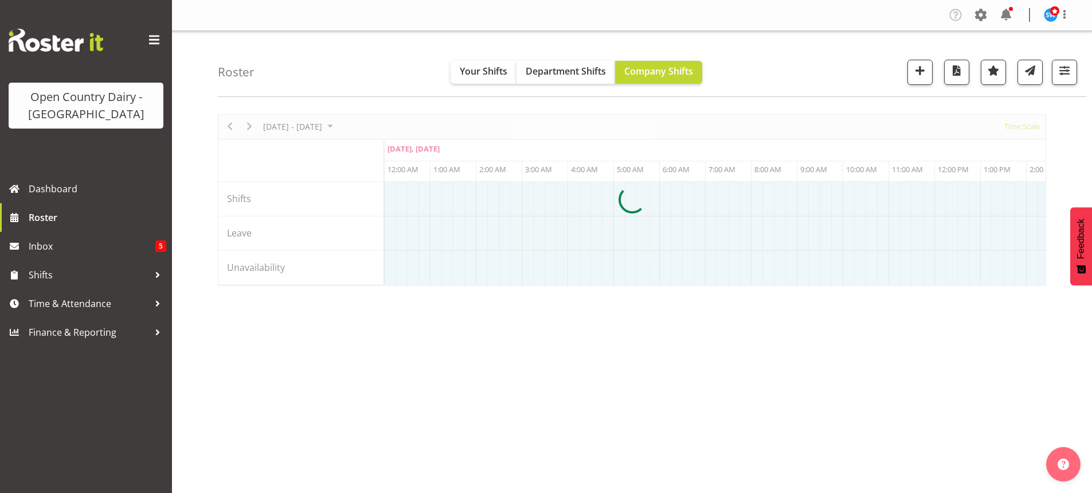
click at [248, 124] on div at bounding box center [632, 199] width 829 height 171
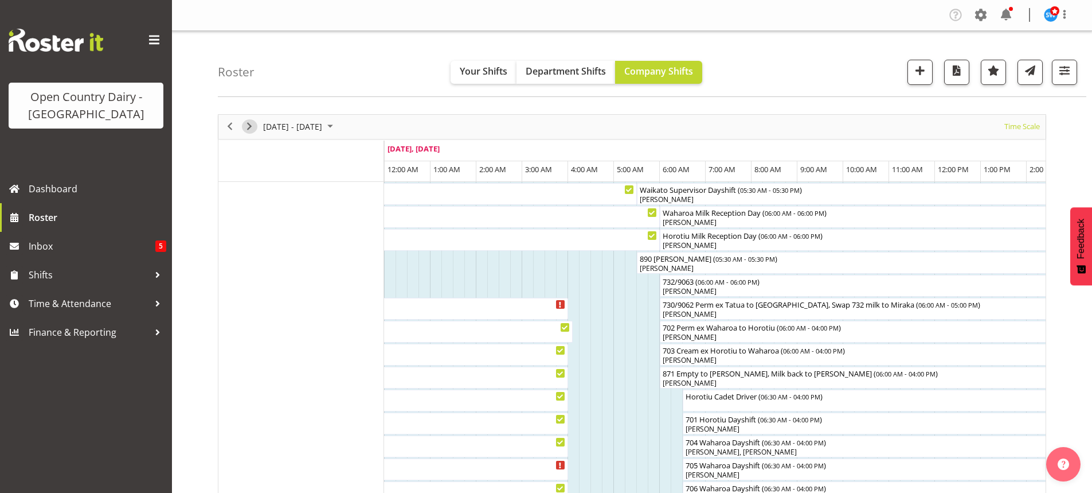
click at [251, 125] on span "Next" at bounding box center [250, 126] width 14 height 14
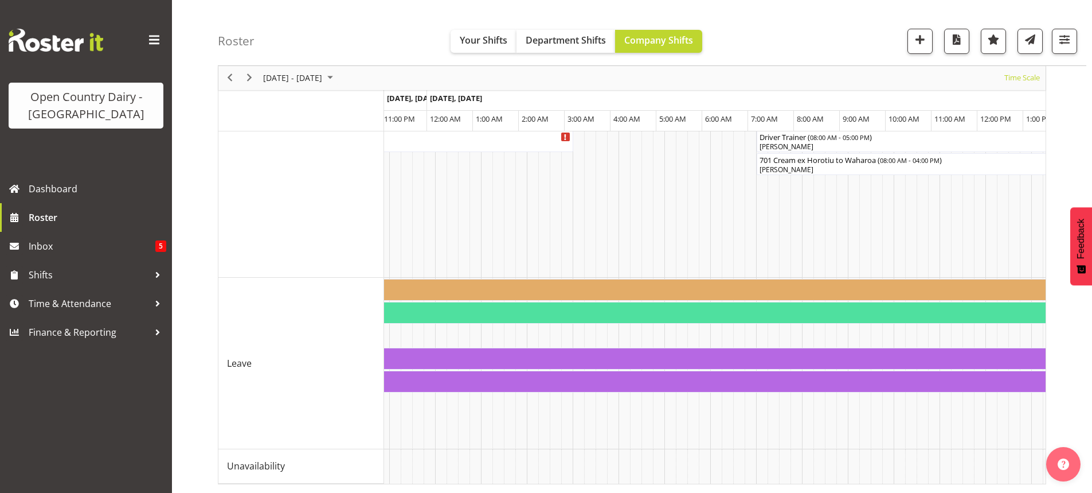
scroll to position [0, 1127]
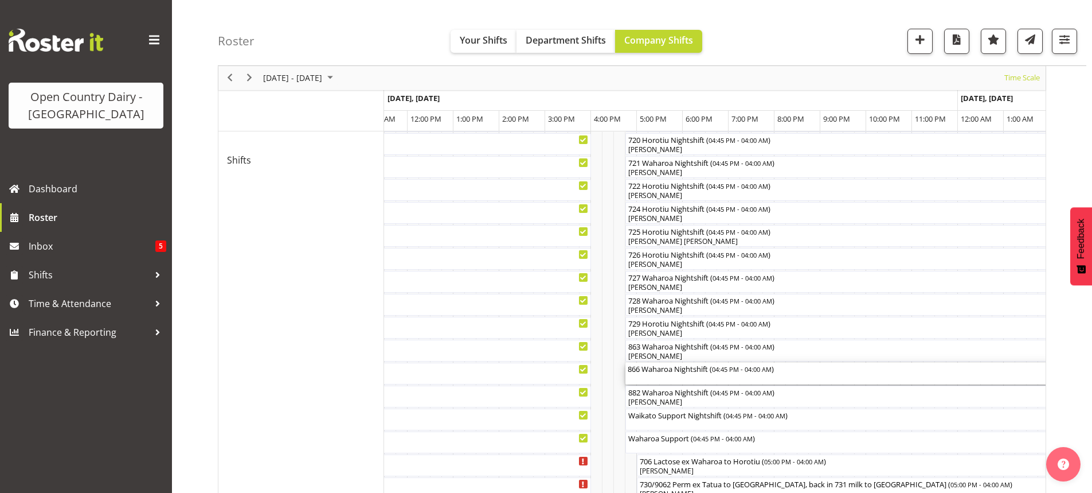
click at [679, 379] on div "866 Waharoa Nightshift ( 04:45 PM - 04:00 AM )" at bounding box center [883, 373] width 511 height 22
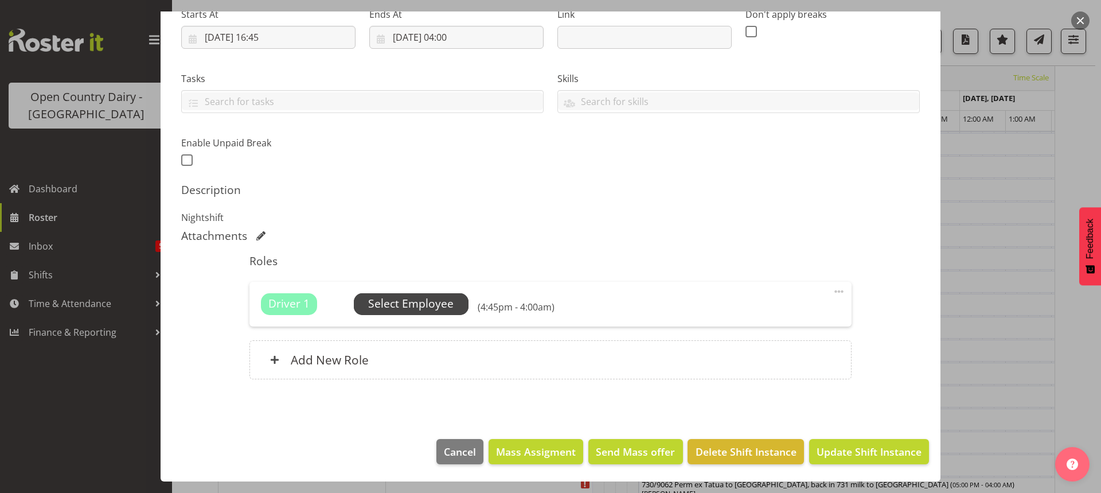
click at [401, 306] on span "Select Employee" at bounding box center [410, 303] width 85 height 17
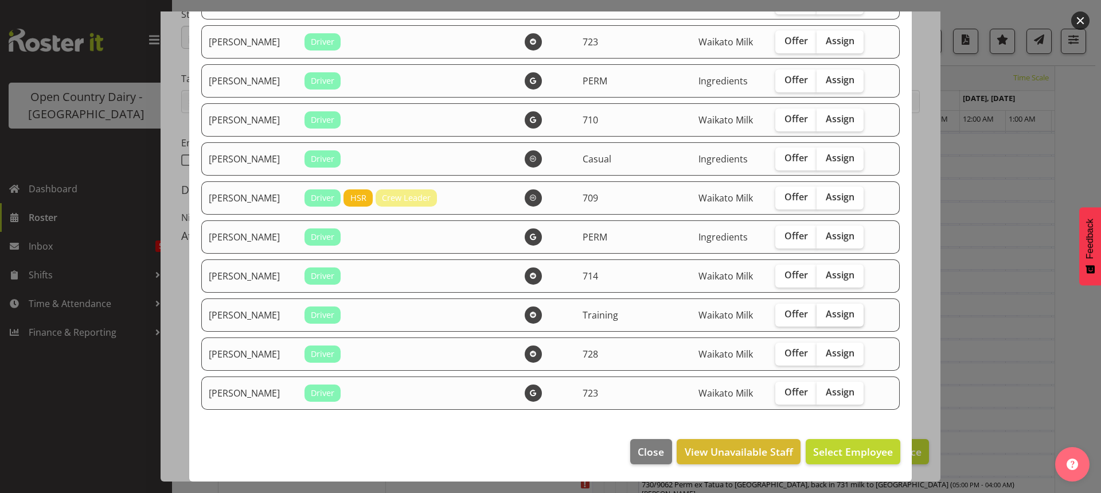
click at [826, 316] on span "Assign" at bounding box center [840, 313] width 29 height 11
click at [820, 316] on input "Assign" at bounding box center [819, 313] width 7 height 7
checkbox input "true"
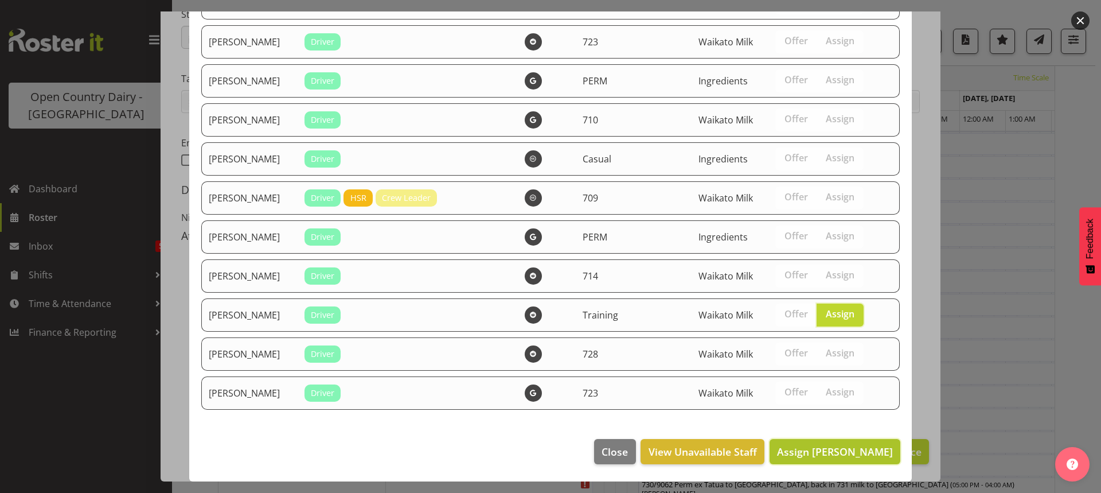
click at [845, 451] on span "Assign [PERSON_NAME]" at bounding box center [835, 451] width 116 height 14
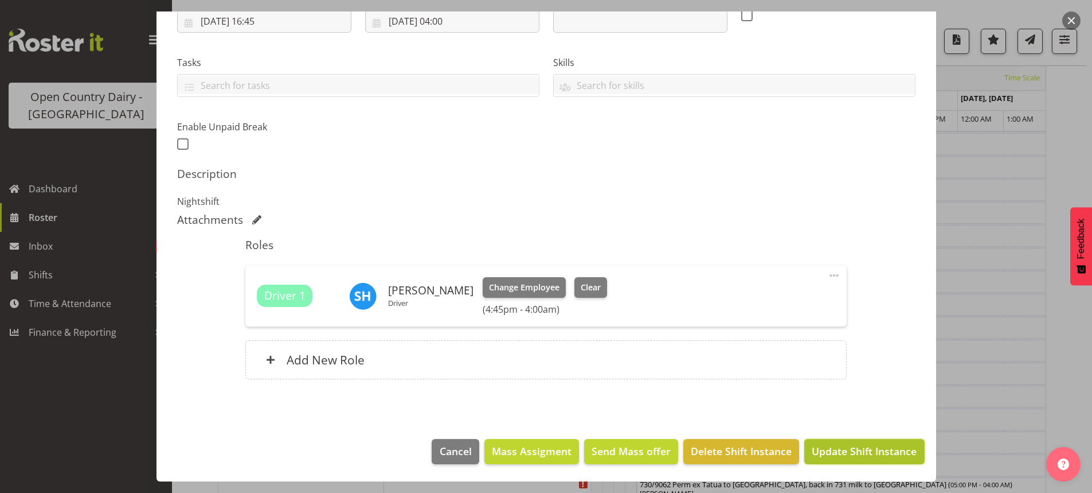
click at [842, 454] on span "Update Shift Instance" at bounding box center [864, 450] width 105 height 15
